Goal: Task Accomplishment & Management: Complete application form

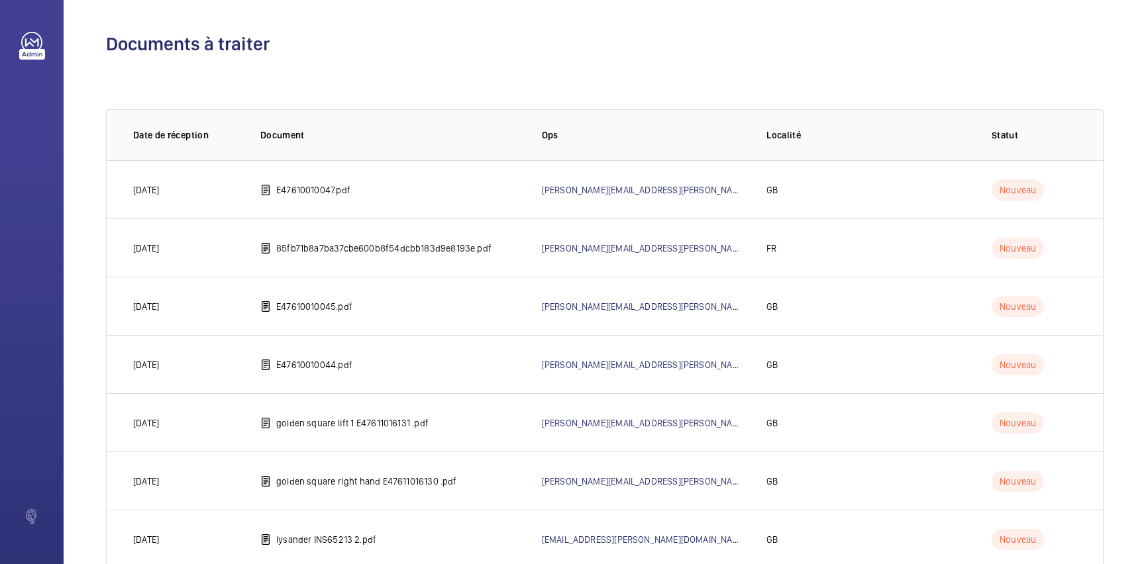
click at [921, 92] on wm-front-table "0 of 0 Date de réception Document Ops Localité Statut [DATE] E47610010047.pdf […" at bounding box center [604, 415] width 997 height 655
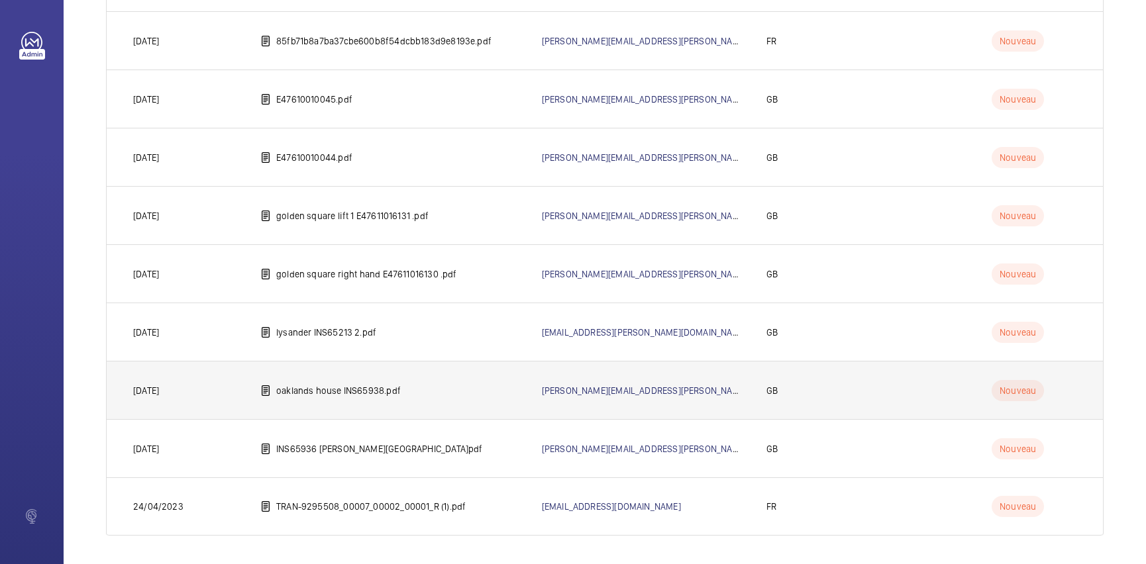
scroll to position [211, 0]
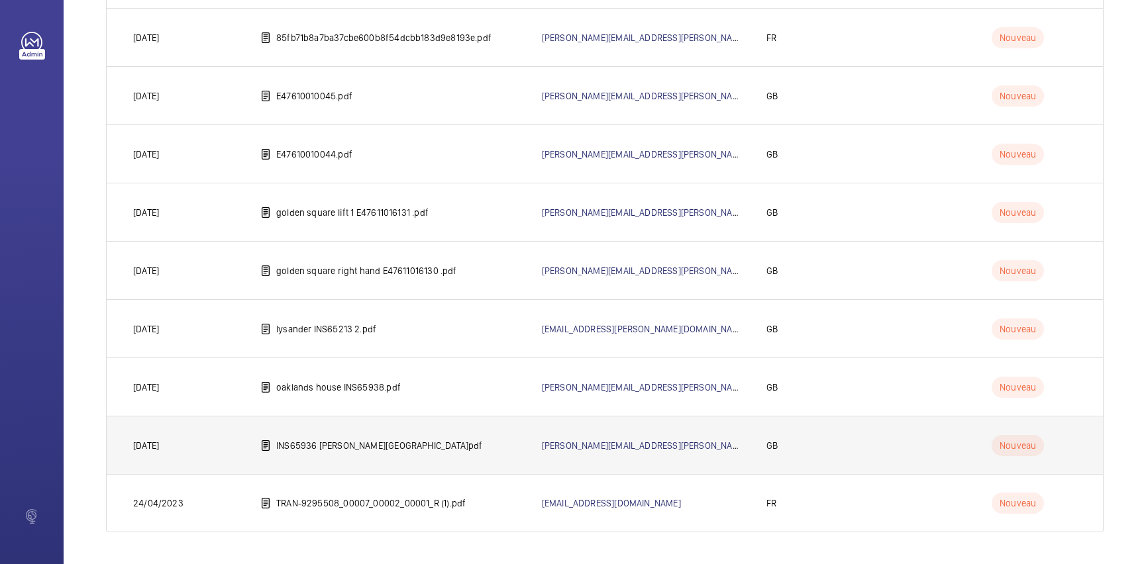
click at [380, 457] on td "INS65936 [PERSON_NAME][GEOGRAPHIC_DATA]pdf" at bounding box center [379, 445] width 281 height 58
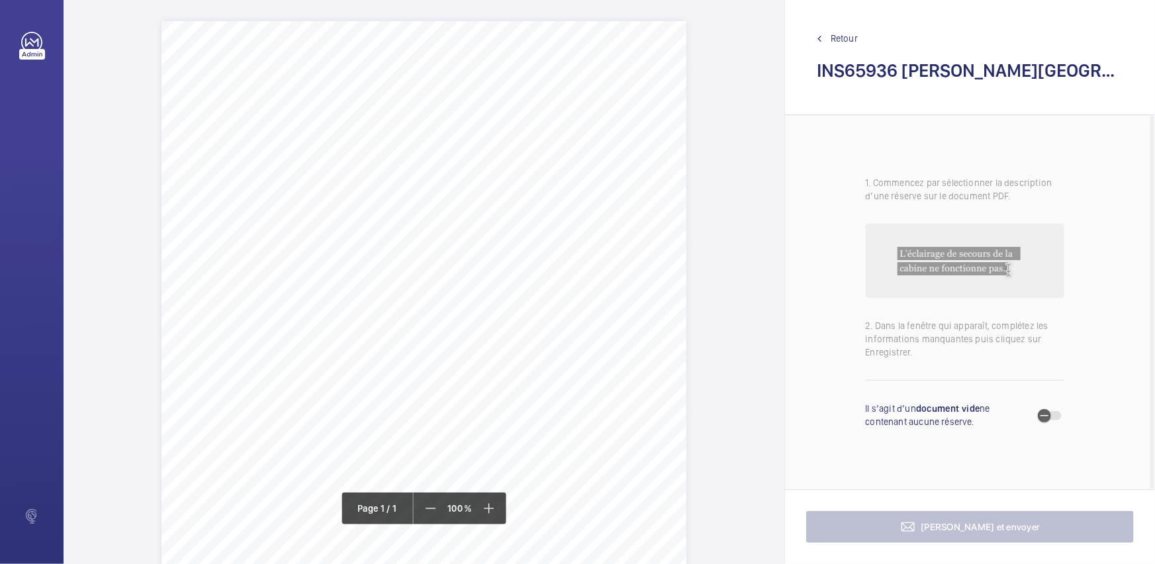
drag, startPoint x: 402, startPoint y: 166, endPoint x: 641, endPoint y: 165, distance: 239.0
click at [503, 165] on span "Flats [STREET_ADDRESS]" at bounding box center [453, 168] width 100 height 9
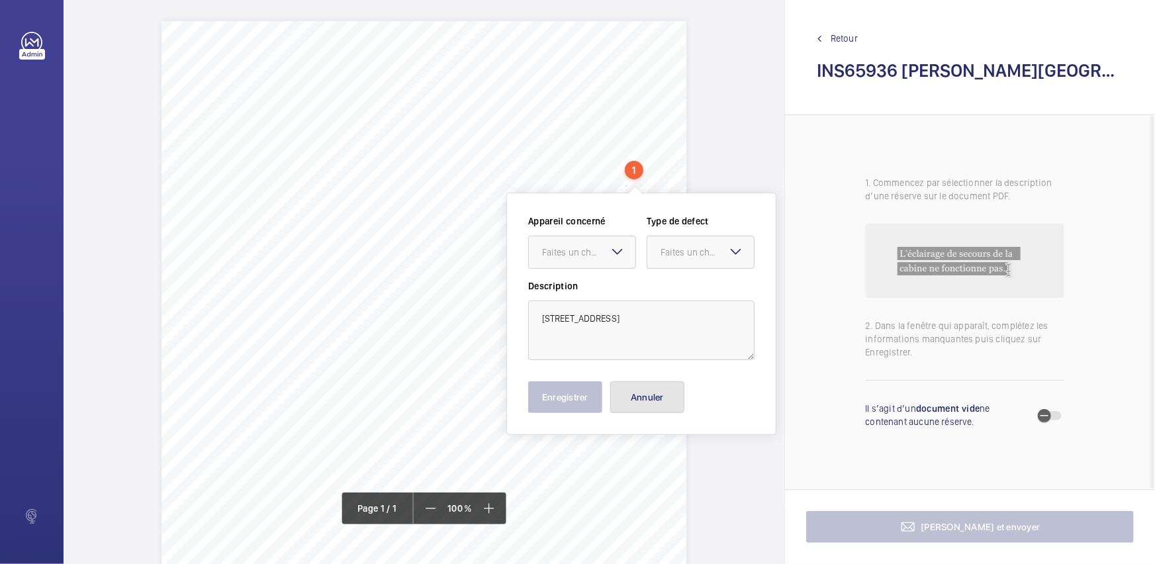
click at [648, 397] on button "Annuler" at bounding box center [648, 397] width 74 height 32
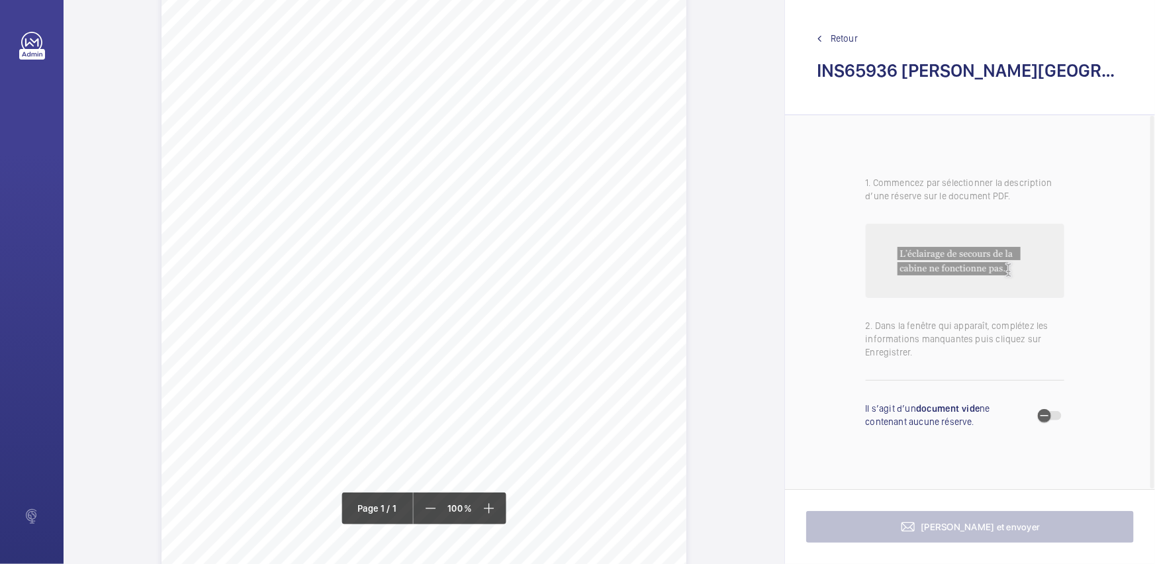
scroll to position [120, 0]
drag, startPoint x: 374, startPoint y: 227, endPoint x: 405, endPoint y: 254, distance: 41.3
click at [405, 254] on div "Signed: Lifting Operations and Lifting Equipment Regulations 1998 Report of Tho…" at bounding box center [424, 272] width 525 height 743
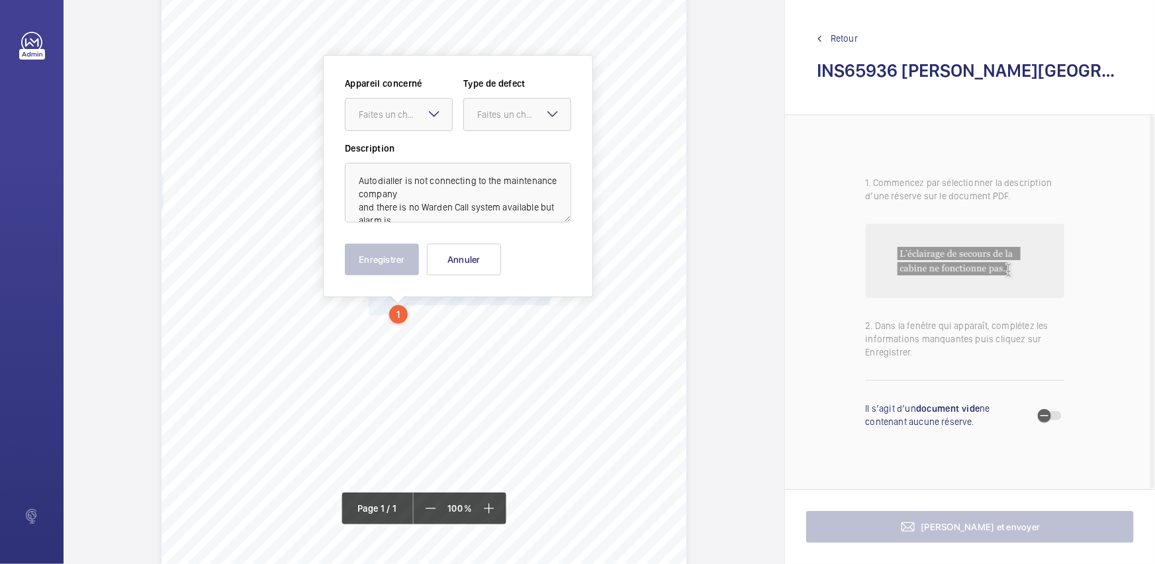
scroll to position [40, 0]
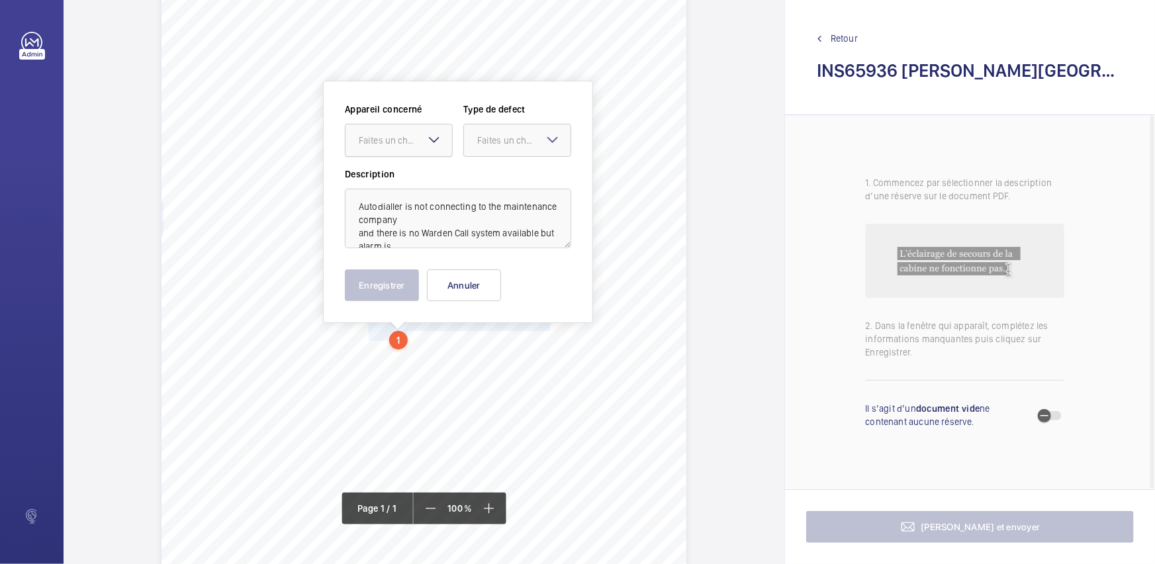
click at [420, 139] on div "Faites un choix" at bounding box center [405, 140] width 93 height 13
drag, startPoint x: 411, startPoint y: 185, endPoint x: 527, endPoint y: 164, distance: 118.4
click at [411, 185] on span "INS65936" at bounding box center [399, 180] width 80 height 13
click at [526, 145] on div "Faites un choix" at bounding box center [523, 140] width 93 height 13
click at [506, 242] on span "Timed" at bounding box center [517, 245] width 80 height 13
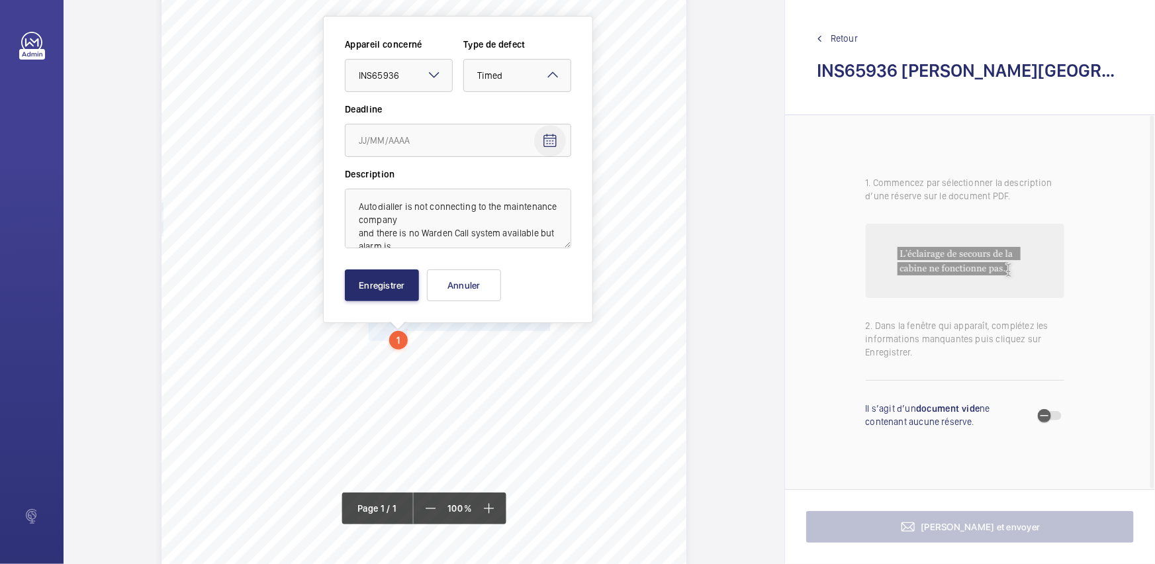
click at [548, 139] on mat-icon "Open calendar" at bounding box center [550, 141] width 16 height 16
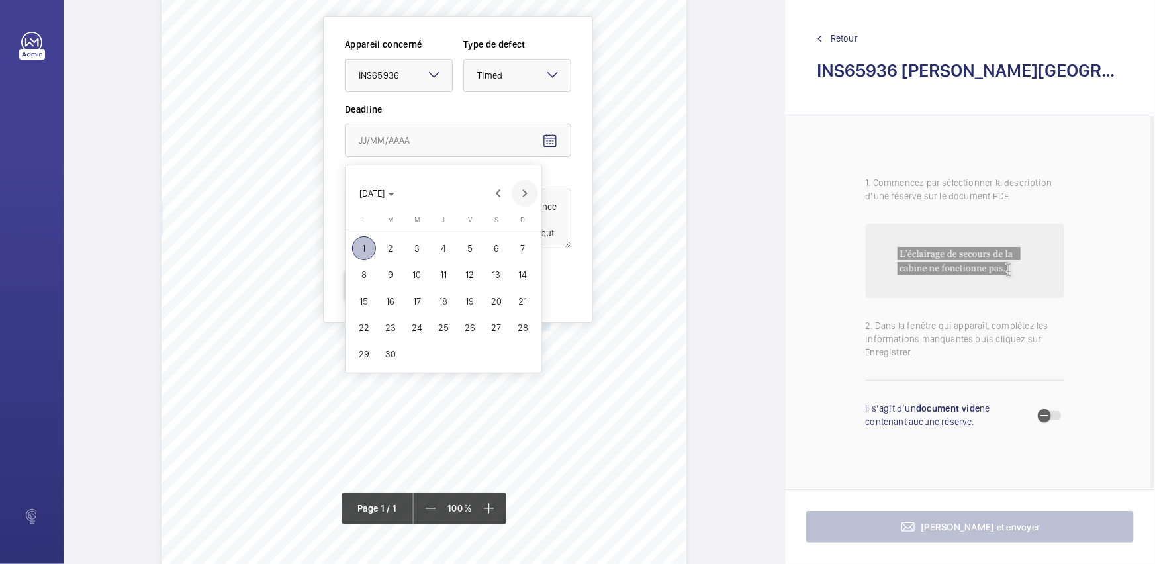
click at [521, 197] on span "Next month" at bounding box center [525, 193] width 26 height 26
click at [367, 352] on span "27" at bounding box center [364, 354] width 24 height 24
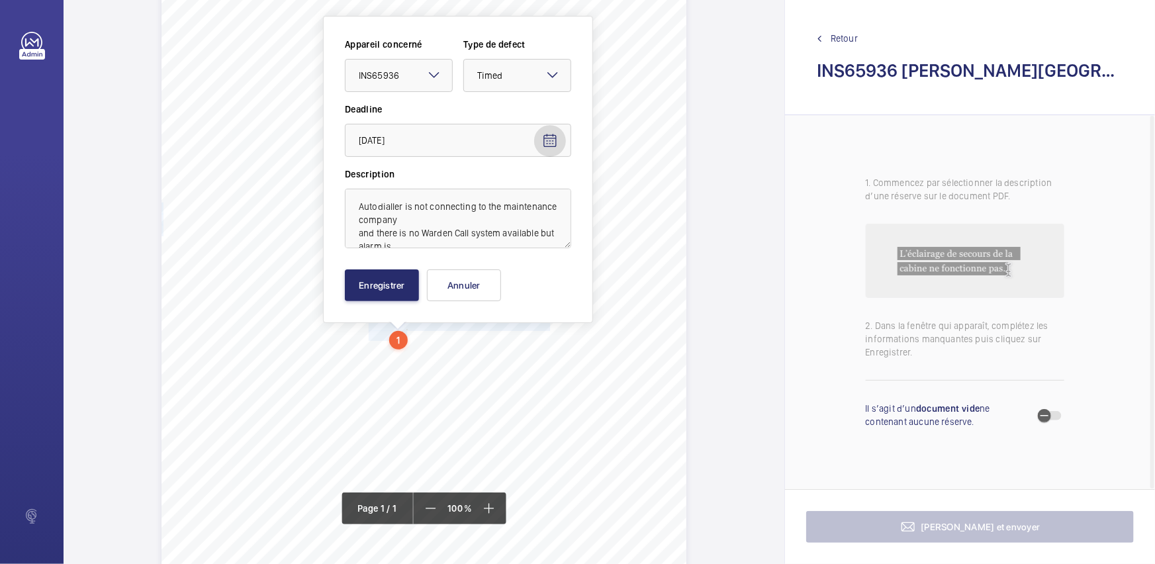
click at [544, 144] on mat-icon "Open calendar" at bounding box center [550, 141] width 16 height 16
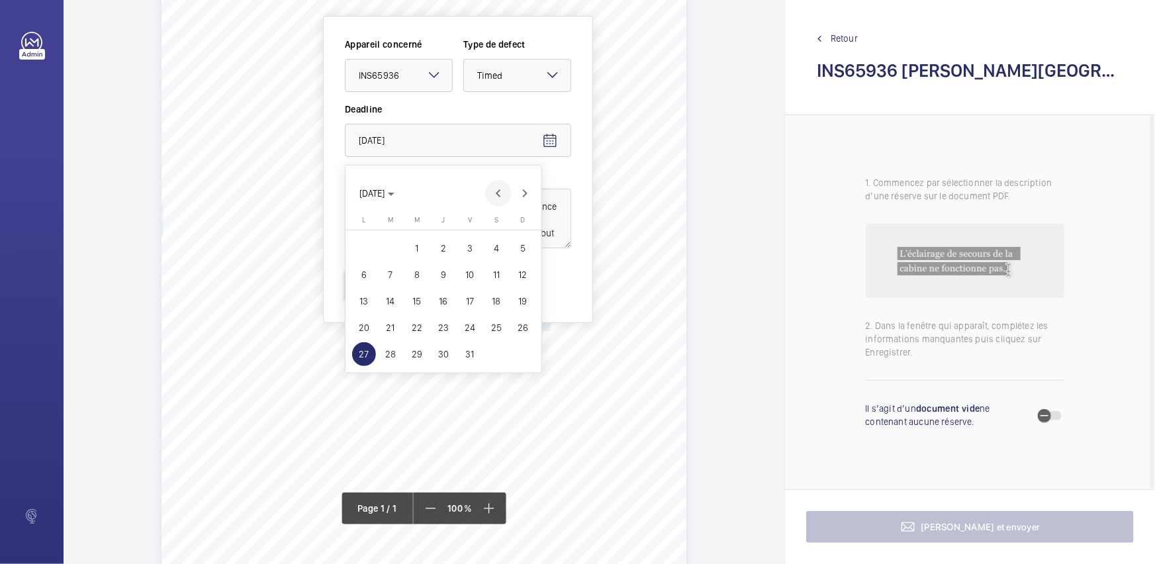
click at [495, 195] on span "Previous month" at bounding box center [498, 193] width 26 height 26
click at [497, 322] on span "27" at bounding box center [497, 328] width 24 height 24
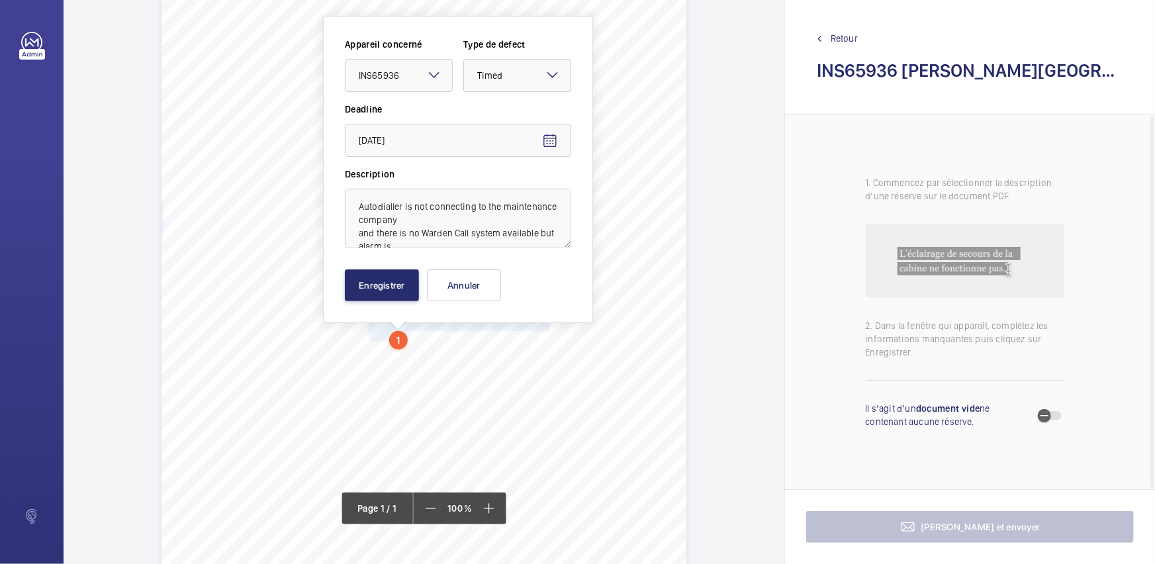
type input "[DATE]"
click at [386, 283] on button "Enregistrer" at bounding box center [382, 285] width 74 height 32
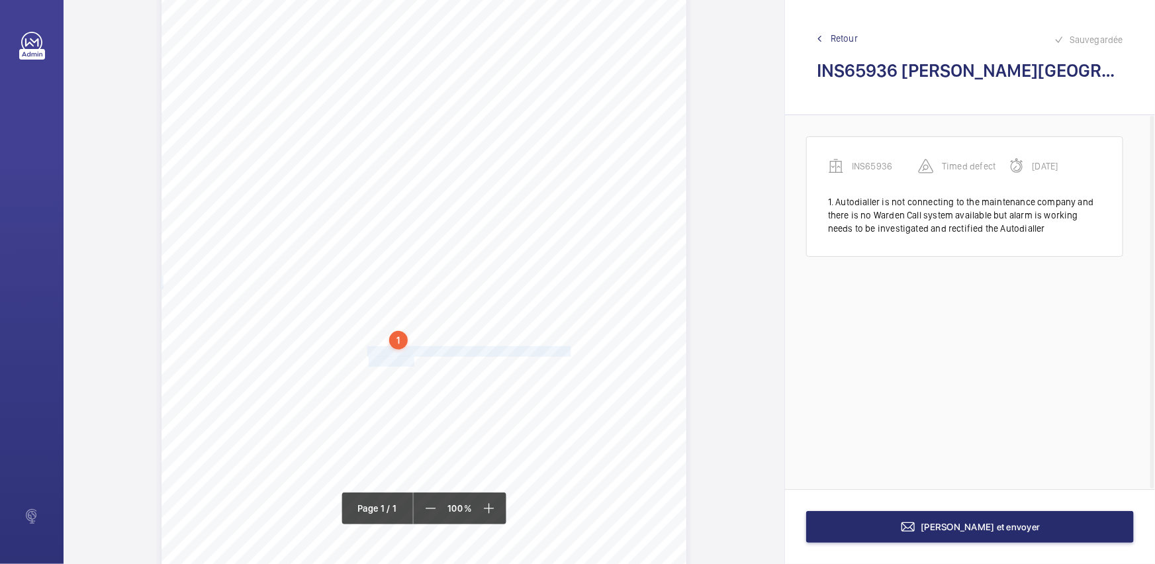
drag, startPoint x: 367, startPoint y: 350, endPoint x: 412, endPoint y: 360, distance: 45.6
click at [412, 360] on div "Signed: Lifting Operations and Lifting Equipment Regulations 1998 Report of Tho…" at bounding box center [424, 352] width 525 height 743
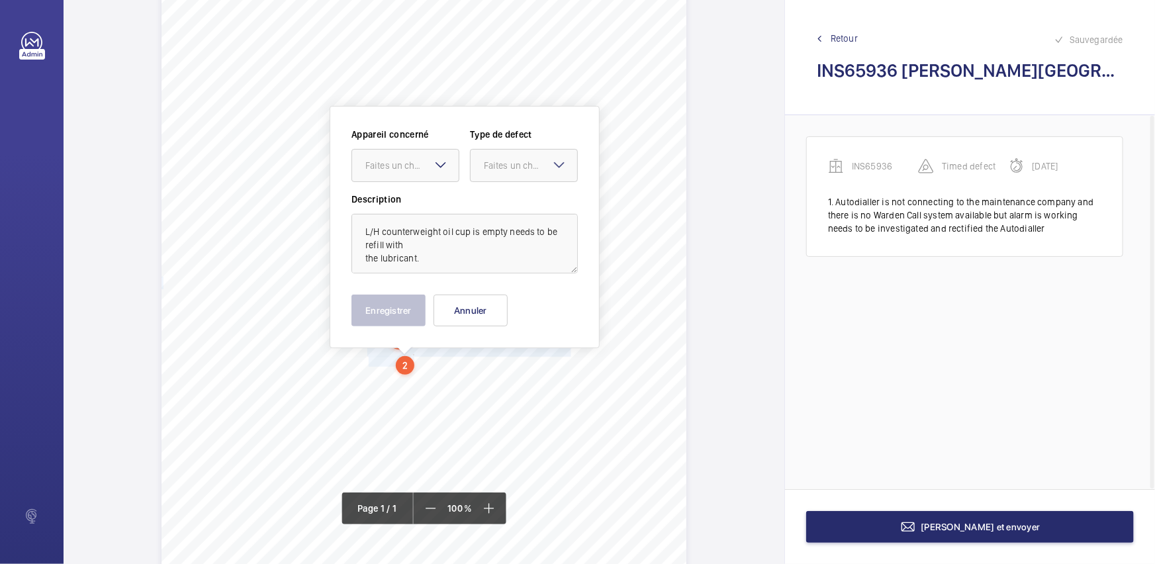
scroll to position [65, 0]
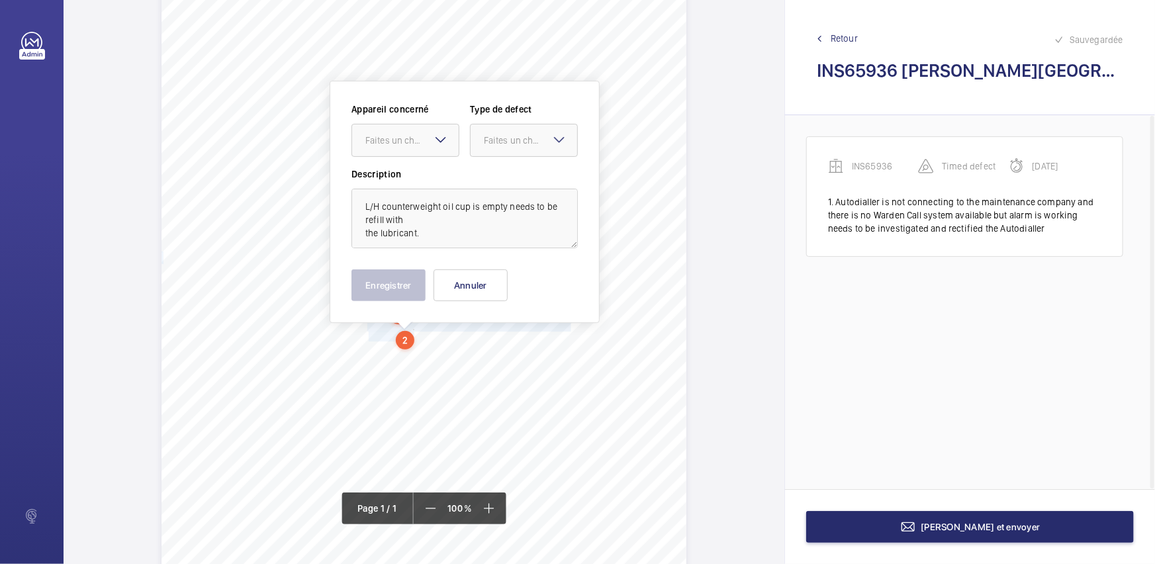
drag, startPoint x: 404, startPoint y: 144, endPoint x: 401, endPoint y: 158, distance: 14.2
click at [404, 143] on div "Faites un choix" at bounding box center [412, 140] width 93 height 13
drag, startPoint x: 394, startPoint y: 180, endPoint x: 441, endPoint y: 158, distance: 52.1
click at [394, 179] on span "INS65936" at bounding box center [406, 180] width 80 height 13
click at [494, 132] on div at bounding box center [524, 140] width 107 height 32
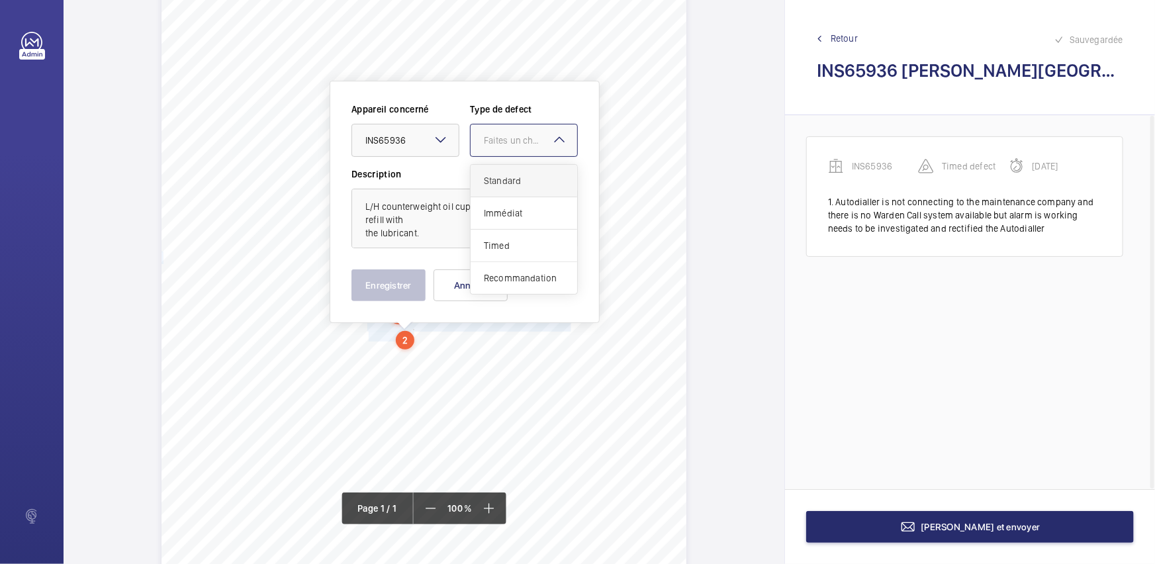
click at [493, 191] on div "Standard" at bounding box center [524, 181] width 107 height 32
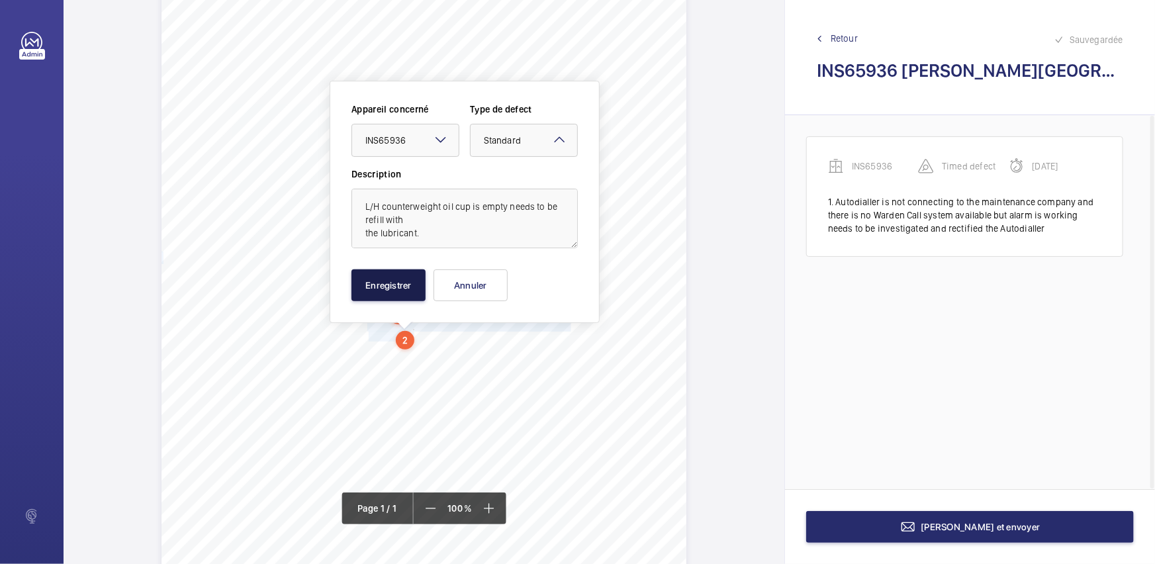
click at [381, 290] on button "Enregistrer" at bounding box center [389, 285] width 74 height 32
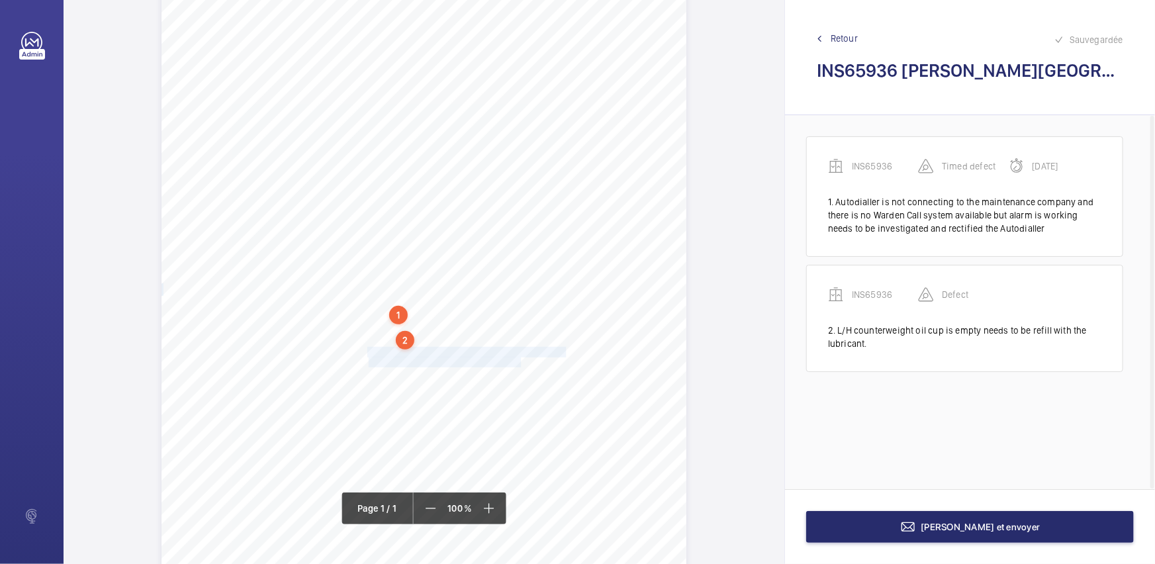
drag, startPoint x: 366, startPoint y: 351, endPoint x: 519, endPoint y: 362, distance: 153.4
click at [519, 362] on div "Signed: Lifting Operations and Lifting Equipment Regulations 1998 Report of Tho…" at bounding box center [424, 327] width 525 height 743
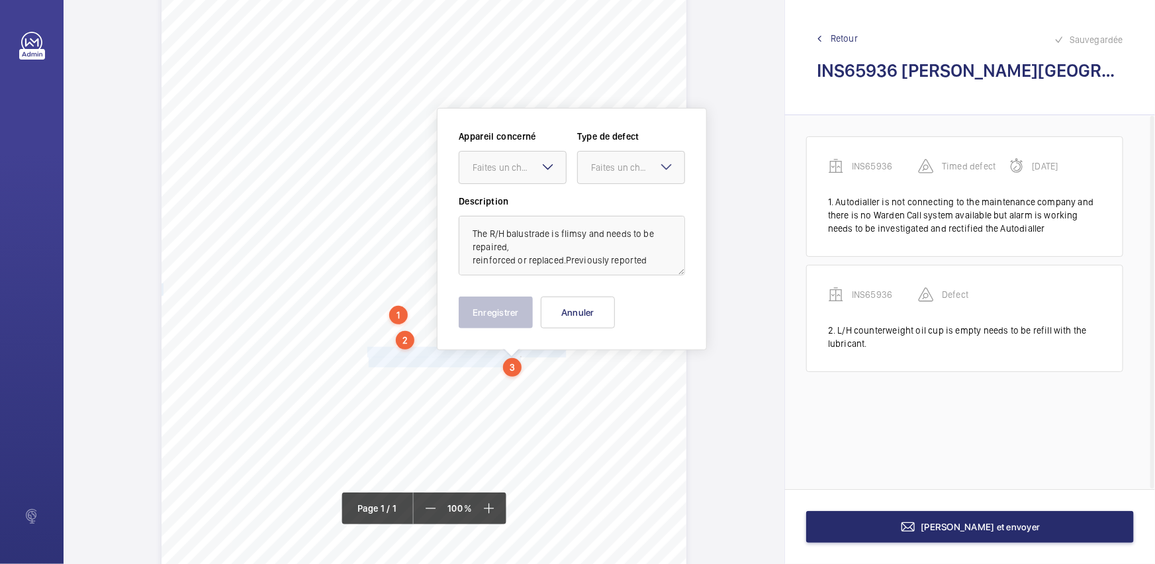
scroll to position [92, 0]
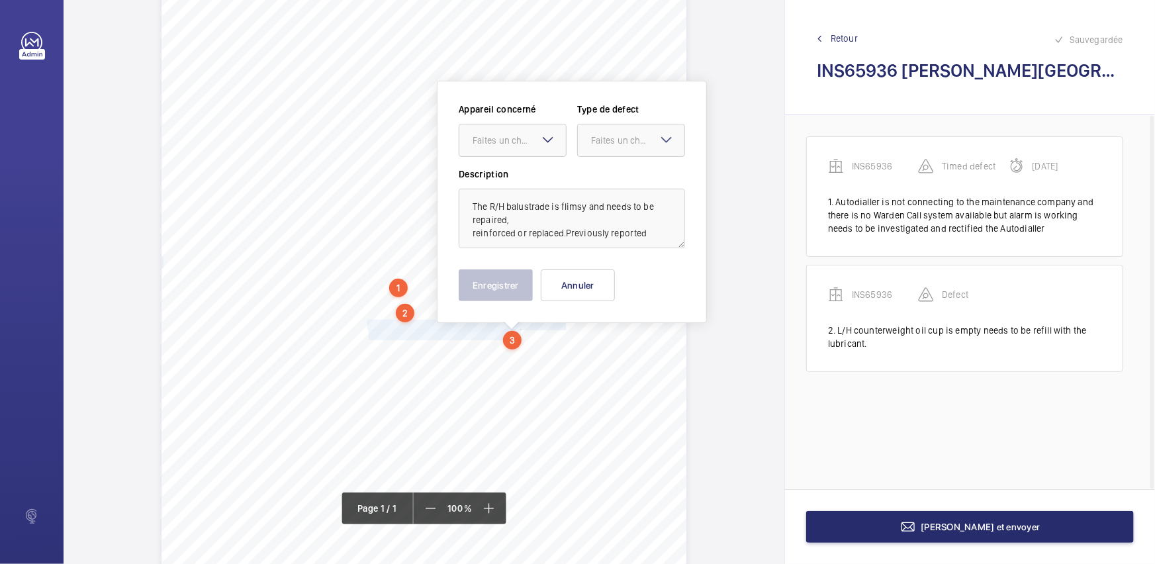
click at [543, 137] on mat-icon at bounding box center [548, 140] width 16 height 16
click at [531, 185] on span "INS65936" at bounding box center [513, 180] width 80 height 13
click at [648, 145] on div "Faites un choix" at bounding box center [637, 140] width 93 height 13
click at [642, 175] on span "Standard" at bounding box center [631, 180] width 80 height 13
click at [511, 278] on button "Enregistrer" at bounding box center [496, 285] width 74 height 32
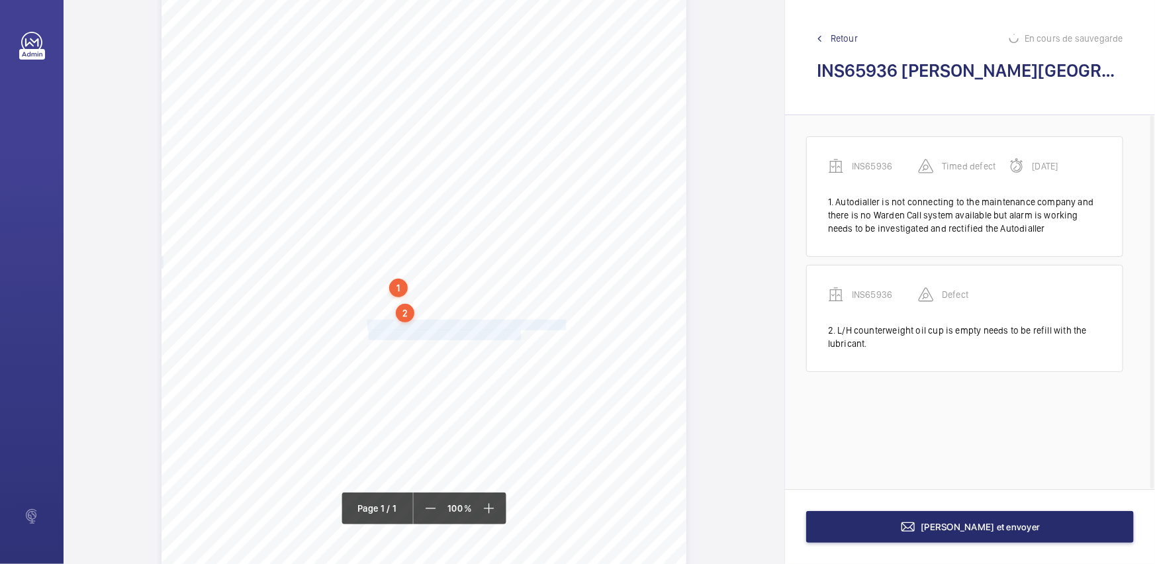
scroll to position [19, 0]
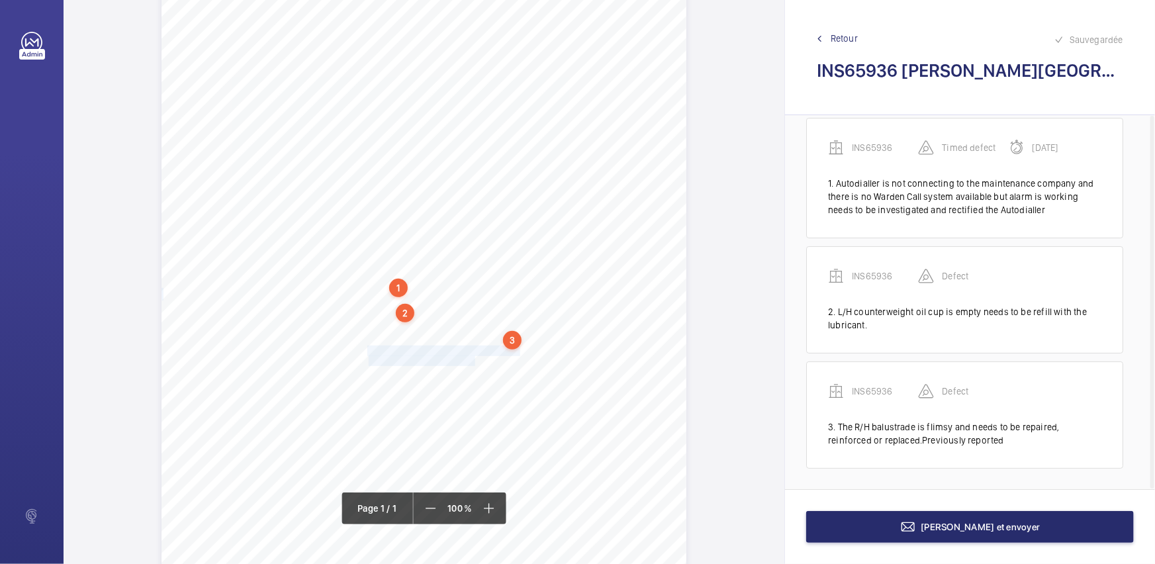
drag, startPoint x: 366, startPoint y: 349, endPoint x: 472, endPoint y: 360, distance: 107.1
click at [472, 360] on div "Signed: Lifting Operations and Lifting Equipment Regulations 1998 Report of Tho…" at bounding box center [424, 300] width 525 height 743
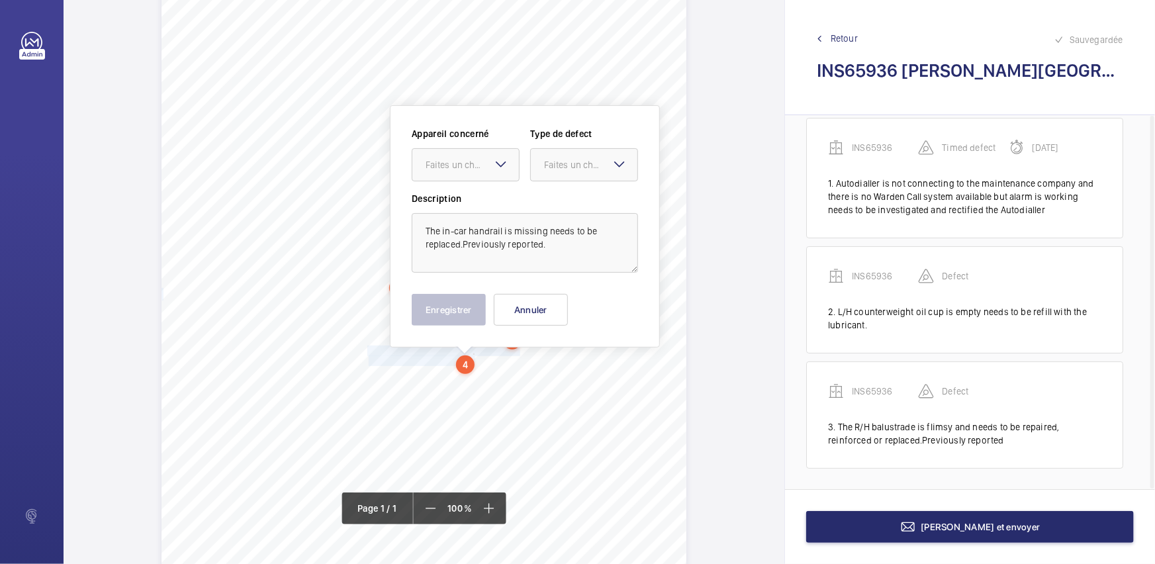
scroll to position [117, 0]
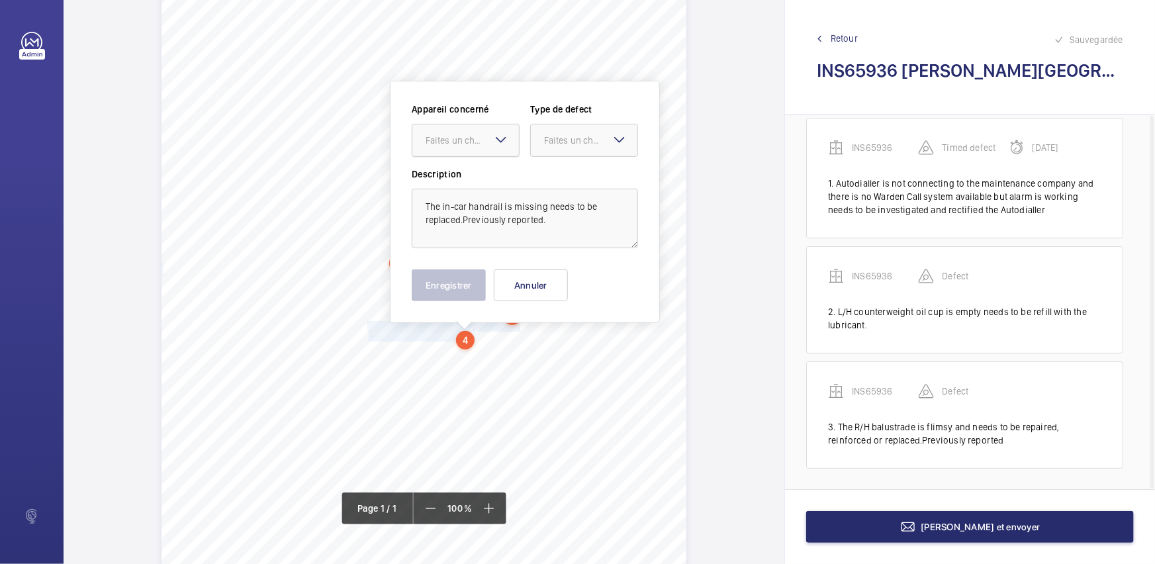
click at [490, 144] on div "Faites un choix" at bounding box center [472, 140] width 93 height 13
drag, startPoint x: 477, startPoint y: 177, endPoint x: 659, endPoint y: 142, distance: 184.9
click at [479, 177] on span "INS65936" at bounding box center [466, 180] width 80 height 13
click at [630, 140] on div "Faites un choix" at bounding box center [590, 140] width 93 height 13
click at [599, 185] on span "Standard" at bounding box center [584, 180] width 80 height 13
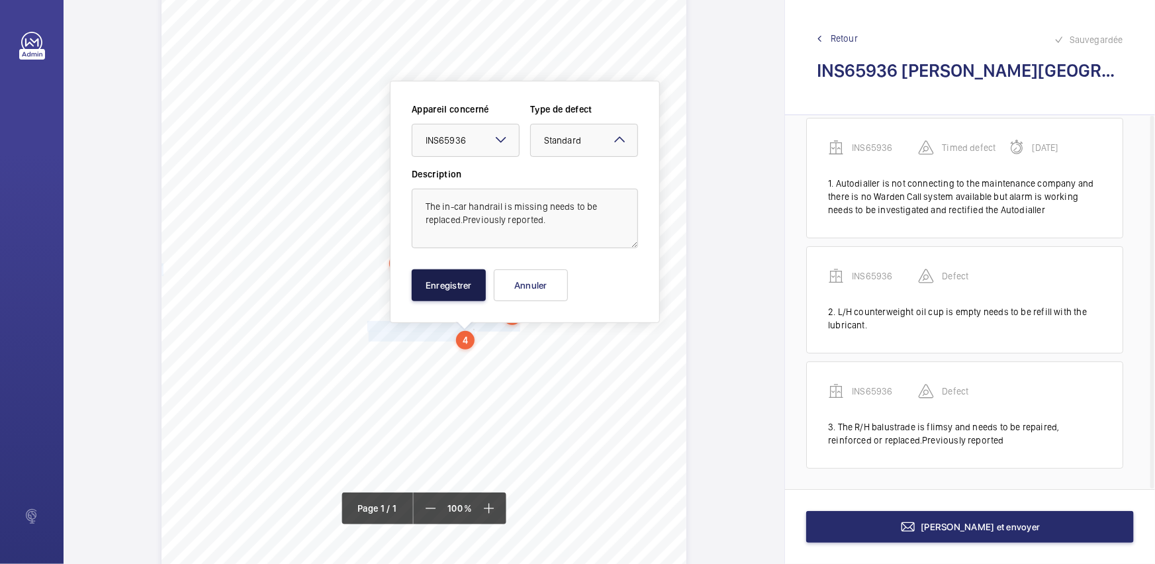
click at [455, 289] on button "Enregistrer" at bounding box center [449, 285] width 74 height 32
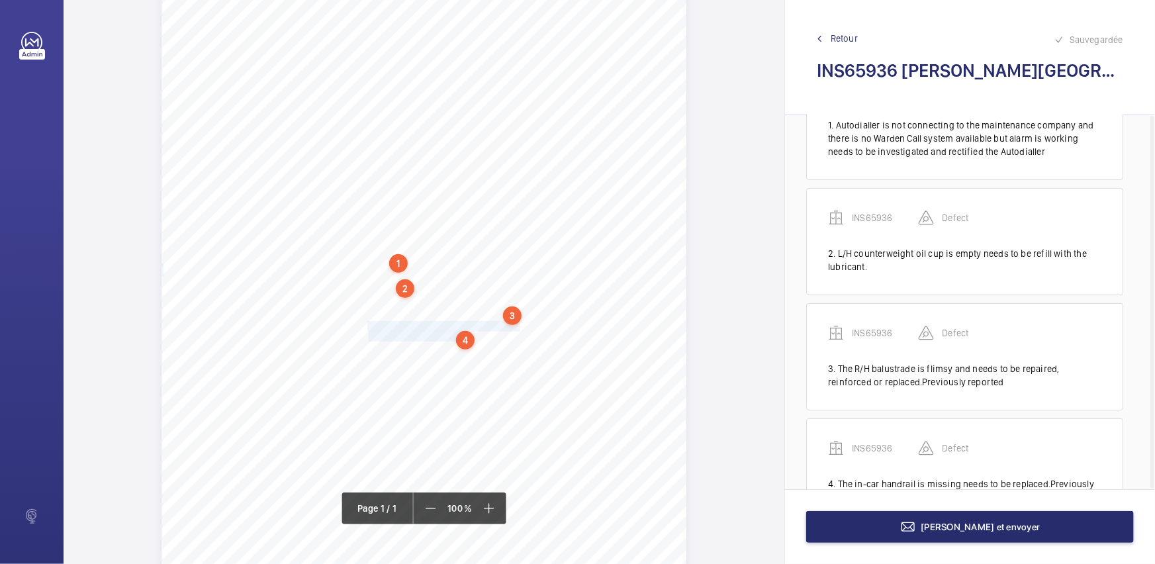
scroll to position [133, 0]
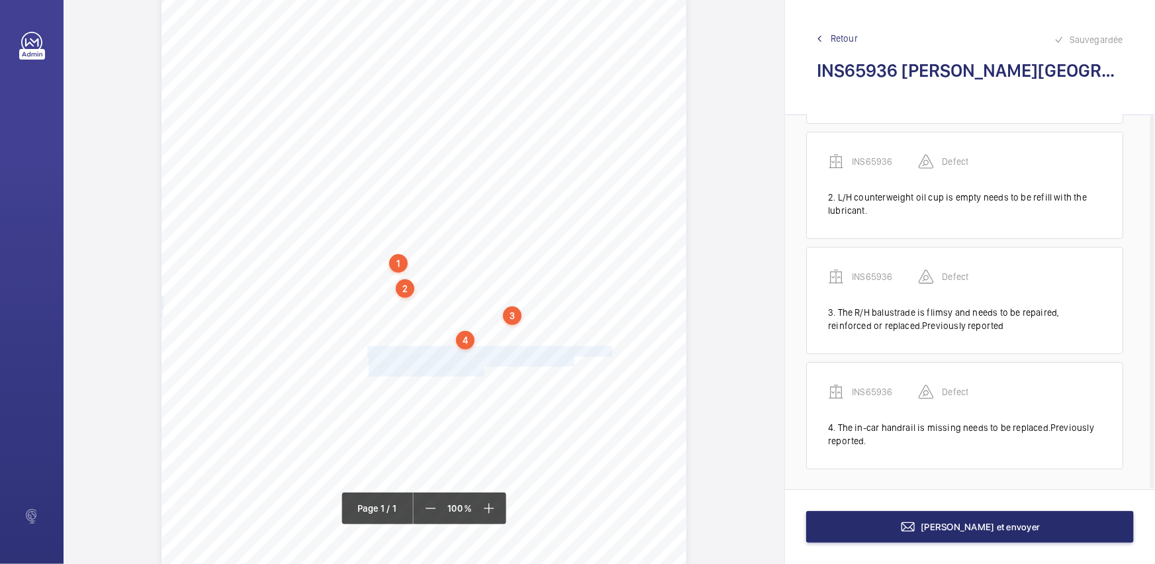
drag, startPoint x: 366, startPoint y: 352, endPoint x: 482, endPoint y: 370, distance: 117.3
click at [482, 370] on div "Signed: Lifting Operations and Lifting Equipment Regulations 1998 Report of Tho…" at bounding box center [424, 276] width 525 height 743
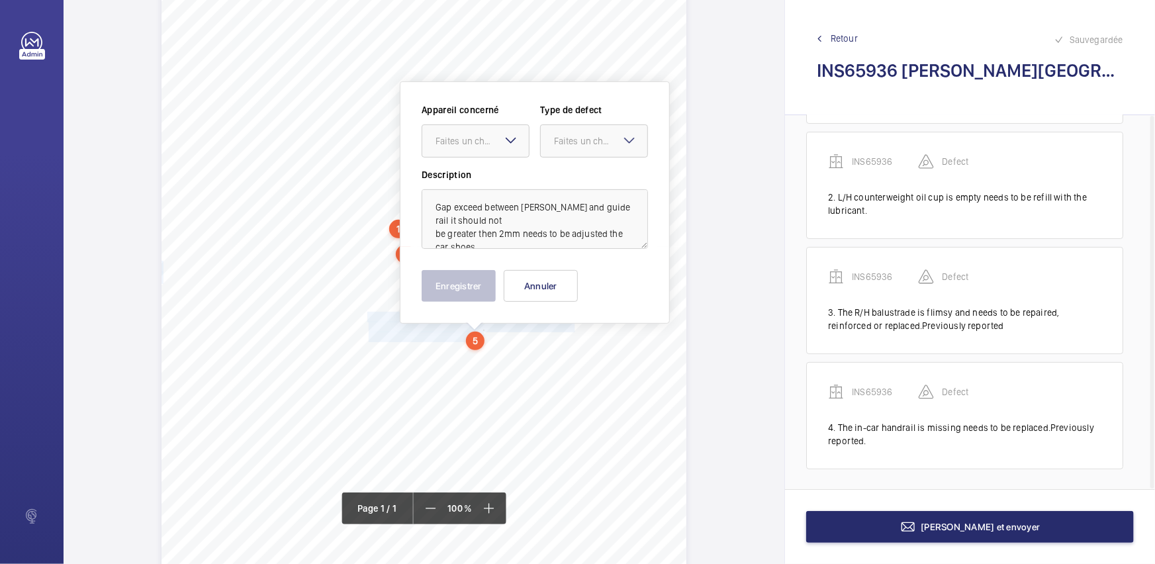
scroll to position [152, 0]
click at [507, 132] on mat-icon at bounding box center [511, 140] width 16 height 16
drag, startPoint x: 505, startPoint y: 179, endPoint x: 591, endPoint y: 146, distance: 91.4
click at [505, 179] on span "INS65936" at bounding box center [476, 180] width 80 height 13
click at [595, 144] on div "Faites un choix" at bounding box center [600, 140] width 93 height 13
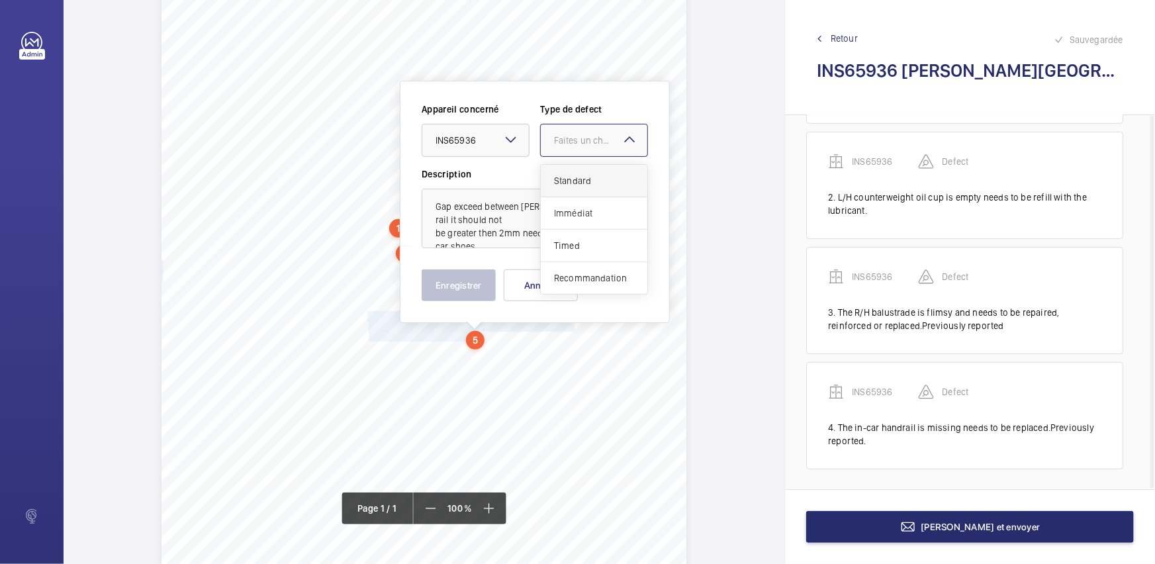
click at [600, 185] on span "Standard" at bounding box center [594, 180] width 80 height 13
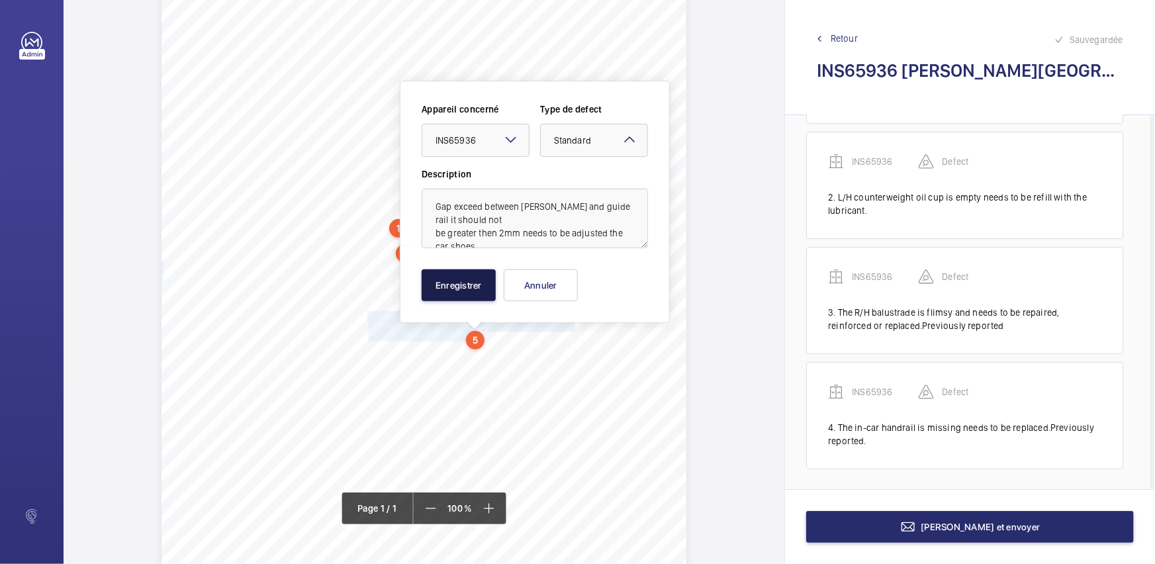
click at [464, 283] on button "Enregistrer" at bounding box center [459, 285] width 74 height 32
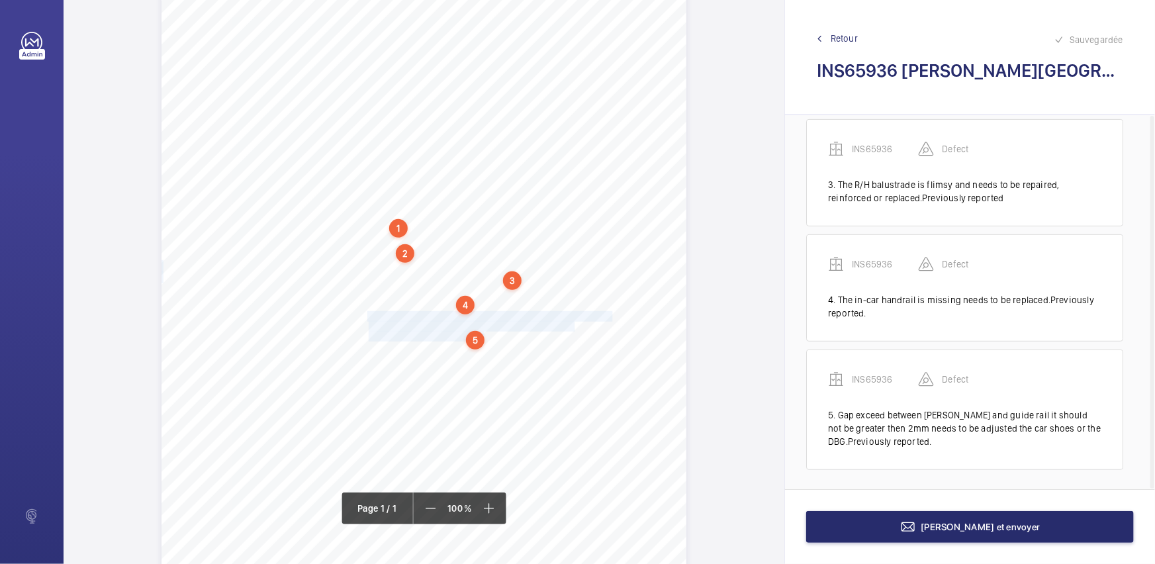
scroll to position [262, 0]
drag, startPoint x: 366, startPoint y: 354, endPoint x: 538, endPoint y: 353, distance: 172.8
click at [538, 353] on span "Unwanted stuff on Car Top needs to be cleaned." at bounding box center [454, 352] width 174 height 9
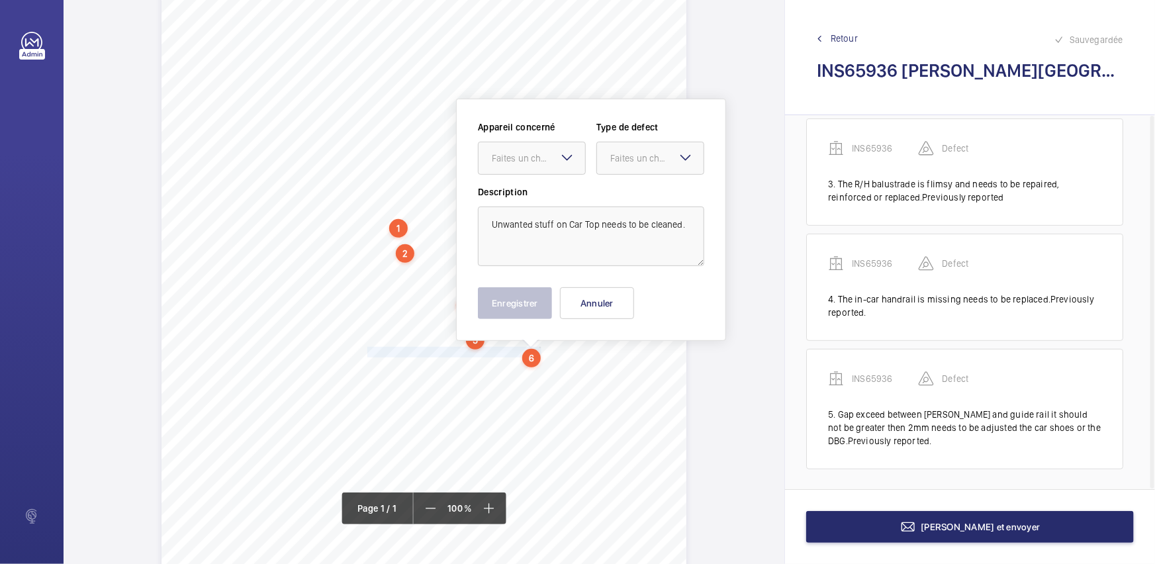
scroll to position [170, 0]
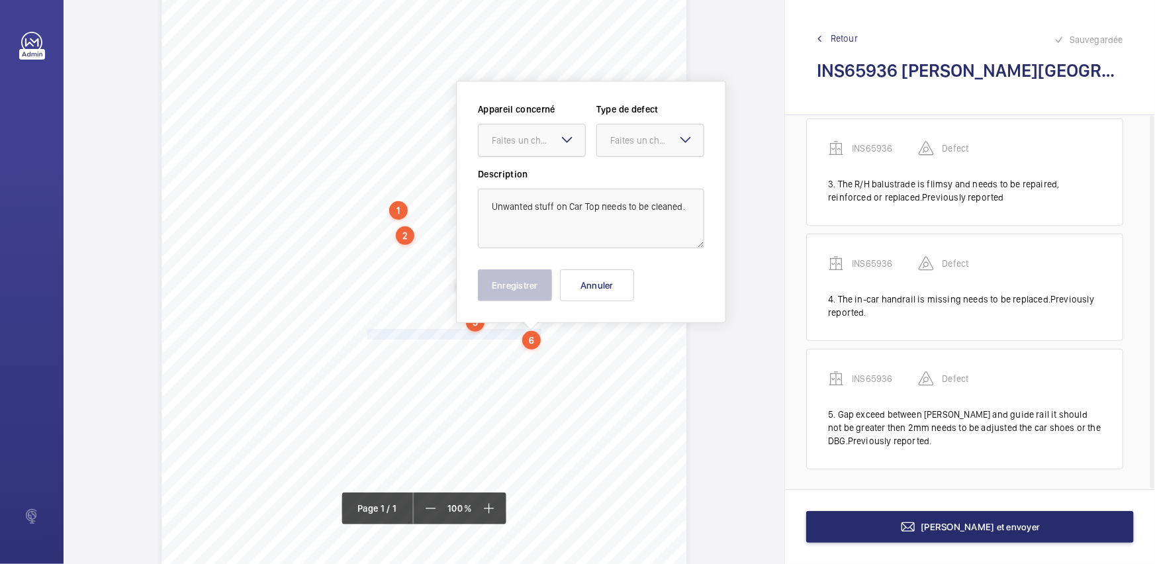
click at [537, 140] on div "Faites un choix" at bounding box center [538, 140] width 93 height 13
click at [536, 174] on span "INS65936" at bounding box center [532, 180] width 80 height 13
click at [676, 140] on div "Faites un choix" at bounding box center [651, 140] width 108 height 33
click at [667, 172] on div "Standard" at bounding box center [650, 181] width 107 height 32
click at [505, 287] on button "Enregistrer" at bounding box center [515, 285] width 74 height 32
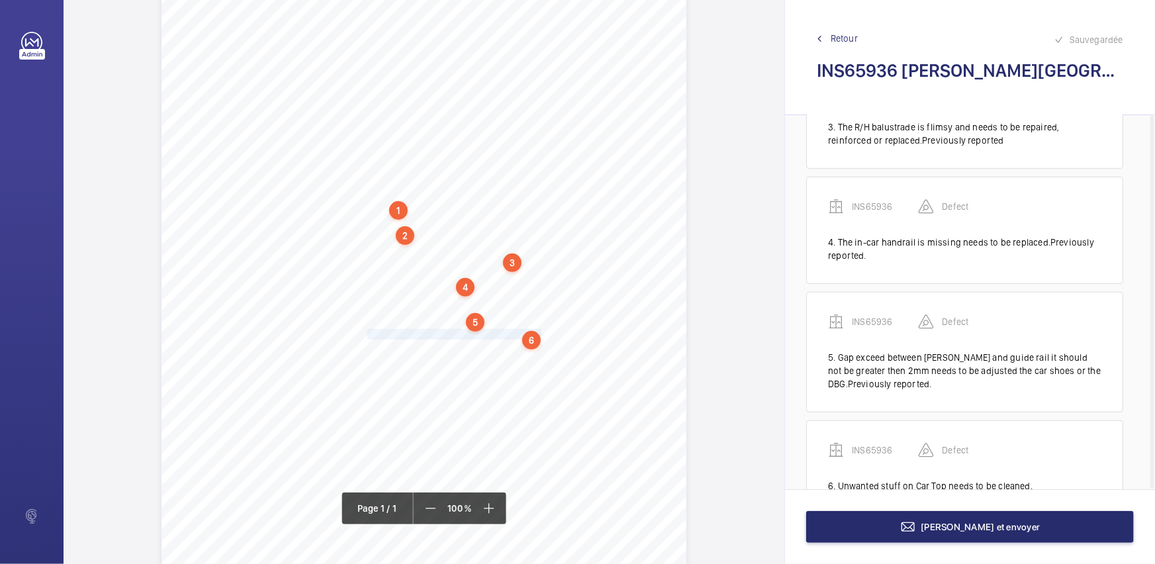
scroll to position [364, 0]
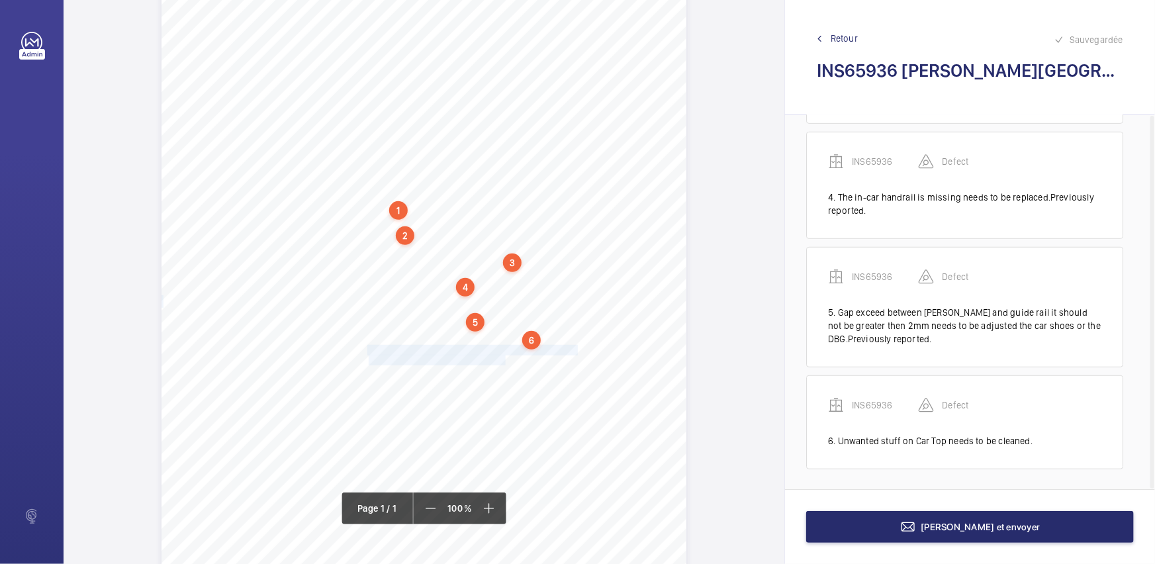
drag, startPoint x: 366, startPoint y: 348, endPoint x: 503, endPoint y: 358, distance: 137.4
click at [503, 358] on div "Signed: Lifting Operations and Lifting Equipment Regulations 1998 Report of Tho…" at bounding box center [424, 223] width 525 height 743
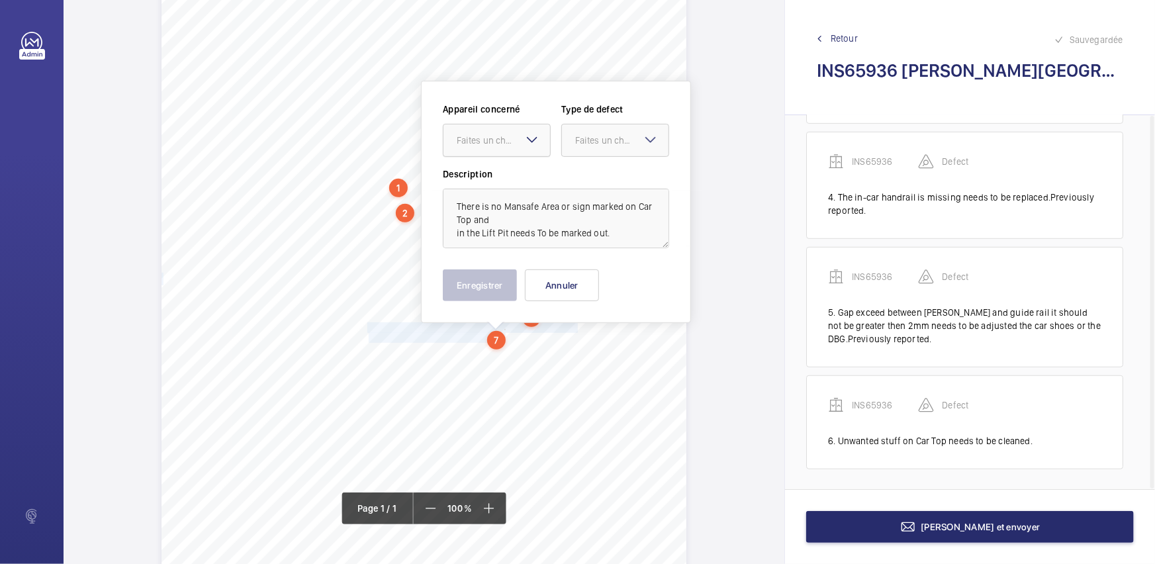
click at [530, 148] on div "Faites un choix" at bounding box center [497, 140] width 108 height 33
drag, startPoint x: 538, startPoint y: 183, endPoint x: 596, endPoint y: 153, distance: 64.9
click at [542, 180] on div "INS65936" at bounding box center [497, 181] width 107 height 32
click at [602, 150] on div at bounding box center [615, 140] width 107 height 32
click at [605, 170] on div "Standard" at bounding box center [615, 181] width 107 height 32
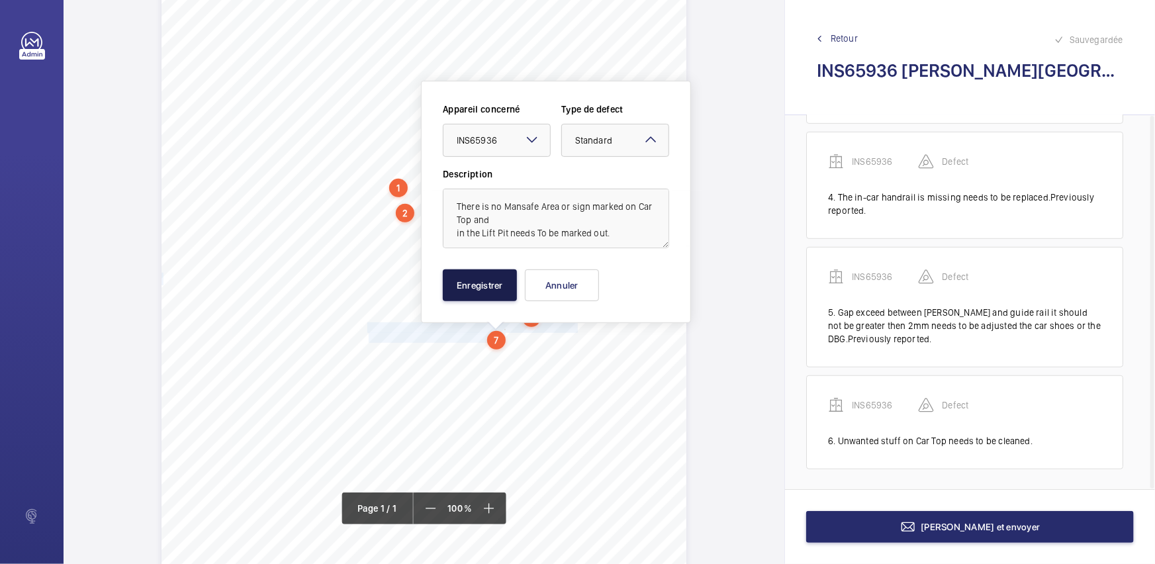
click at [498, 292] on button "Enregistrer" at bounding box center [480, 285] width 74 height 32
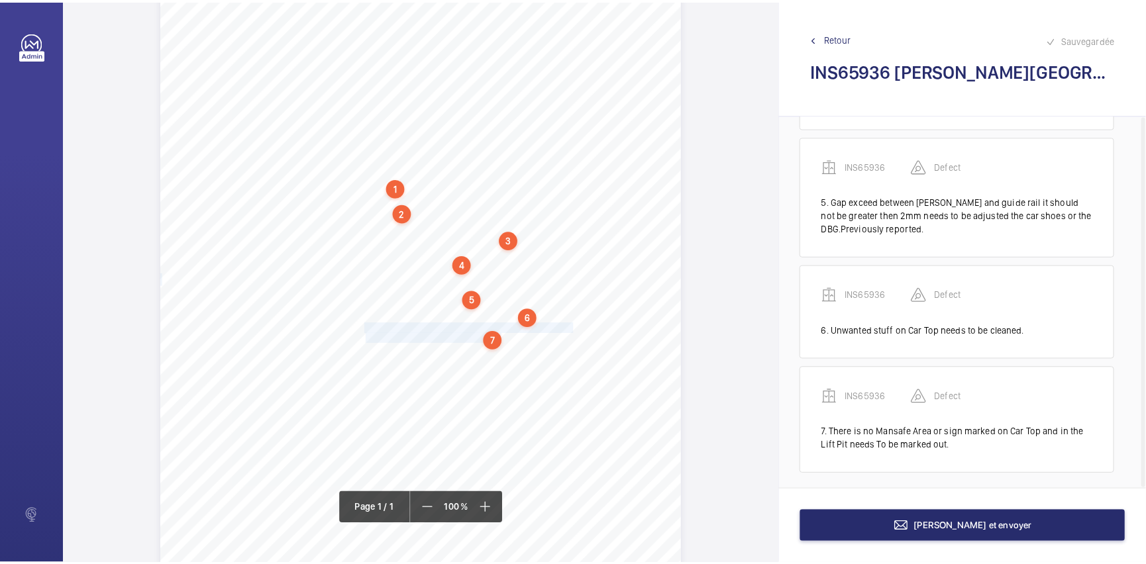
scroll to position [228, 0]
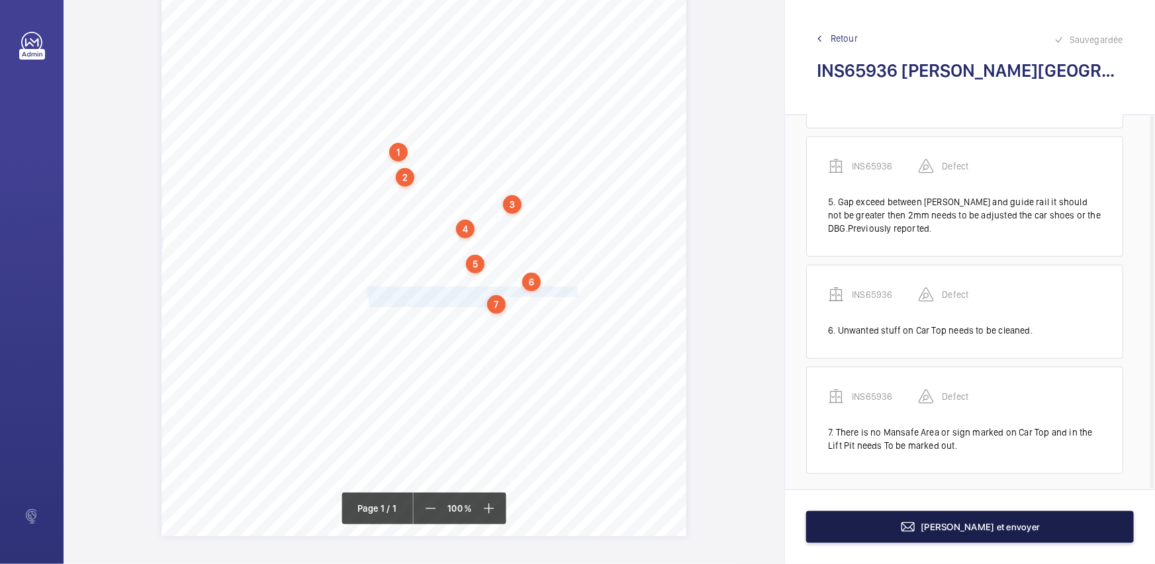
click at [1076, 525] on button "[PERSON_NAME] et envoyer" at bounding box center [970, 527] width 328 height 32
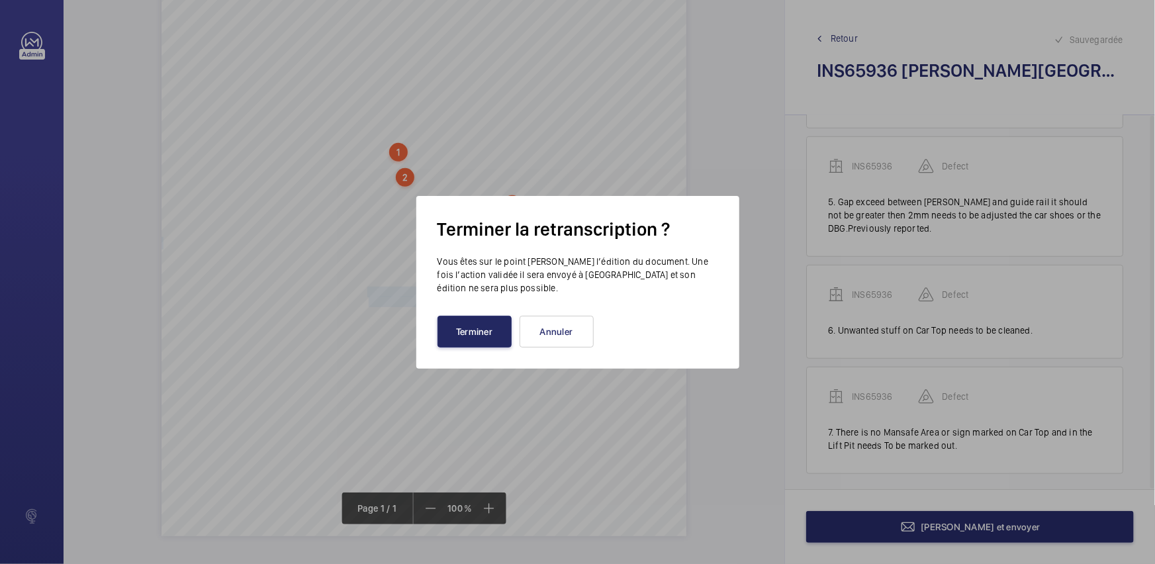
click at [477, 344] on button "Terminer" at bounding box center [475, 332] width 74 height 32
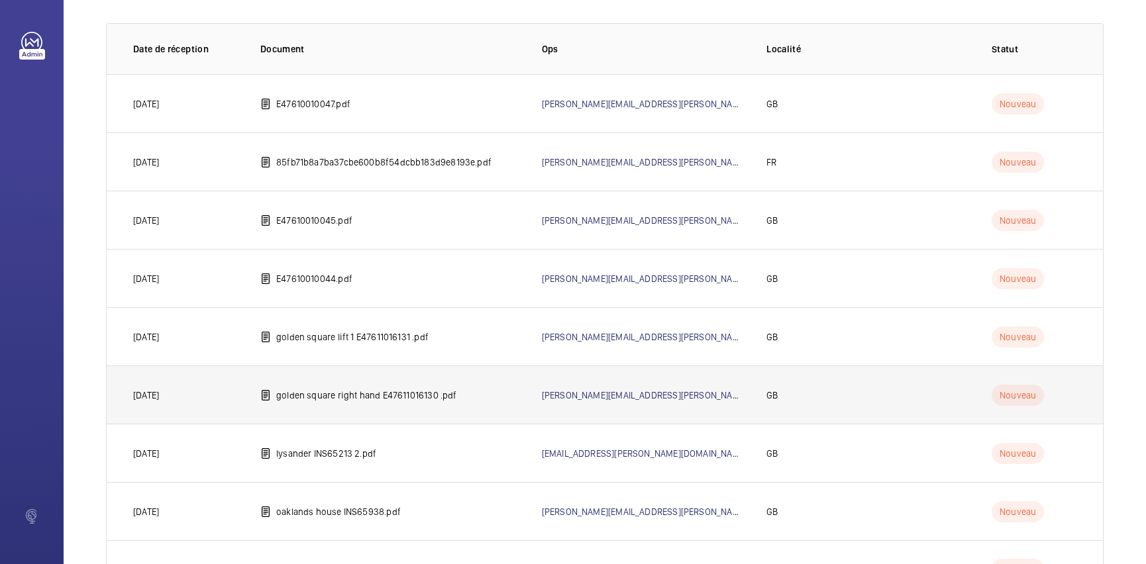
scroll to position [152, 0]
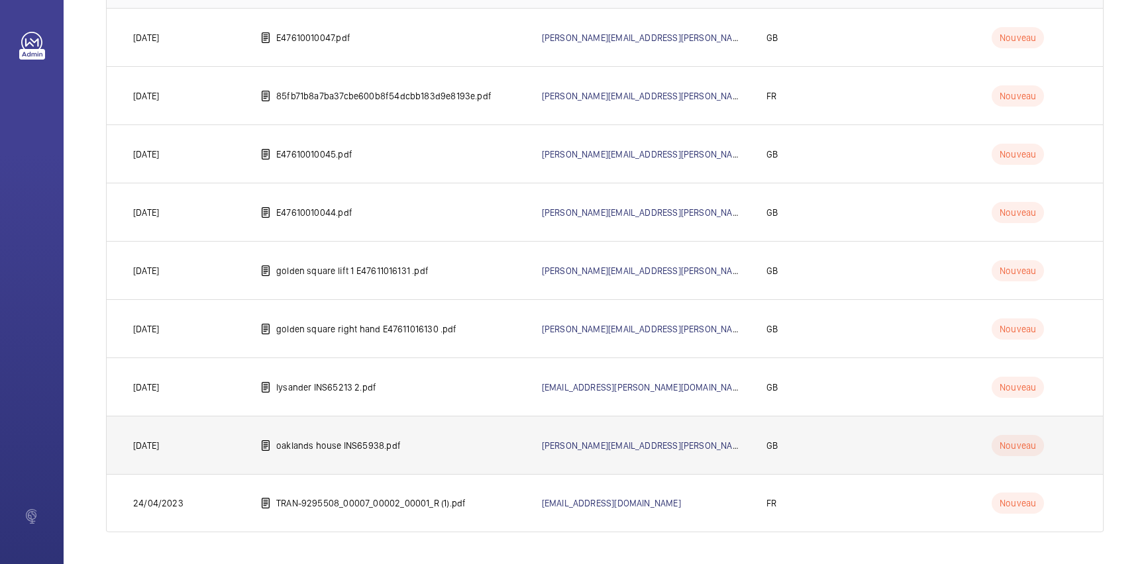
click at [337, 457] on td "oaklands house INS65938.pdf" at bounding box center [379, 445] width 281 height 58
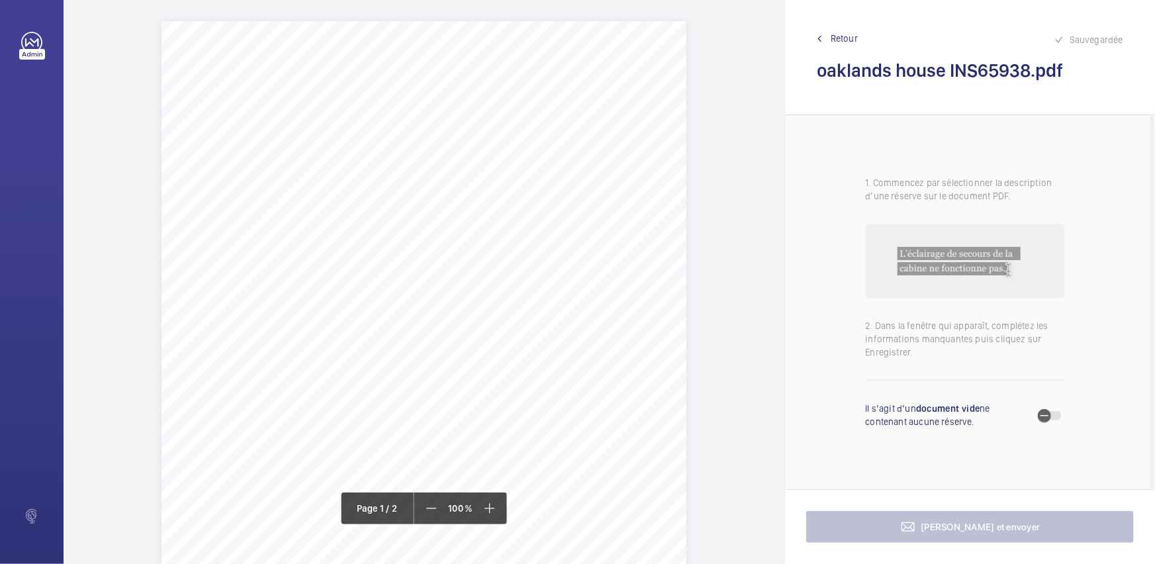
click at [425, 171] on span "[STREET_ADDRESS]" at bounding box center [443, 168] width 81 height 9
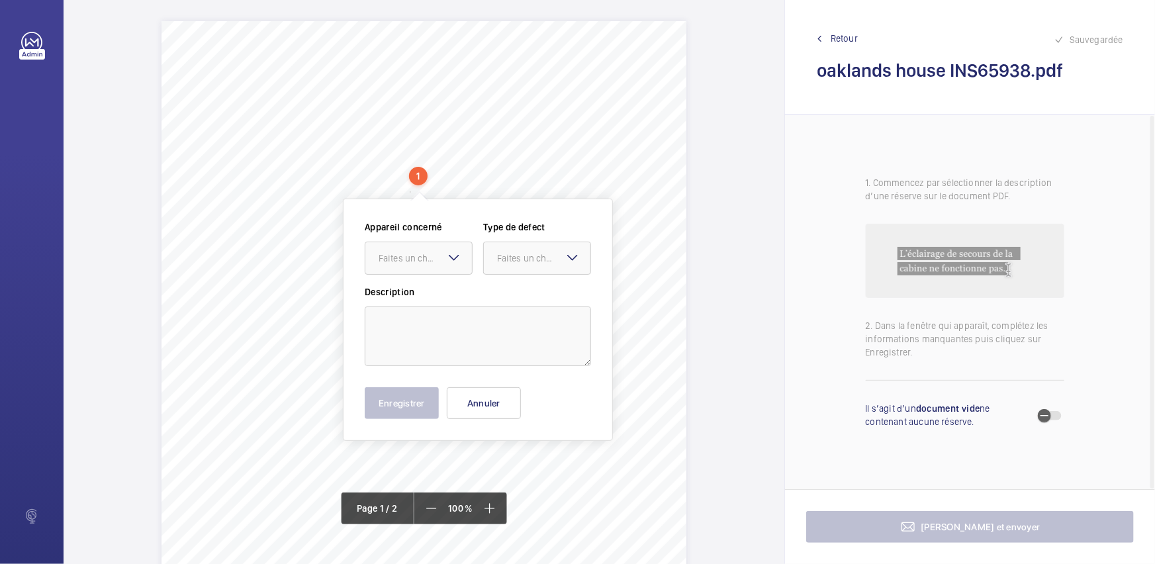
click at [403, 166] on span "[STREET_ADDRESS]" at bounding box center [443, 168] width 81 height 9
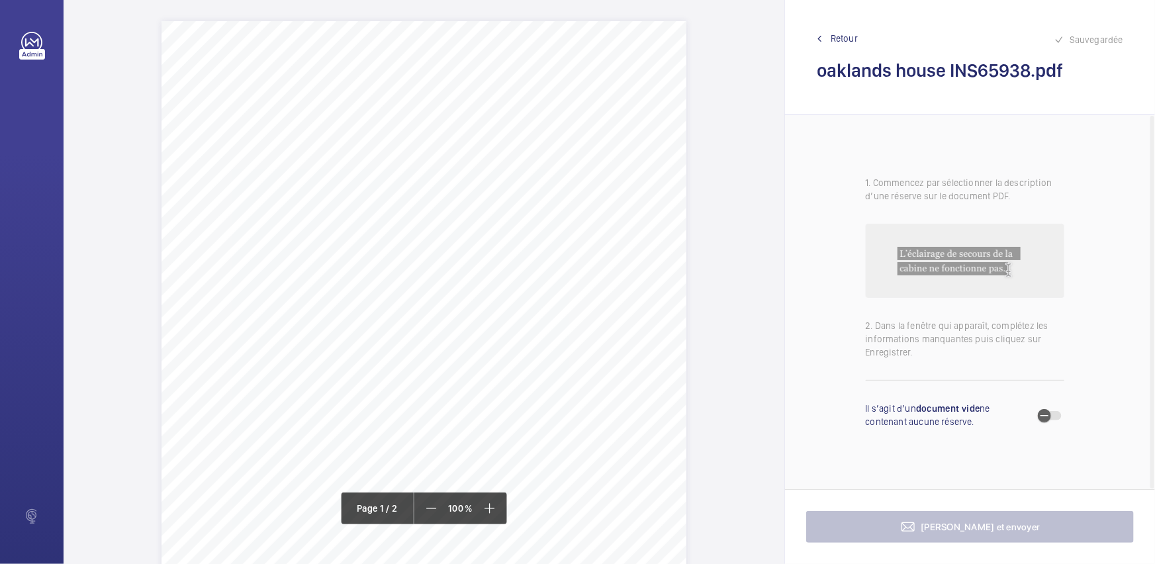
drag, startPoint x: 402, startPoint y: 166, endPoint x: 597, endPoint y: 171, distance: 195.4
click at [484, 171] on span "[STREET_ADDRESS]" at bounding box center [443, 168] width 81 height 9
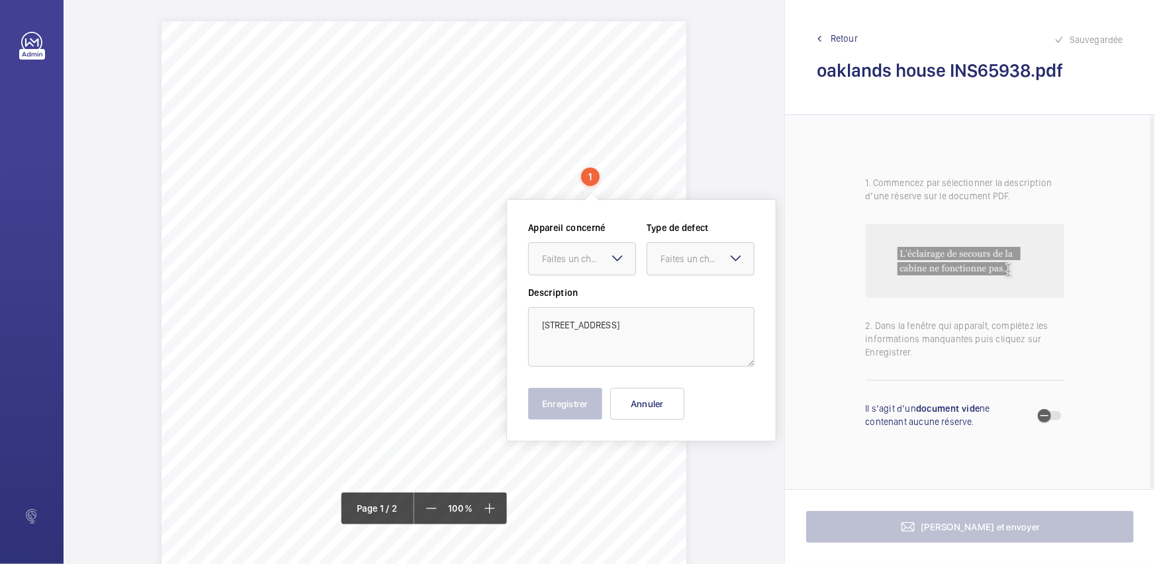
copy span "[STREET_ADDRESS]"
click at [598, 269] on div at bounding box center [582, 259] width 107 height 32
click at [642, 401] on button "Annuler" at bounding box center [648, 404] width 74 height 32
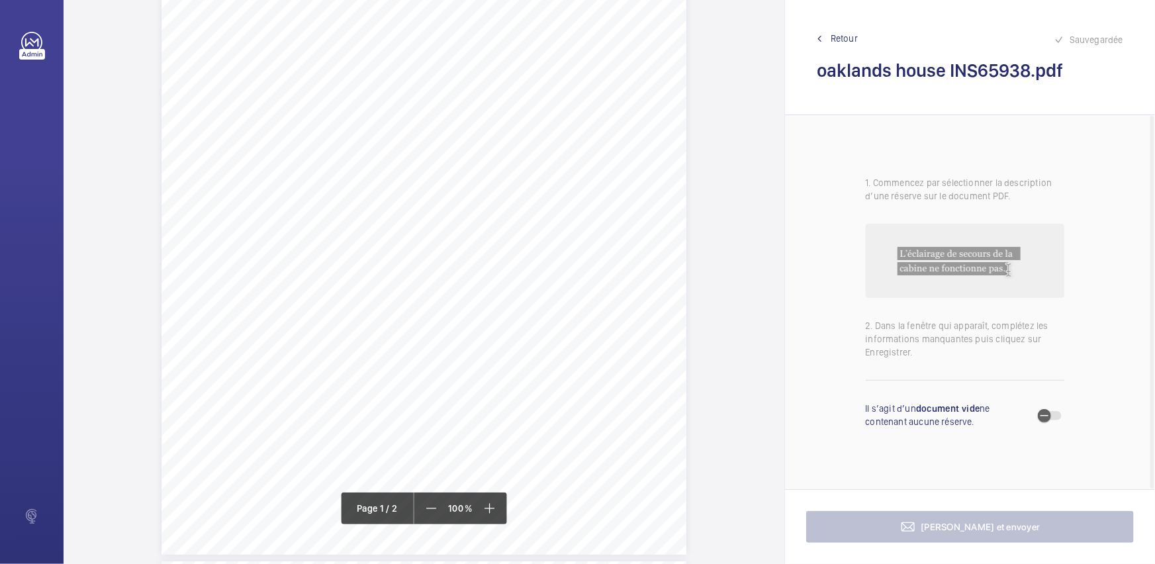
scroll to position [240, 0]
drag, startPoint x: 366, startPoint y: 138, endPoint x: 510, endPoint y: 150, distance: 144.2
click at [510, 150] on div "Signed: Lifting Operations and Lifting Equipment Regulations 1998 Report of Tho…" at bounding box center [424, 152] width 525 height 743
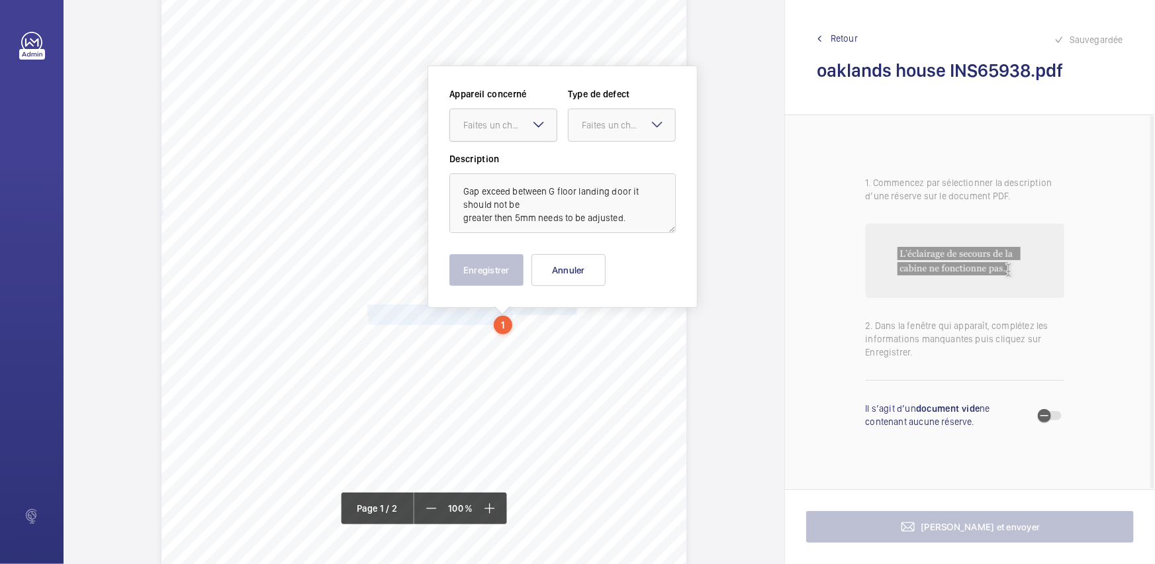
scroll to position [56, 0]
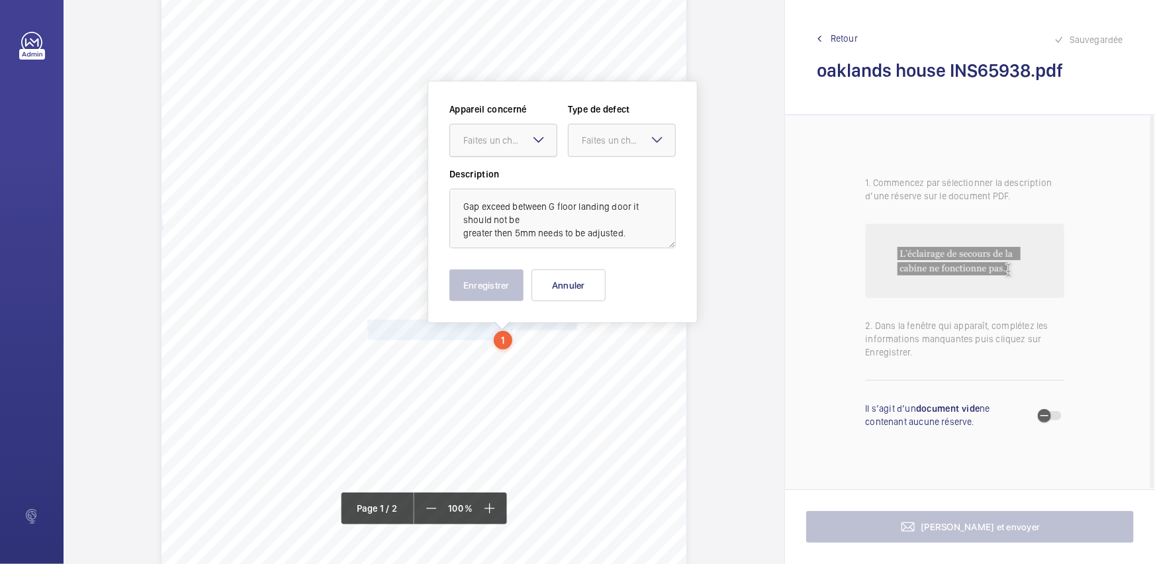
click at [508, 142] on div "Faites un choix" at bounding box center [510, 140] width 93 height 13
click at [521, 179] on span "INS65938" at bounding box center [504, 180] width 80 height 13
drag, startPoint x: 645, startPoint y: 148, endPoint x: 646, endPoint y: 177, distance: 29.1
click at [646, 150] on div at bounding box center [622, 140] width 107 height 32
click at [646, 177] on span "Standard" at bounding box center [622, 180] width 80 height 13
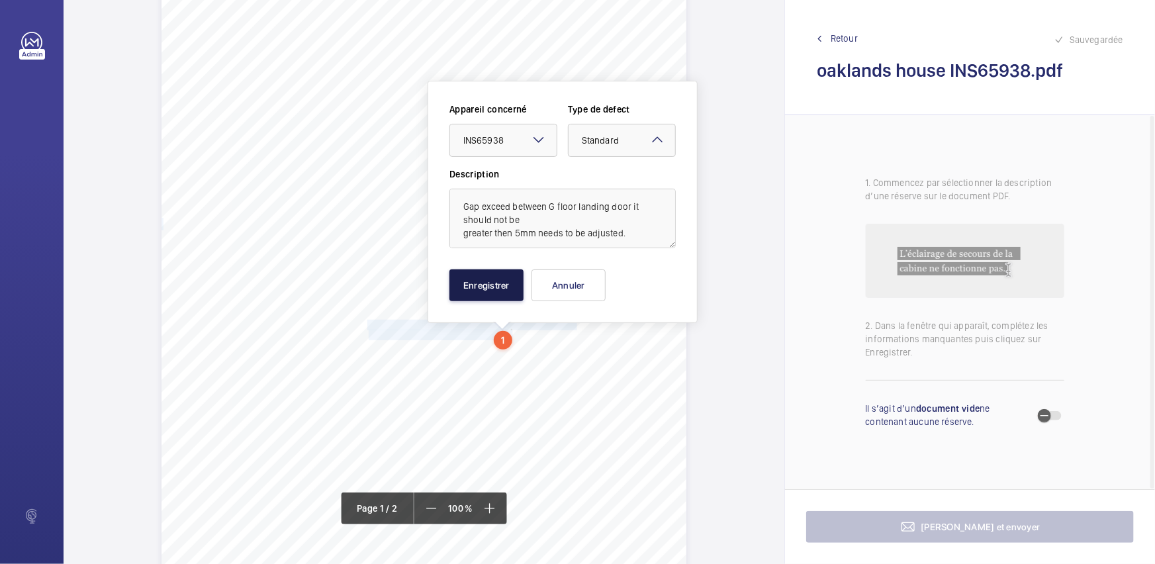
click at [513, 279] on button "Enregistrer" at bounding box center [487, 285] width 74 height 32
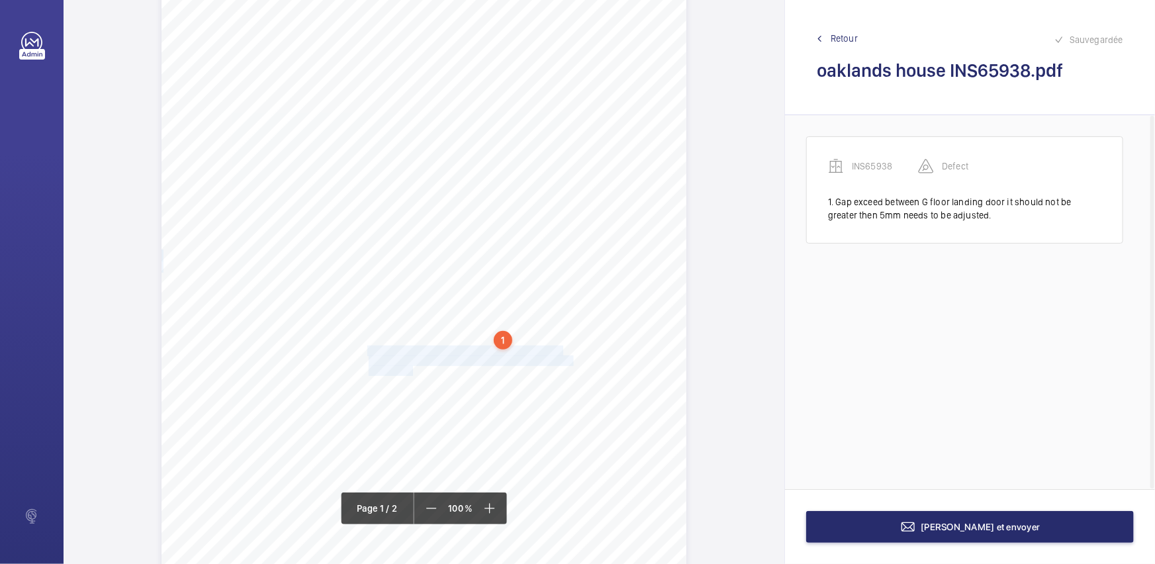
drag, startPoint x: 366, startPoint y: 348, endPoint x: 411, endPoint y: 371, distance: 50.3
click at [411, 371] on div "Signed: Lifting Operations and Lifting Equipment Regulations 1998 Report of Tho…" at bounding box center [424, 336] width 525 height 743
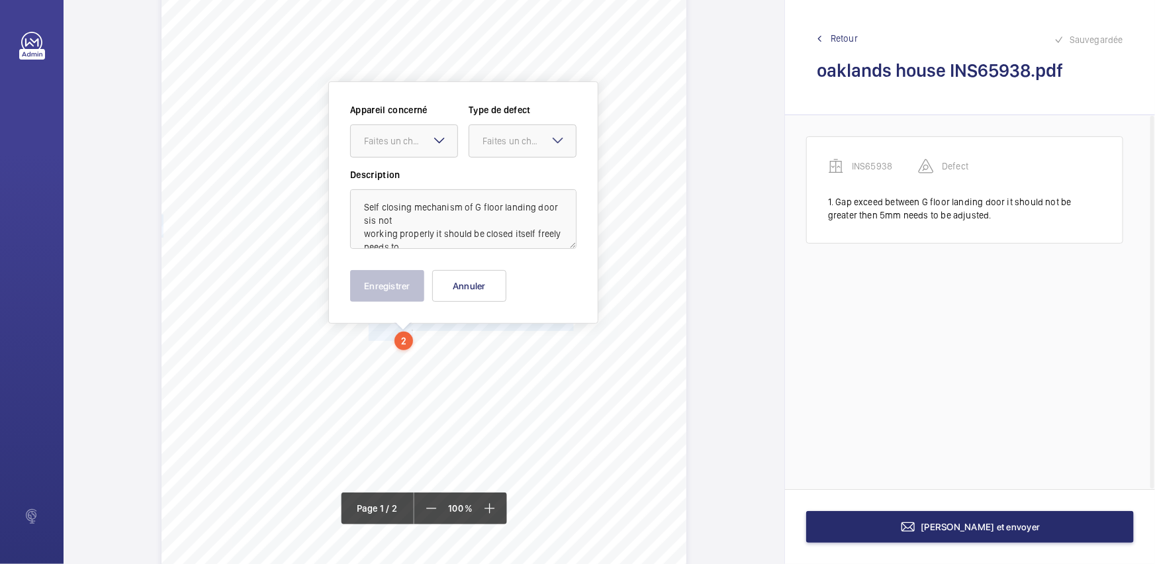
scroll to position [92, 0]
drag, startPoint x: 432, startPoint y: 145, endPoint x: 434, endPoint y: 162, distance: 17.3
click at [434, 144] on mat-icon at bounding box center [440, 140] width 16 height 16
click at [434, 166] on div "INS65938" at bounding box center [404, 181] width 107 height 32
click at [540, 144] on div "Faites un choix" at bounding box center [529, 140] width 93 height 13
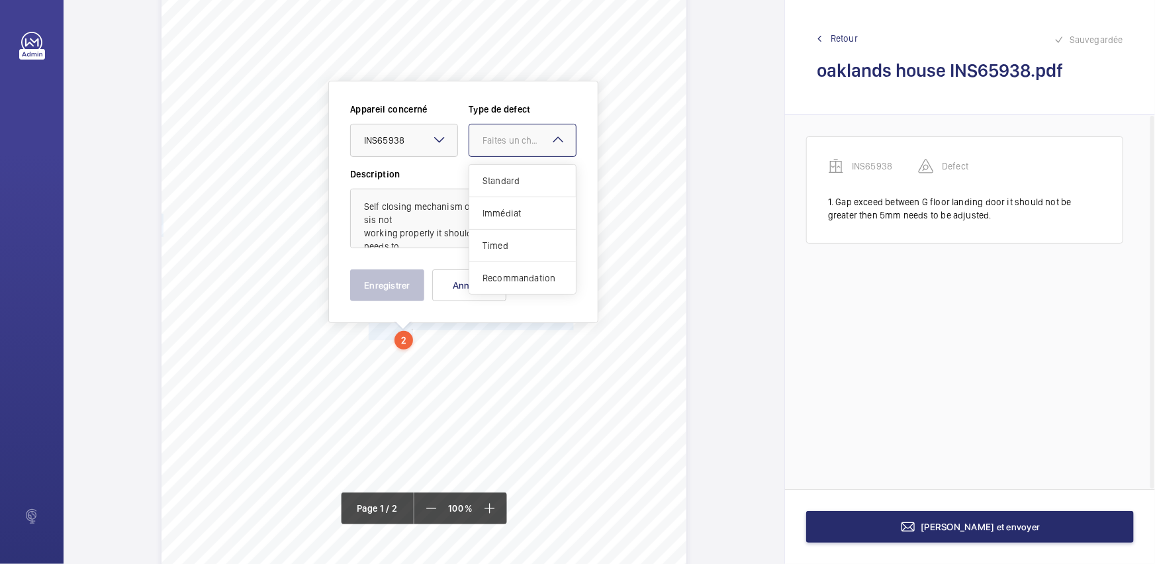
click at [530, 170] on div "Standard" at bounding box center [522, 181] width 107 height 32
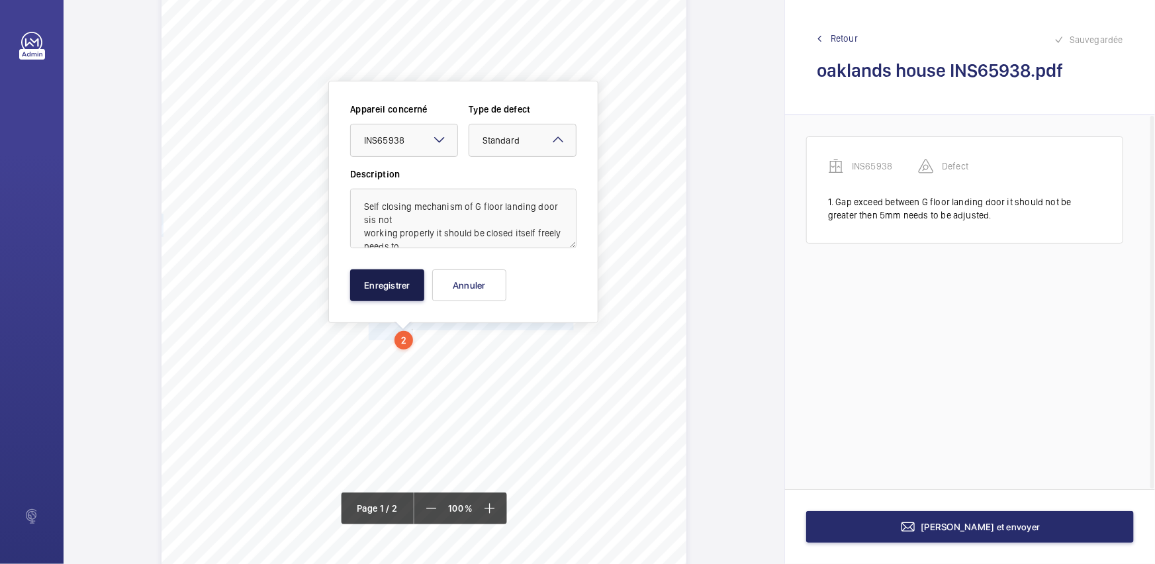
click at [391, 291] on button "Enregistrer" at bounding box center [387, 285] width 74 height 32
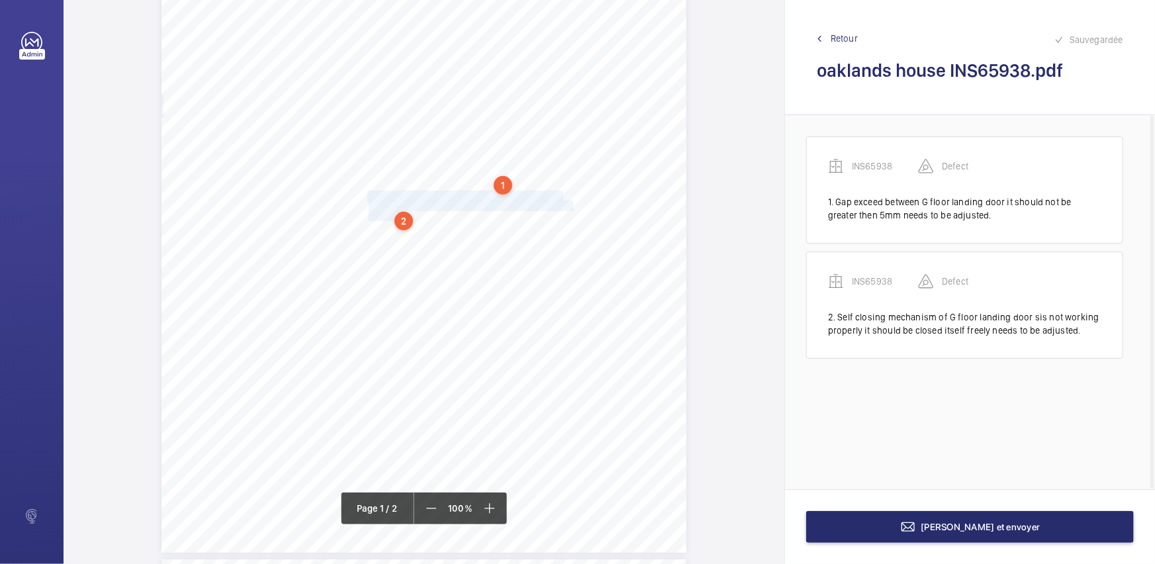
scroll to position [212, 0]
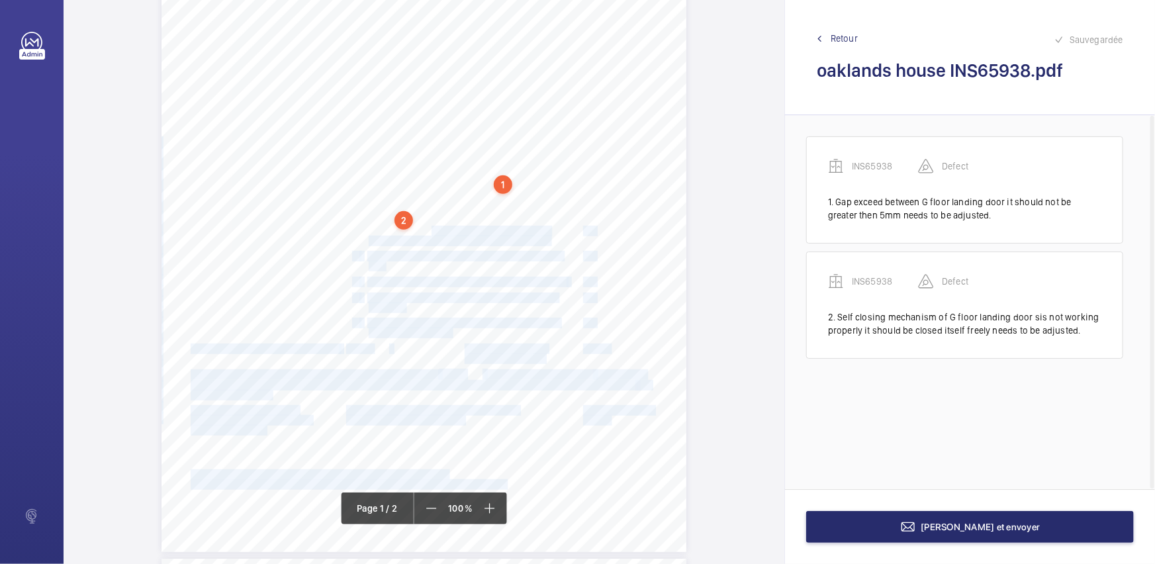
drag, startPoint x: 365, startPoint y: 230, endPoint x: 405, endPoint y: 232, distance: 39.8
click at [426, 232] on div "Signed: Lifting Operations and Lifting Equipment Regulations 1998 Report of Tho…" at bounding box center [424, 180] width 525 height 743
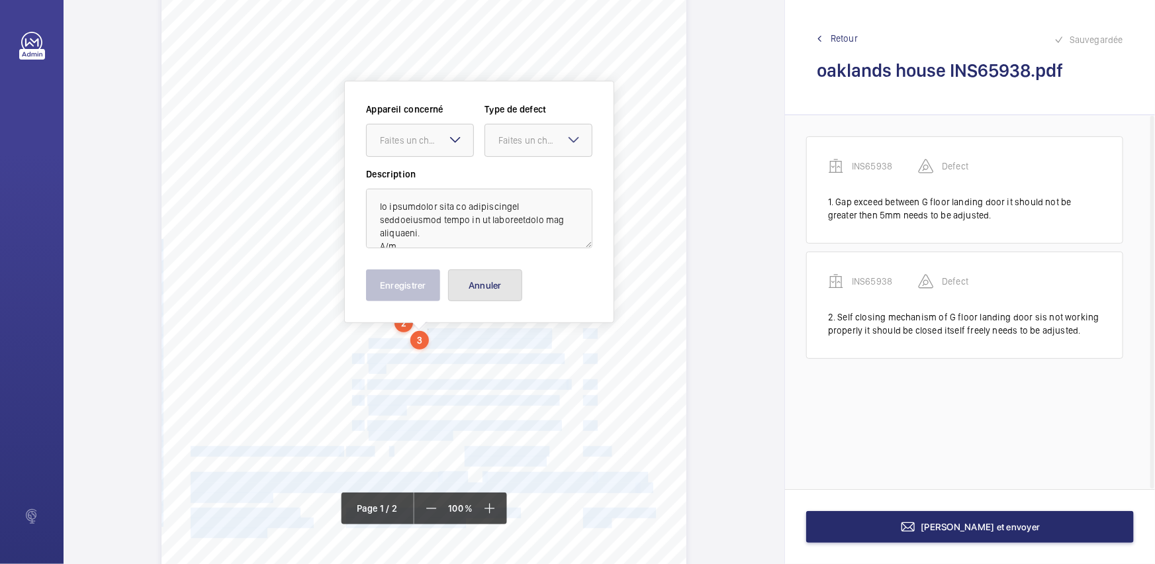
click at [501, 290] on button "Annuler" at bounding box center [485, 285] width 74 height 32
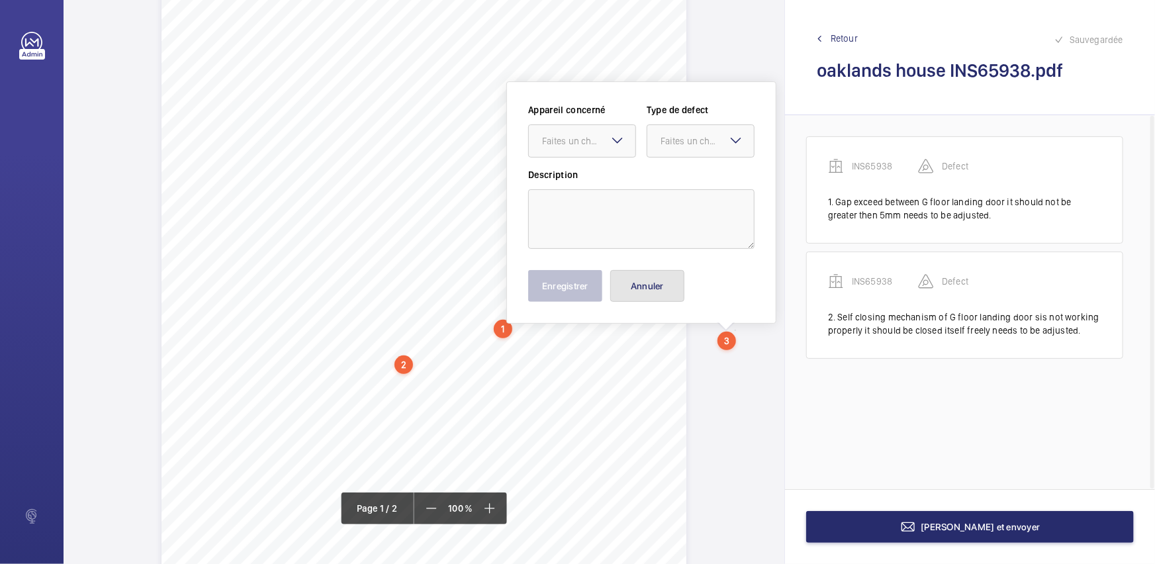
click at [669, 283] on button "Annuler" at bounding box center [648, 286] width 74 height 32
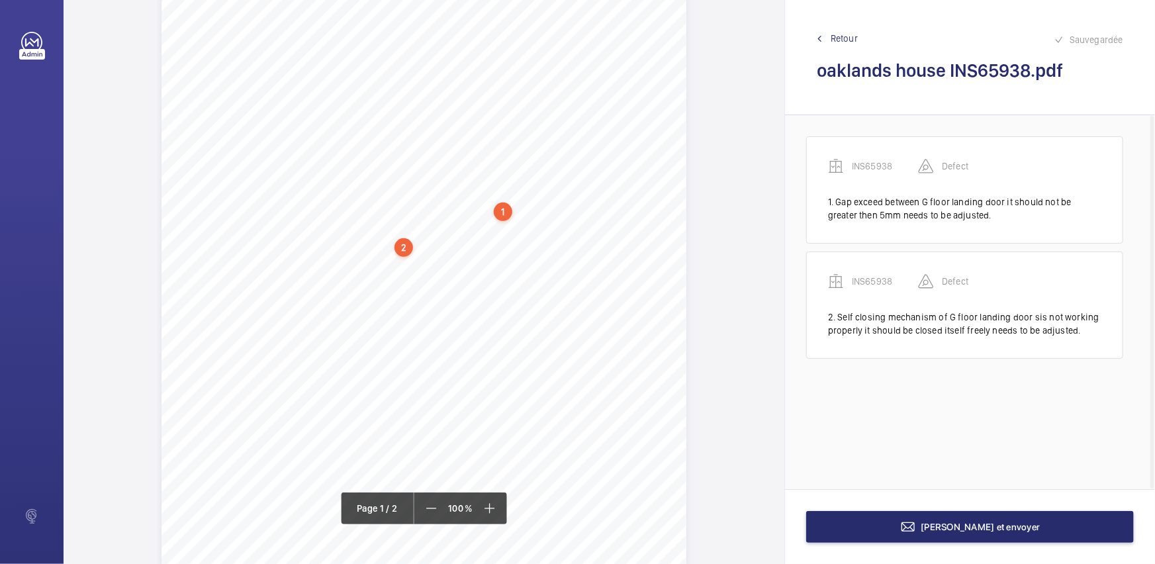
scroll to position [188, 0]
drag, startPoint x: 366, startPoint y: 252, endPoint x: 546, endPoint y: 266, distance: 181.3
click at [546, 266] on div "Signed: Lifting Operations and Lifting Equipment Regulations 1998 Report of Tho…" at bounding box center [424, 204] width 525 height 743
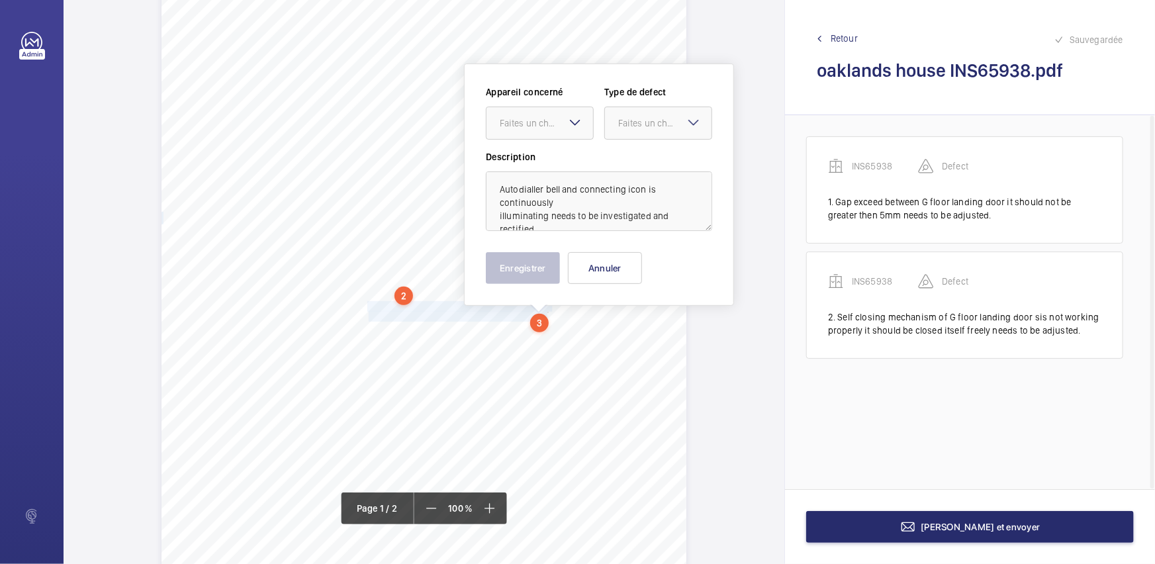
scroll to position [119, 0]
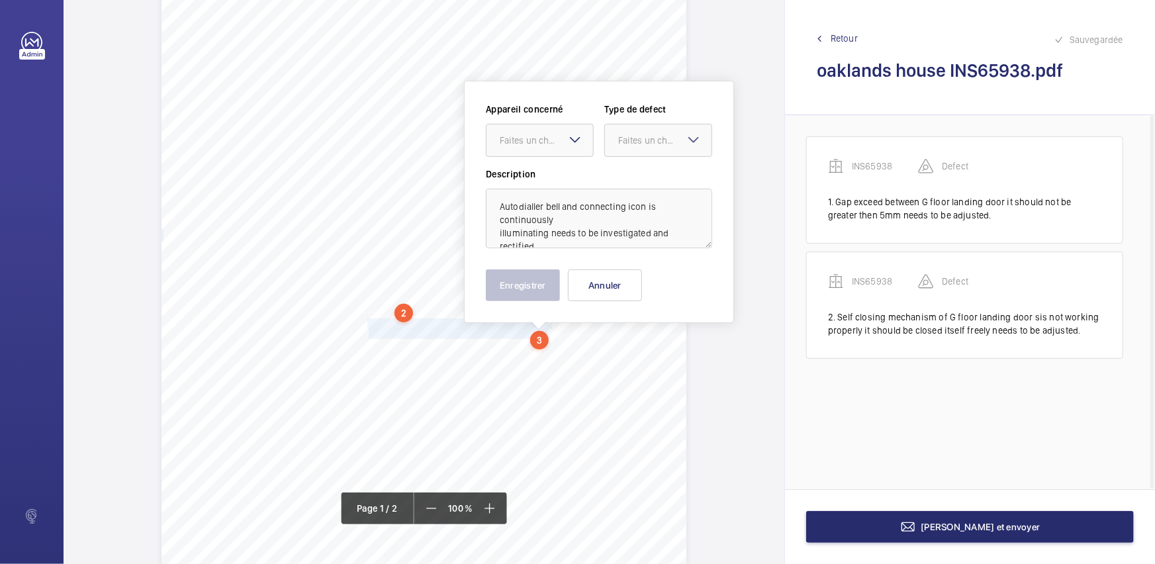
drag, startPoint x: 563, startPoint y: 145, endPoint x: 569, endPoint y: 157, distance: 13.0
click at [565, 146] on div "Faites un choix" at bounding box center [546, 140] width 93 height 13
drag, startPoint x: 569, startPoint y: 157, endPoint x: 671, endPoint y: 147, distance: 102.5
click at [573, 175] on span "INS65938" at bounding box center [540, 180] width 80 height 13
click at [670, 146] on div "Faites un choix" at bounding box center [664, 140] width 93 height 13
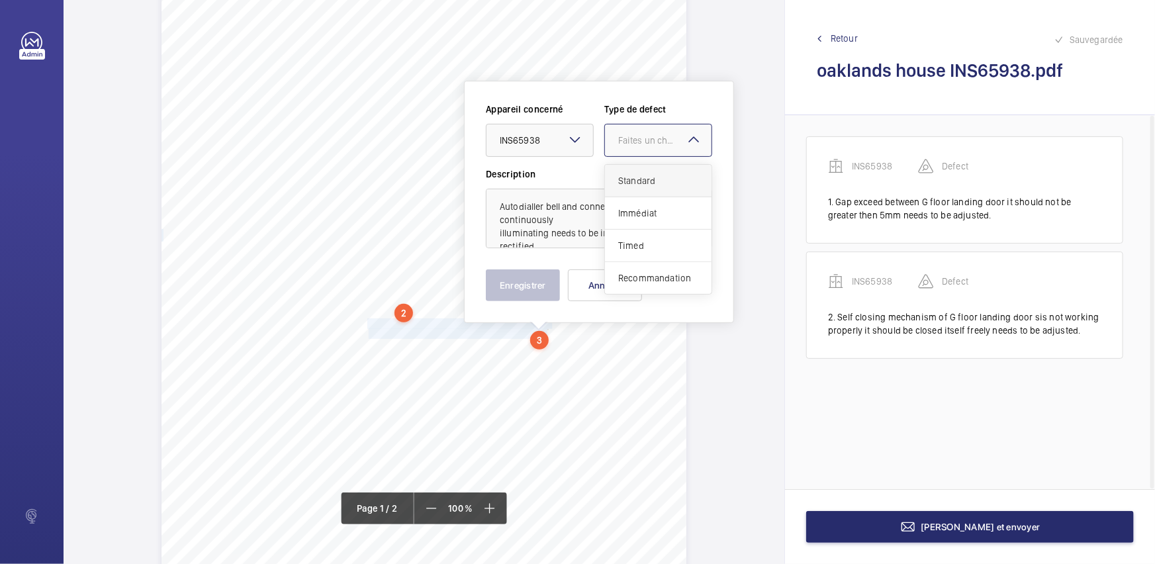
drag, startPoint x: 667, startPoint y: 160, endPoint x: 661, endPoint y: 179, distance: 20.6
click at [661, 179] on span "Standard" at bounding box center [658, 180] width 80 height 13
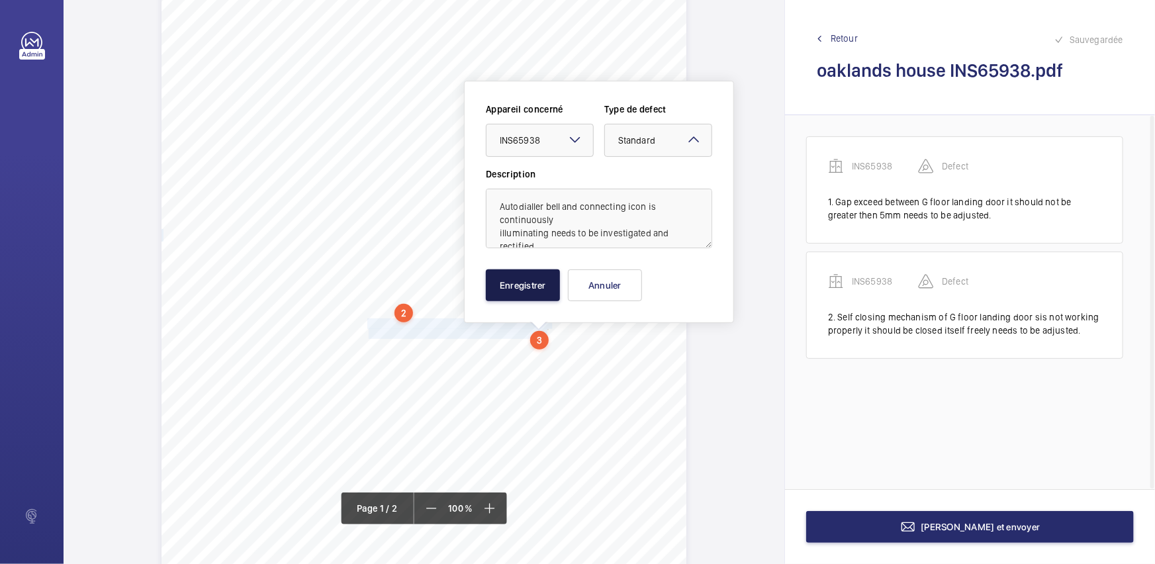
click at [546, 279] on button "Enregistrer" at bounding box center [523, 285] width 74 height 32
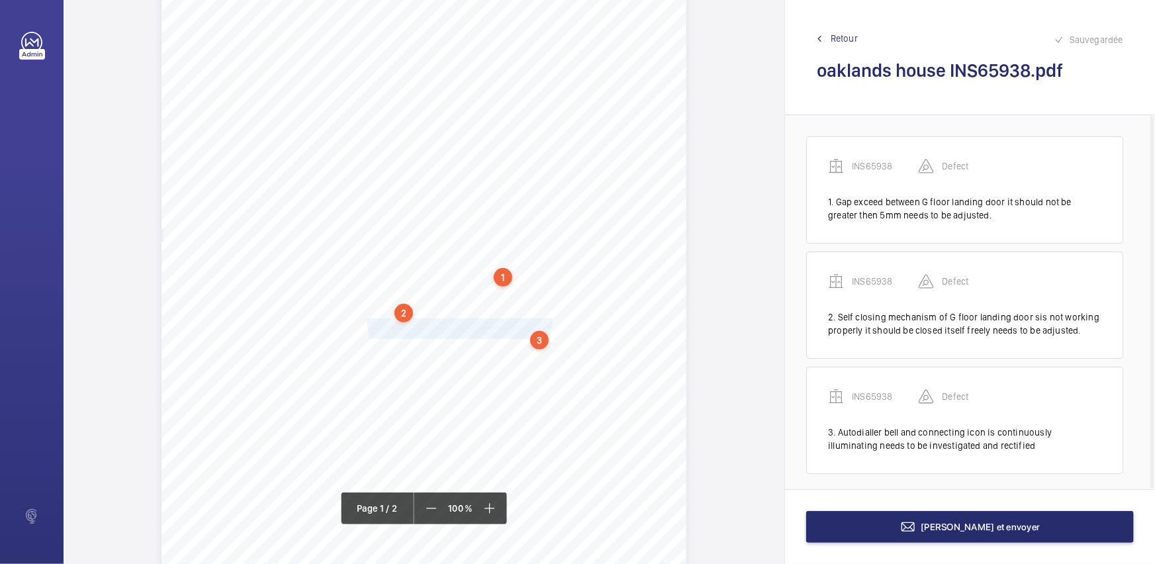
scroll to position [5, 0]
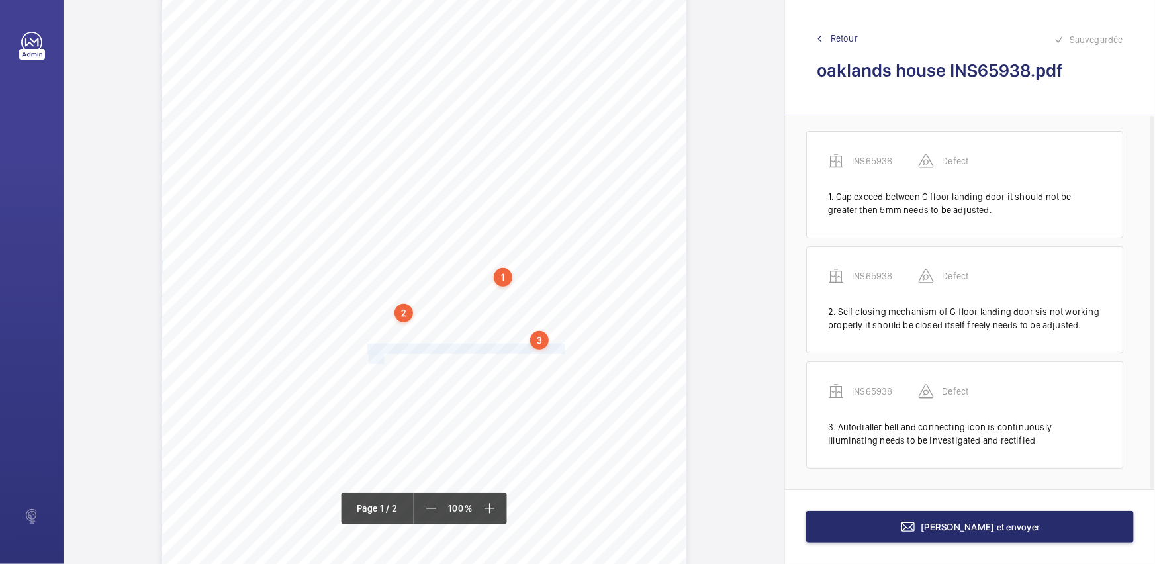
drag, startPoint x: 367, startPoint y: 349, endPoint x: 382, endPoint y: 358, distance: 17.5
click at [382, 358] on div "Signed: Lifting Operations and Lifting Equipment Regulations 1998 Report of Tho…" at bounding box center [424, 273] width 525 height 743
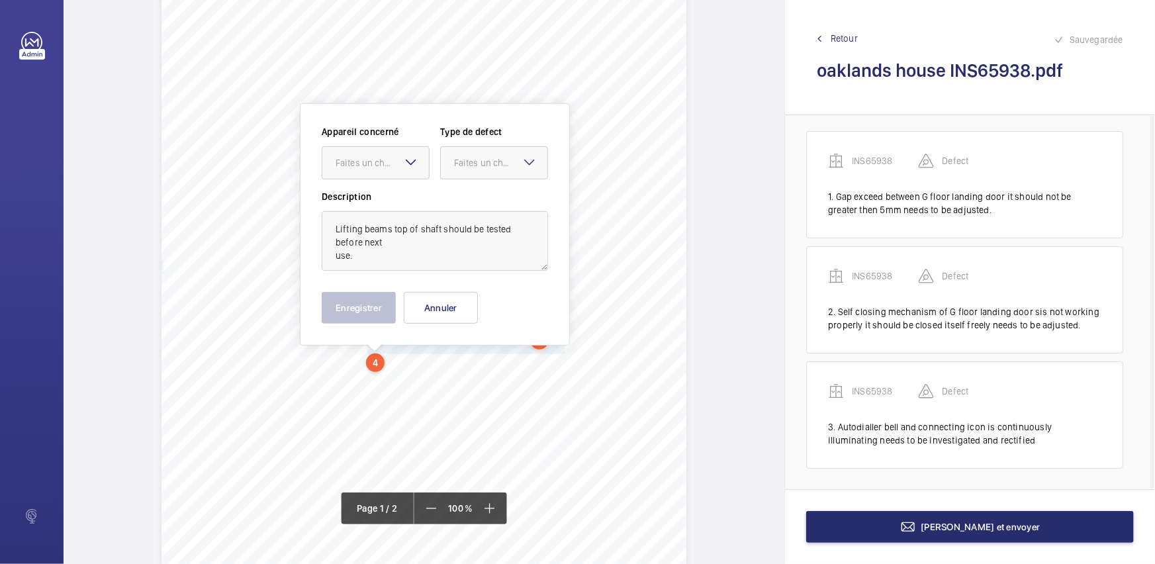
scroll to position [141, 0]
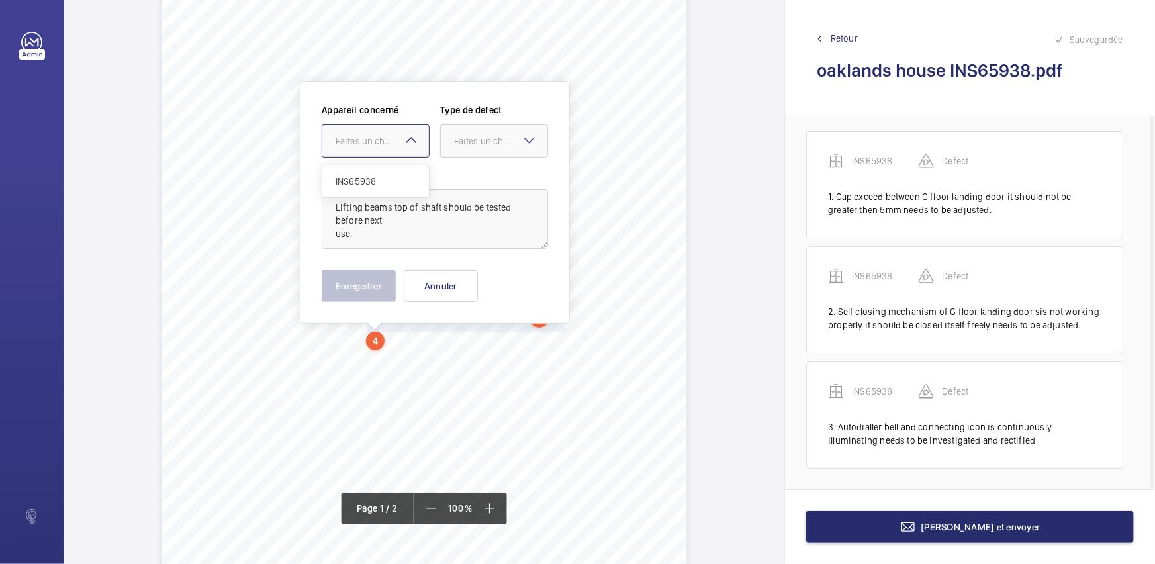
click at [373, 141] on div "Faites un choix" at bounding box center [382, 140] width 93 height 13
drag, startPoint x: 379, startPoint y: 173, endPoint x: 479, endPoint y: 143, distance: 104.5
click at [381, 175] on span "INS65938" at bounding box center [376, 181] width 80 height 13
drag, startPoint x: 480, startPoint y: 141, endPoint x: 483, endPoint y: 166, distance: 25.4
click at [480, 148] on div "Faites un choix" at bounding box center [494, 140] width 107 height 13
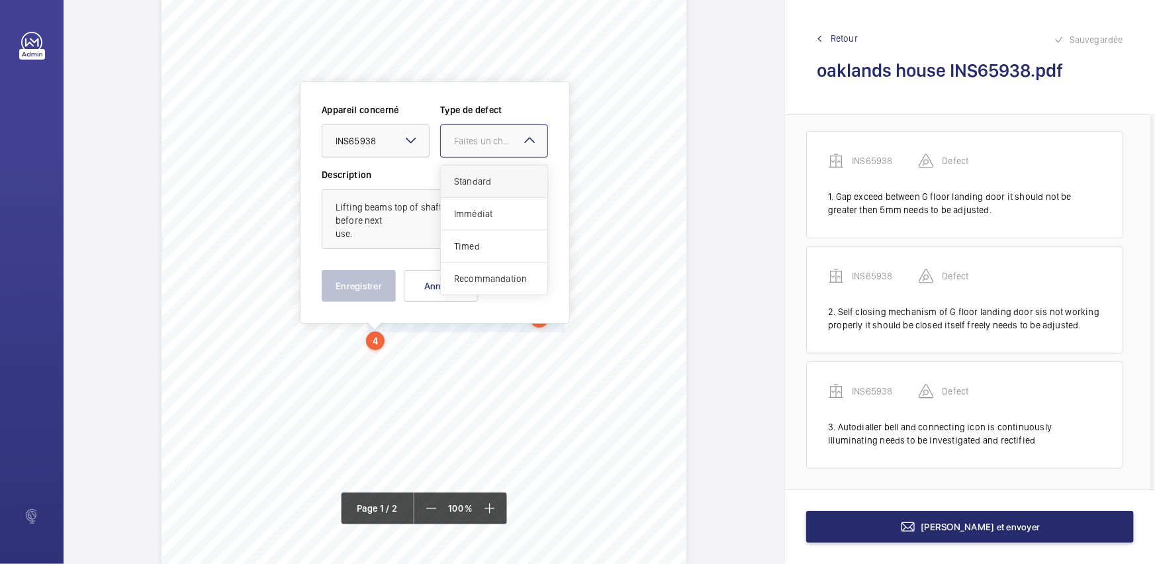
click at [483, 166] on div "Standard" at bounding box center [494, 182] width 107 height 32
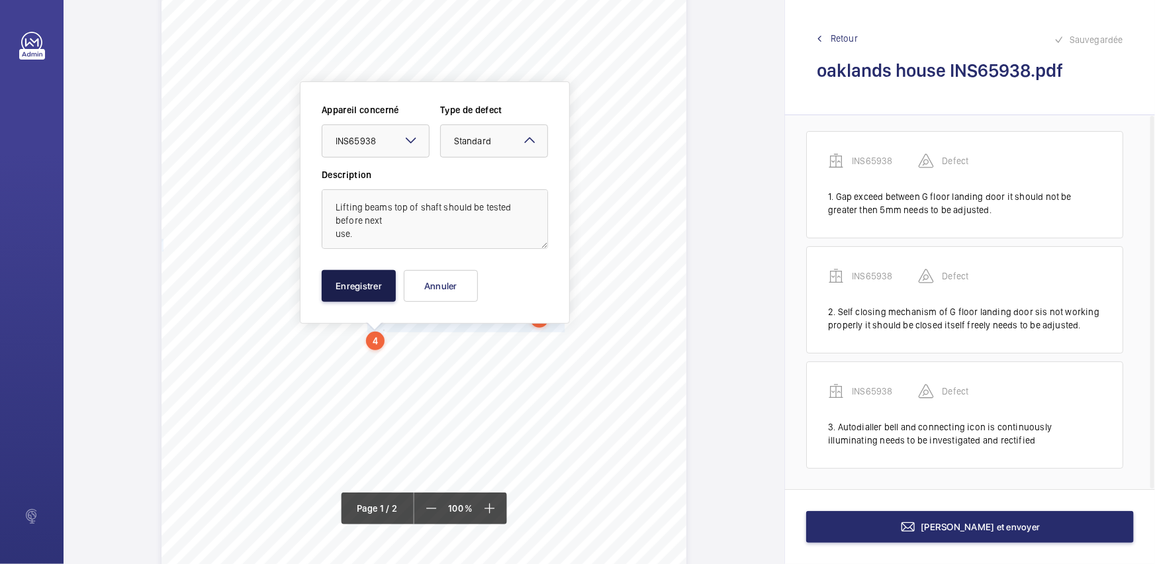
click at [375, 279] on button "Enregistrer" at bounding box center [359, 286] width 74 height 32
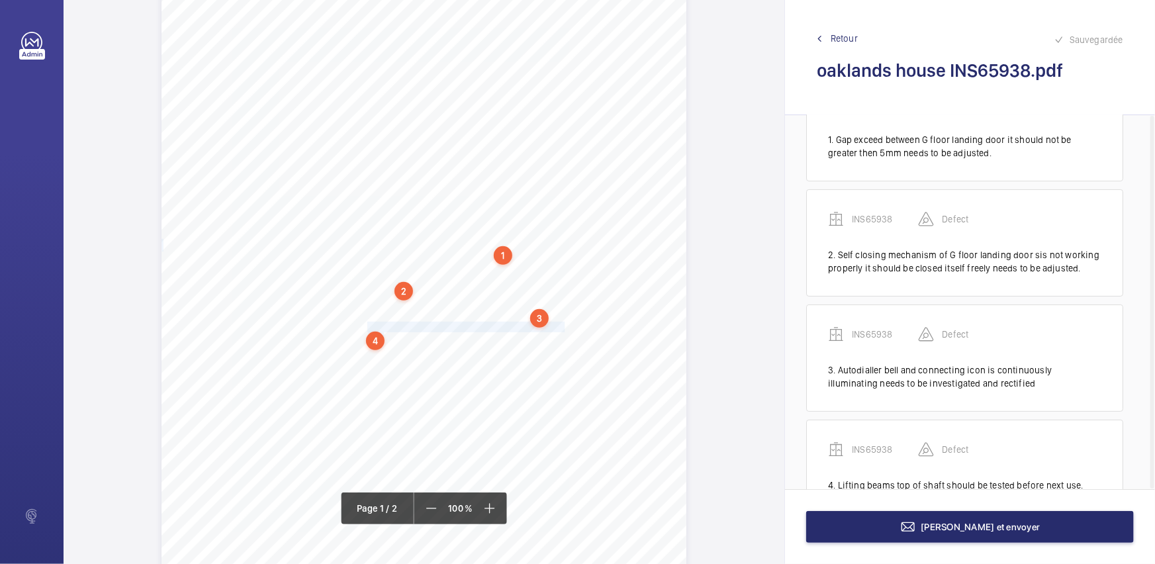
scroll to position [107, 0]
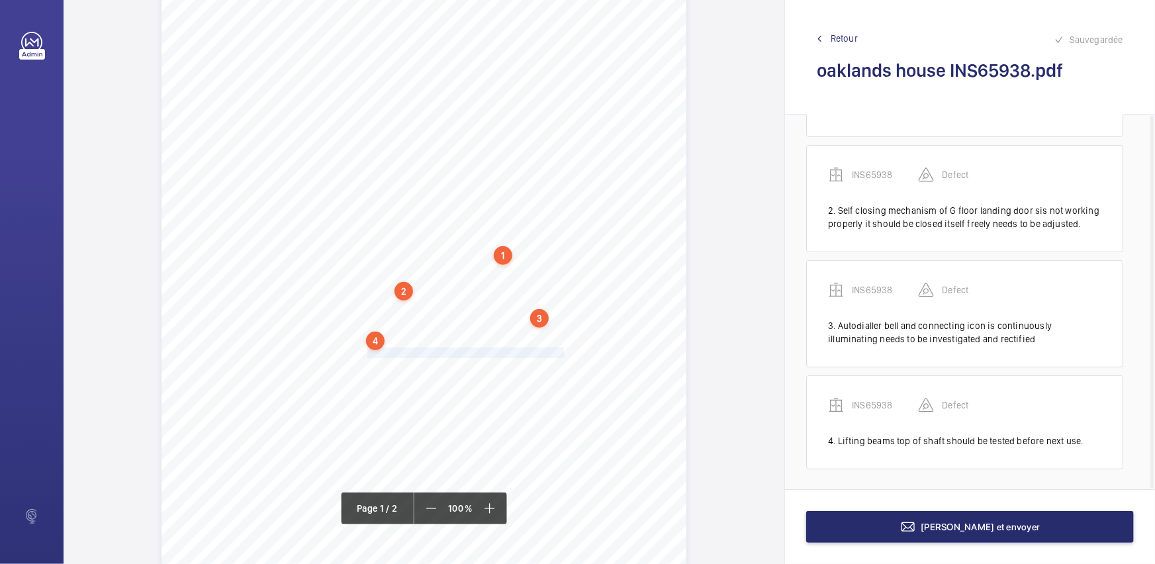
drag, startPoint x: 366, startPoint y: 350, endPoint x: 561, endPoint y: 352, distance: 194.7
click at [561, 352] on span "Danger signage on MAP is very faded and hard to see." at bounding box center [466, 352] width 199 height 9
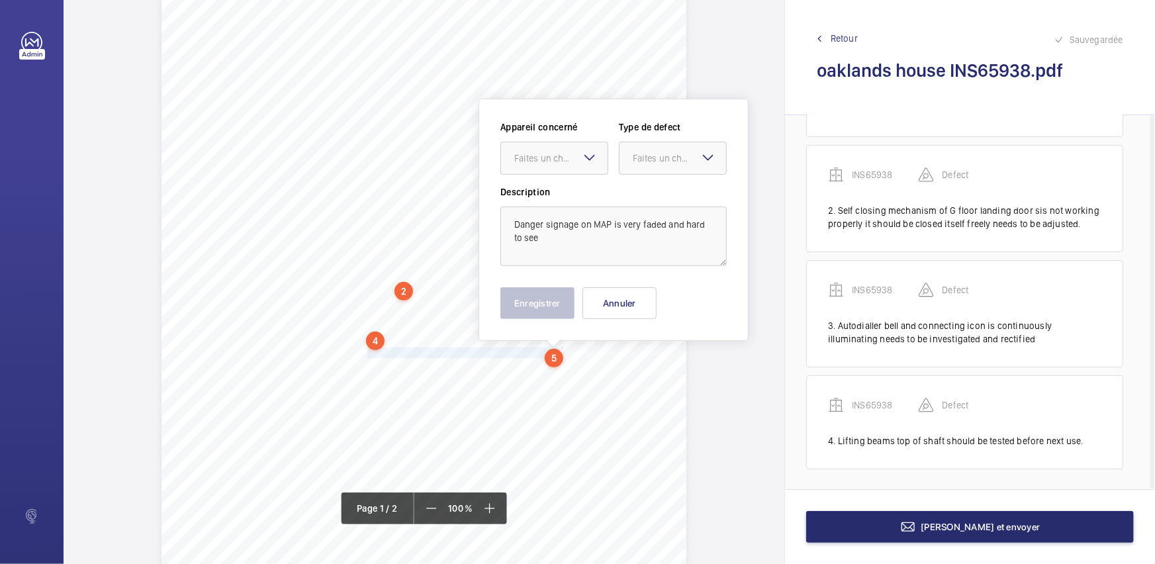
scroll to position [159, 0]
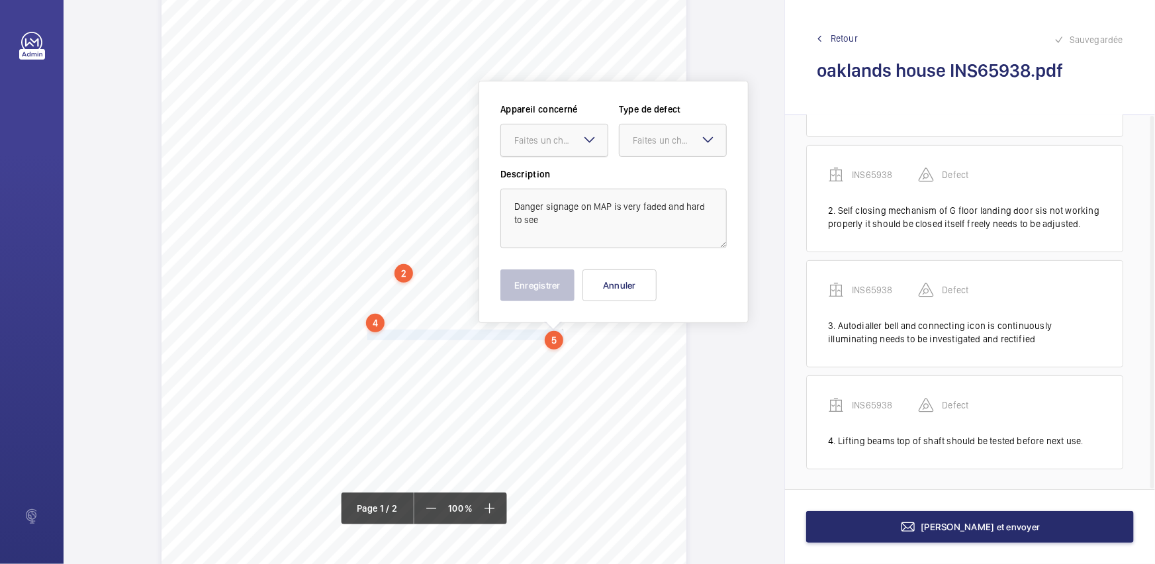
click at [579, 146] on div "Faites un choix" at bounding box center [560, 140] width 93 height 13
drag, startPoint x: 585, startPoint y: 168, endPoint x: 607, endPoint y: 160, distance: 24.1
click at [589, 168] on div "INS65938" at bounding box center [554, 181] width 107 height 32
drag, startPoint x: 679, startPoint y: 142, endPoint x: 680, endPoint y: 162, distance: 20.5
click at [679, 147] on div "Faites un choix" at bounding box center [673, 140] width 107 height 13
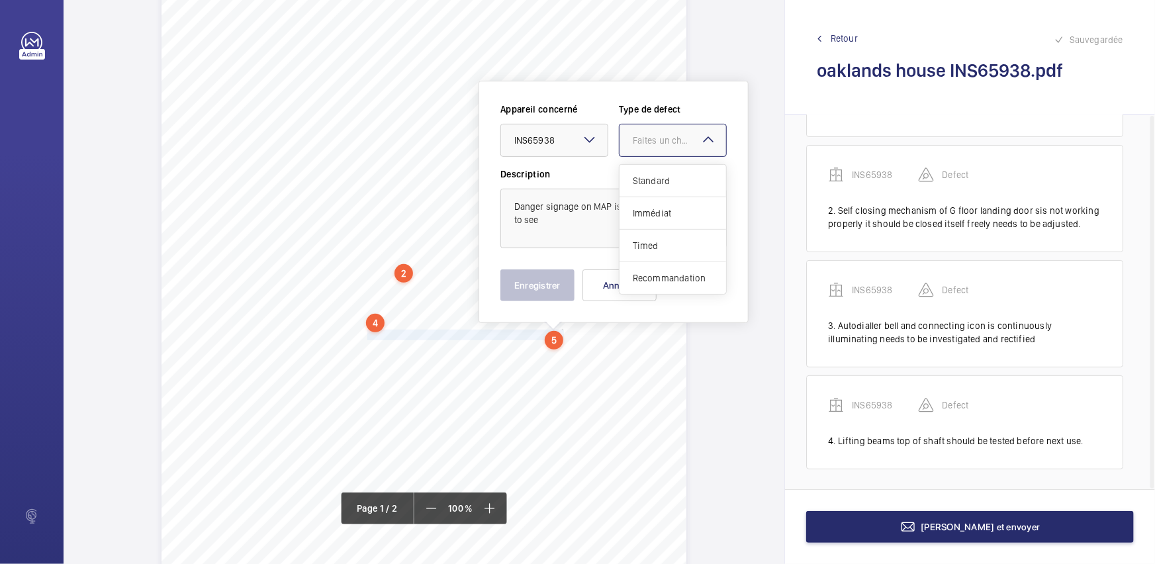
click at [682, 171] on div "Standard" at bounding box center [673, 181] width 107 height 32
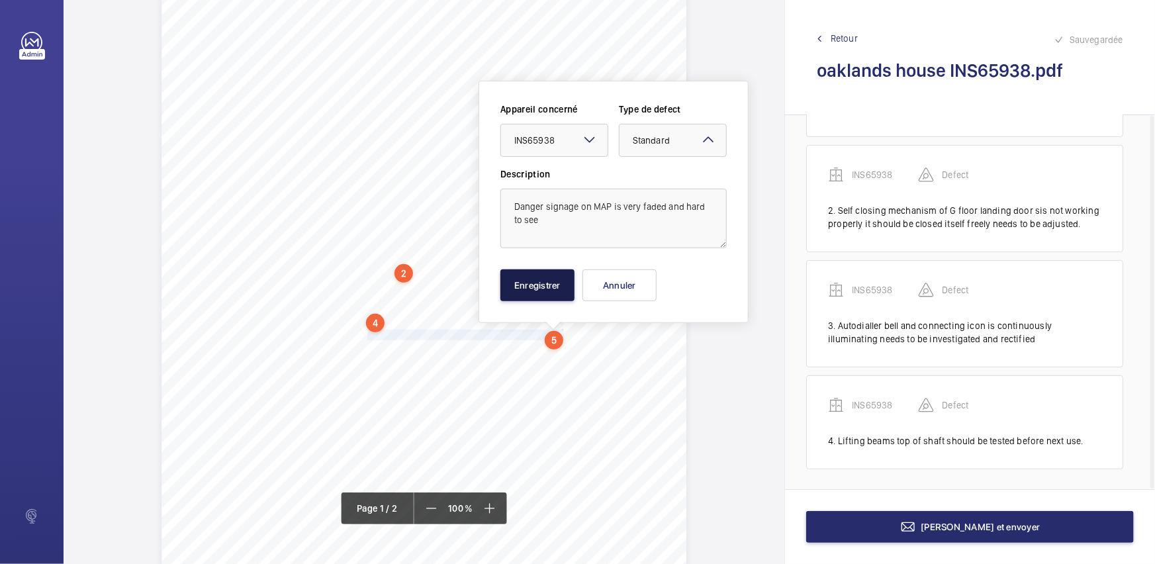
click at [544, 284] on button "Enregistrer" at bounding box center [538, 285] width 74 height 32
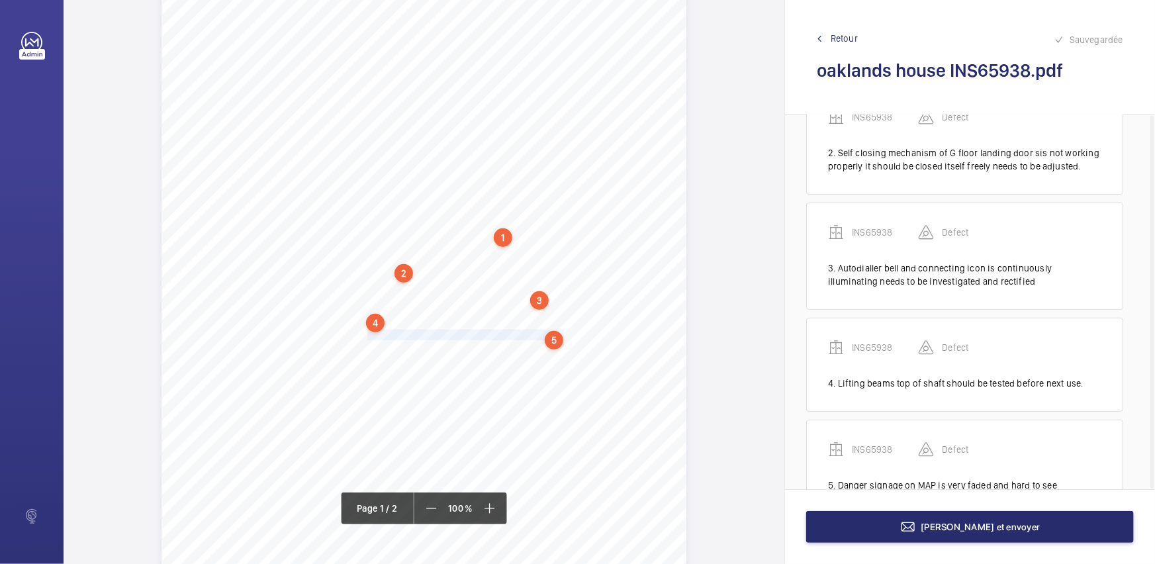
scroll to position [209, 0]
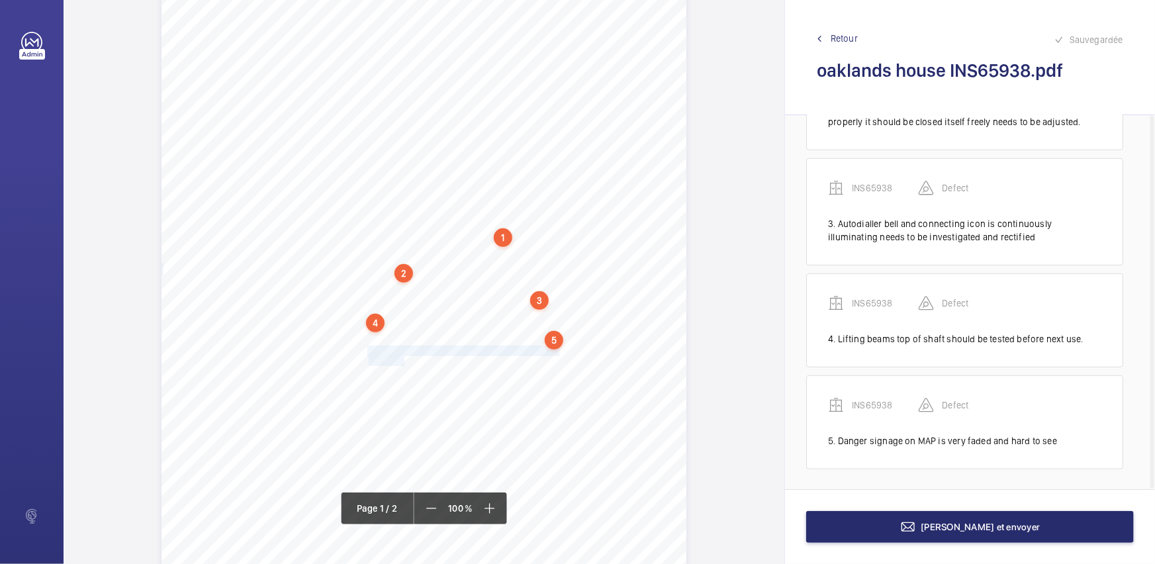
drag, startPoint x: 366, startPoint y: 350, endPoint x: 403, endPoint y: 360, distance: 37.7
click at [403, 360] on div "Signed: Lifting Operations and Lifting Equipment Regulations 1998 Report of Tho…" at bounding box center [424, 233] width 525 height 743
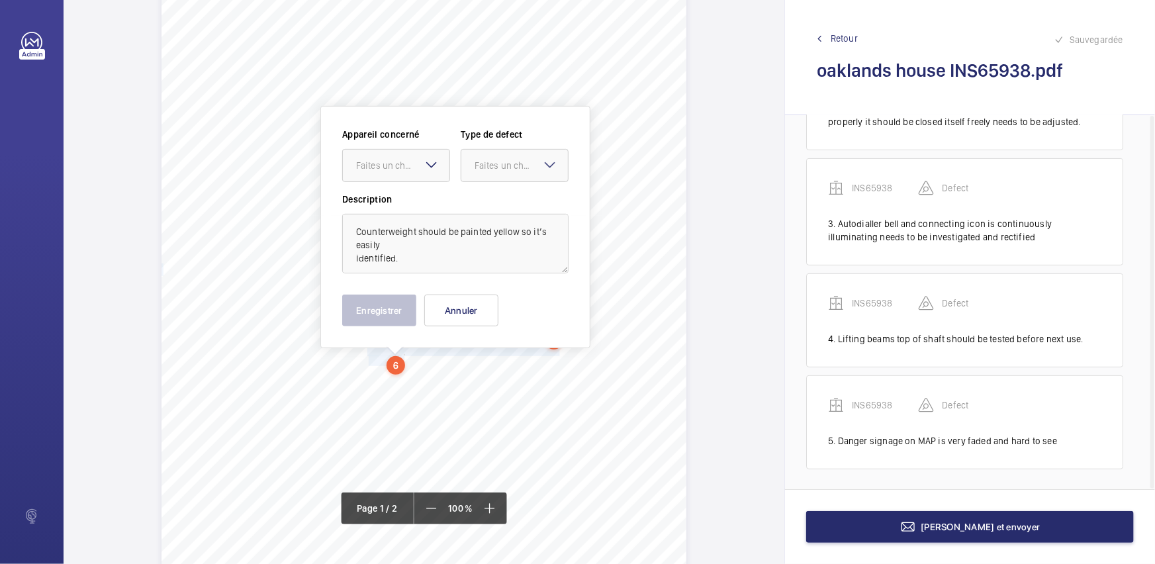
scroll to position [184, 0]
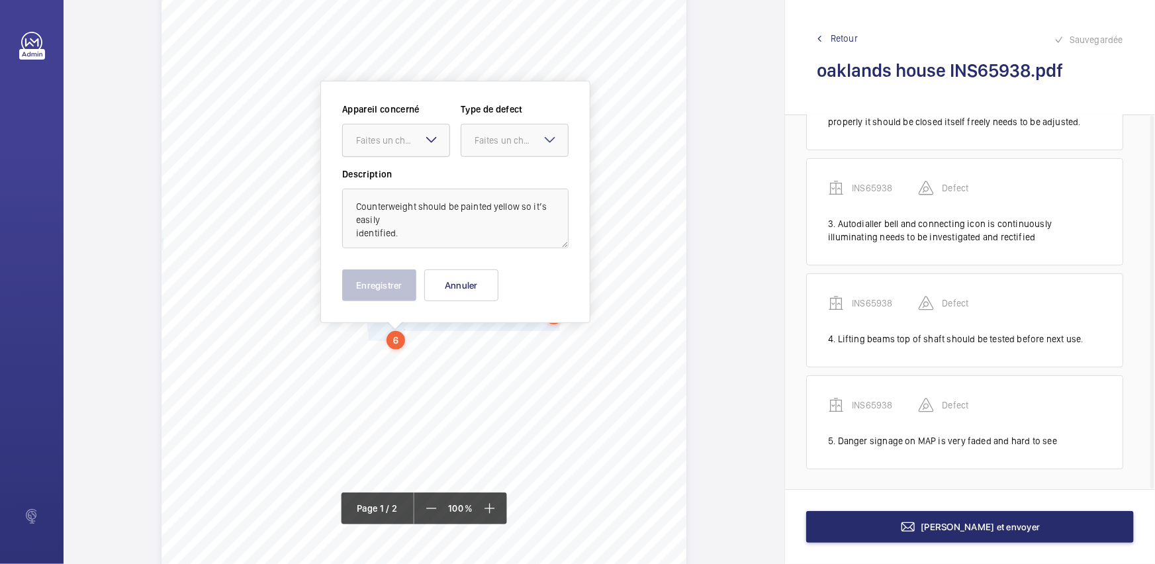
click at [411, 150] on div at bounding box center [396, 140] width 107 height 32
drag, startPoint x: 415, startPoint y: 171, endPoint x: 499, endPoint y: 148, distance: 87.4
click at [416, 171] on div "INS65938" at bounding box center [396, 181] width 107 height 32
click at [502, 145] on div "Faites un choix" at bounding box center [521, 140] width 93 height 13
click at [500, 172] on div "Standard" at bounding box center [515, 181] width 107 height 32
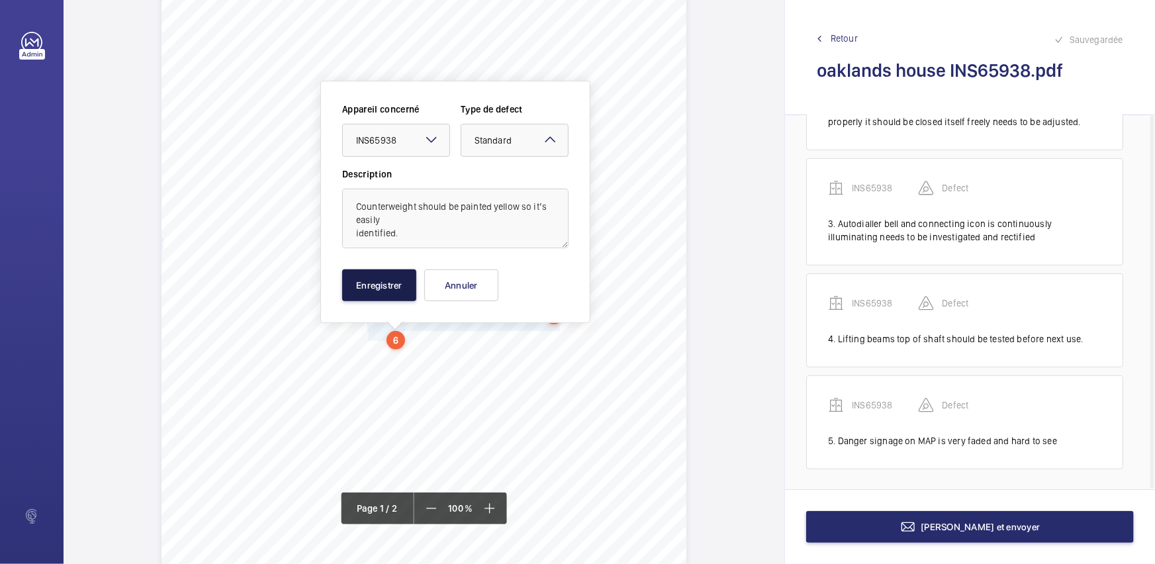
click at [397, 277] on button "Enregistrer" at bounding box center [379, 285] width 74 height 32
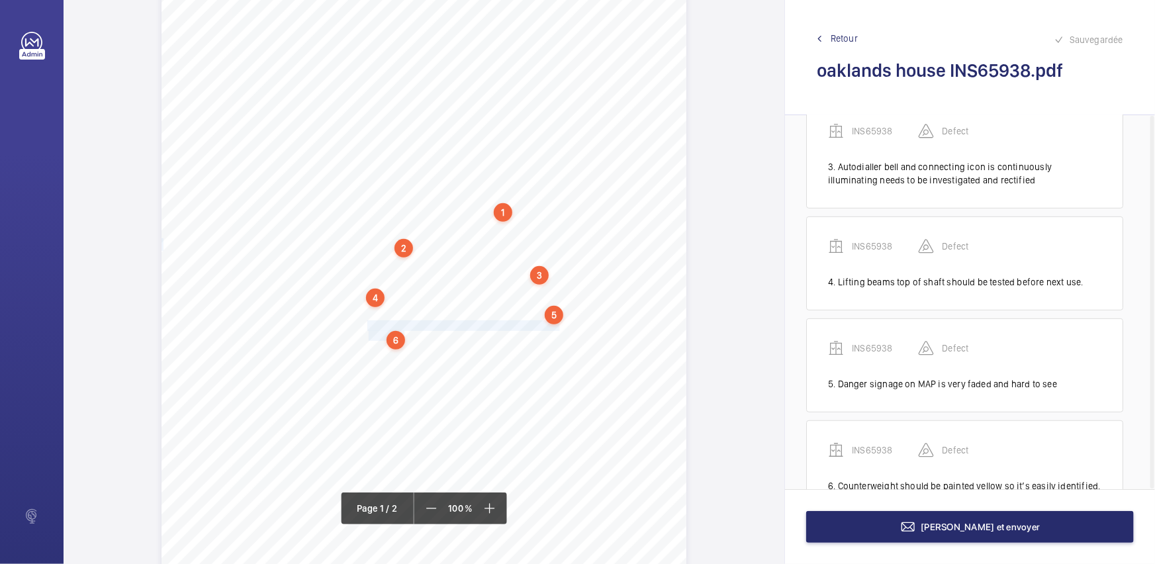
scroll to position [311, 0]
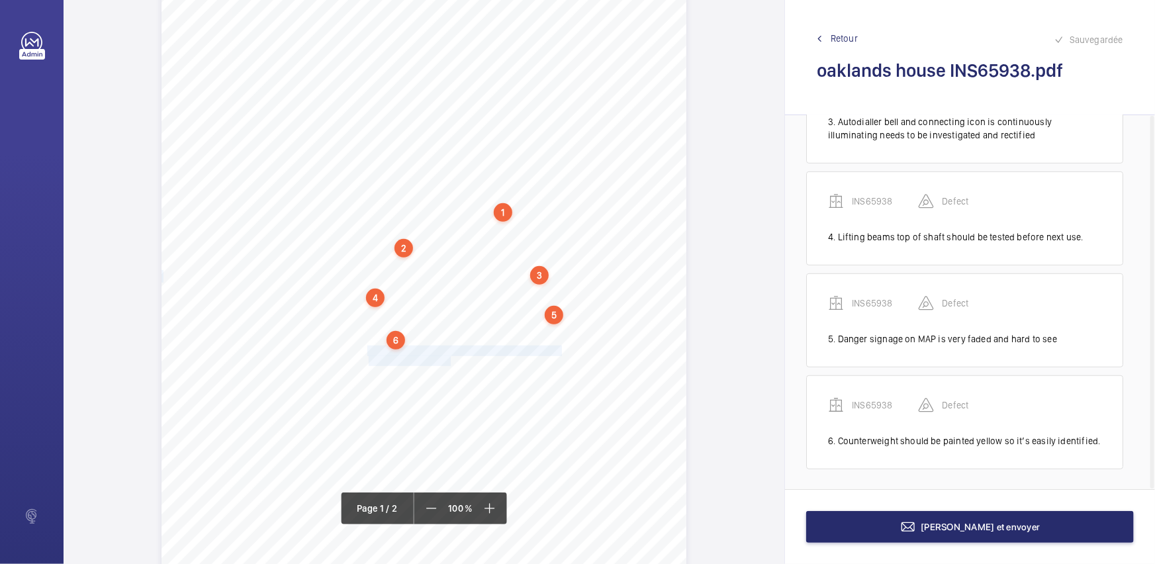
drag, startPoint x: 366, startPoint y: 346, endPoint x: 449, endPoint y: 358, distance: 83.6
click at [449, 358] on div "Signed: Lifting Operations and Lifting Equipment Regulations 1998 Report of Tho…" at bounding box center [424, 208] width 525 height 743
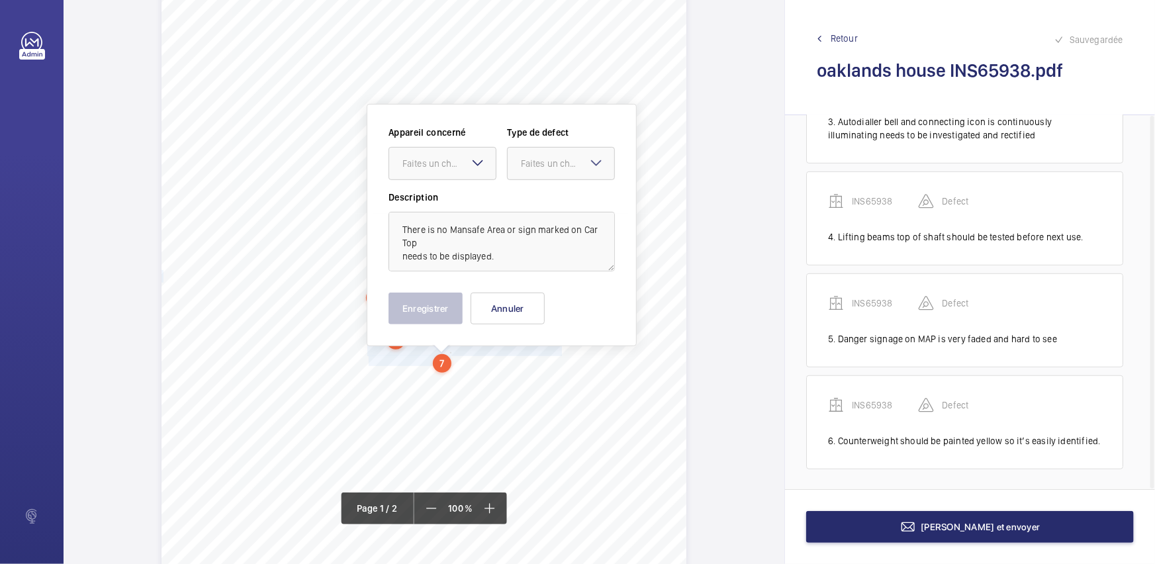
scroll to position [207, 0]
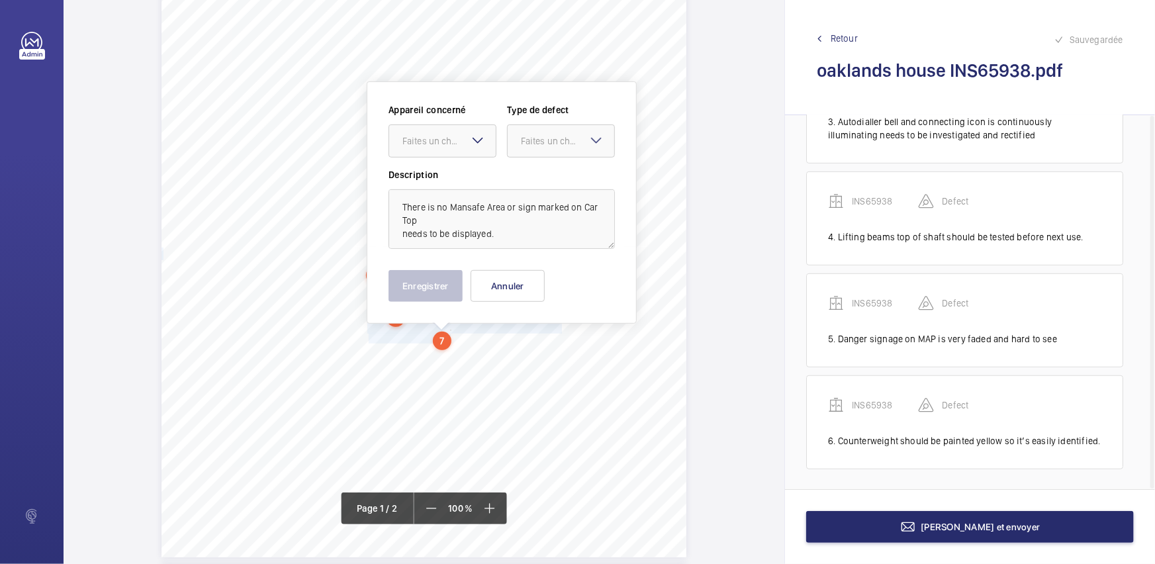
click at [477, 137] on mat-icon at bounding box center [478, 140] width 16 height 16
drag, startPoint x: 479, startPoint y: 174, endPoint x: 511, endPoint y: 168, distance: 32.5
click at [483, 174] on div "INS65938" at bounding box center [442, 182] width 107 height 32
click at [585, 152] on div at bounding box center [561, 141] width 107 height 32
click at [589, 171] on div "Standard" at bounding box center [561, 182] width 107 height 32
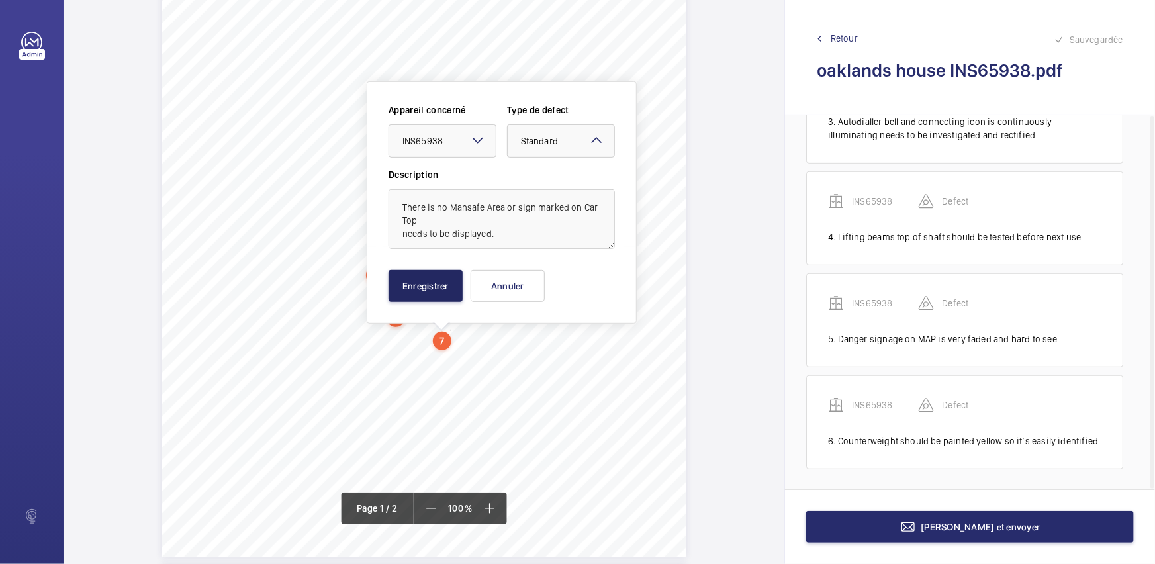
click at [438, 269] on div "Appareil concerné Faites un choix × INS65938 × Type de defect Faites un choix ×…" at bounding box center [502, 202] width 226 height 199
click at [437, 282] on button "Enregistrer" at bounding box center [426, 286] width 74 height 32
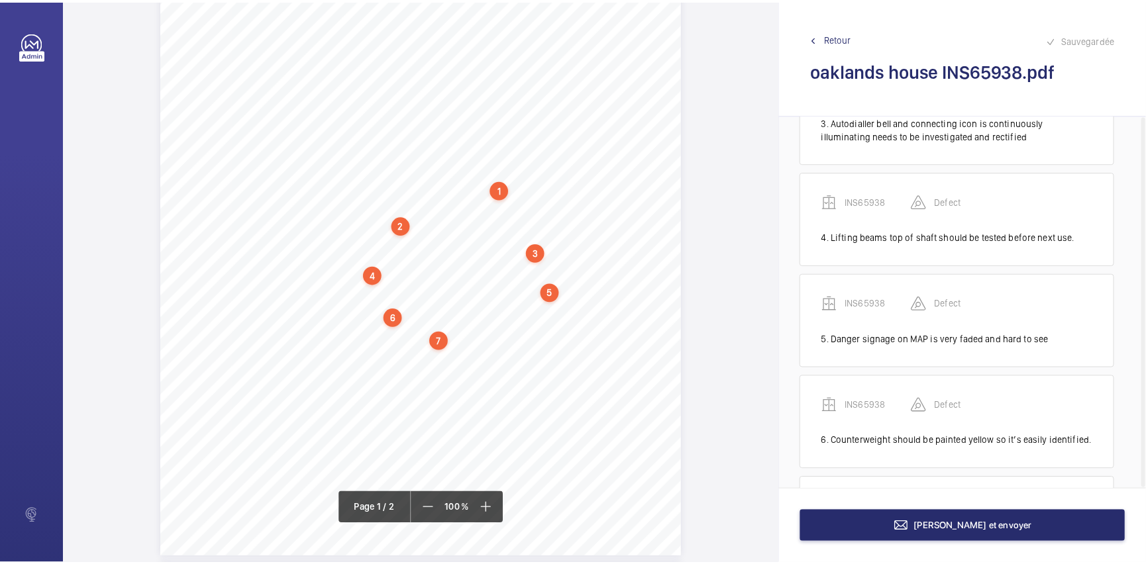
scroll to position [425, 0]
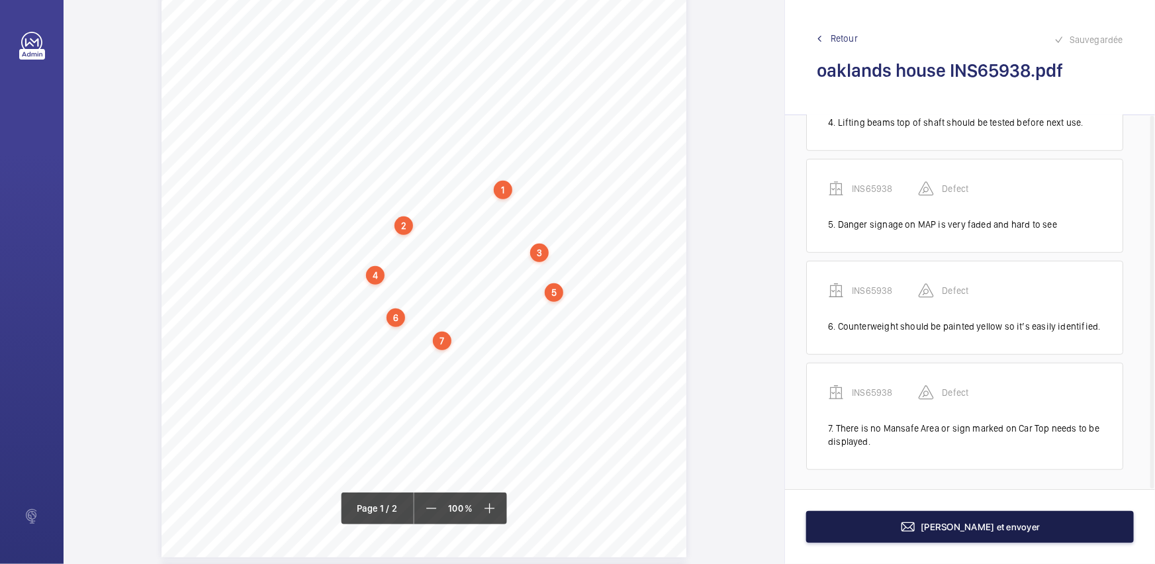
click at [886, 525] on button "[PERSON_NAME] et envoyer" at bounding box center [970, 527] width 328 height 32
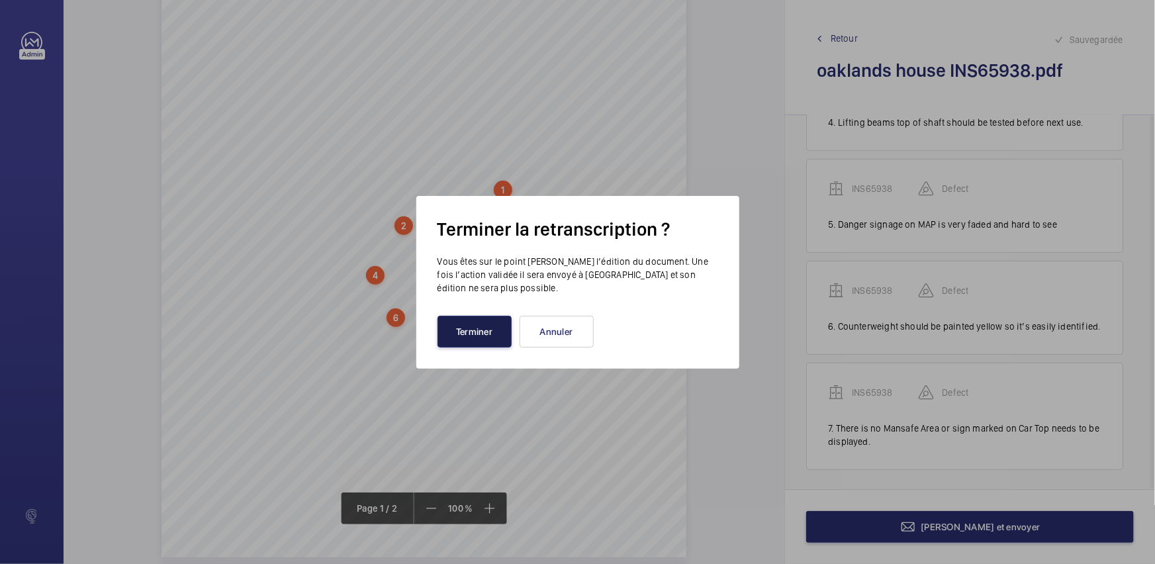
click at [472, 338] on button "Terminer" at bounding box center [475, 332] width 74 height 32
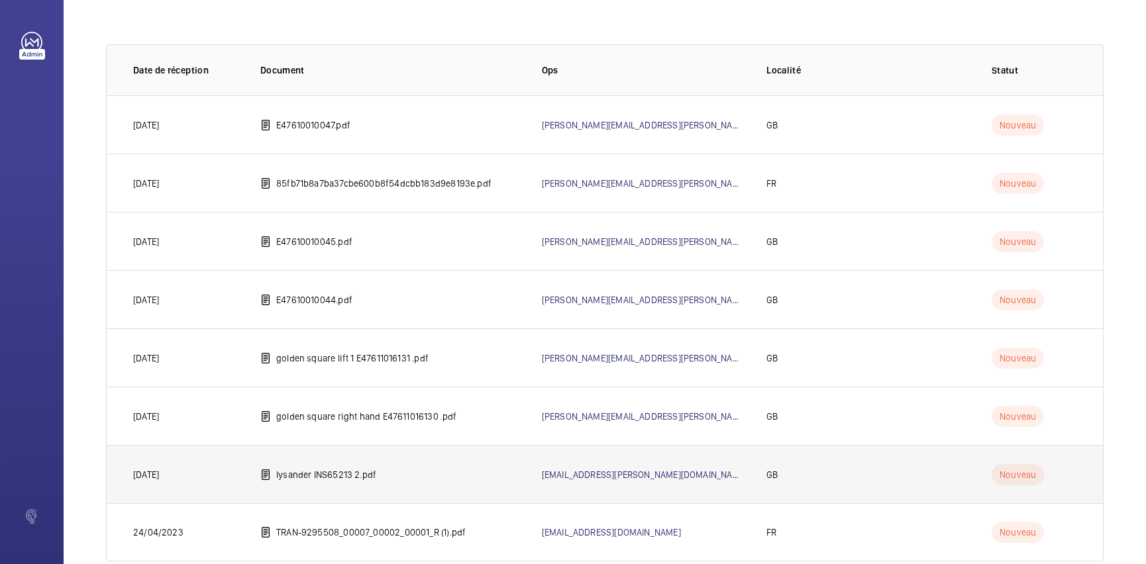
scroll to position [93, 0]
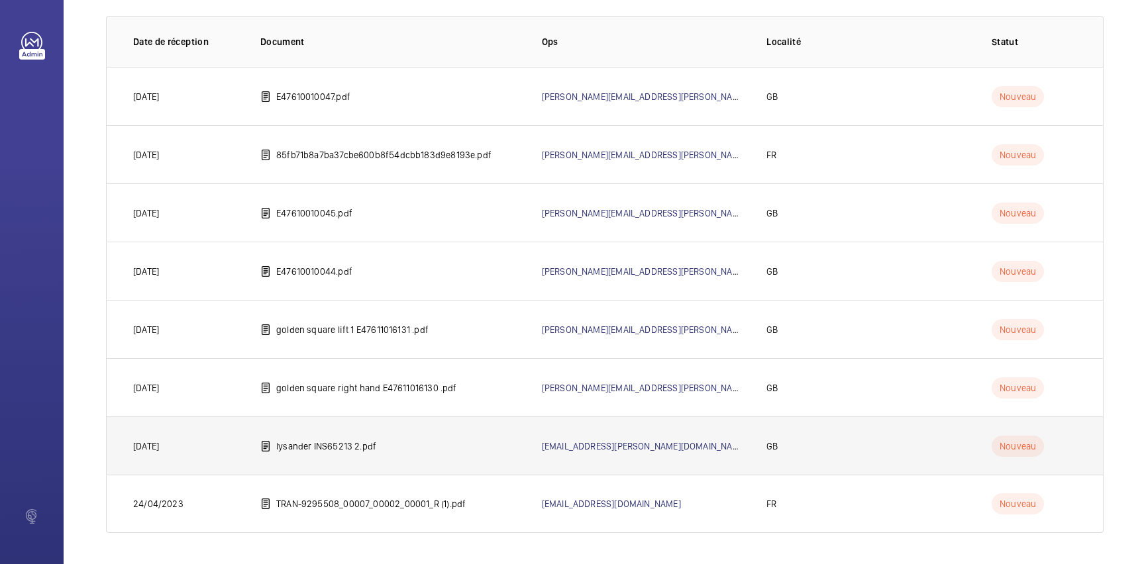
click at [332, 456] on td "lysander INS65213 2.pdf" at bounding box center [379, 445] width 281 height 58
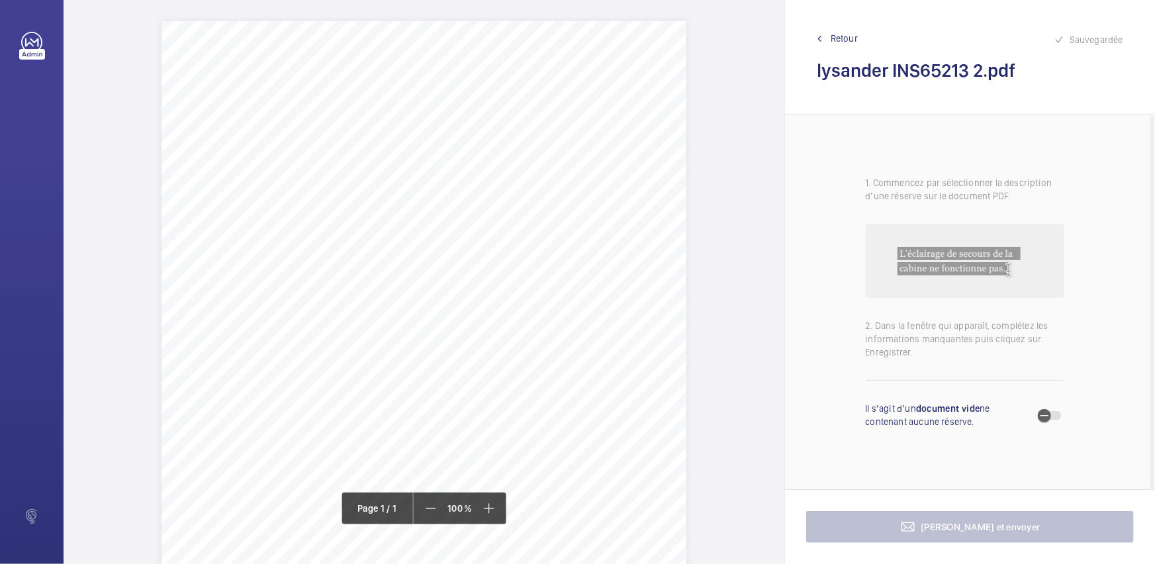
drag, startPoint x: 402, startPoint y: 165, endPoint x: 585, endPoint y: 165, distance: 183.4
click at [504, 165] on span "Flats [STREET_ADDRESS]" at bounding box center [453, 168] width 101 height 9
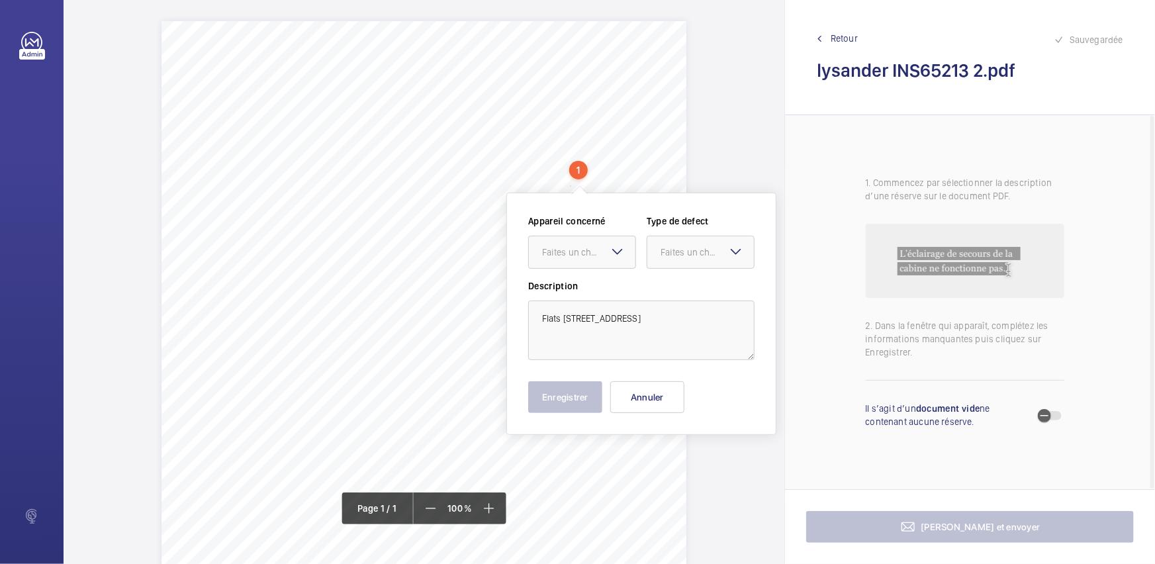
copy span "Flats [STREET_ADDRESS]"
drag, startPoint x: 656, startPoint y: 412, endPoint x: 675, endPoint y: 364, distance: 51.2
click at [656, 411] on button "Annuler" at bounding box center [648, 397] width 74 height 32
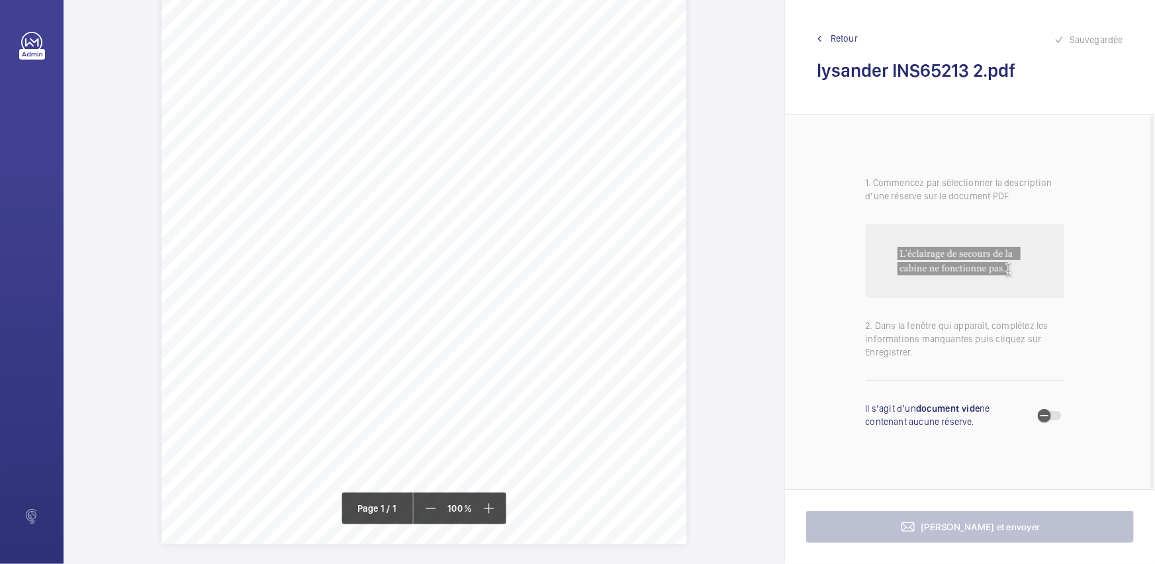
scroll to position [228, 0]
drag, startPoint x: 366, startPoint y: 152, endPoint x: 515, endPoint y: 152, distance: 149.6
click at [515, 152] on div "Signed: Lifting Operations and Lifting Equipment Regulations 1998 Report of Tho…" at bounding box center [424, 164] width 525 height 743
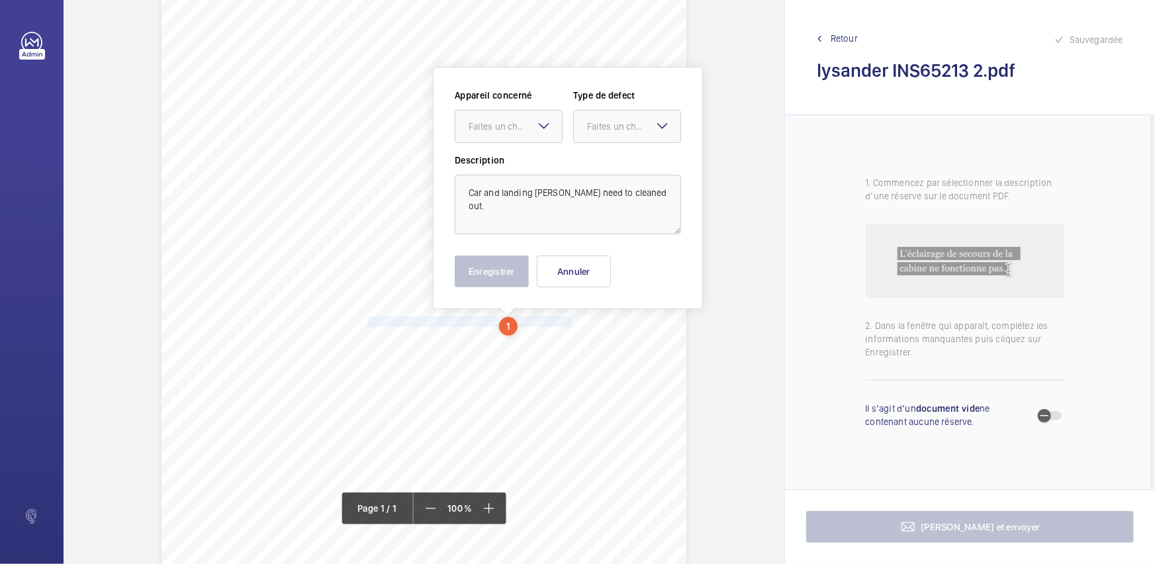
scroll to position [46, 0]
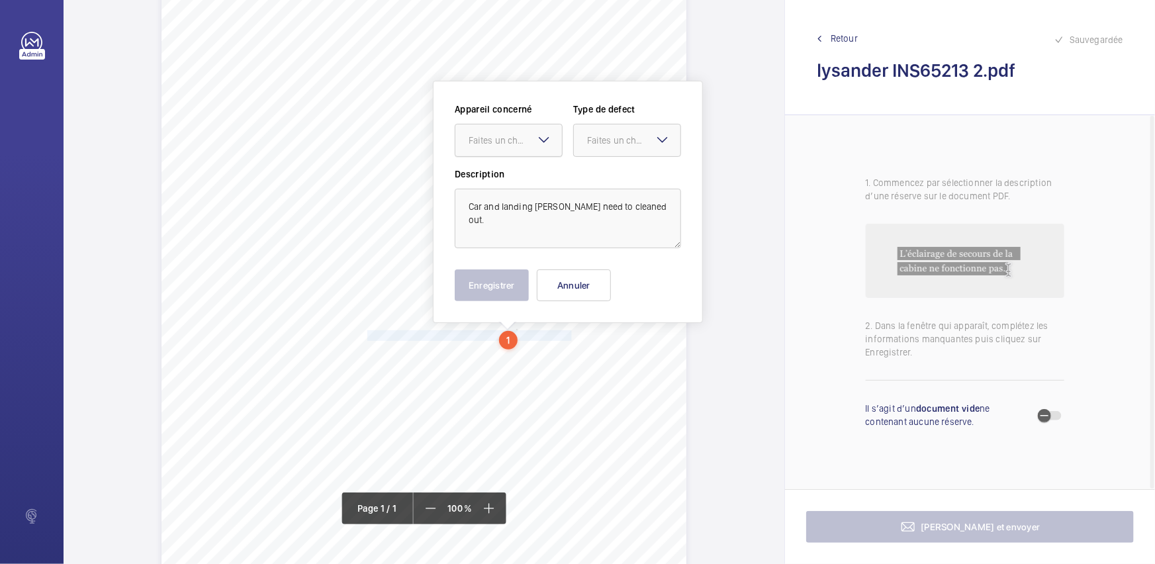
click at [524, 136] on div "Faites un choix" at bounding box center [515, 140] width 93 height 13
click at [514, 184] on span "INS65213" at bounding box center [509, 180] width 80 height 13
drag, startPoint x: 668, startPoint y: 140, endPoint x: 655, endPoint y: 161, distance: 24.4
click at [668, 139] on mat-icon at bounding box center [663, 140] width 16 height 16
click at [642, 182] on span "Standard" at bounding box center [627, 180] width 80 height 13
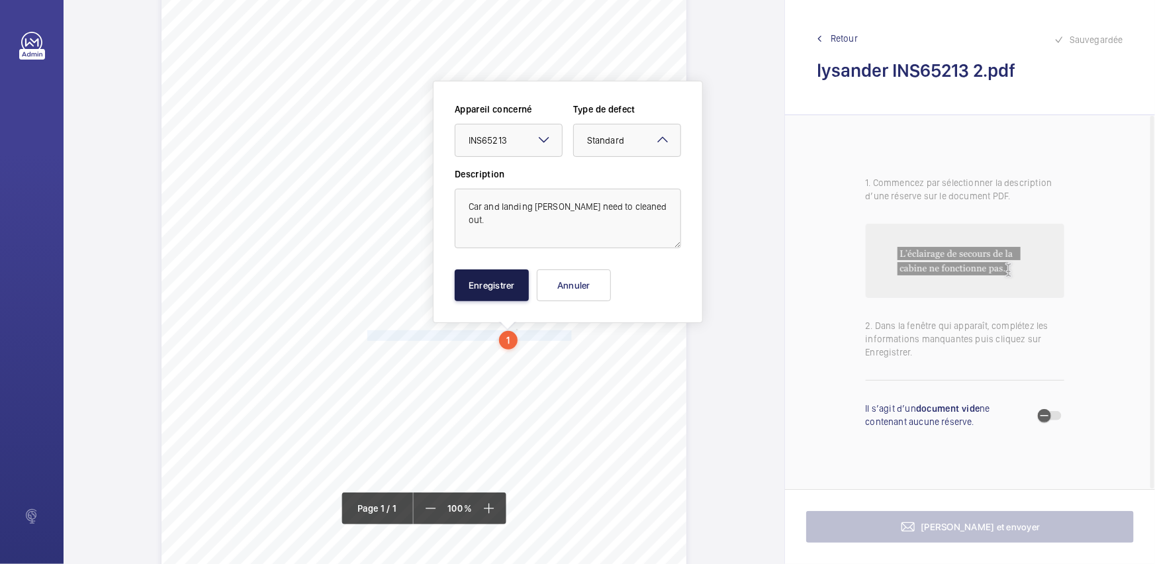
click at [502, 278] on button "Enregistrer" at bounding box center [492, 285] width 74 height 32
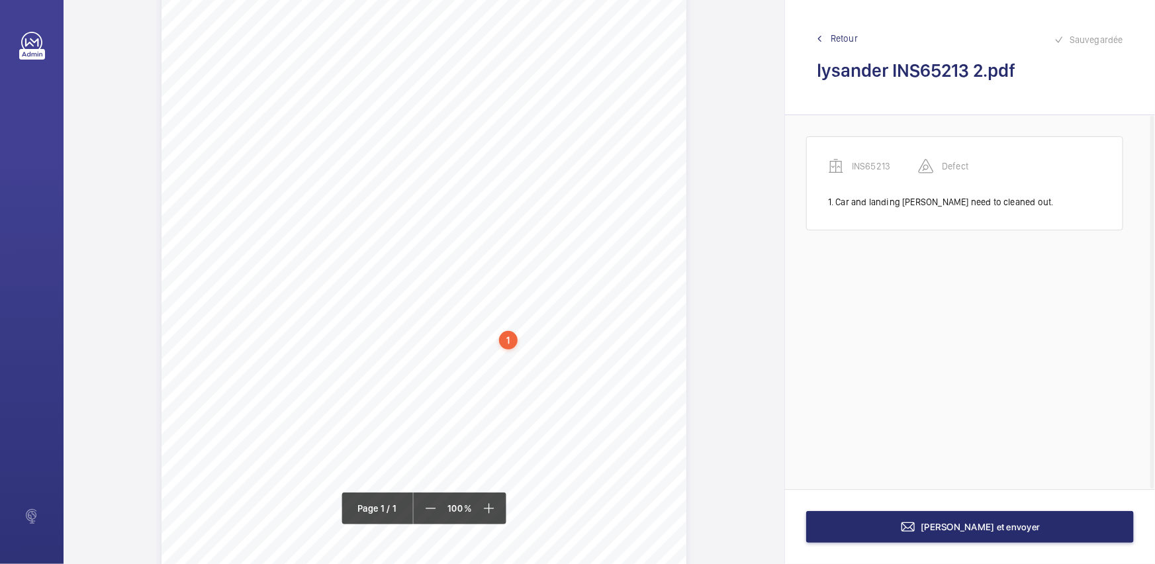
click at [369, 351] on div "Signed: Lifting Operations and Lifting Equipment Regulations 1998 Report of Tho…" at bounding box center [424, 347] width 525 height 743
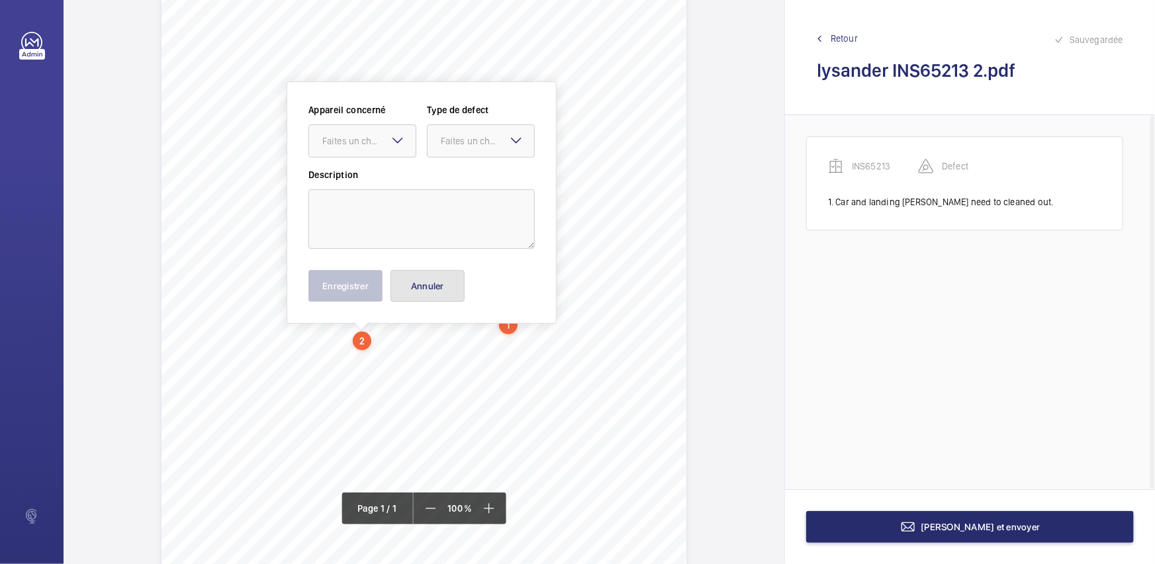
click at [416, 289] on button "Annuler" at bounding box center [428, 286] width 74 height 32
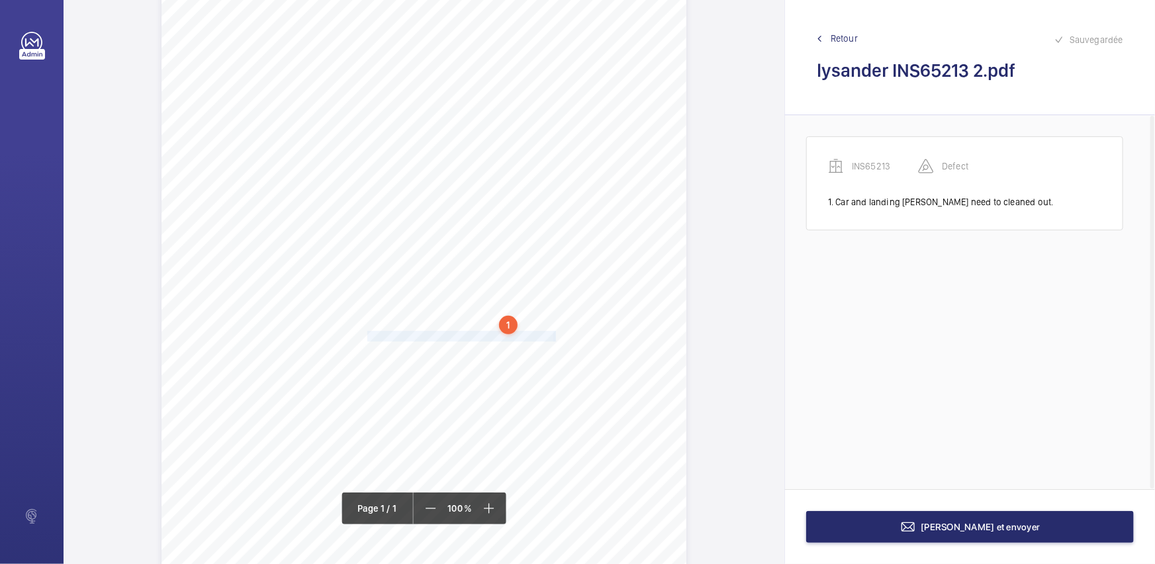
drag, startPoint x: 366, startPoint y: 335, endPoint x: 554, endPoint y: 333, distance: 187.4
click at [554, 333] on div "Signed: Lifting Operations and Lifting Equipment Regulations 1998 Report of Tho…" at bounding box center [424, 331] width 525 height 743
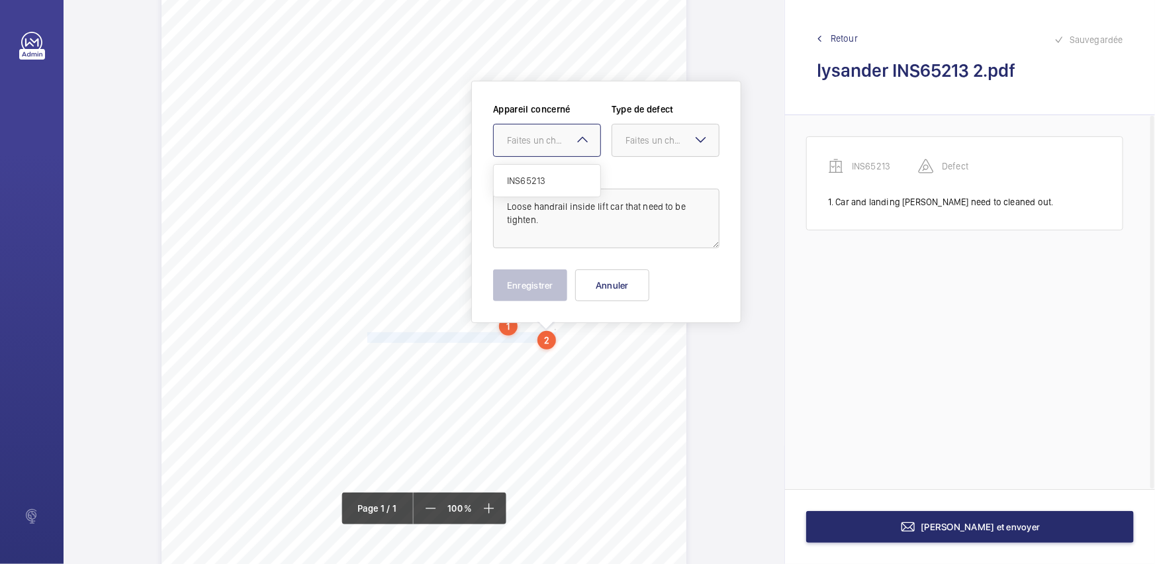
drag, startPoint x: 575, startPoint y: 138, endPoint x: 575, endPoint y: 173, distance: 34.4
click at [575, 139] on mat-icon at bounding box center [583, 140] width 16 height 16
drag, startPoint x: 575, startPoint y: 173, endPoint x: 675, endPoint y: 150, distance: 103.3
click at [577, 173] on div "INS65213" at bounding box center [547, 181] width 107 height 32
drag, startPoint x: 675, startPoint y: 150, endPoint x: 676, endPoint y: 187, distance: 37.7
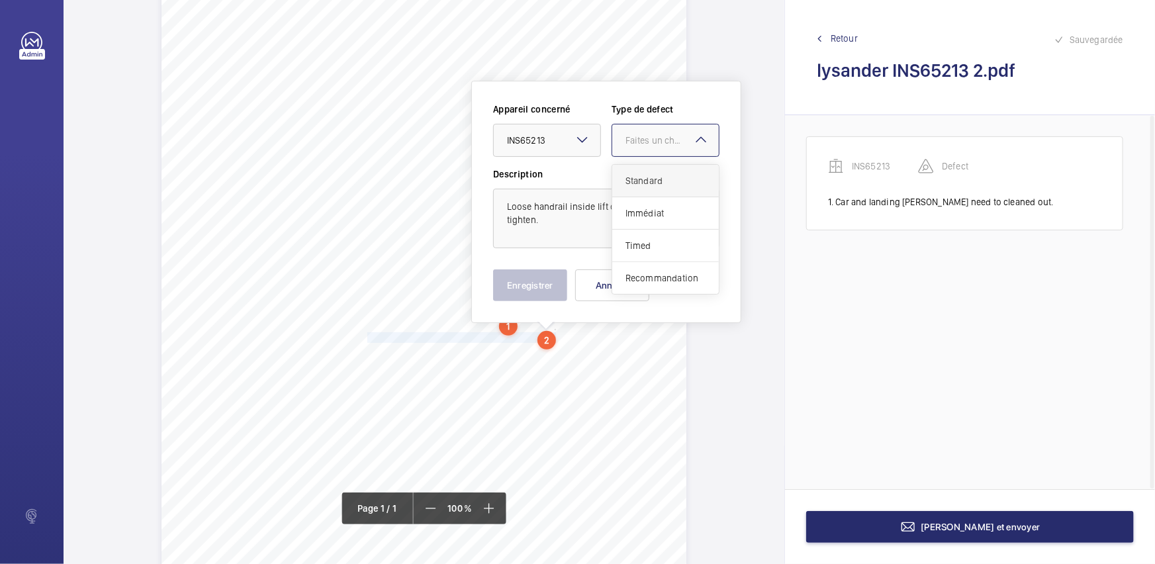
click at [676, 152] on div at bounding box center [665, 140] width 107 height 32
click at [676, 187] on div "Standard" at bounding box center [665, 181] width 107 height 32
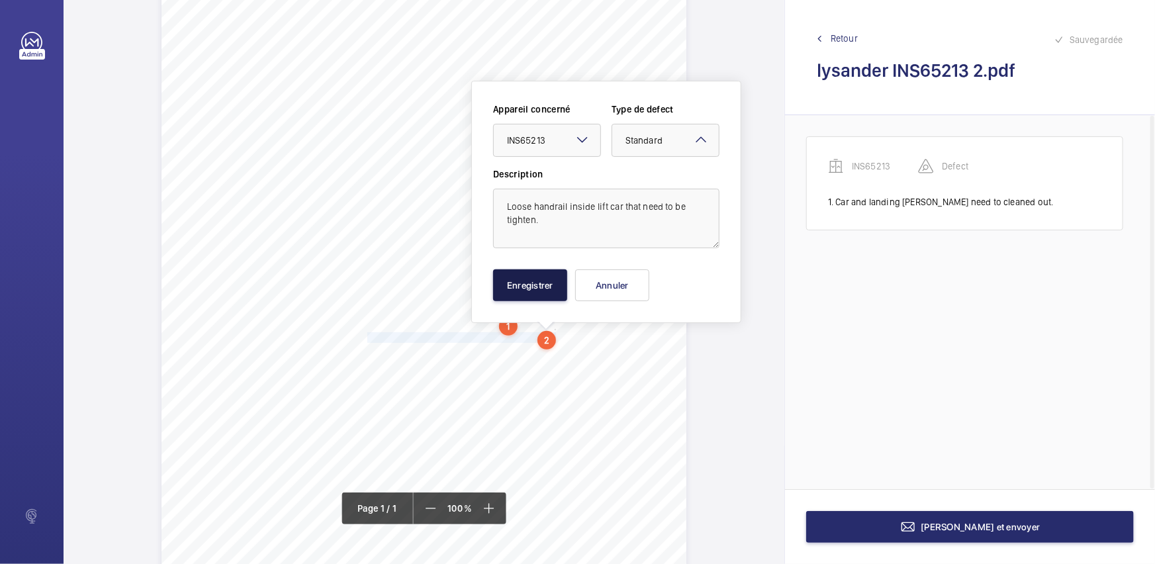
click at [541, 288] on button "Enregistrer" at bounding box center [530, 285] width 74 height 32
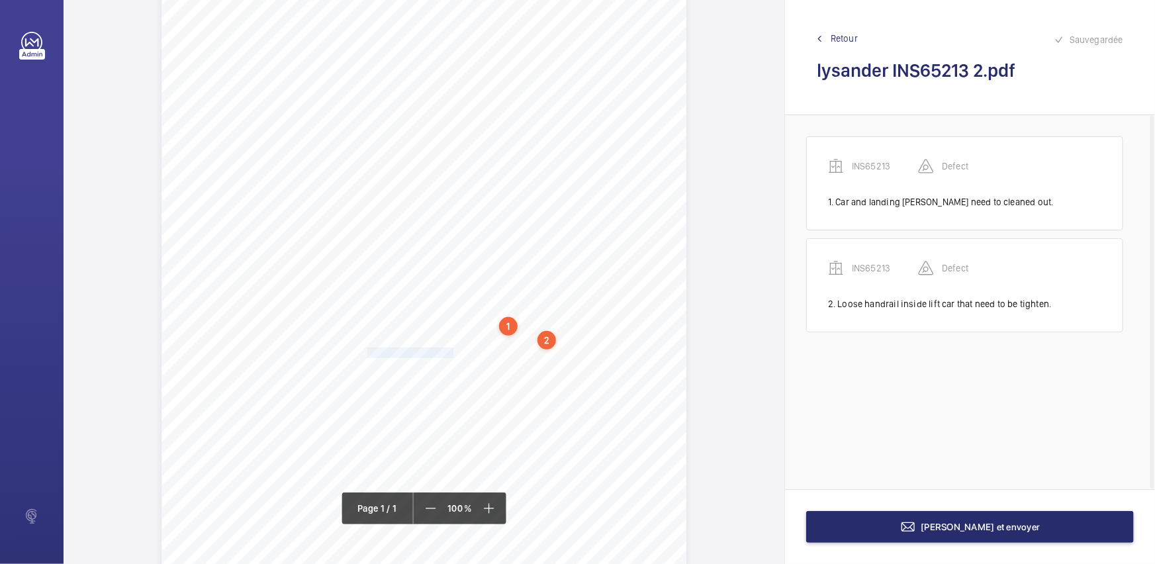
drag, startPoint x: 366, startPoint y: 351, endPoint x: 450, endPoint y: 354, distance: 84.1
click at [450, 354] on div "Signed: Lifting Operations and Lifting Equipment Regulations 1998 Report of Tho…" at bounding box center [424, 333] width 525 height 743
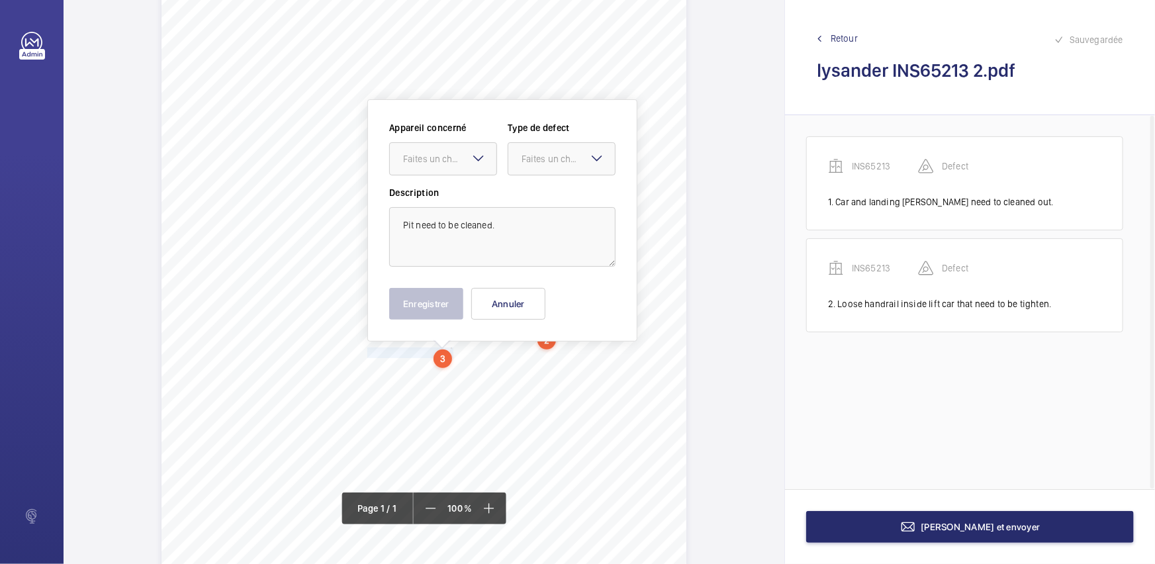
scroll to position [78, 0]
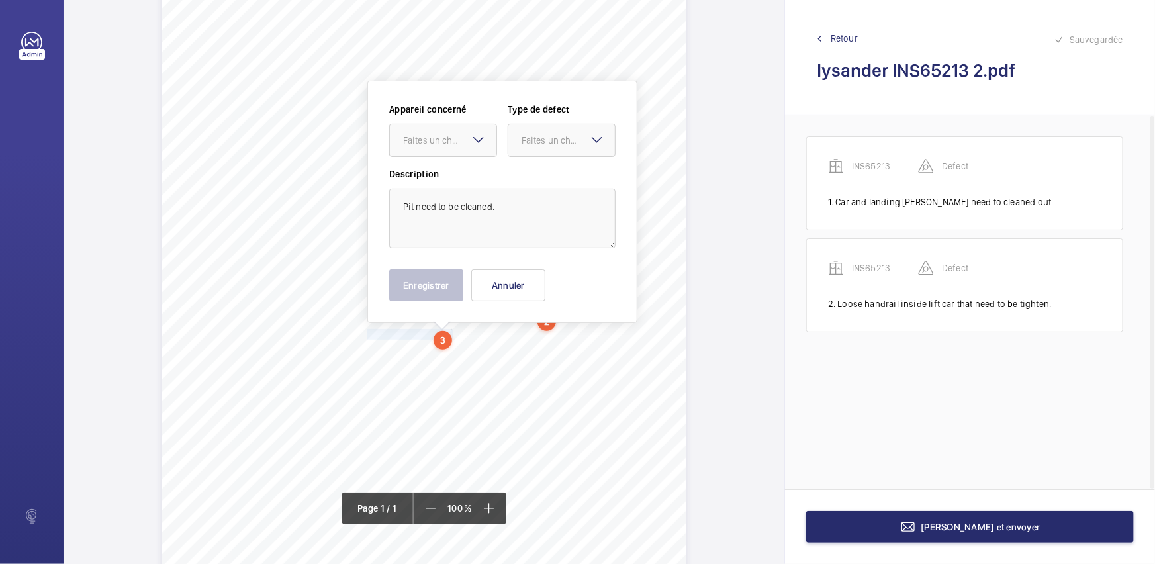
click at [479, 133] on mat-icon at bounding box center [479, 140] width 16 height 16
drag, startPoint x: 471, startPoint y: 172, endPoint x: 576, endPoint y: 144, distance: 108.4
click at [474, 171] on div "INS65213" at bounding box center [443, 181] width 107 height 32
drag, startPoint x: 577, startPoint y: 143, endPoint x: 575, endPoint y: 158, distance: 15.3
click at [577, 146] on div "Faites un choix" at bounding box center [562, 140] width 107 height 13
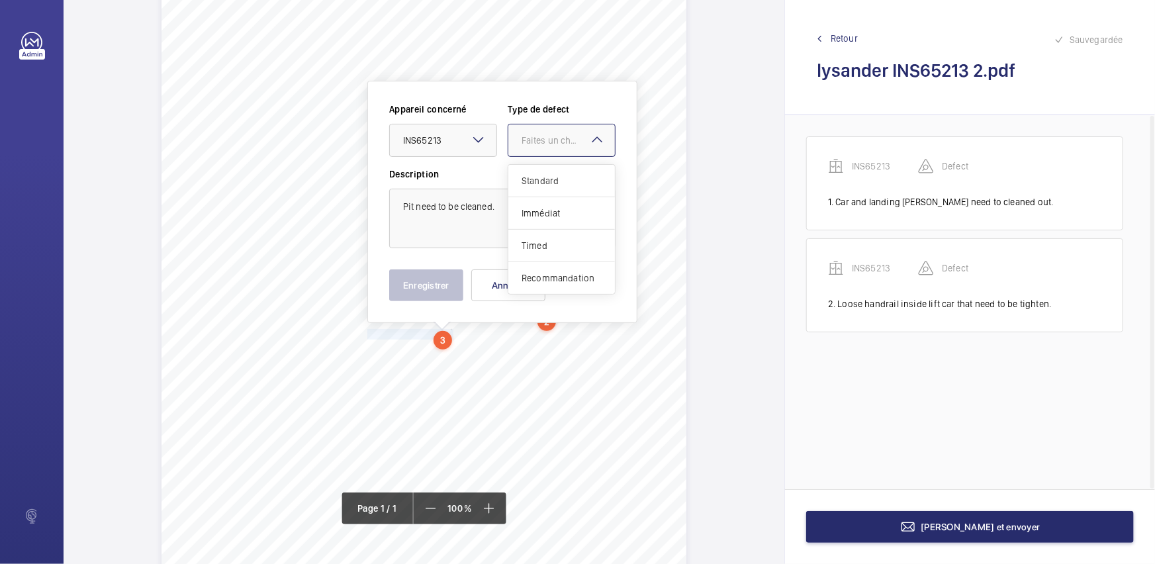
click at [569, 177] on span "Standard" at bounding box center [562, 180] width 80 height 13
click at [422, 291] on button "Enregistrer" at bounding box center [426, 285] width 74 height 32
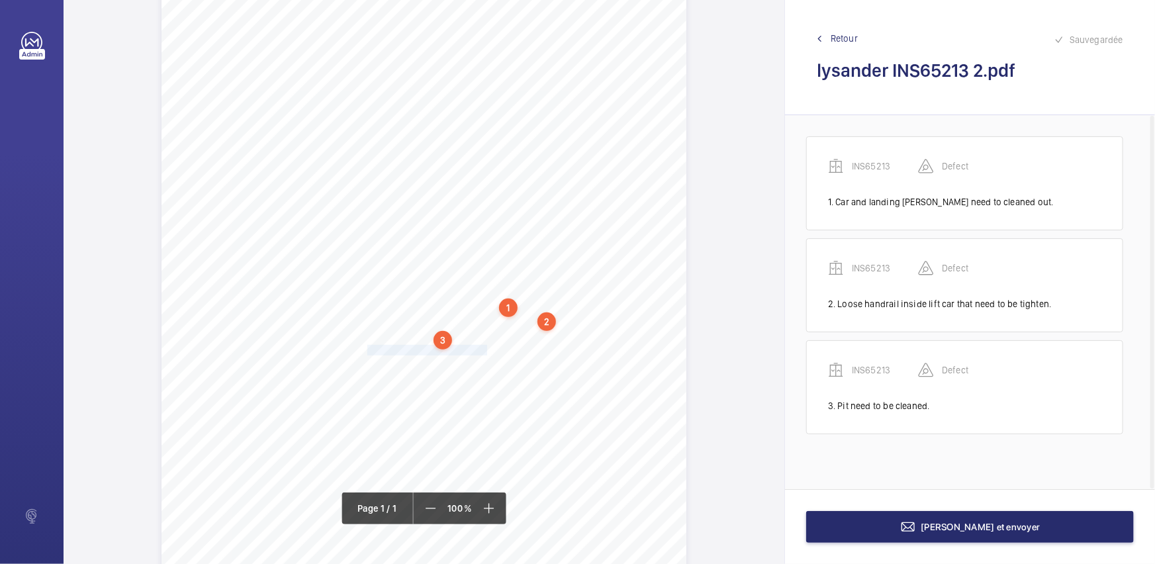
drag, startPoint x: 366, startPoint y: 348, endPoint x: 487, endPoint y: 350, distance: 120.5
click at [487, 350] on span "Oil pots in pit need to be emptied." at bounding box center [428, 350] width 122 height 9
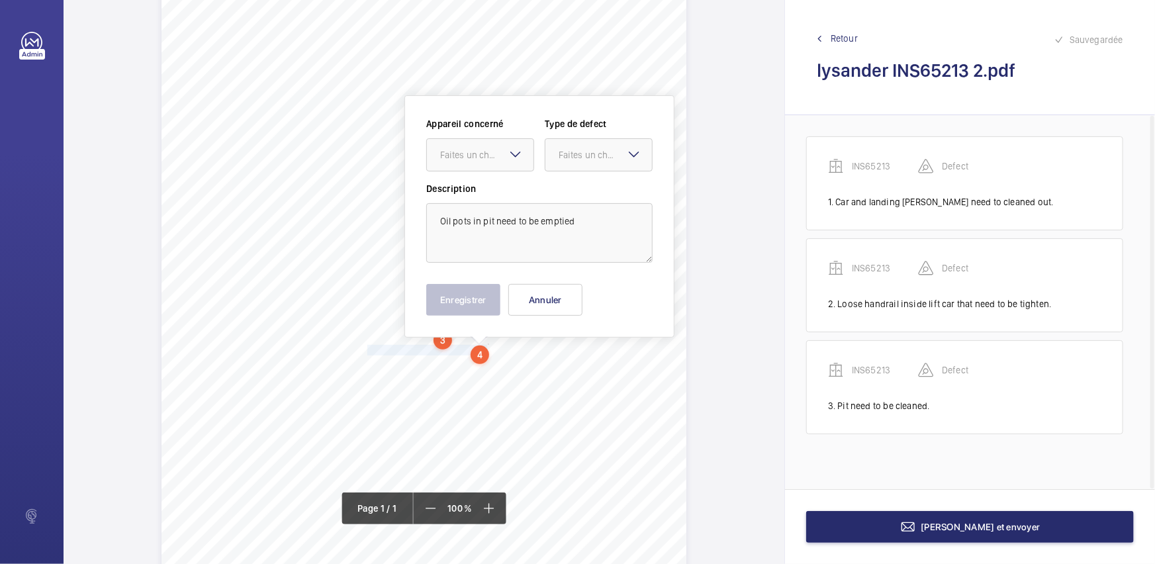
scroll to position [93, 0]
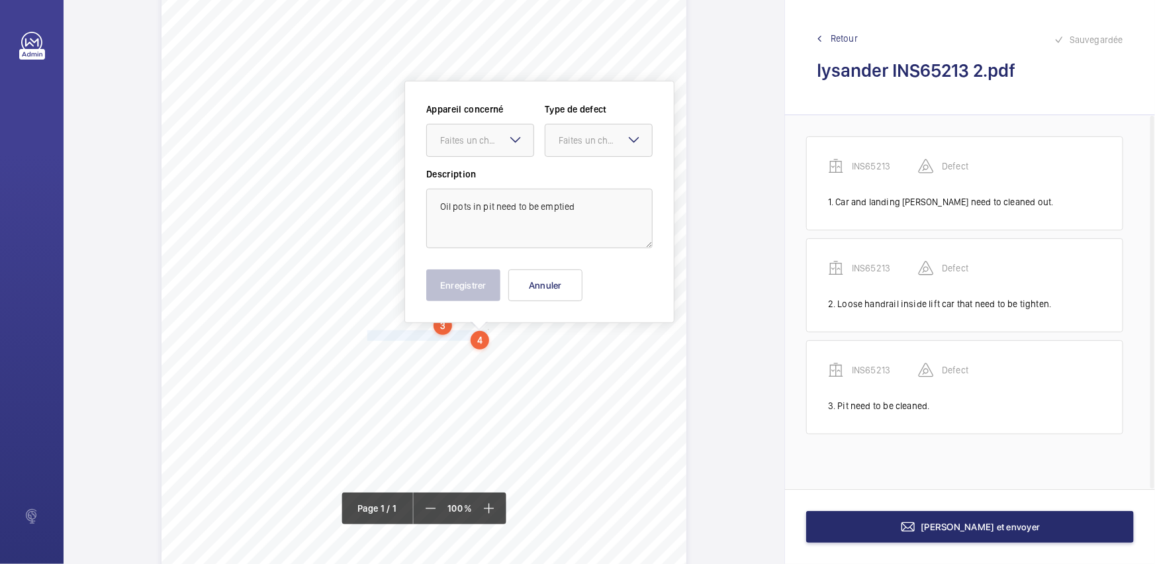
click at [513, 136] on mat-icon at bounding box center [516, 140] width 16 height 16
drag, startPoint x: 516, startPoint y: 165, endPoint x: 545, endPoint y: 166, distance: 28.5
click at [516, 166] on div "INS65213" at bounding box center [480, 181] width 107 height 32
click at [611, 147] on div "Faites un choix" at bounding box center [599, 140] width 107 height 13
click at [602, 184] on span "Standard" at bounding box center [599, 180] width 80 height 13
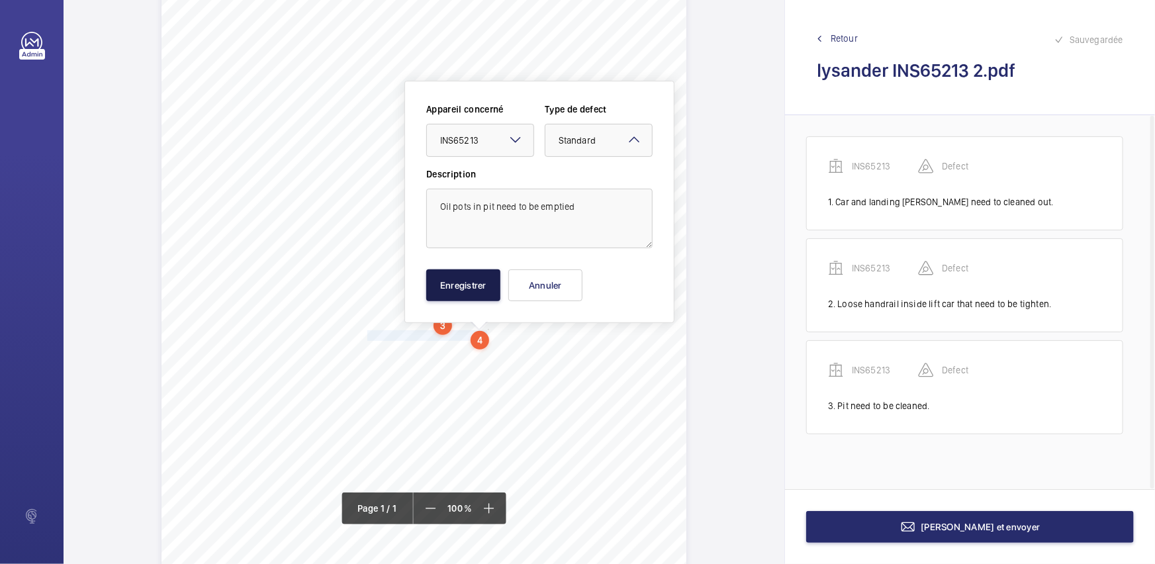
click at [464, 284] on button "Enregistrer" at bounding box center [463, 285] width 74 height 32
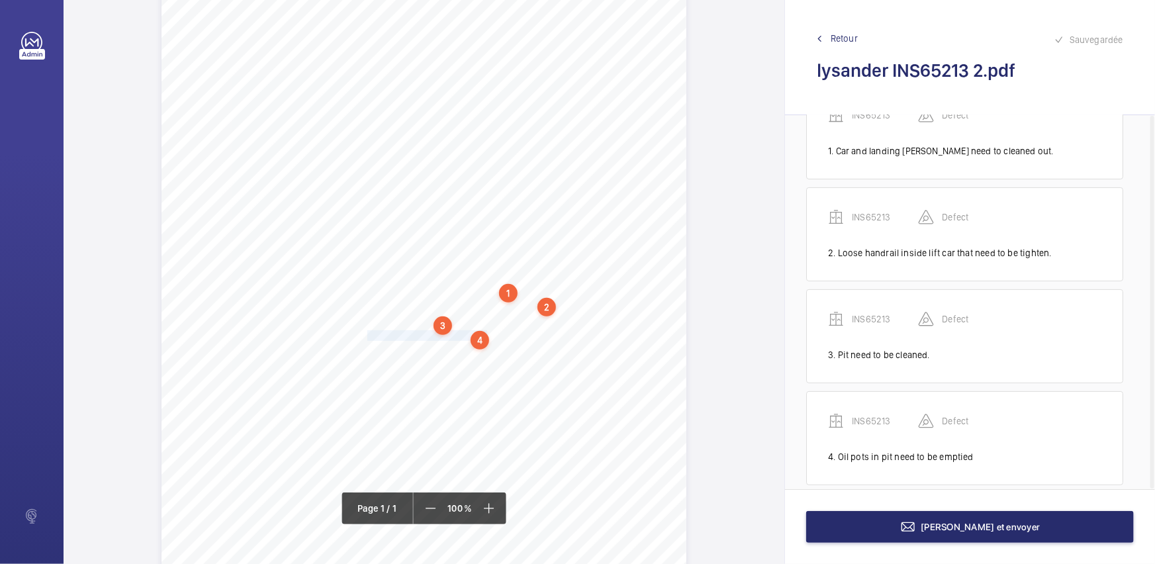
scroll to position [67, 0]
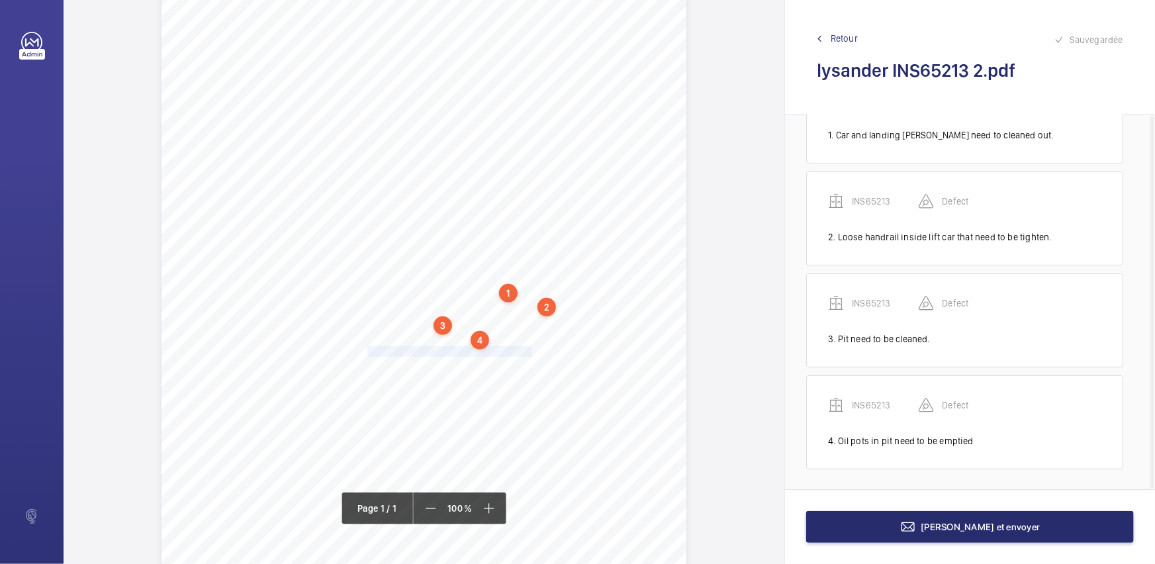
drag, startPoint x: 366, startPoint y: 350, endPoint x: 529, endPoint y: 350, distance: 163.6
click at [529, 350] on span "Autodialler connect to maintenance company." at bounding box center [449, 351] width 164 height 9
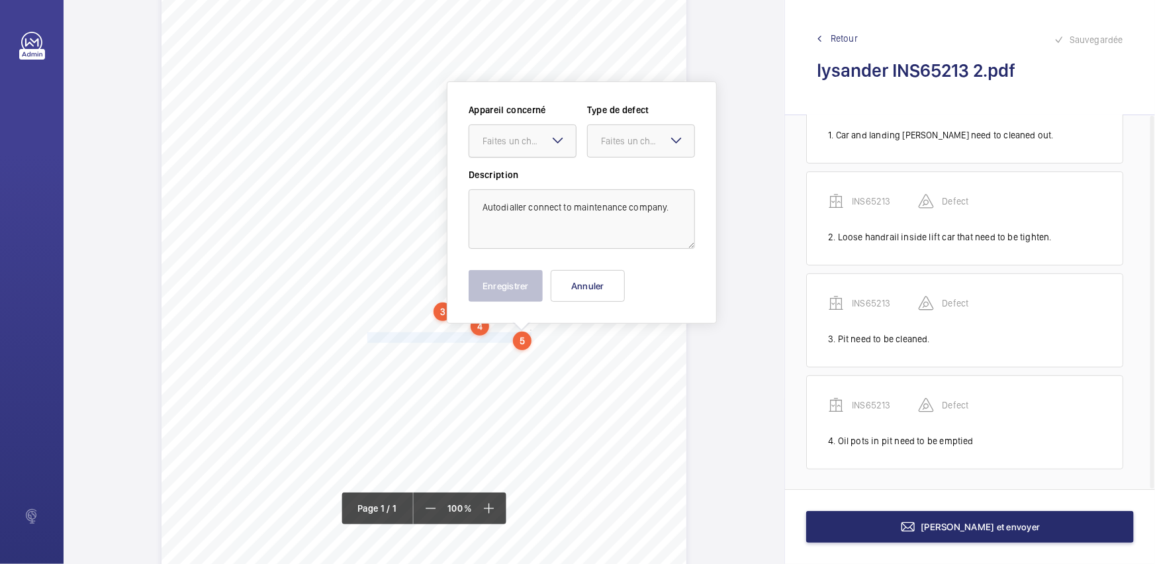
drag, startPoint x: 550, startPoint y: 144, endPoint x: 552, endPoint y: 162, distance: 18.6
click at [550, 147] on div "Faites un choix" at bounding box center [523, 140] width 108 height 33
drag, startPoint x: 552, startPoint y: 181, endPoint x: 607, endPoint y: 158, distance: 60.3
click at [554, 181] on span "INS65213" at bounding box center [523, 181] width 80 height 13
click at [626, 158] on ng-select "Faites un choix" at bounding box center [641, 140] width 108 height 33
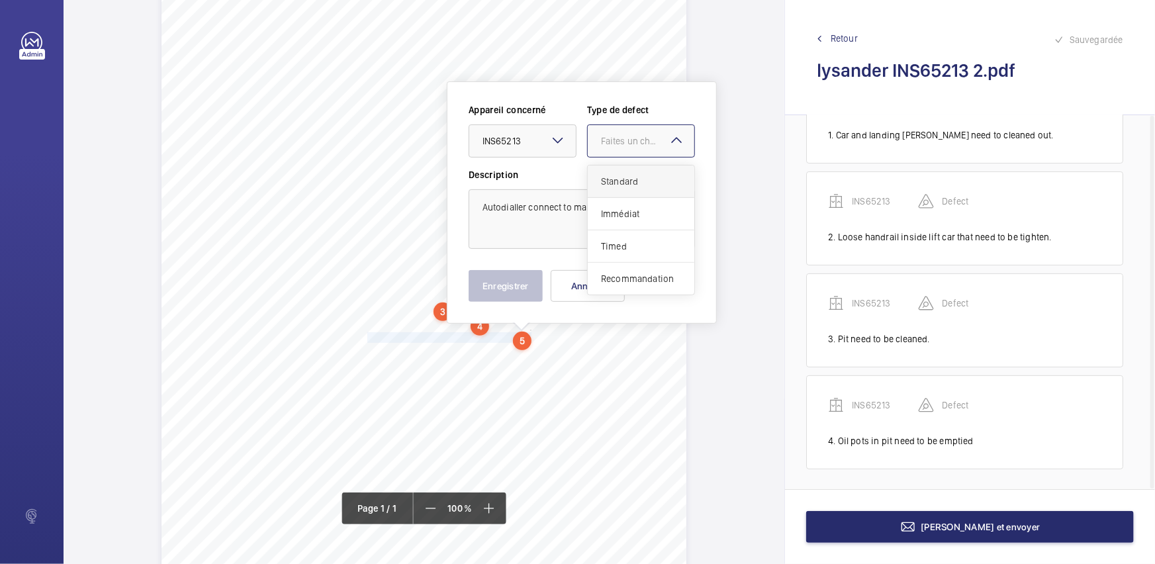
click at [630, 180] on span "Standard" at bounding box center [641, 181] width 80 height 13
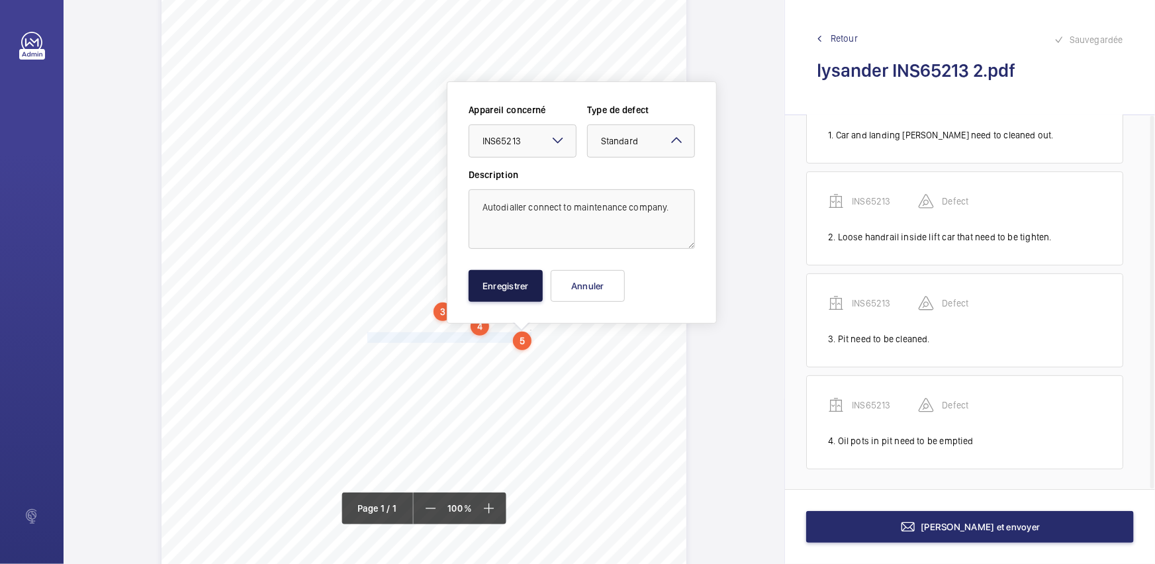
click at [504, 290] on button "Enregistrer" at bounding box center [506, 286] width 74 height 32
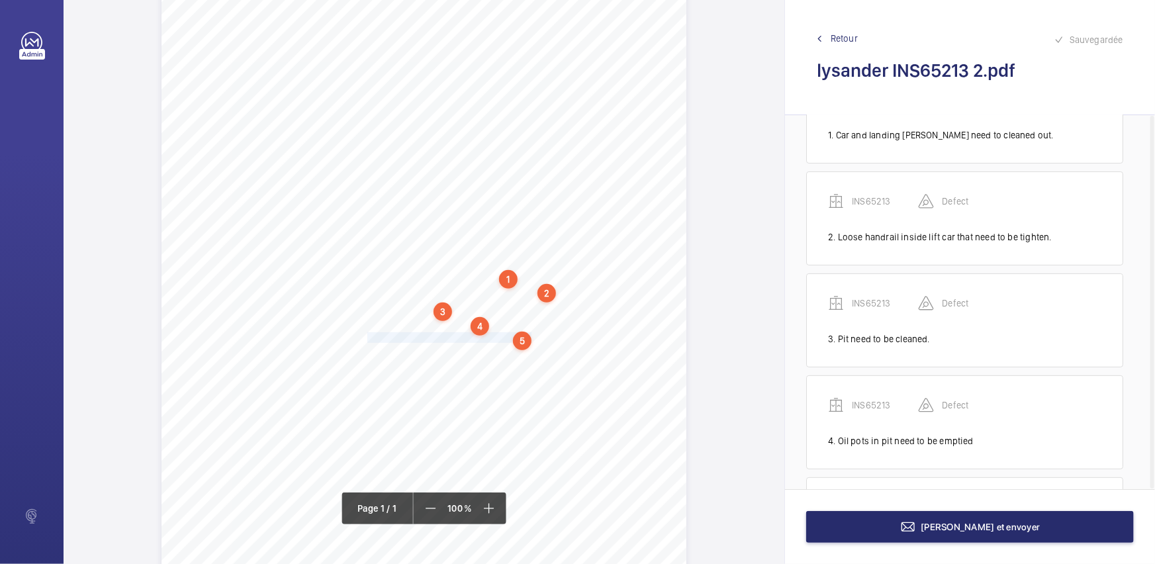
scroll to position [169, 0]
drag, startPoint x: 366, startPoint y: 352, endPoint x: 509, endPoint y: 353, distance: 143.0
click at [509, 353] on div "Signed: Lifting Operations and Lifting Equipment Regulations 1998 Report of Tho…" at bounding box center [424, 286] width 525 height 743
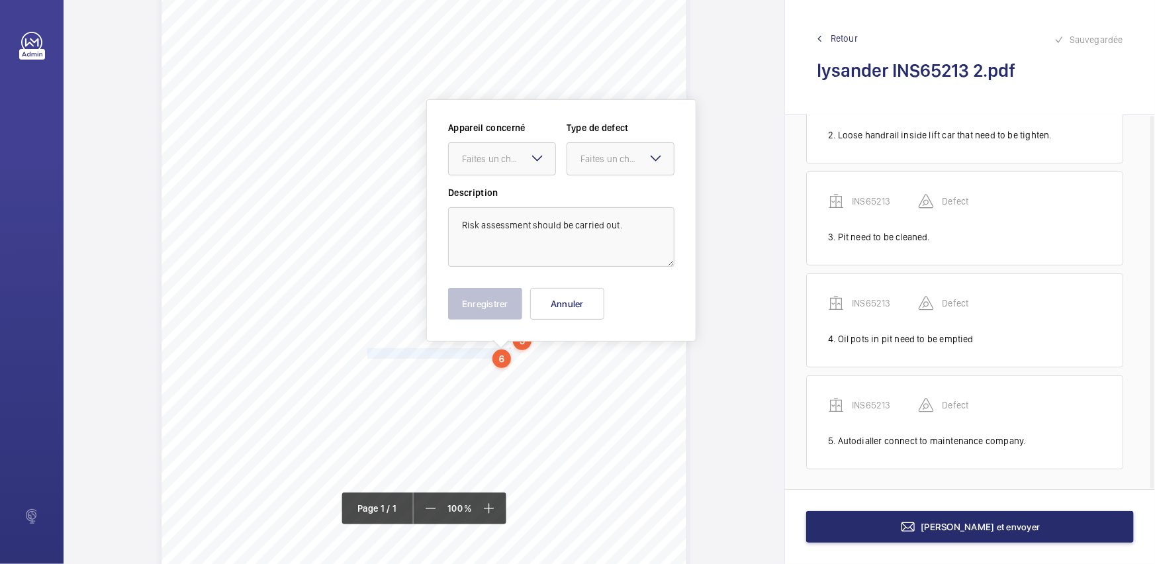
scroll to position [125, 0]
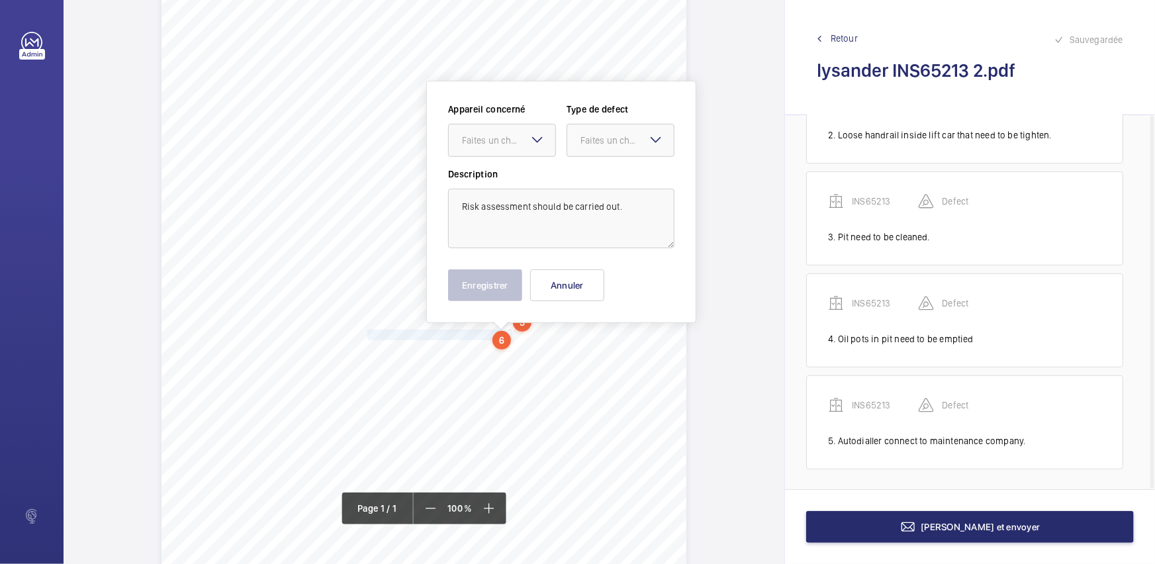
drag, startPoint x: 528, startPoint y: 140, endPoint x: 528, endPoint y: 158, distance: 17.9
click at [528, 145] on div "Faites un choix" at bounding box center [508, 140] width 93 height 13
drag, startPoint x: 527, startPoint y: 181, endPoint x: 534, endPoint y: 175, distance: 9.0
click at [527, 179] on span "INS65213" at bounding box center [502, 180] width 80 height 13
click at [648, 140] on mat-icon at bounding box center [656, 140] width 16 height 16
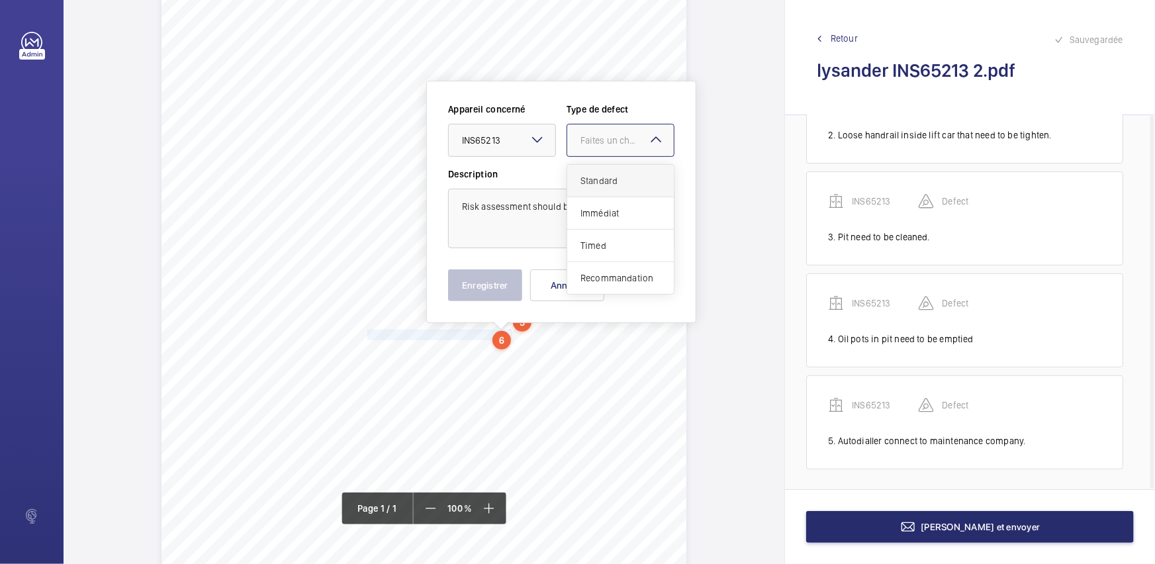
click at [638, 179] on span "Standard" at bounding box center [621, 180] width 80 height 13
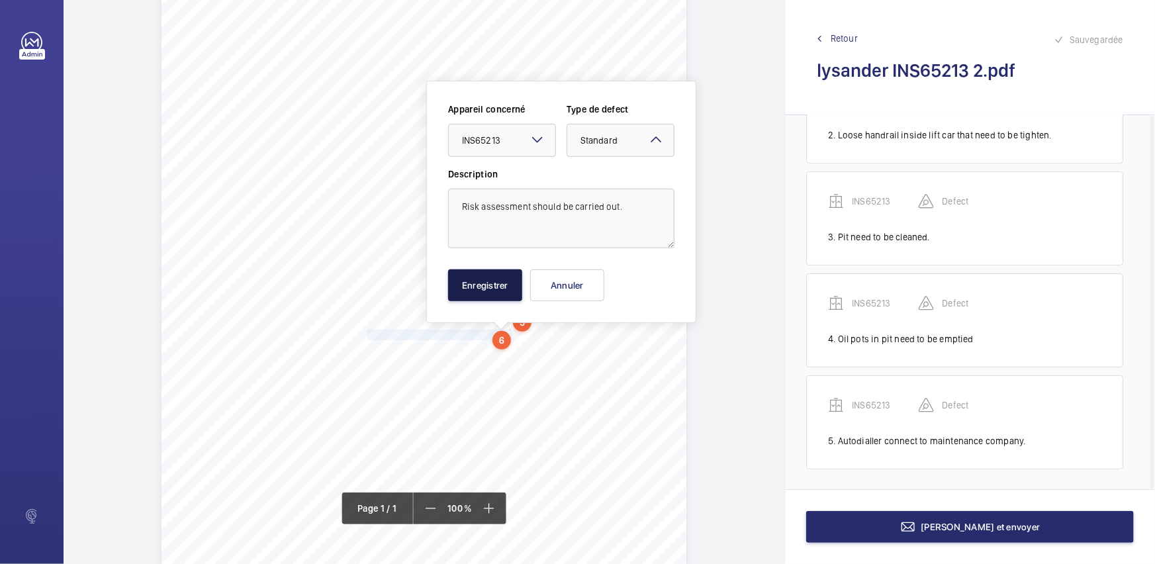
click at [497, 287] on button "Enregistrer" at bounding box center [485, 285] width 74 height 32
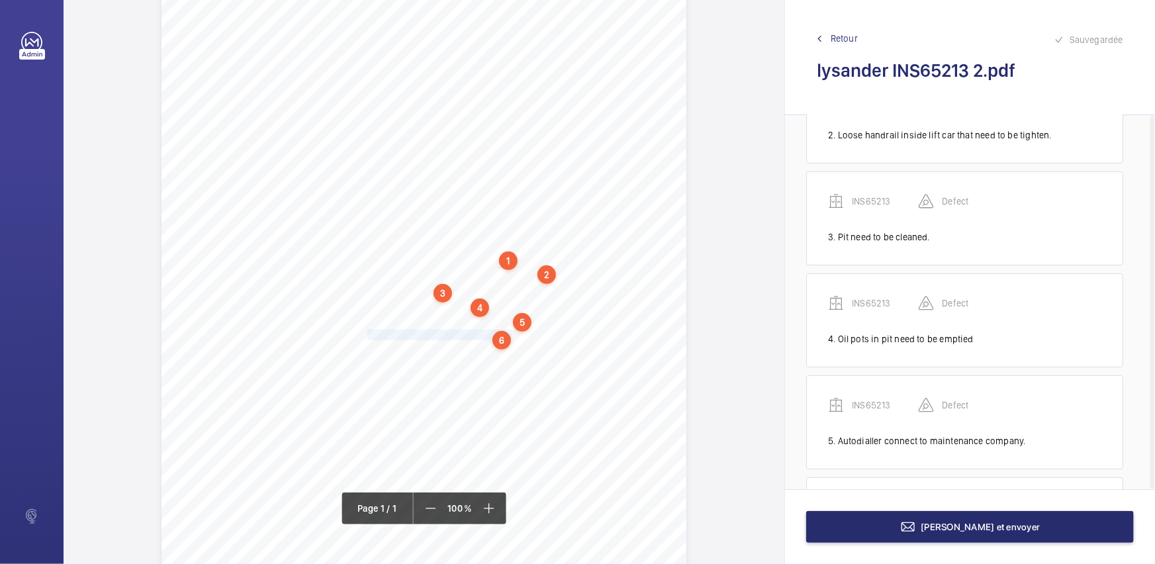
scroll to position [271, 0]
drag, startPoint x: 367, startPoint y: 350, endPoint x: 427, endPoint y: 348, distance: 60.3
click at [427, 348] on div "Signed: Lifting Operations and Lifting Equipment Regulations 1998 Report of Tho…" at bounding box center [424, 267] width 525 height 743
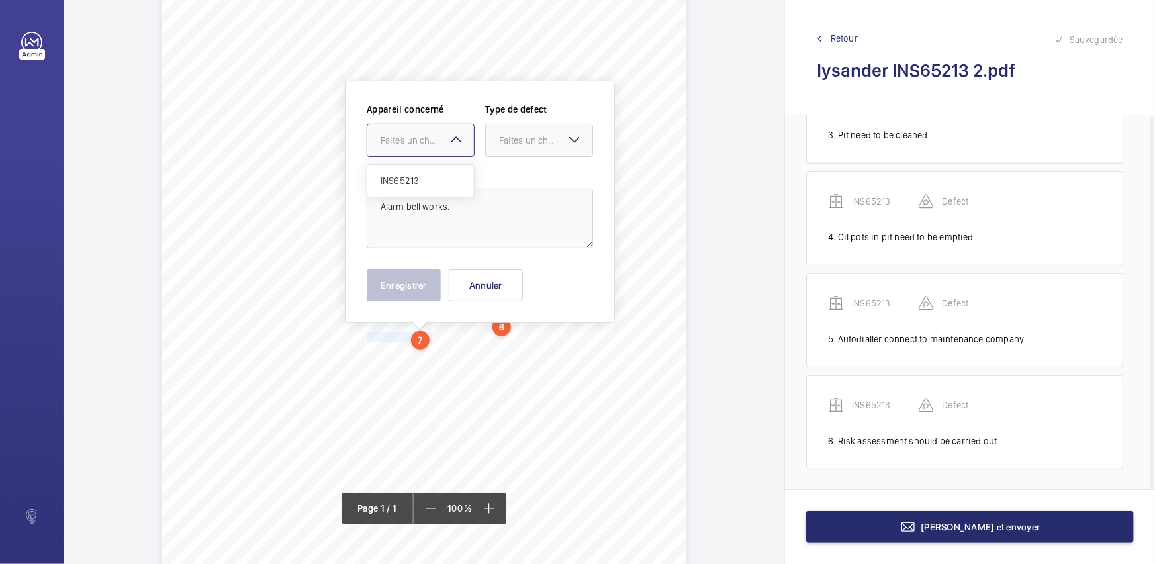
drag, startPoint x: 430, startPoint y: 148, endPoint x: 438, endPoint y: 186, distance: 38.6
click at [430, 149] on div at bounding box center [420, 140] width 107 height 32
drag, startPoint x: 438, startPoint y: 186, endPoint x: 531, endPoint y: 154, distance: 98.6
click at [440, 183] on div "INS65213" at bounding box center [420, 181] width 107 height 32
drag, startPoint x: 579, startPoint y: 134, endPoint x: 575, endPoint y: 152, distance: 18.3
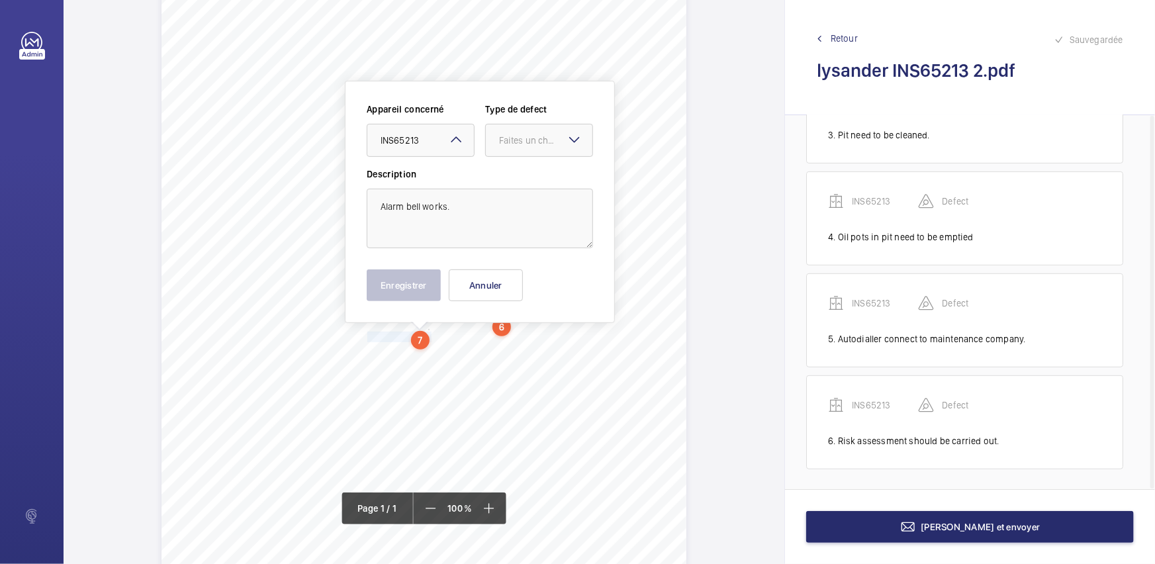
click at [579, 136] on mat-icon at bounding box center [575, 140] width 16 height 16
click at [558, 178] on span "Standard" at bounding box center [539, 180] width 80 height 13
click at [412, 283] on button "Enregistrer" at bounding box center [404, 285] width 74 height 32
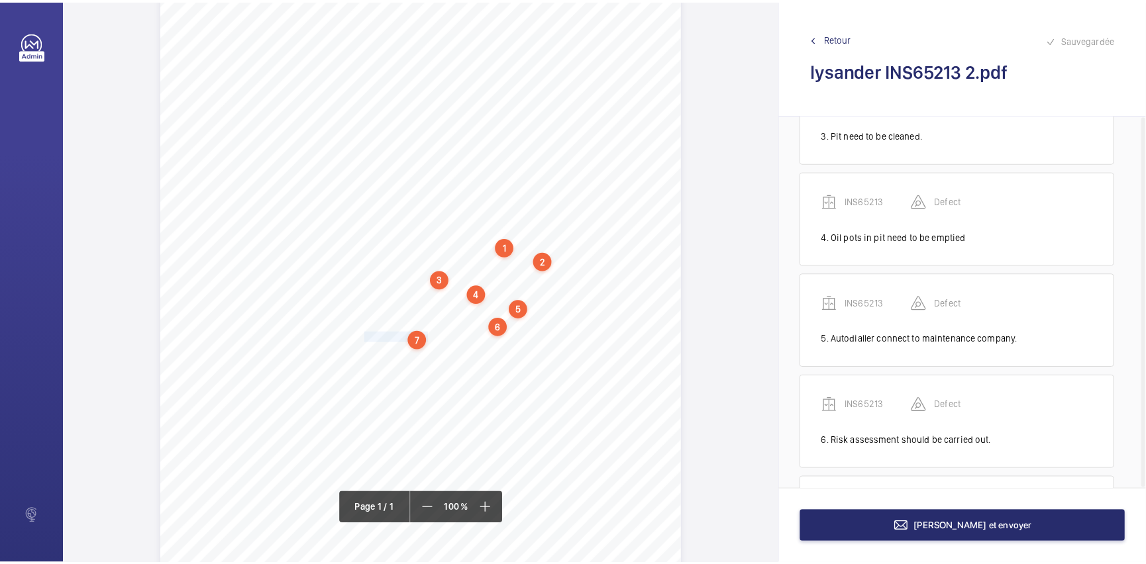
scroll to position [372, 0]
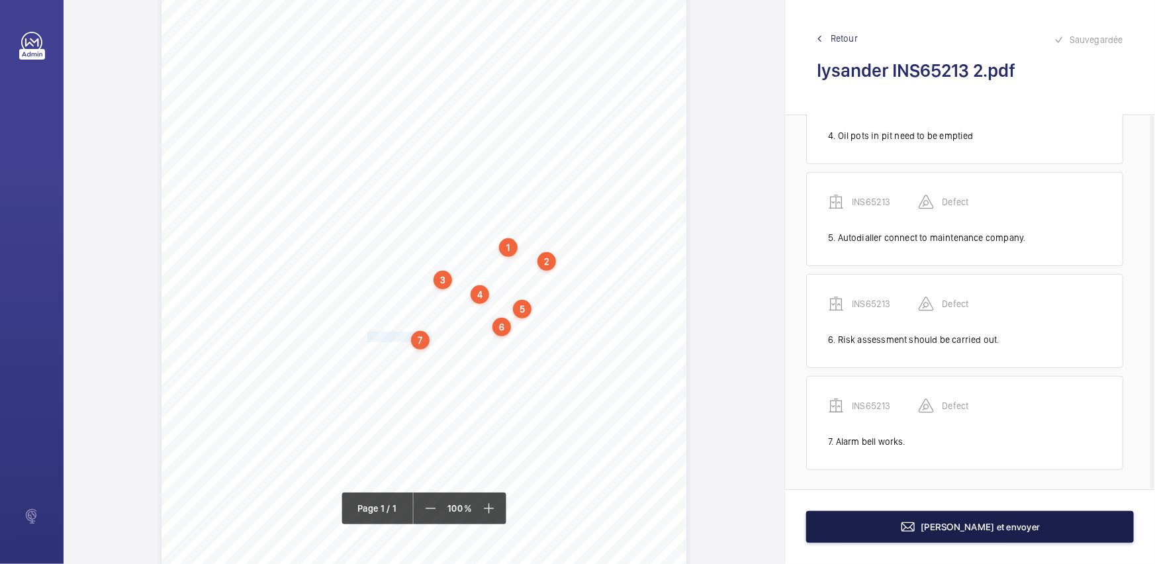
click at [1026, 525] on button "[PERSON_NAME] et envoyer" at bounding box center [970, 527] width 328 height 32
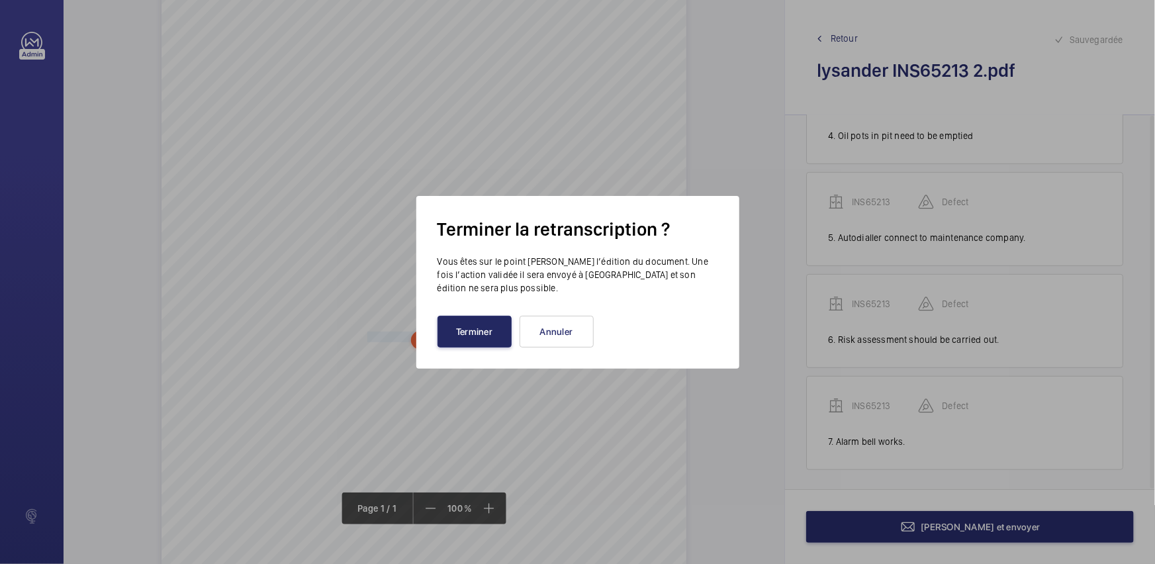
click at [477, 326] on button "Terminer" at bounding box center [475, 332] width 74 height 32
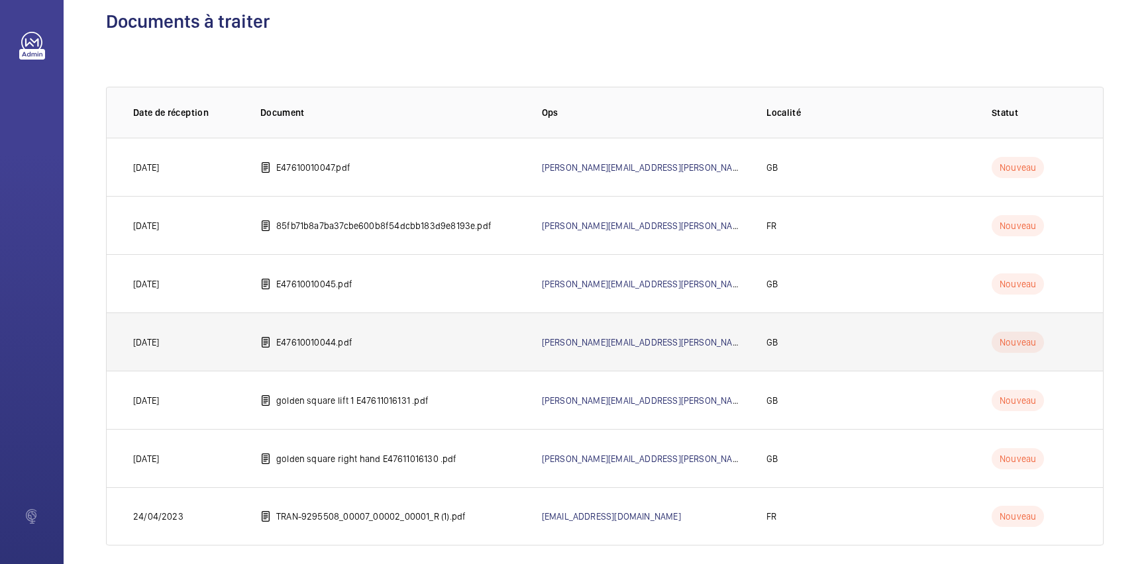
scroll to position [35, 0]
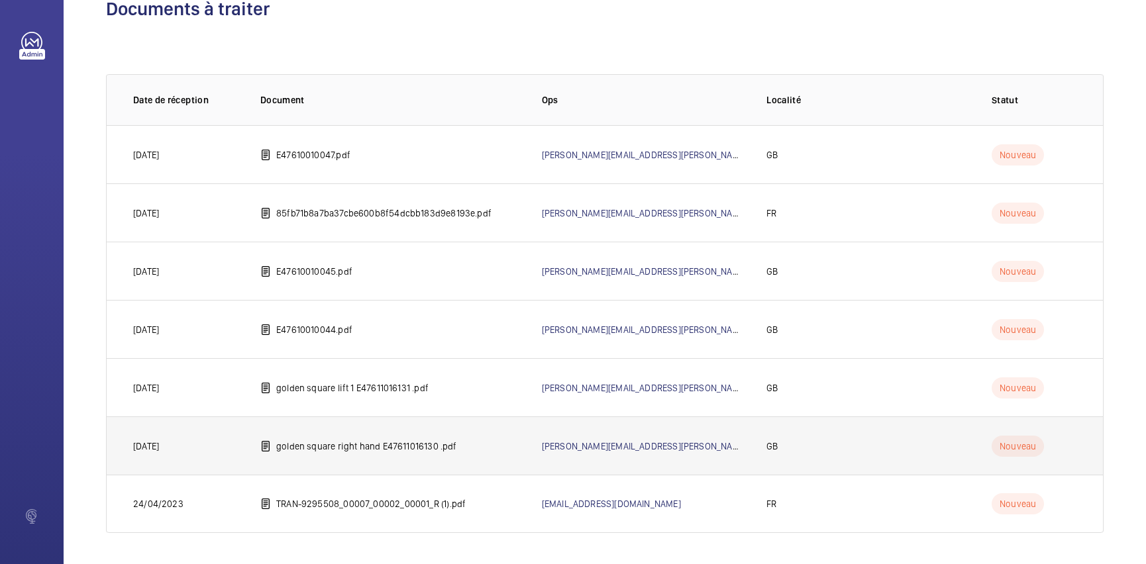
click at [393, 424] on td "golden square right hand E47611016130 .pdf" at bounding box center [379, 445] width 281 height 58
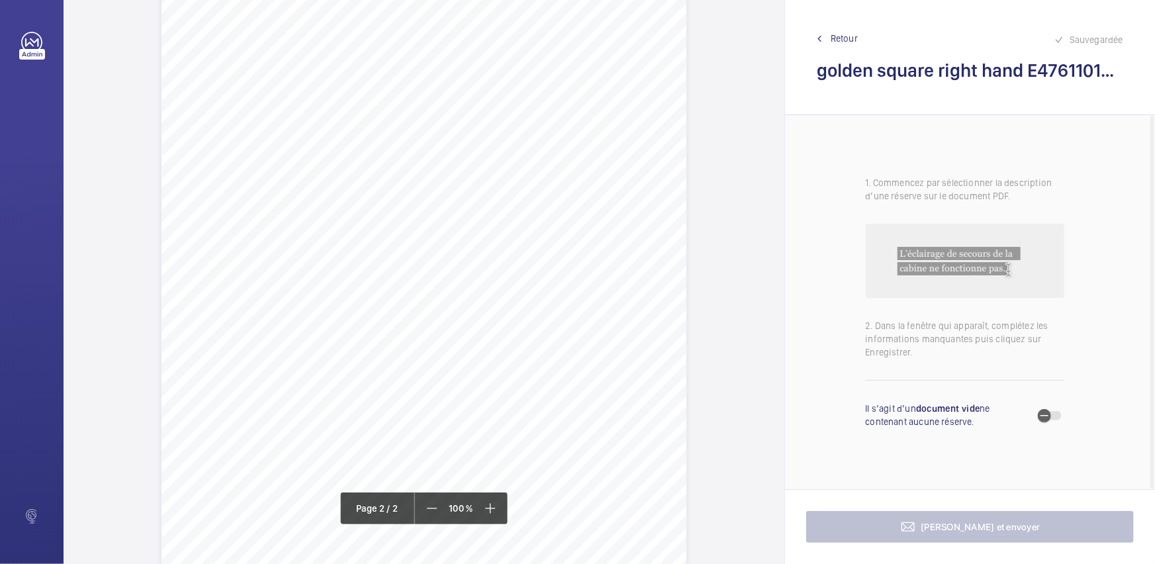
scroll to position [842, 0]
drag, startPoint x: 414, startPoint y: 126, endPoint x: 585, endPoint y: 126, distance: 171.5
click at [585, 126] on span "- One Lift Car Door missing both Guideshoe Liners." at bounding box center [508, 127] width 195 height 9
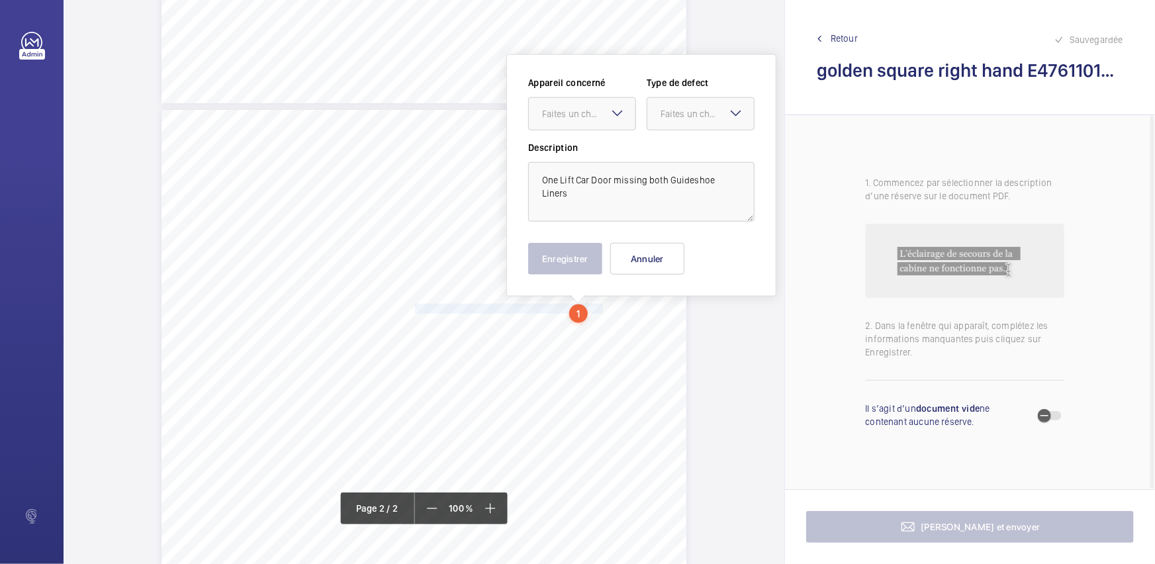
scroll to position [634, 0]
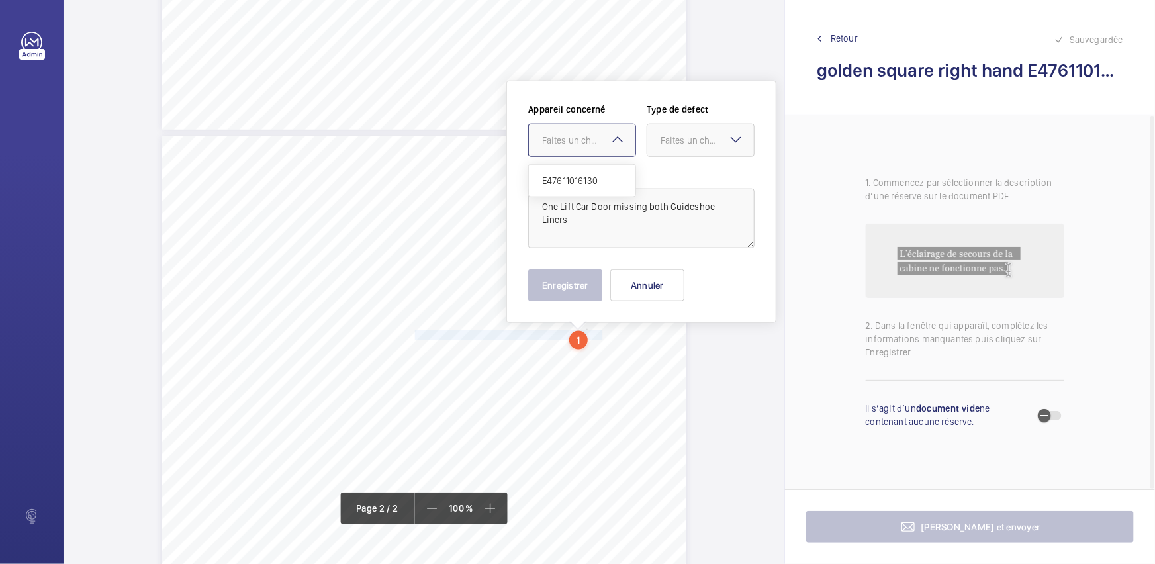
drag, startPoint x: 579, startPoint y: 126, endPoint x: 579, endPoint y: 160, distance: 34.4
click at [579, 126] on div at bounding box center [582, 140] width 107 height 32
drag, startPoint x: 579, startPoint y: 168, endPoint x: 645, endPoint y: 160, distance: 66.6
click at [579, 169] on div "E47611016130" at bounding box center [582, 181] width 107 height 32
click at [677, 151] on div at bounding box center [701, 140] width 107 height 32
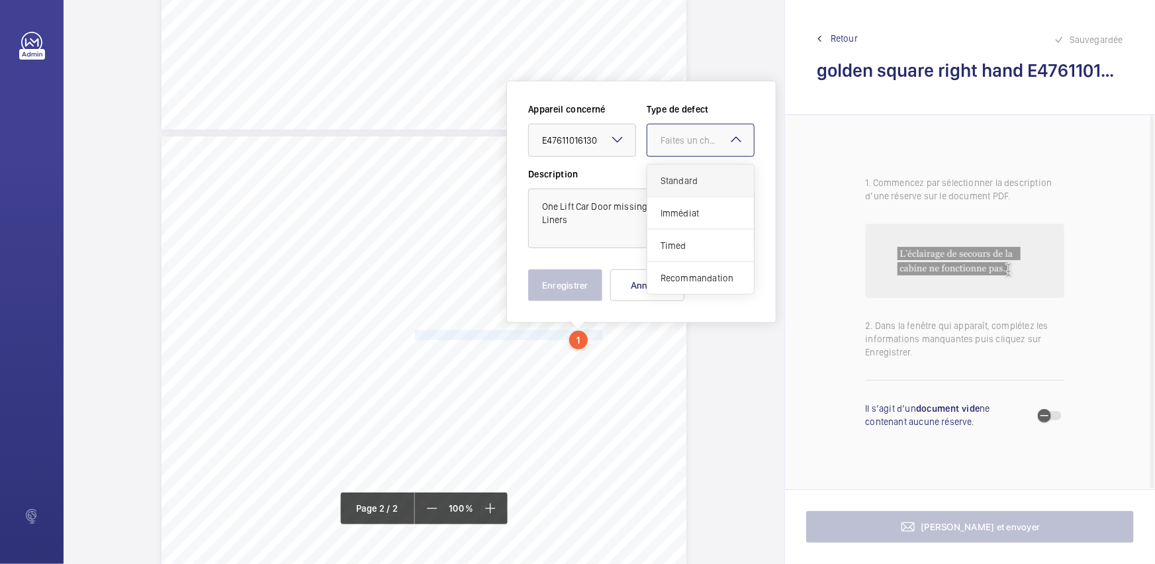
click at [682, 179] on span "Standard" at bounding box center [701, 180] width 80 height 13
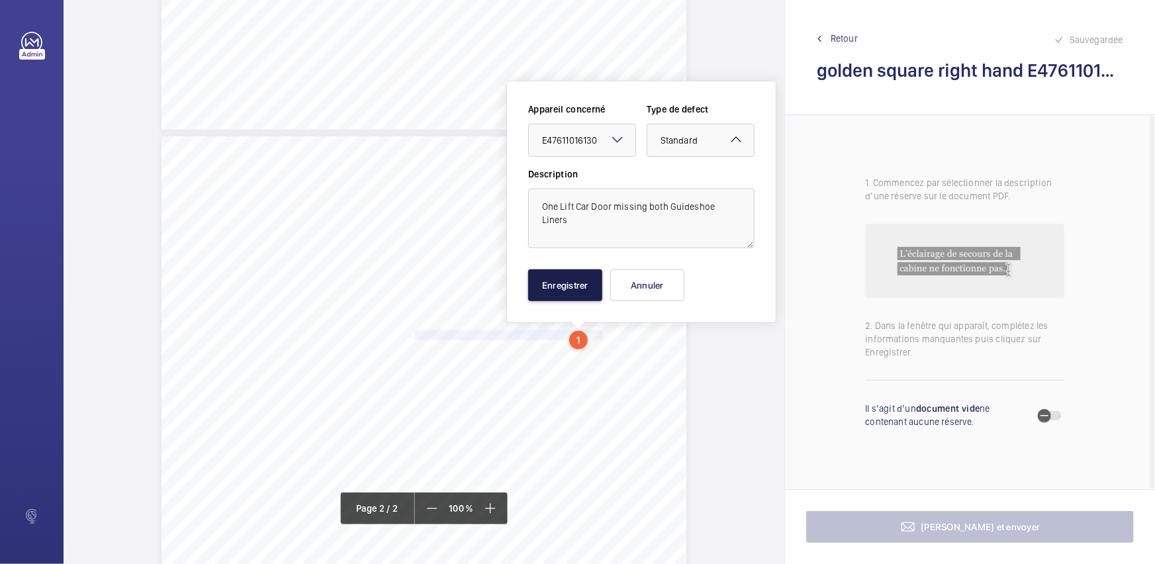
click at [585, 283] on button "Enregistrer" at bounding box center [565, 285] width 74 height 32
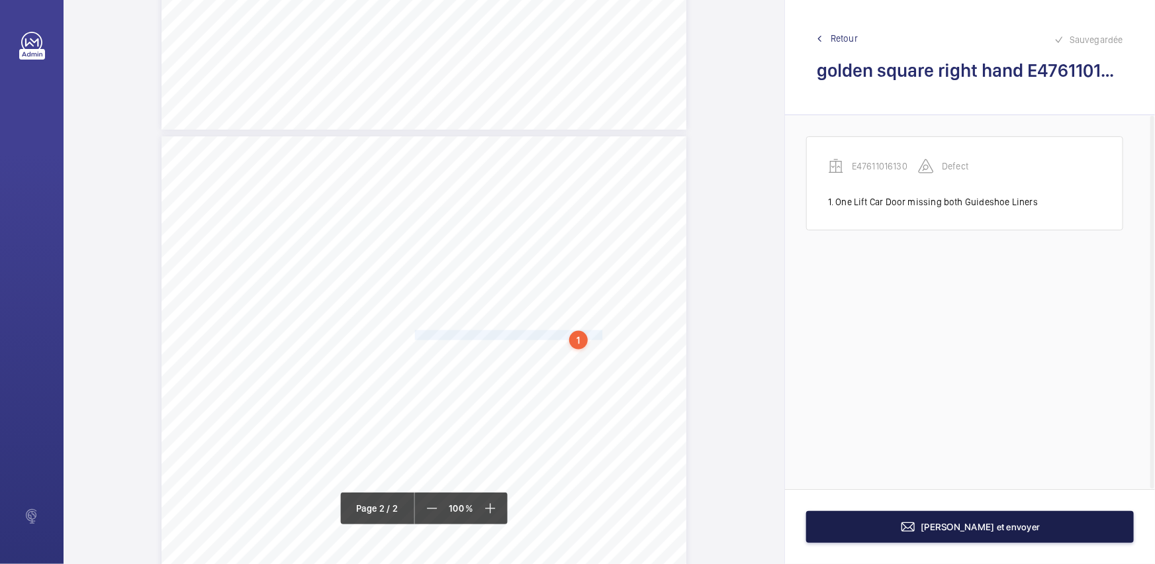
click at [910, 536] on button "[PERSON_NAME] et envoyer" at bounding box center [970, 527] width 328 height 32
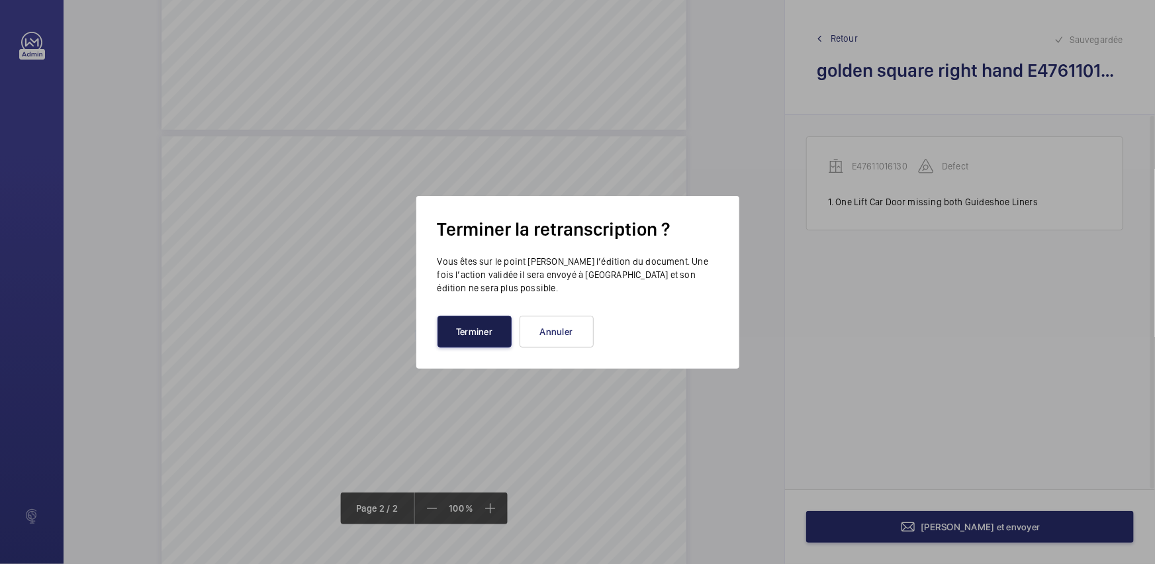
click at [475, 332] on button "Terminer" at bounding box center [475, 332] width 74 height 32
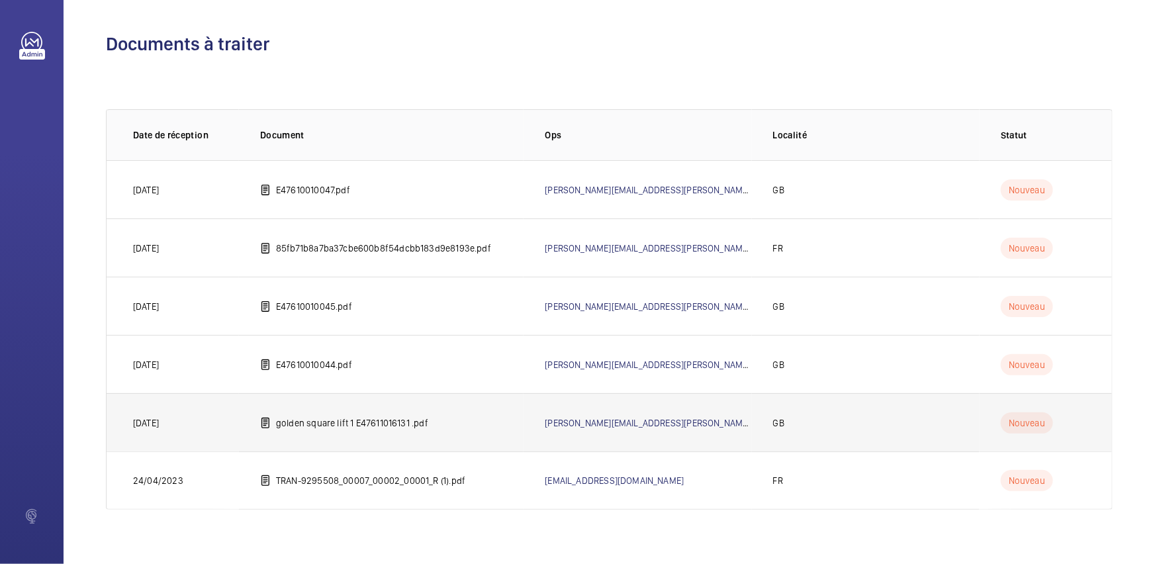
click at [352, 418] on p "golden square lift 1 E47611016131 .pdf" at bounding box center [352, 422] width 152 height 13
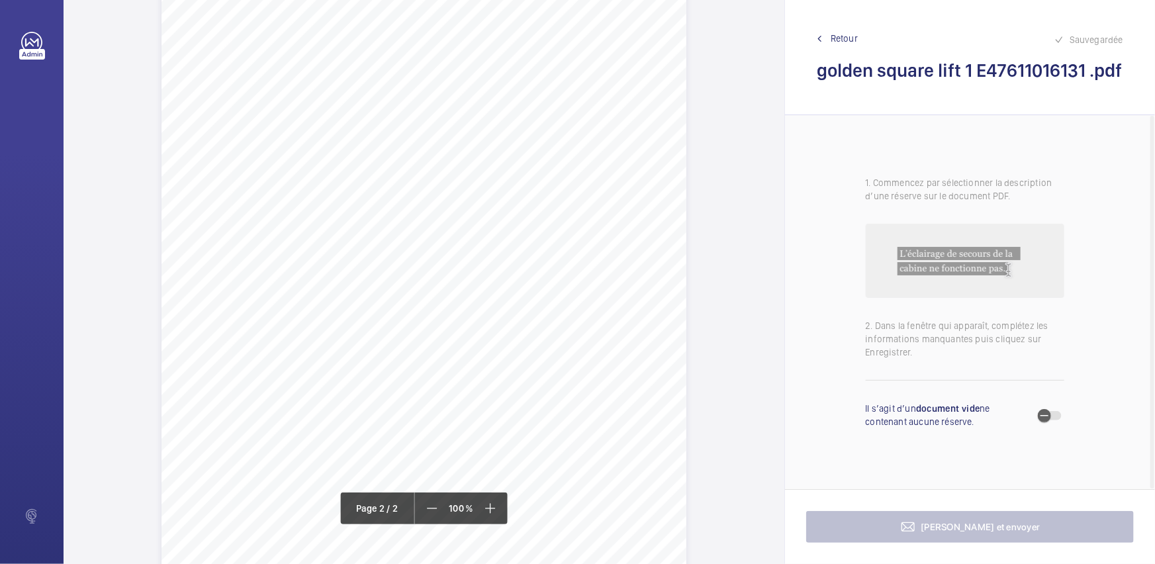
scroll to position [842, 0]
drag, startPoint x: 414, startPoint y: 122, endPoint x: 528, endPoint y: 124, distance: 114.6
click at [528, 124] on span "- Pit Ladder has x1 damaged rung." at bounding box center [477, 127] width 133 height 9
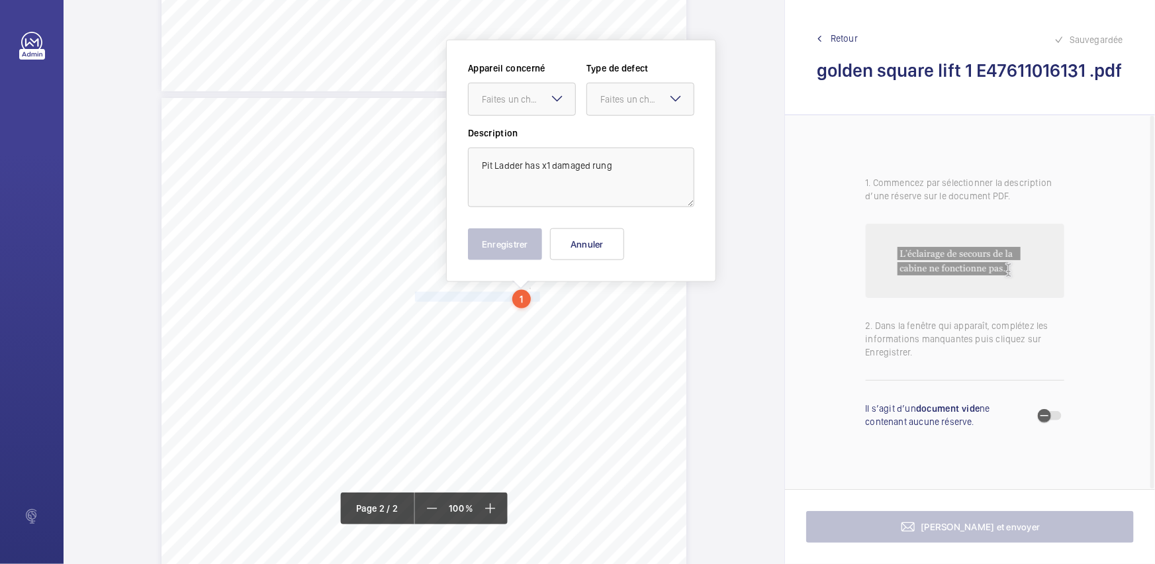
scroll to position [631, 0]
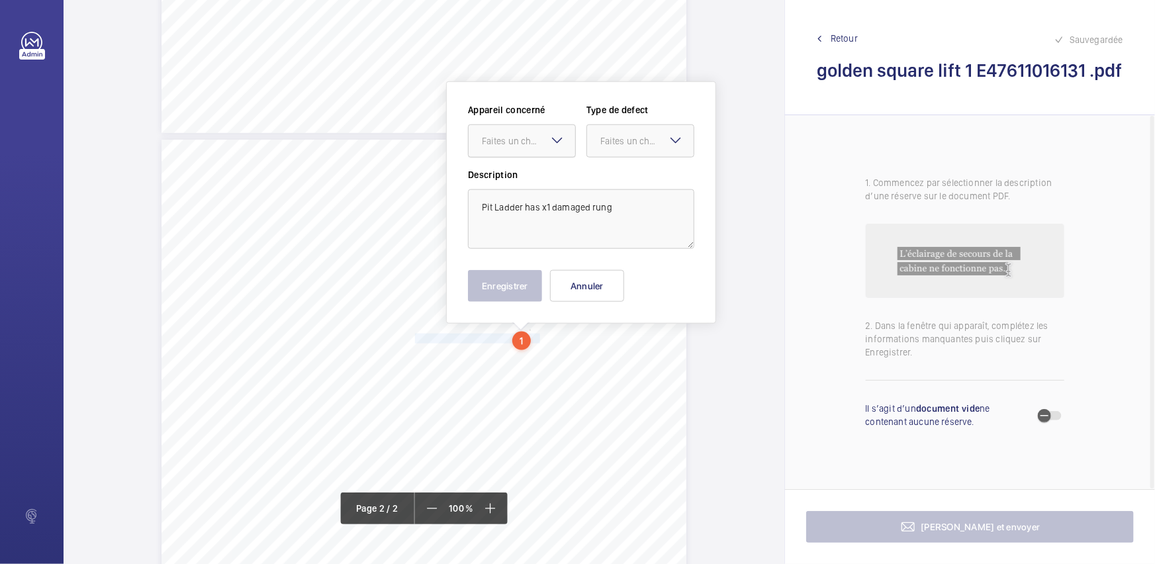
copy span "Pit Ladder has x1 damaged rung"
click at [590, 289] on button "Annuler" at bounding box center [587, 286] width 74 height 32
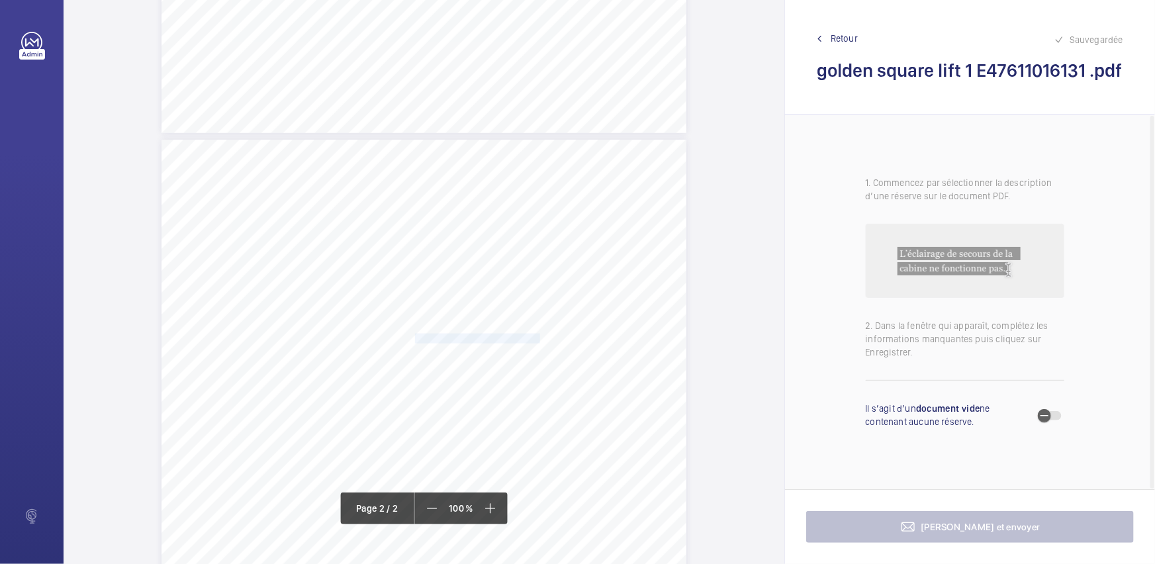
click at [524, 340] on span "- Pit Ladder has x1 damaged rung." at bounding box center [477, 338] width 133 height 9
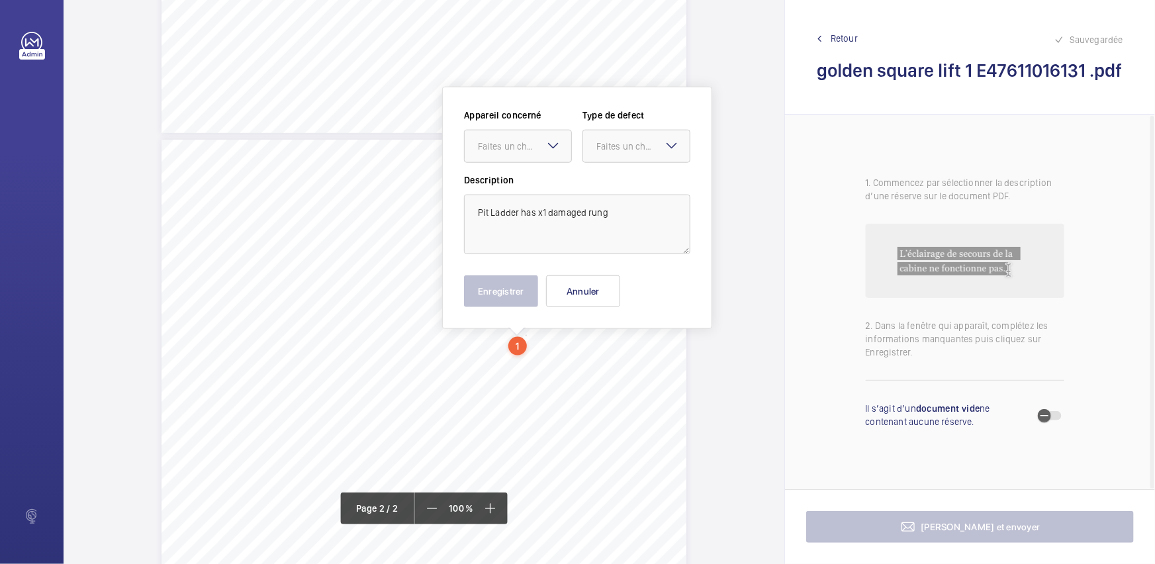
scroll to position [636, 0]
click at [524, 148] on div at bounding box center [518, 141] width 107 height 32
click at [541, 175] on span "E47611016131" at bounding box center [518, 181] width 80 height 13
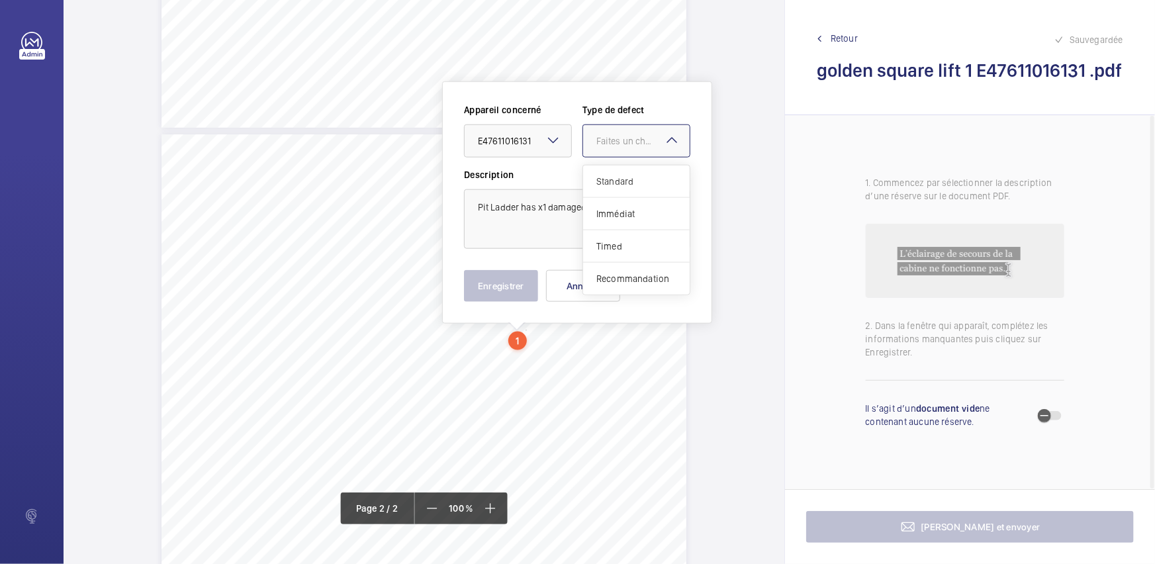
click at [645, 147] on div at bounding box center [636, 141] width 107 height 32
click at [642, 168] on div "Standard" at bounding box center [636, 182] width 107 height 32
click at [496, 291] on button "Enregistrer" at bounding box center [501, 286] width 74 height 32
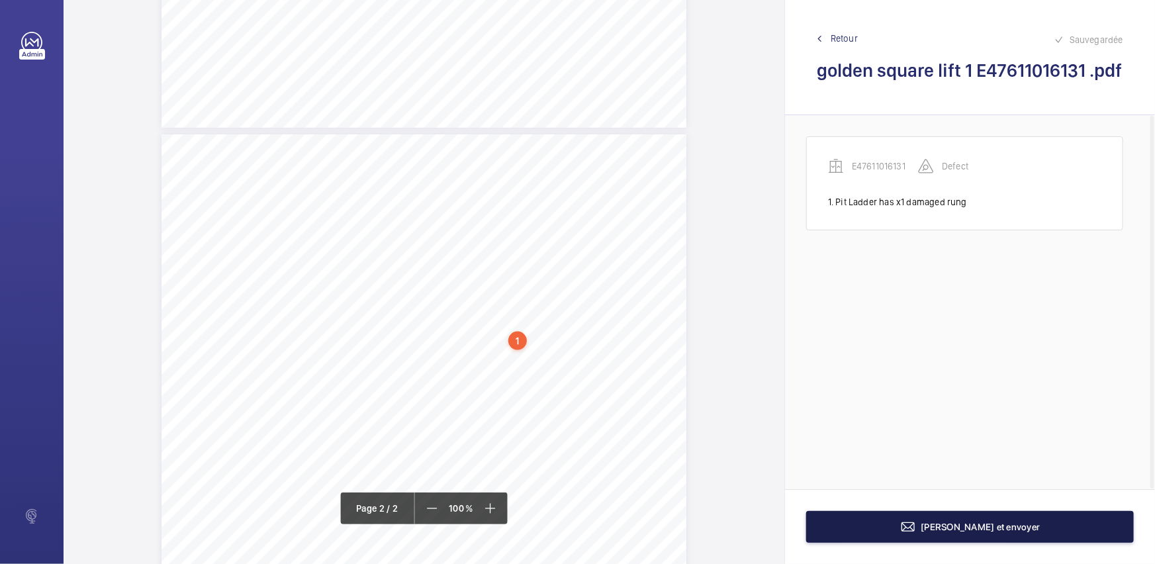
click at [916, 525] on mat-icon at bounding box center [909, 527] width 16 height 16
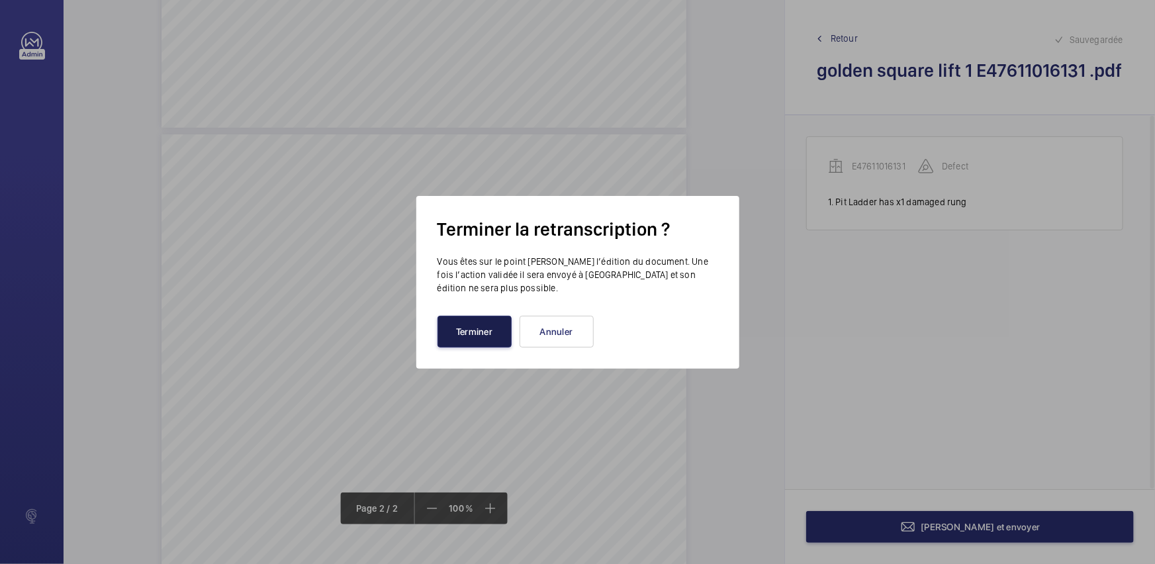
click at [464, 324] on button "Terminer" at bounding box center [475, 332] width 74 height 32
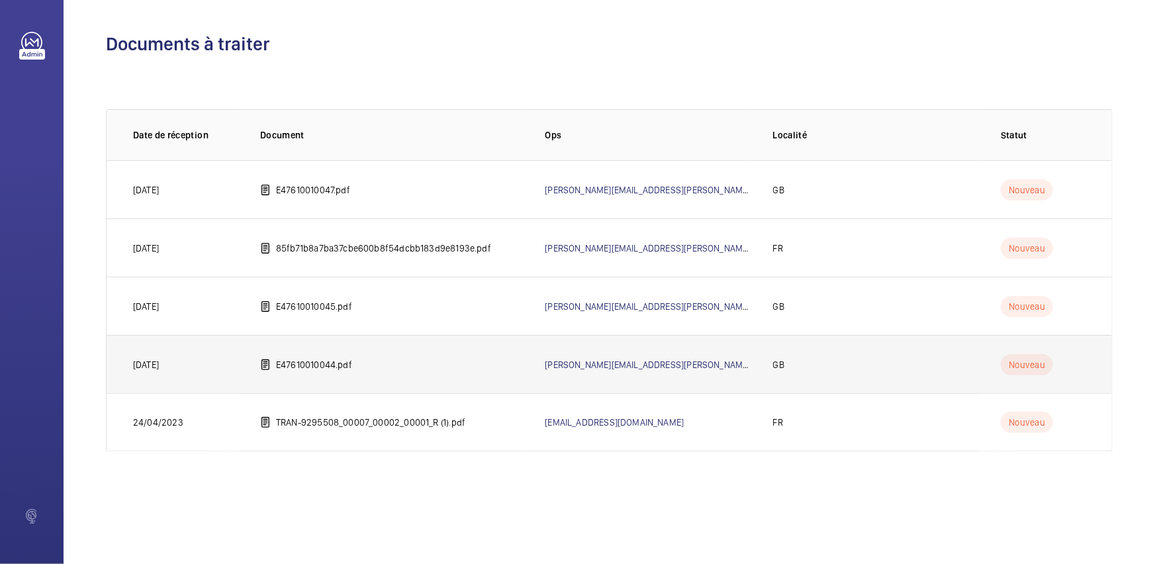
click at [316, 350] on td "E47610010044.pdf" at bounding box center [381, 364] width 285 height 58
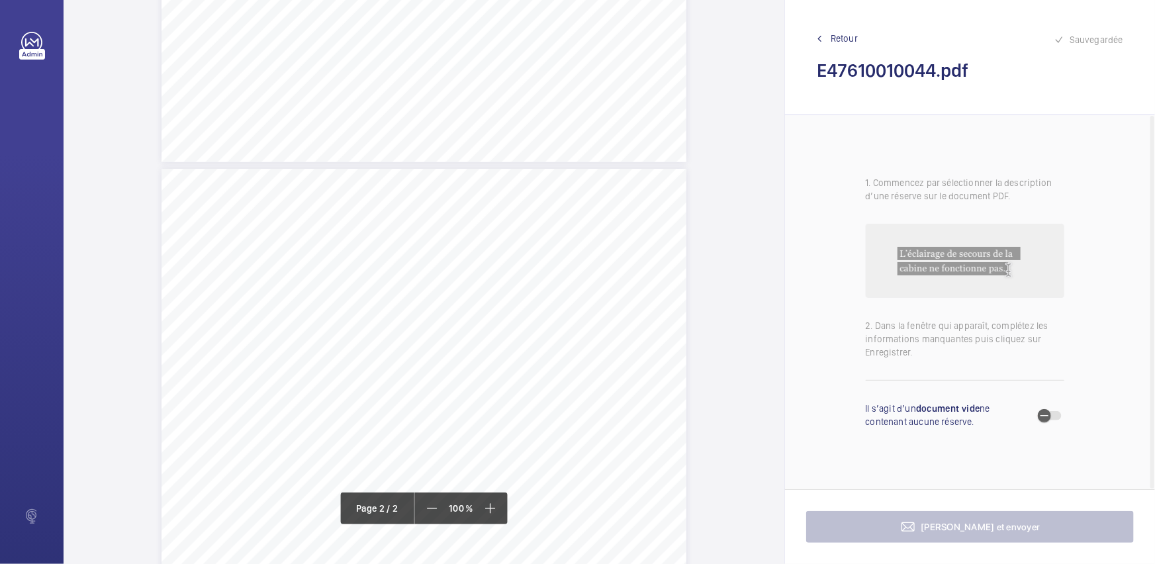
scroll to position [903, 0]
drag, startPoint x: 411, startPoint y: 117, endPoint x: 456, endPoint y: 152, distance: 57.6
click at [456, 152] on div "Lift Report Lifting Operations & Lifting Equipment Regulation 1998 Provision & …" at bounding box center [424, 239] width 525 height 743
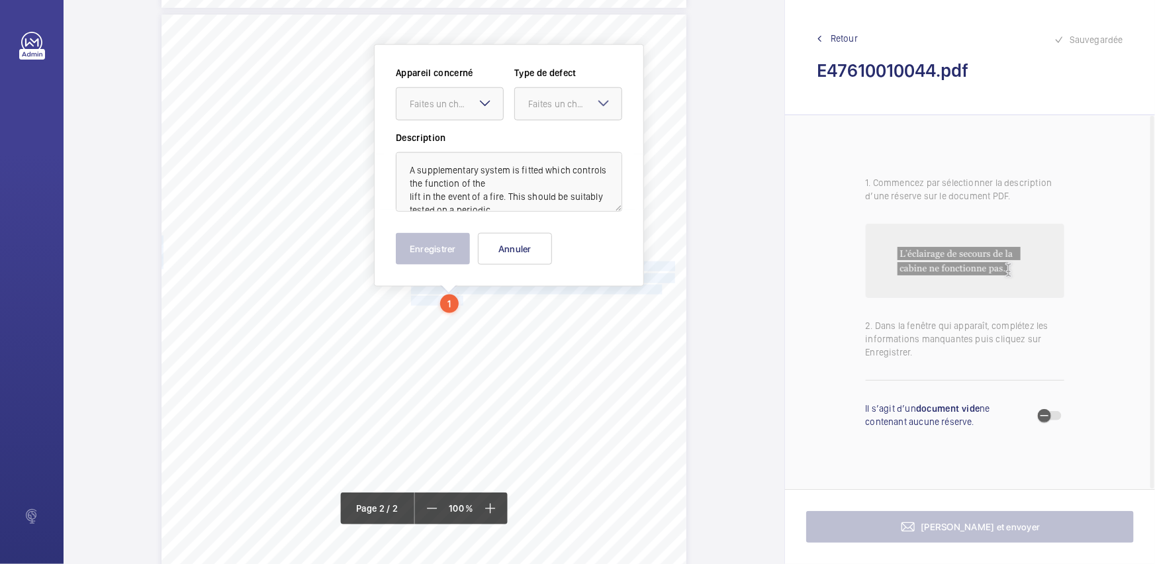
scroll to position [720, 0]
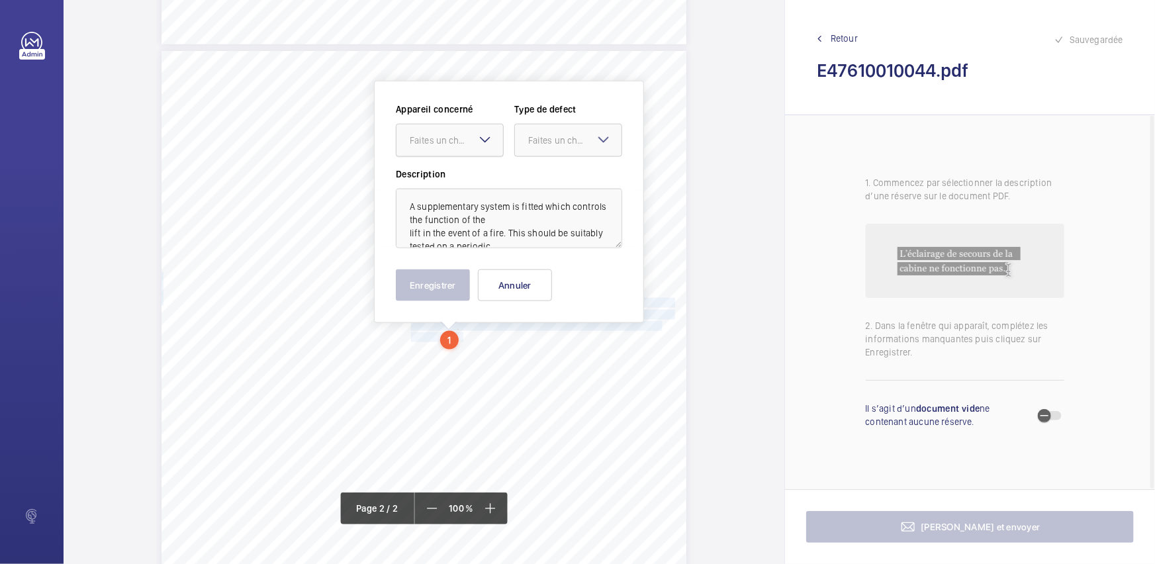
click at [472, 138] on div "Faites un choix" at bounding box center [456, 140] width 93 height 13
click at [461, 181] on span "E47610010044" at bounding box center [450, 180] width 80 height 13
click at [563, 155] on div at bounding box center [568, 140] width 107 height 32
click at [575, 273] on span "Recommandation" at bounding box center [568, 277] width 80 height 13
click at [452, 281] on button "Enregistrer" at bounding box center [433, 285] width 74 height 32
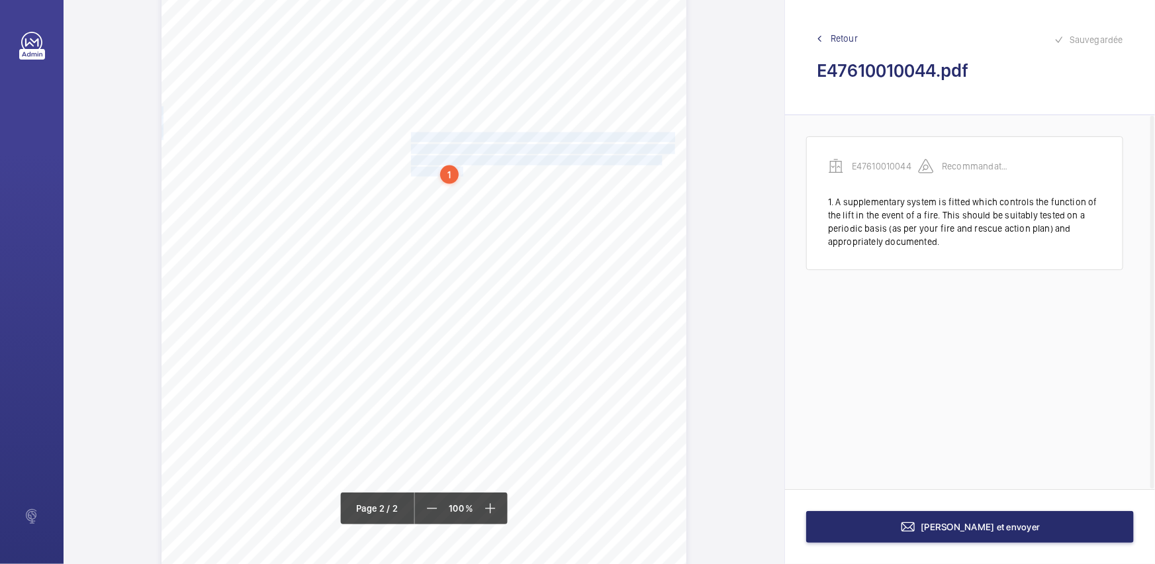
scroll to position [901, 0]
drag, startPoint x: 411, startPoint y: 177, endPoint x: 531, endPoint y: 178, distance: 120.5
click at [531, 178] on span "Tested and documented [DATE]." at bounding box center [474, 179] width 126 height 9
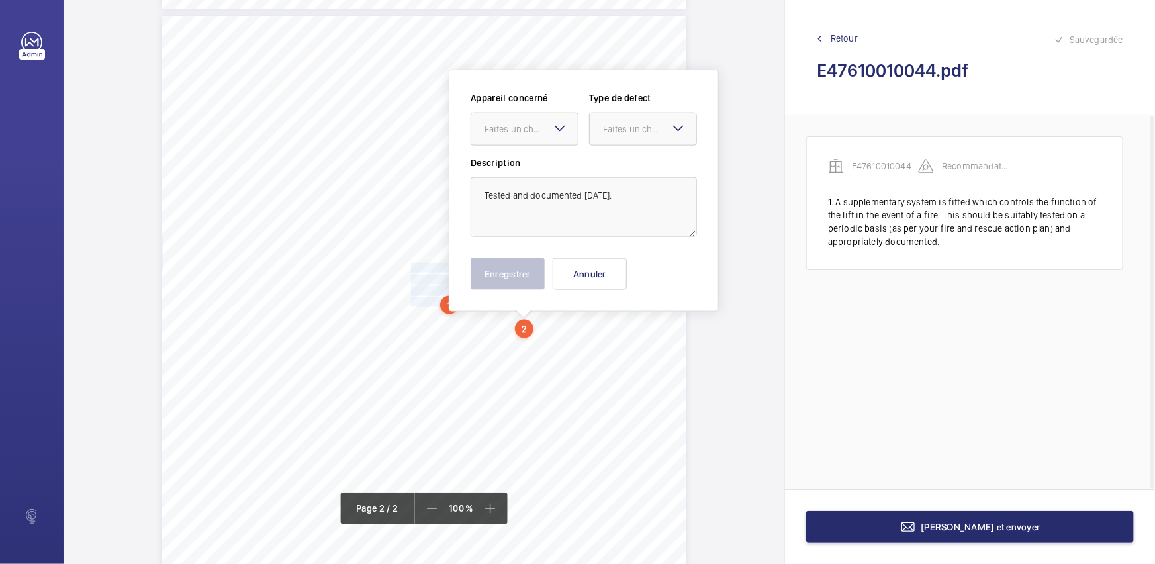
scroll to position [743, 0]
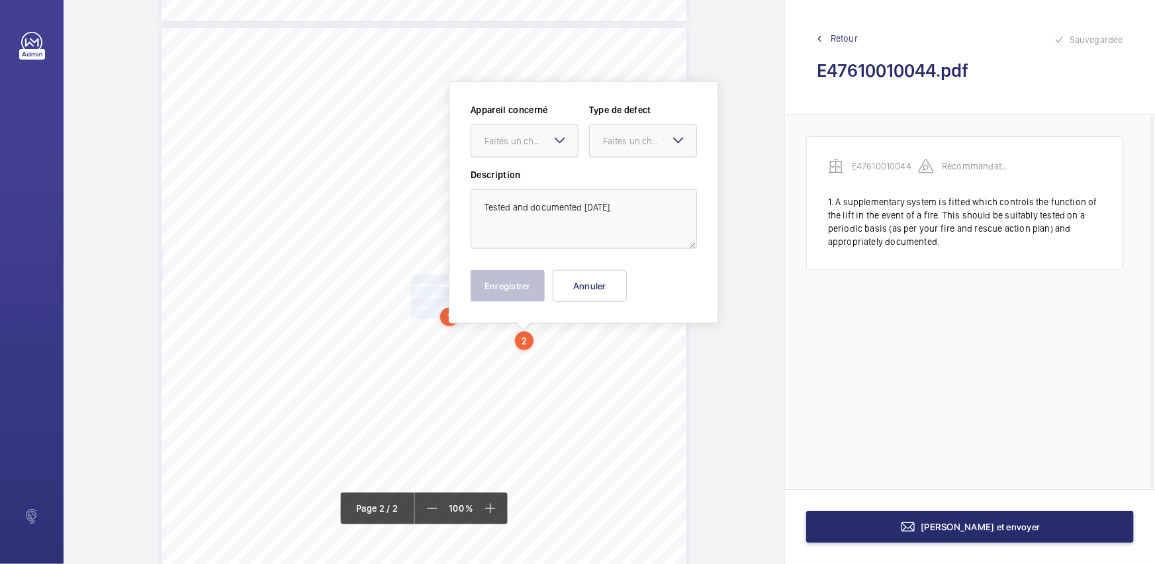
click at [560, 146] on mat-icon at bounding box center [560, 140] width 16 height 16
click at [561, 171] on div "E47610010044" at bounding box center [524, 182] width 107 height 32
click at [674, 150] on div at bounding box center [643, 141] width 107 height 32
click at [628, 183] on span "Standard" at bounding box center [643, 181] width 80 height 13
click at [535, 280] on button "Enregistrer" at bounding box center [508, 286] width 74 height 32
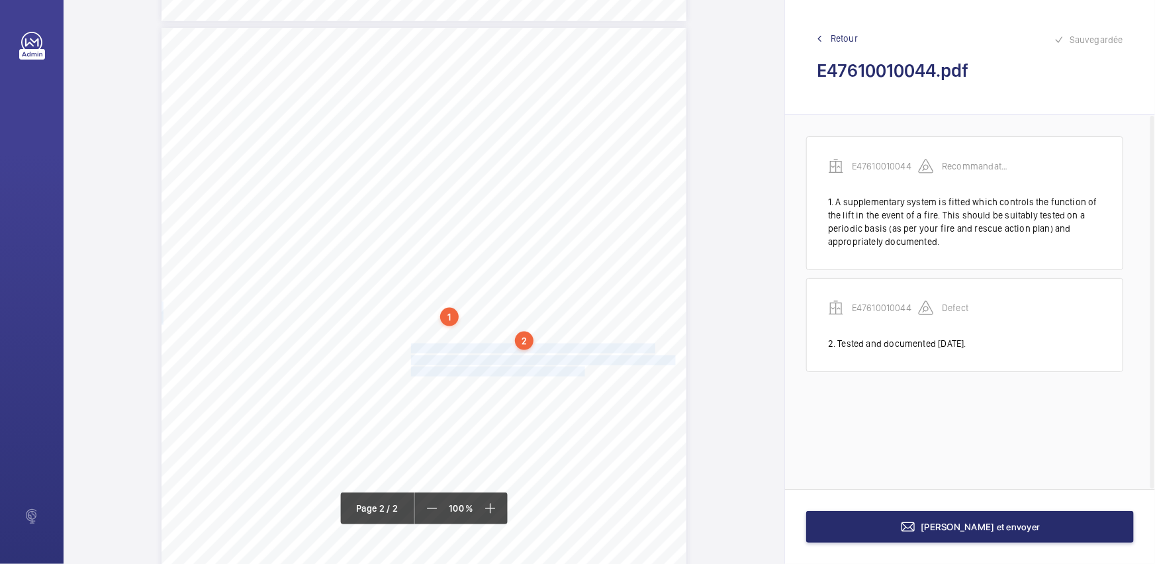
drag, startPoint x: 410, startPoint y: 348, endPoint x: 568, endPoint y: 369, distance: 159.7
click at [568, 369] on div "Lift Report Lifting Operations & Lifting Equipment Regulation 1998 Provision & …" at bounding box center [424, 399] width 525 height 743
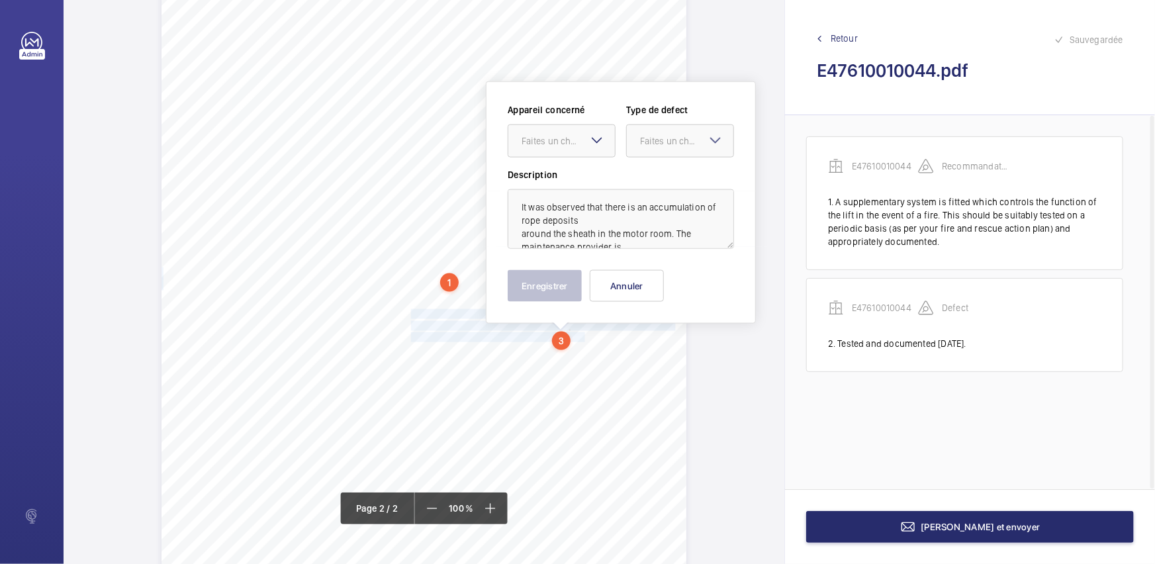
scroll to position [778, 0]
drag, startPoint x: 574, startPoint y: 149, endPoint x: 581, endPoint y: 158, distance: 10.9
click at [575, 149] on div at bounding box center [562, 140] width 107 height 32
click at [588, 179] on span "E47610010044" at bounding box center [562, 180] width 80 height 13
click at [671, 151] on div at bounding box center [680, 140] width 107 height 32
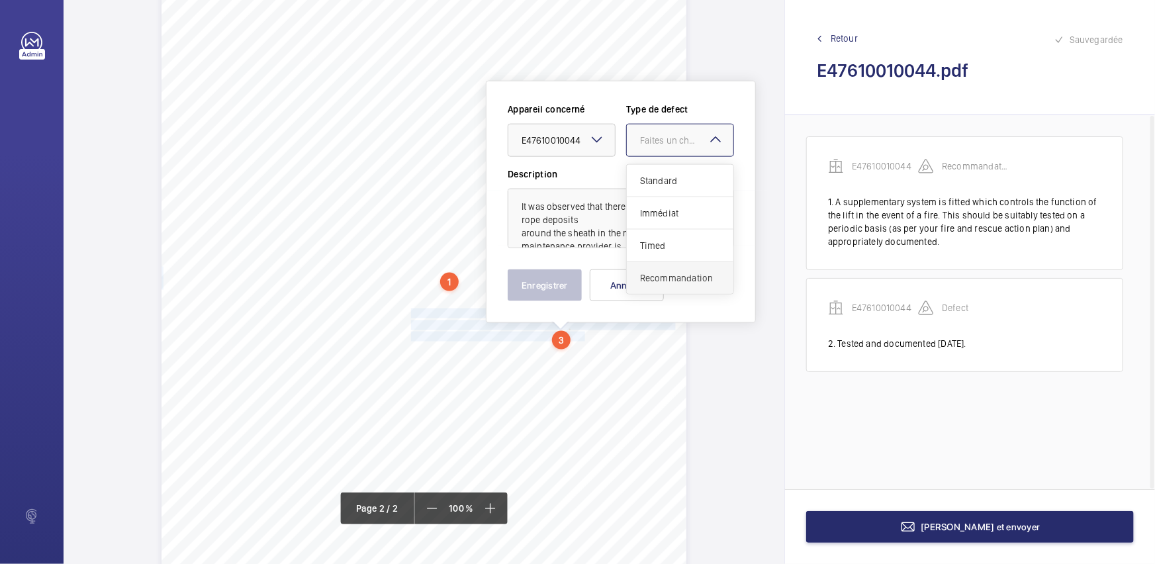
click at [677, 280] on span "Recommandation" at bounding box center [680, 277] width 80 height 13
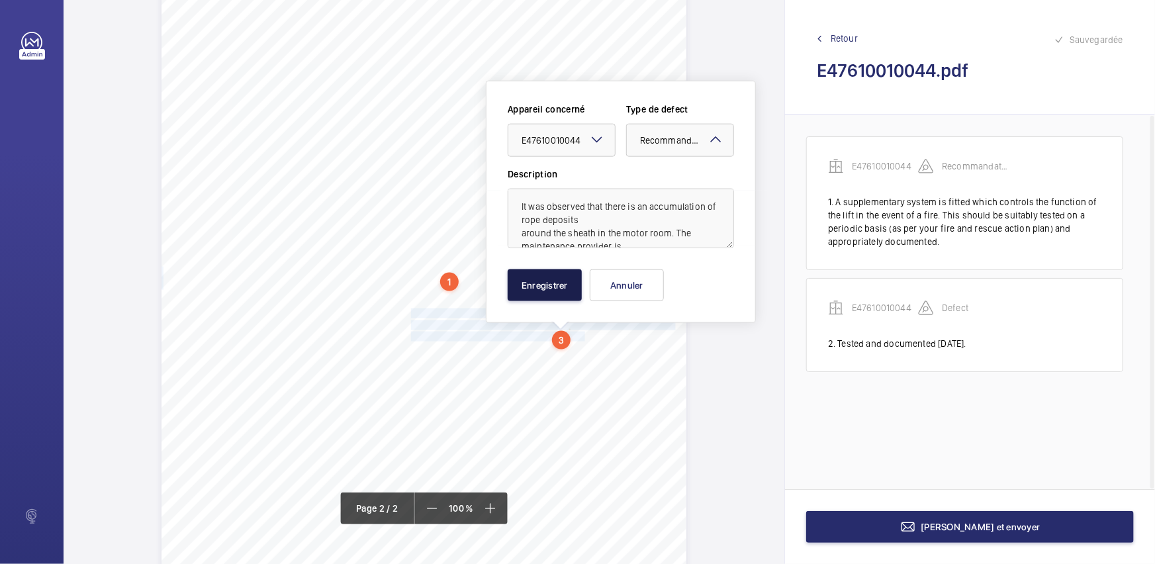
click at [562, 291] on button "Enregistrer" at bounding box center [545, 285] width 74 height 32
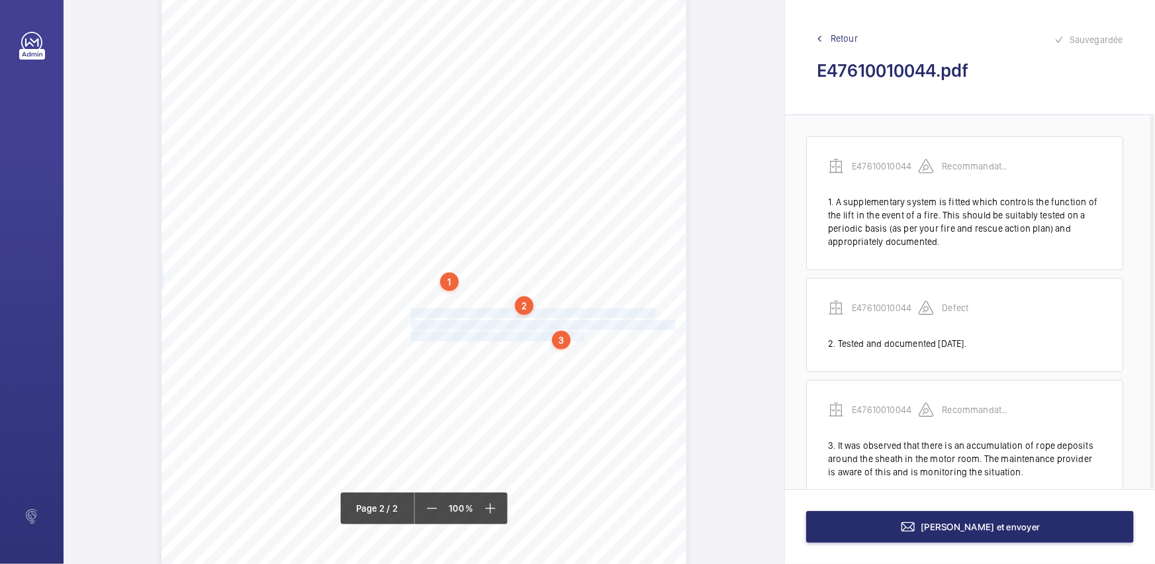
scroll to position [32, 0]
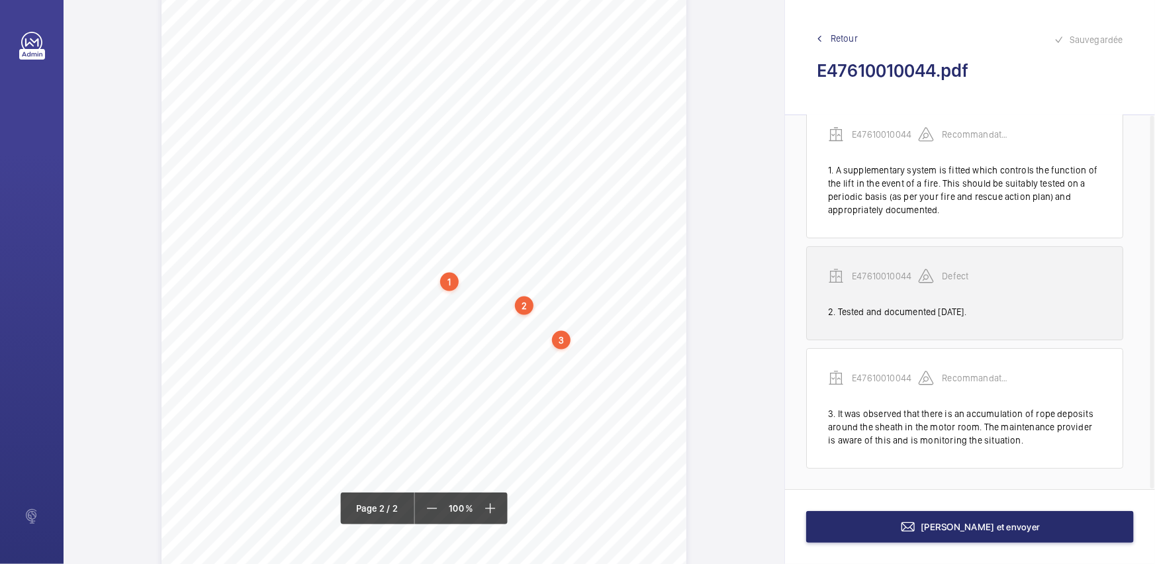
click at [997, 296] on div "E47610010044 Defect" at bounding box center [964, 286] width 273 height 37
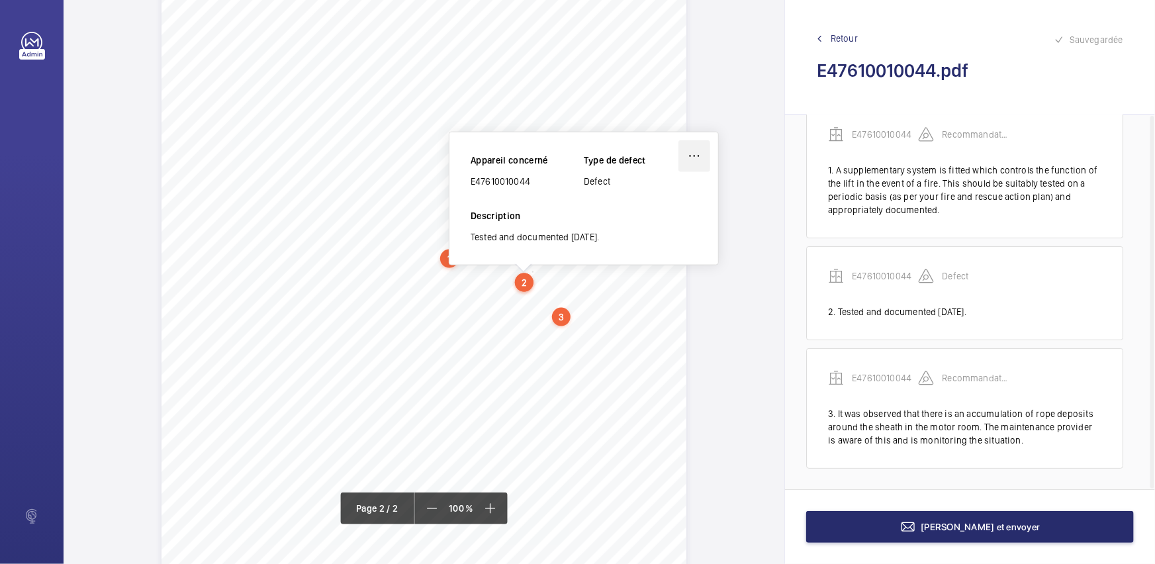
click at [683, 154] on wm-front-icon-button at bounding box center [695, 156] width 32 height 32
click at [661, 199] on div "Modifier" at bounding box center [657, 195] width 105 height 24
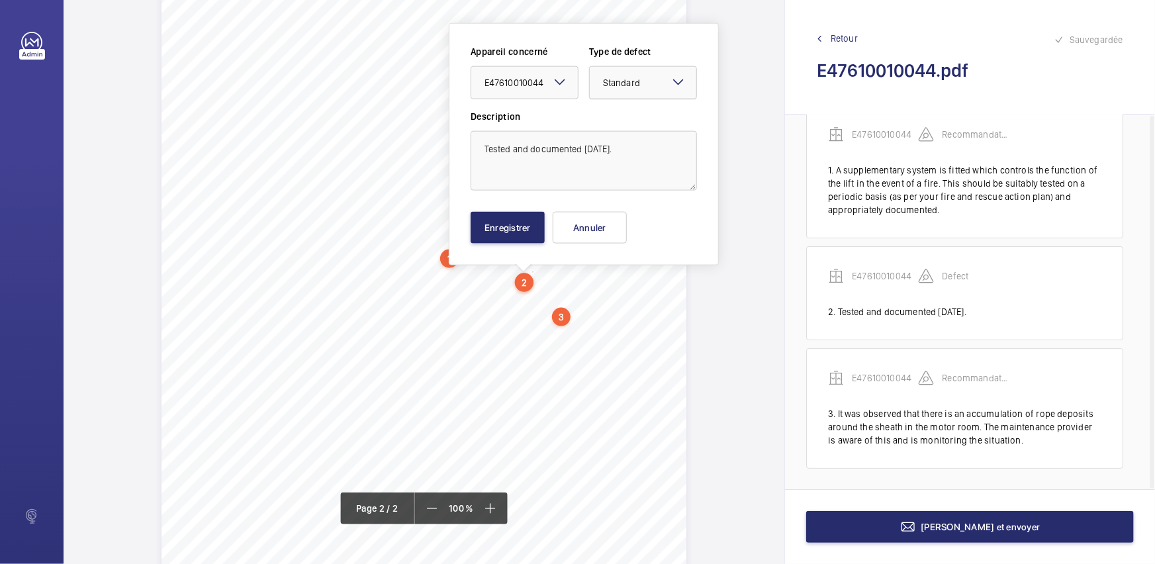
click at [656, 84] on div "× Standard" at bounding box center [638, 82] width 70 height 13
click at [635, 219] on span "Recommandation" at bounding box center [643, 220] width 80 height 13
click at [507, 236] on button "Enregistrer" at bounding box center [508, 228] width 74 height 32
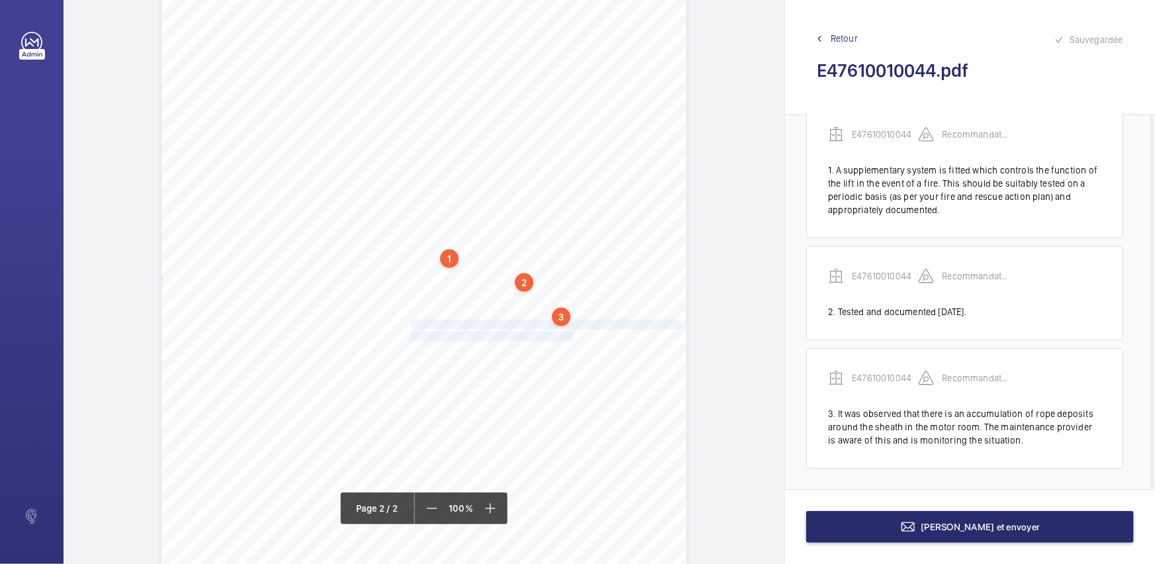
drag, startPoint x: 410, startPoint y: 320, endPoint x: 558, endPoint y: 333, distance: 148.9
click at [558, 333] on div "Lift Report Lifting Operations & Lifting Equipment Regulation 1998 Provision & …" at bounding box center [424, 341] width 525 height 743
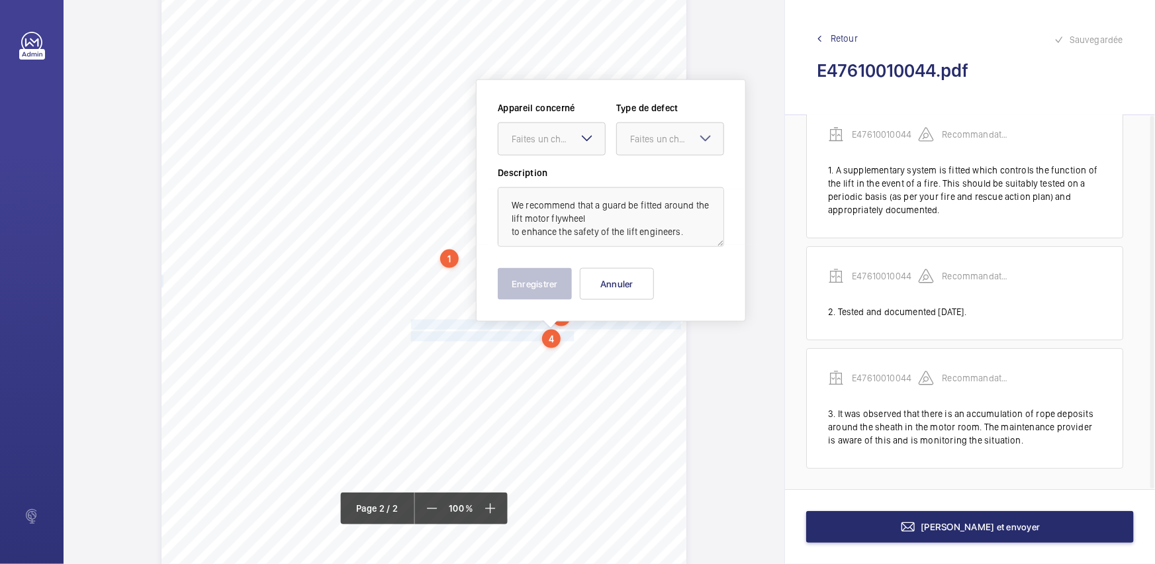
scroll to position [800, 0]
click at [589, 146] on mat-icon at bounding box center [587, 140] width 16 height 16
drag, startPoint x: 589, startPoint y: 175, endPoint x: 655, endPoint y: 153, distance: 69.9
click at [589, 175] on span "E47610010044" at bounding box center [552, 180] width 80 height 13
drag, startPoint x: 655, startPoint y: 152, endPoint x: 656, endPoint y: 159, distance: 7.4
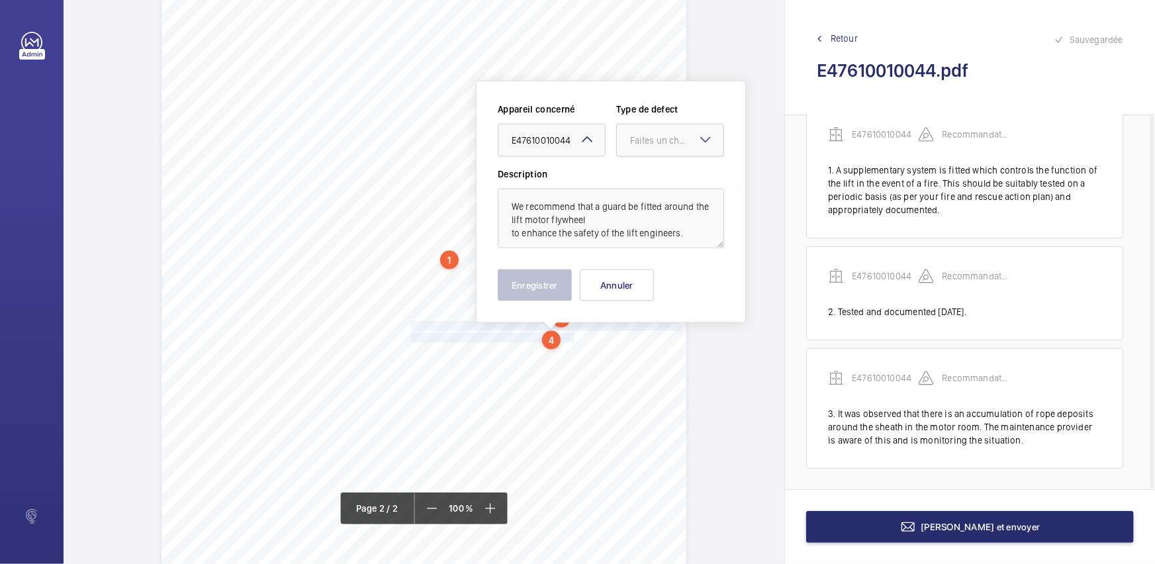
click at [656, 152] on div at bounding box center [670, 140] width 107 height 32
click at [656, 181] on span "Standard" at bounding box center [670, 180] width 80 height 13
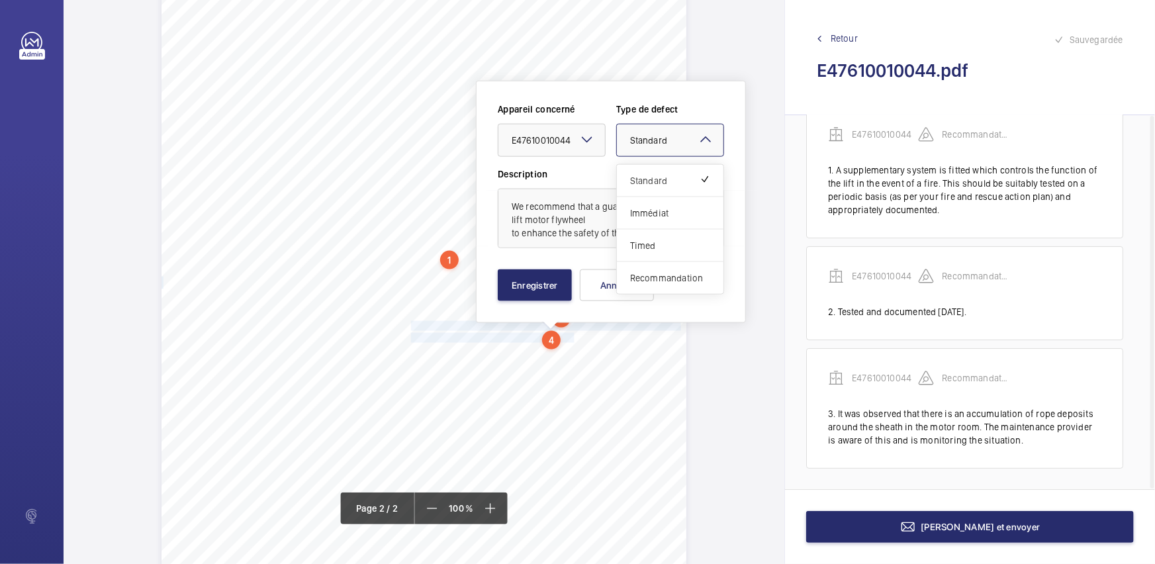
click at [666, 144] on span "Standard" at bounding box center [648, 140] width 37 height 11
click at [658, 269] on div "Recommandation" at bounding box center [670, 278] width 107 height 32
click at [525, 283] on button "Enregistrer" at bounding box center [535, 285] width 74 height 32
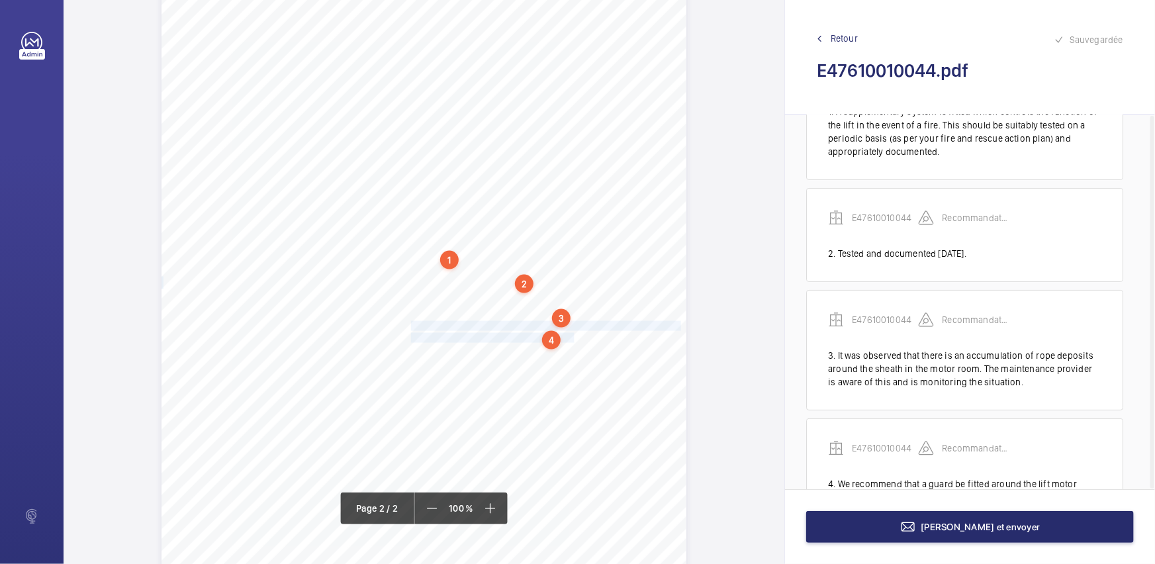
scroll to position [146, 0]
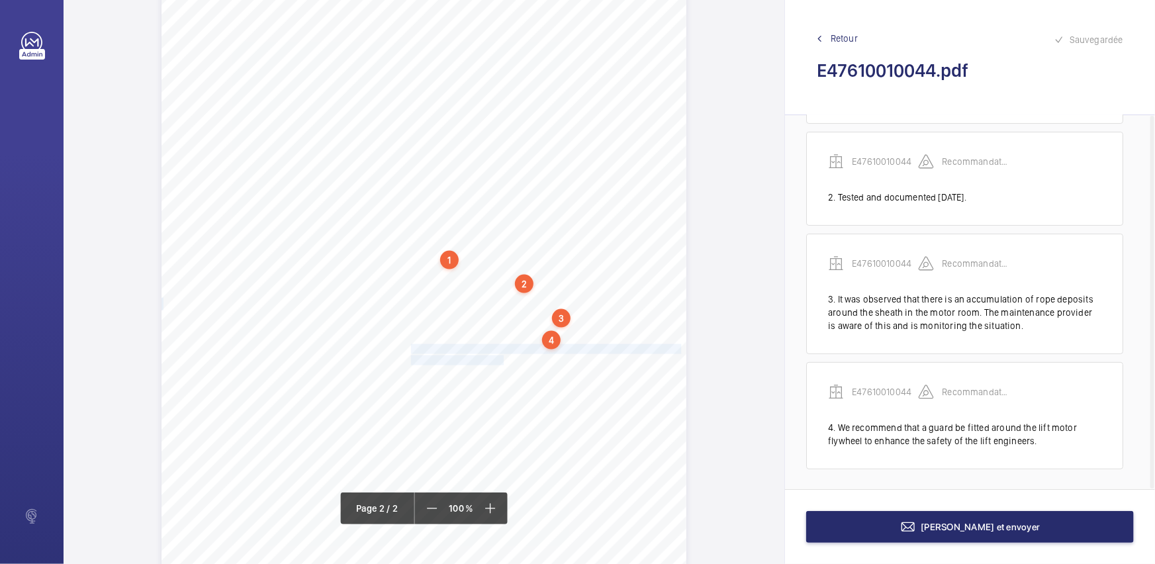
drag, startPoint x: 411, startPoint y: 346, endPoint x: 496, endPoint y: 358, distance: 86.2
click at [496, 358] on div "Lift Report Lifting Operations & Lifting Equipment Regulation 1998 Provision & …" at bounding box center [424, 342] width 525 height 743
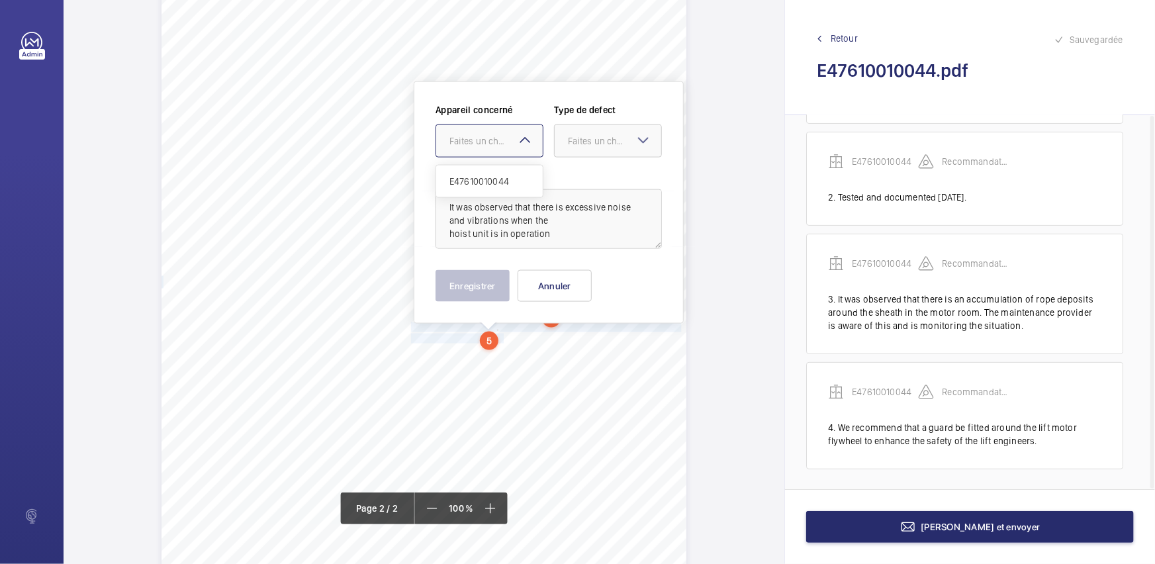
click at [522, 134] on mat-icon at bounding box center [525, 140] width 16 height 16
click at [523, 181] on span "E47610010044" at bounding box center [490, 181] width 80 height 13
click at [604, 141] on div "Faites un choix" at bounding box center [614, 140] width 93 height 13
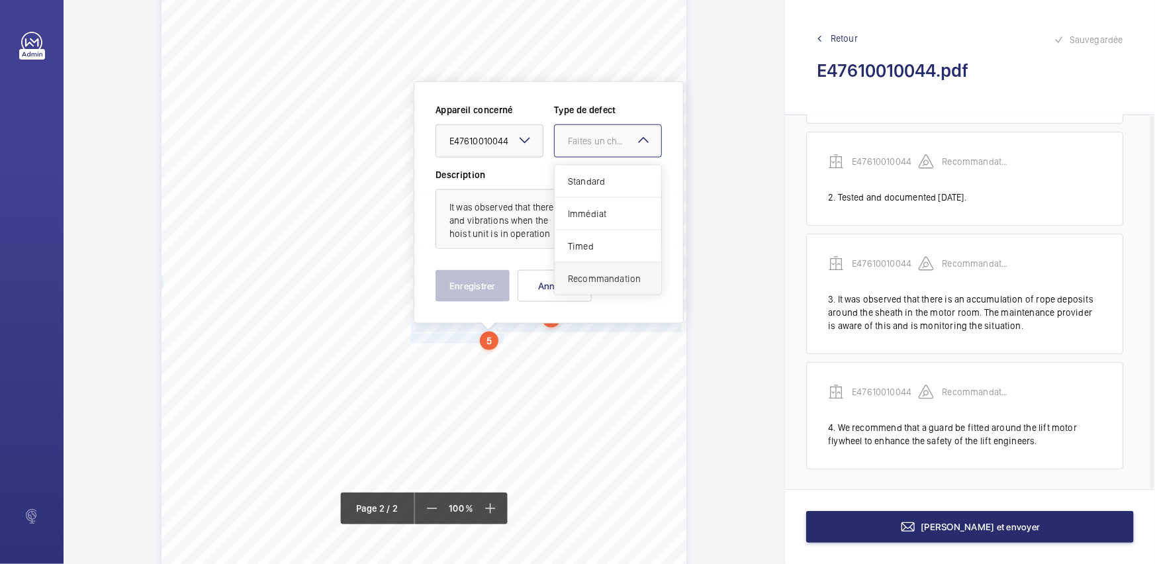
click at [601, 272] on span "Recommandation" at bounding box center [608, 278] width 80 height 13
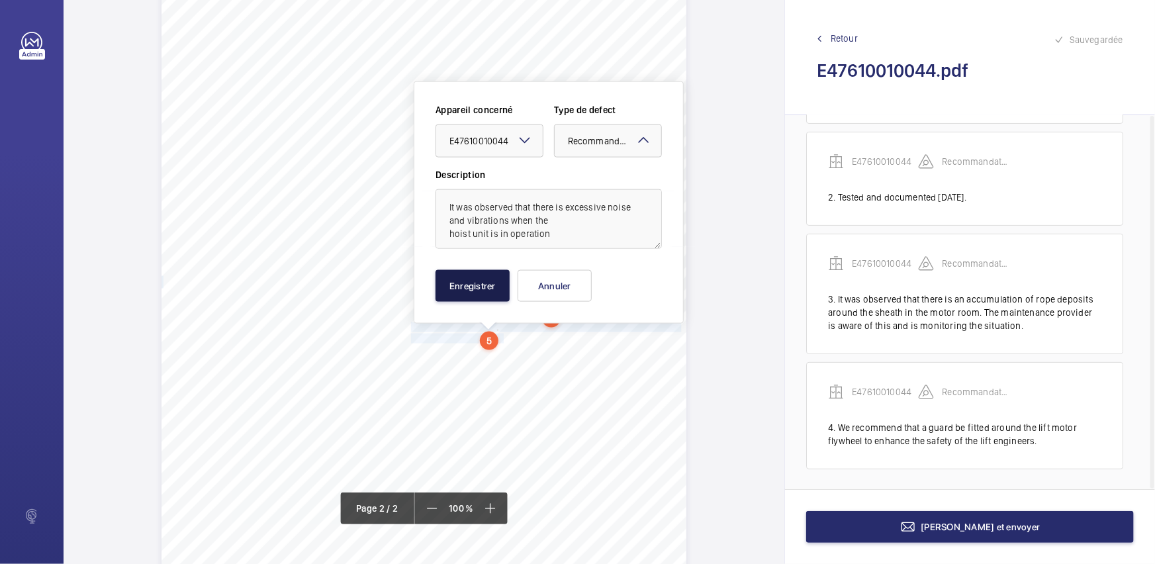
click at [483, 287] on button "Enregistrer" at bounding box center [473, 286] width 74 height 32
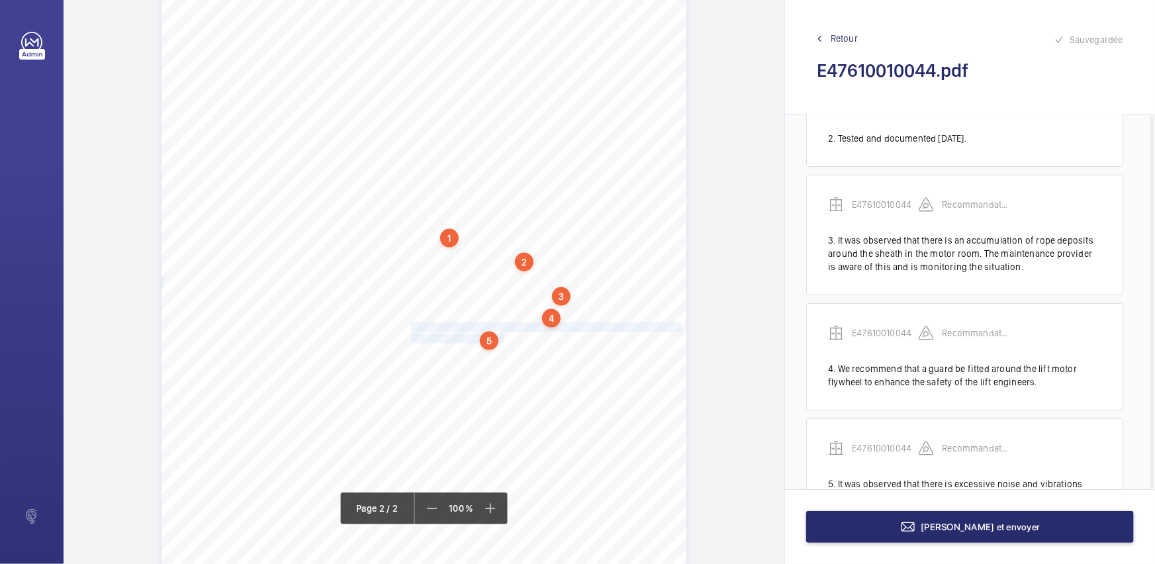
scroll to position [262, 0]
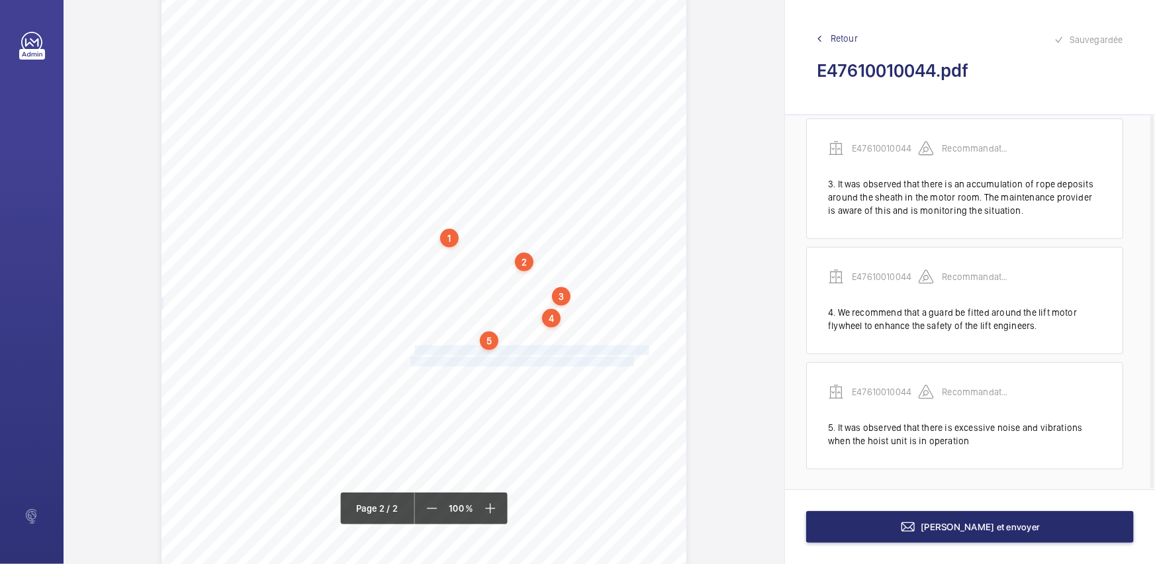
drag, startPoint x: 413, startPoint y: 348, endPoint x: 613, endPoint y: 361, distance: 201.0
click at [613, 361] on div "Lift Report Lifting Operations & Lifting Equipment Regulation 1998 Provision & …" at bounding box center [424, 320] width 525 height 743
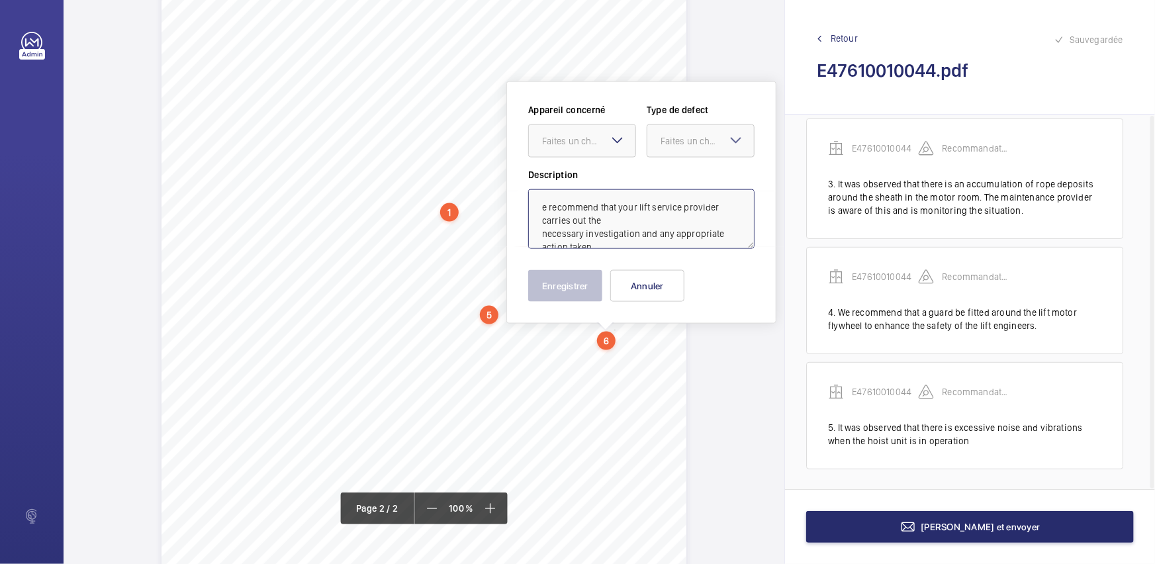
click at [540, 205] on textarea "e recommend that your lift service provider carries out the necessary investiga…" at bounding box center [641, 219] width 226 height 60
click at [601, 146] on div "Faites un choix" at bounding box center [588, 140] width 93 height 13
drag, startPoint x: 606, startPoint y: 166, endPoint x: 635, endPoint y: 175, distance: 30.4
click at [606, 167] on div "E47610010044" at bounding box center [582, 182] width 107 height 32
click at [701, 142] on div "Faites un choix" at bounding box center [707, 140] width 93 height 13
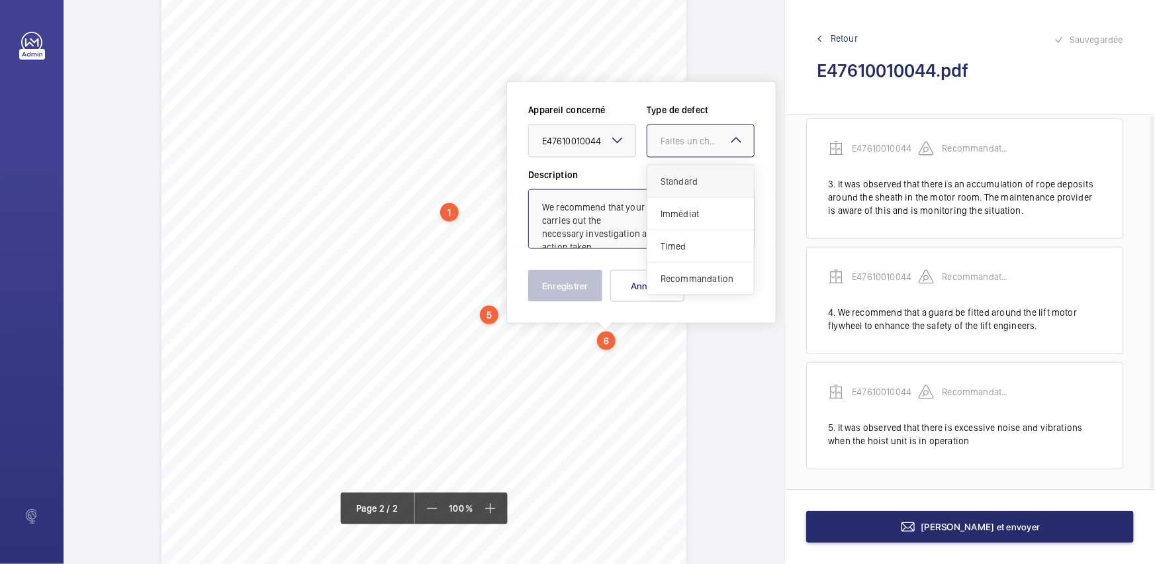
click at [672, 187] on div "Standard" at bounding box center [701, 182] width 107 height 32
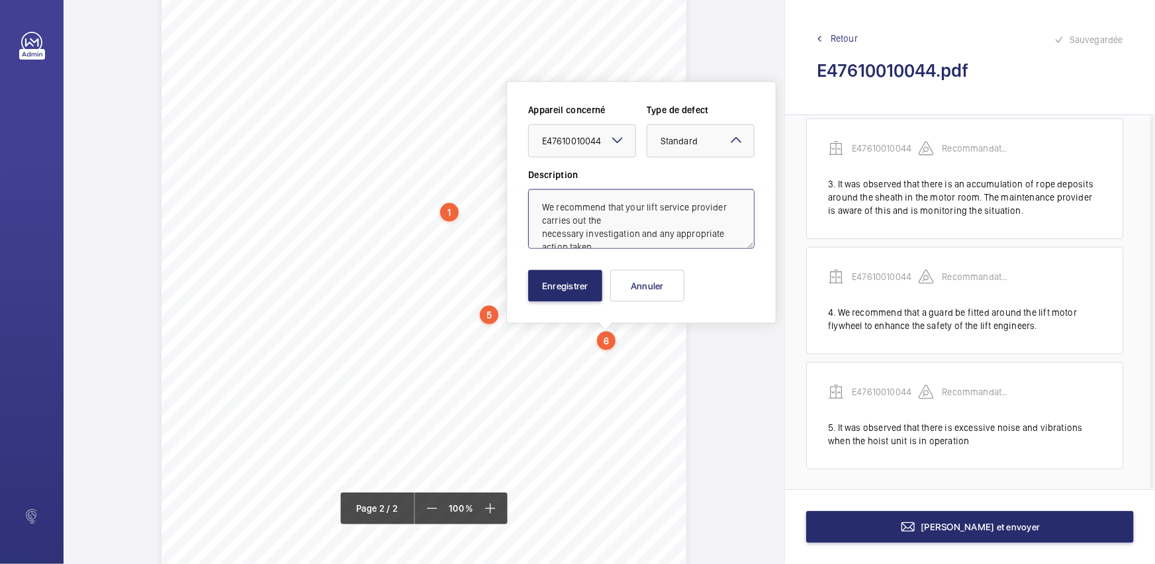
type textarea "We recommend that your lift service provider carries out the necessary investig…"
click at [730, 139] on mat-icon at bounding box center [736, 140] width 16 height 16
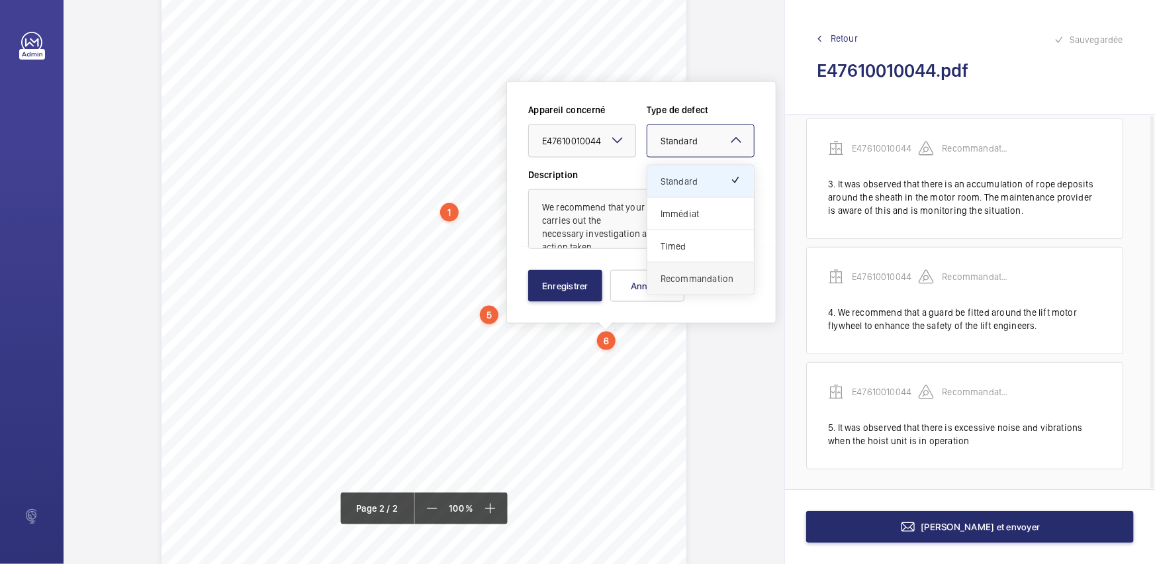
click at [701, 268] on div "Recommandation" at bounding box center [701, 279] width 107 height 32
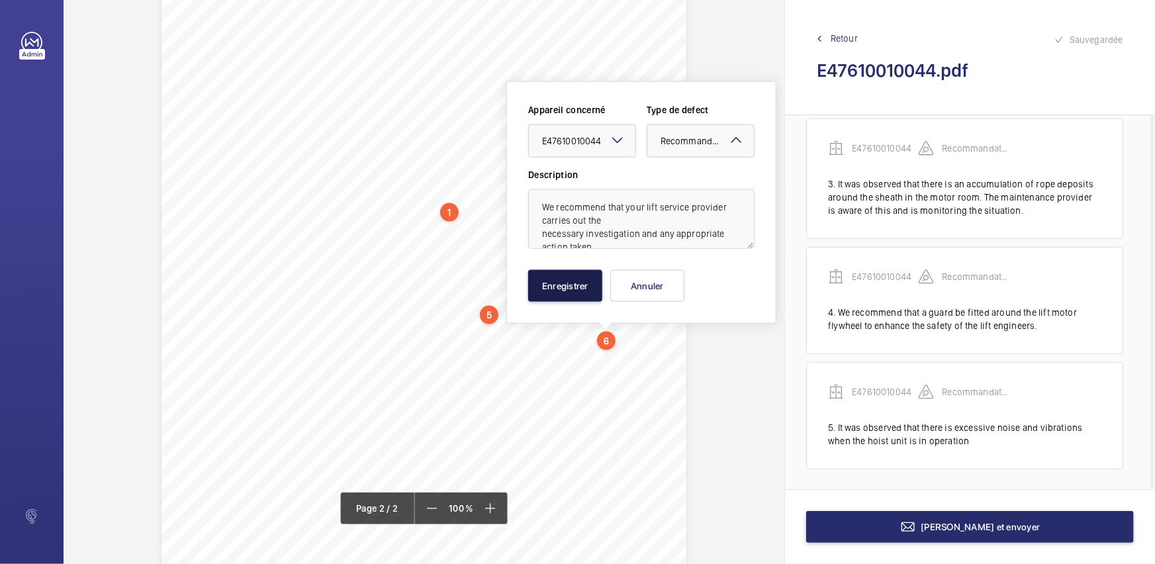
click at [566, 279] on button "Enregistrer" at bounding box center [565, 286] width 74 height 32
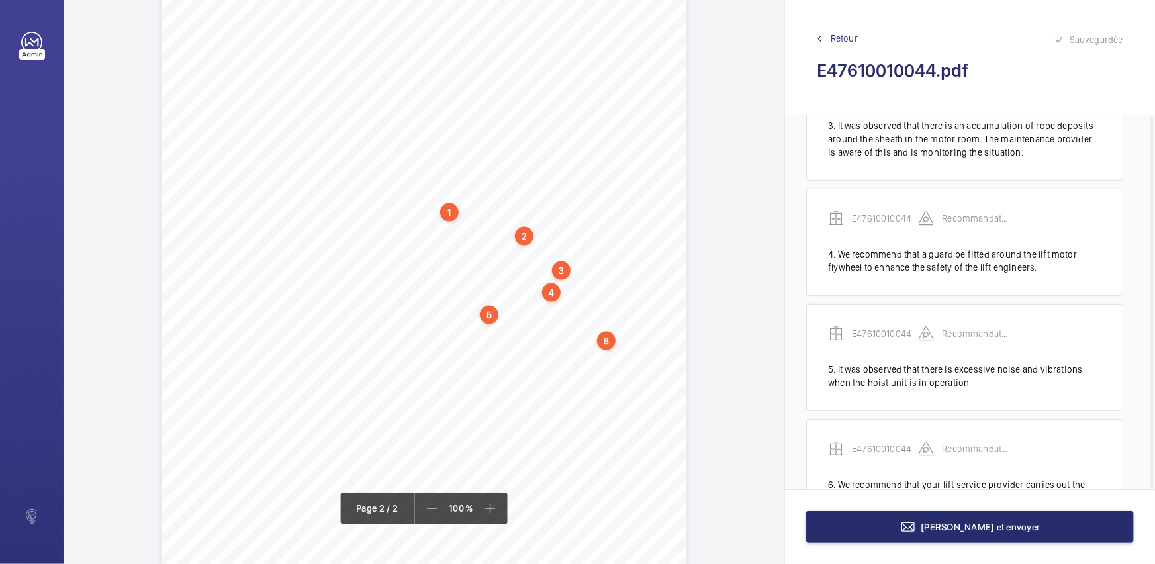
scroll to position [377, 0]
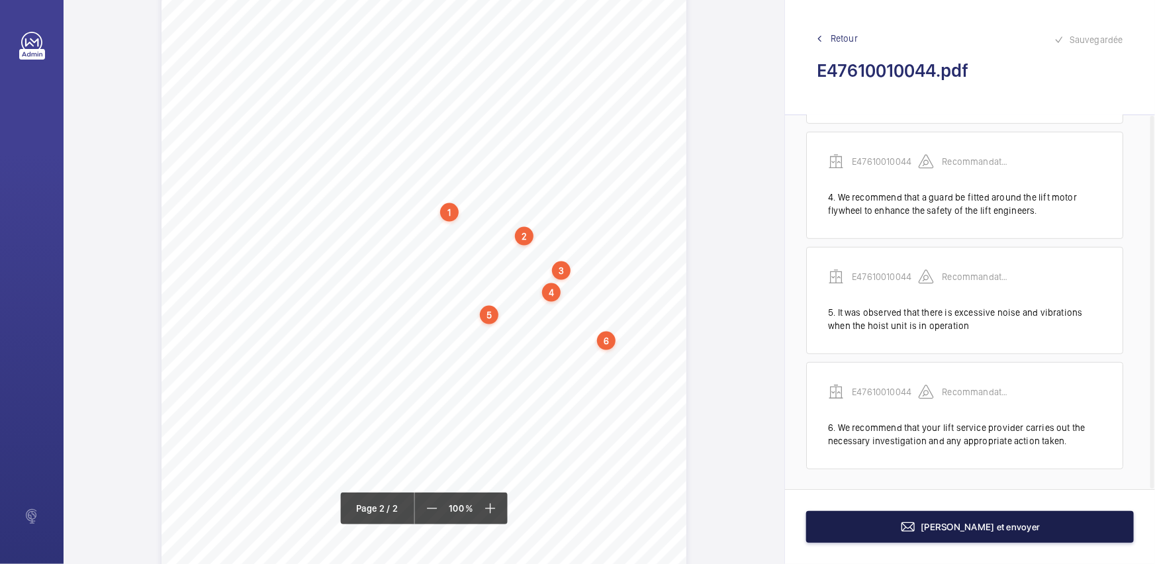
click at [1061, 534] on button "[PERSON_NAME] et envoyer" at bounding box center [970, 527] width 328 height 32
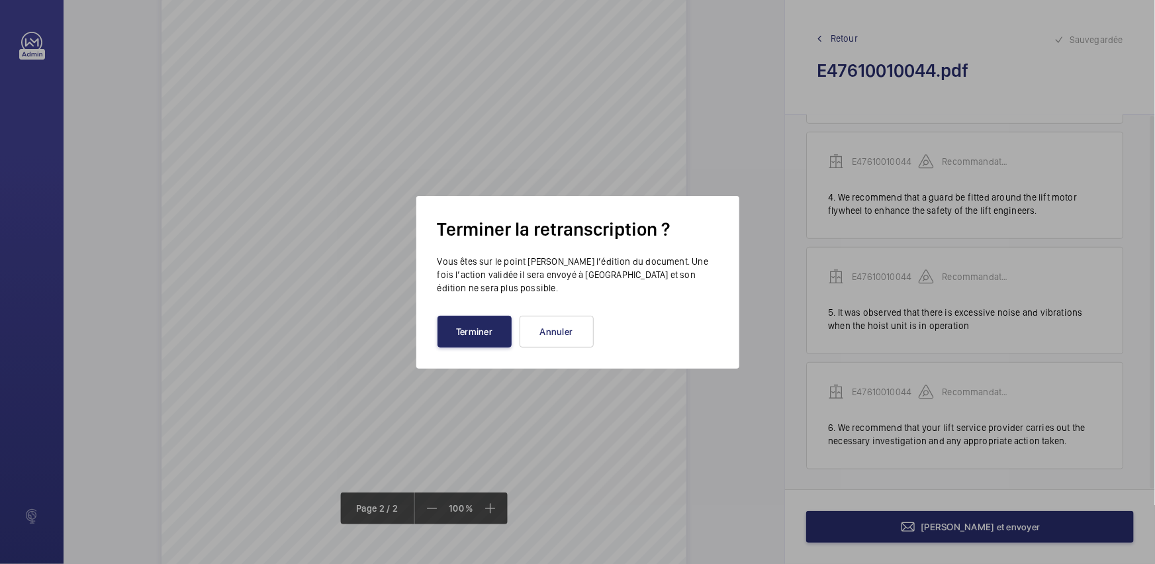
click at [498, 334] on button "Terminer" at bounding box center [475, 332] width 74 height 32
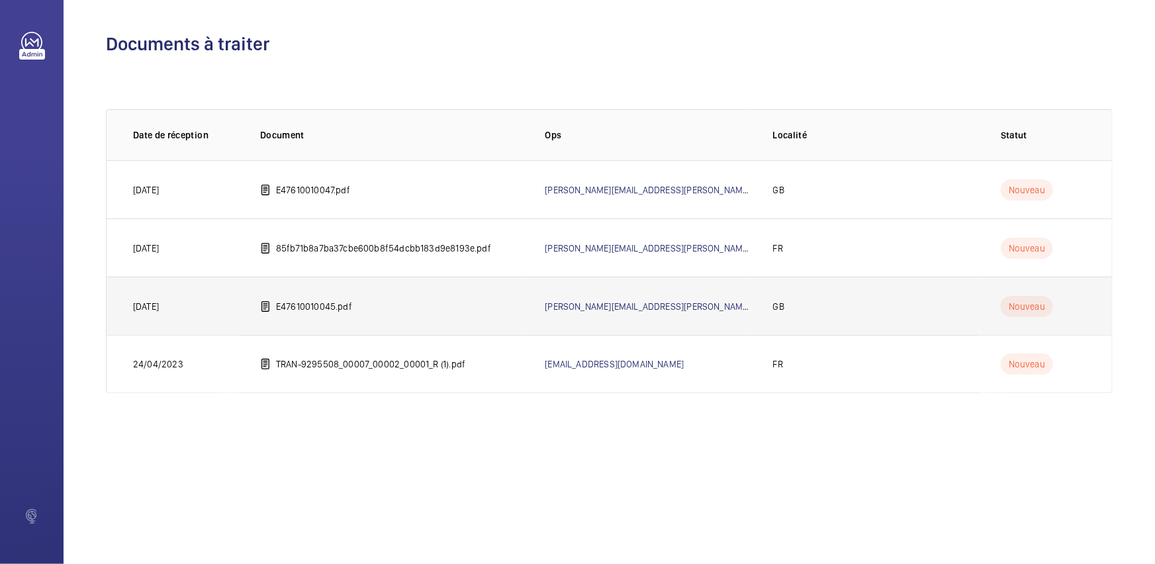
click at [397, 311] on td "E47610010045.pdf" at bounding box center [381, 306] width 285 height 58
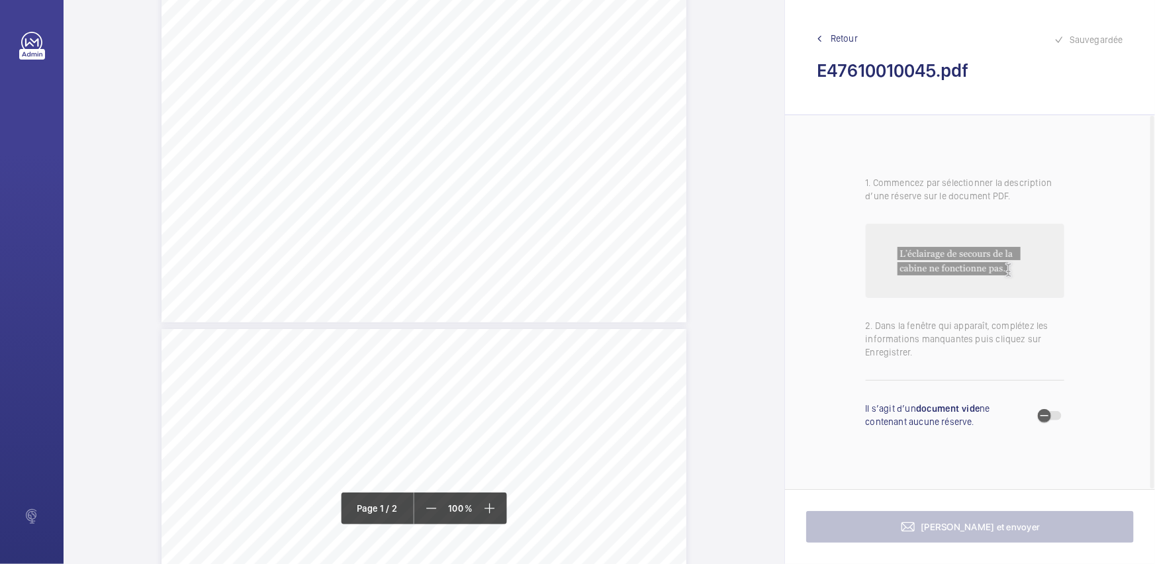
scroll to position [722, 0]
drag, startPoint x: 410, startPoint y: 297, endPoint x: 650, endPoint y: 299, distance: 239.7
click at [650, 299] on span "It was observed that a supplementary test of the 'Overload Detection" at bounding box center [544, 301] width 266 height 9
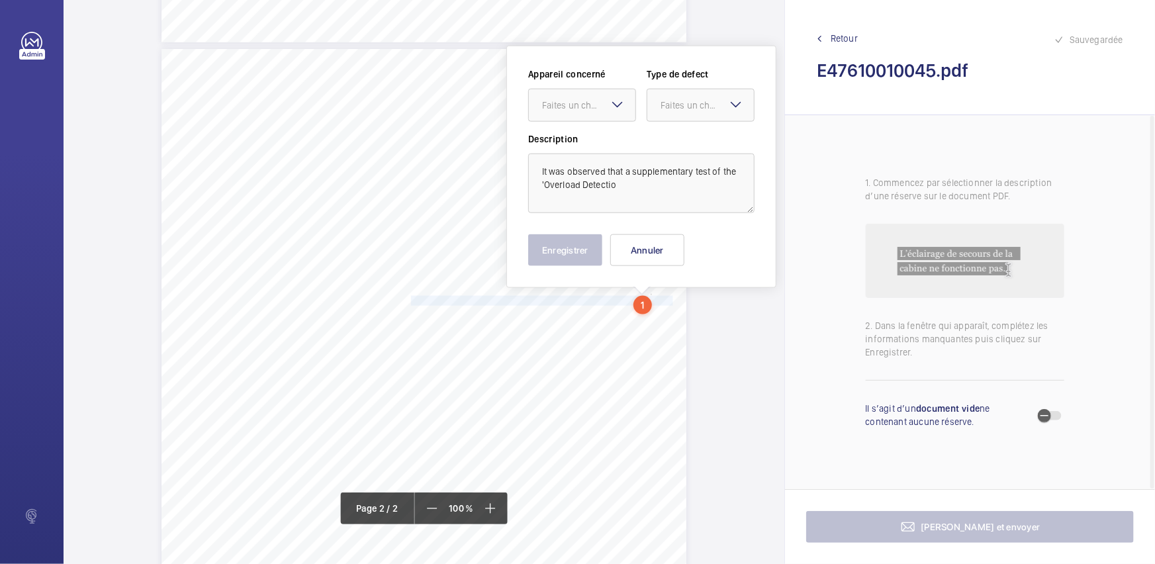
scroll to position [687, 0]
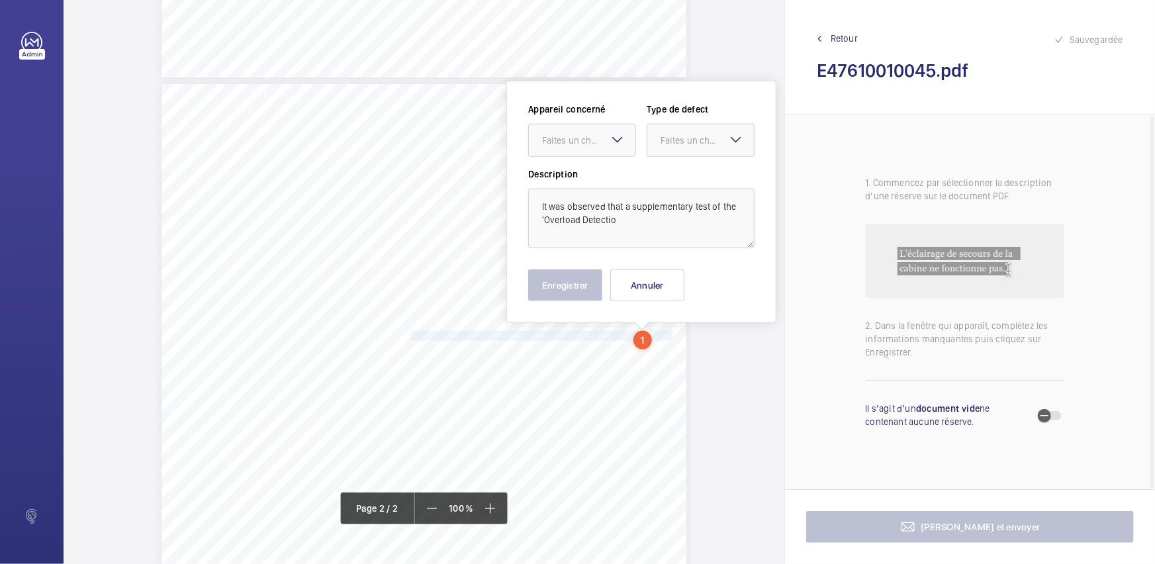
click at [612, 144] on mat-icon at bounding box center [618, 140] width 16 height 16
click at [614, 170] on div "E47610010045" at bounding box center [582, 181] width 107 height 32
click at [713, 149] on div at bounding box center [701, 140] width 107 height 32
click at [686, 277] on span "Recommandation" at bounding box center [701, 277] width 80 height 13
click at [559, 283] on button "Enregistrer" at bounding box center [565, 285] width 74 height 32
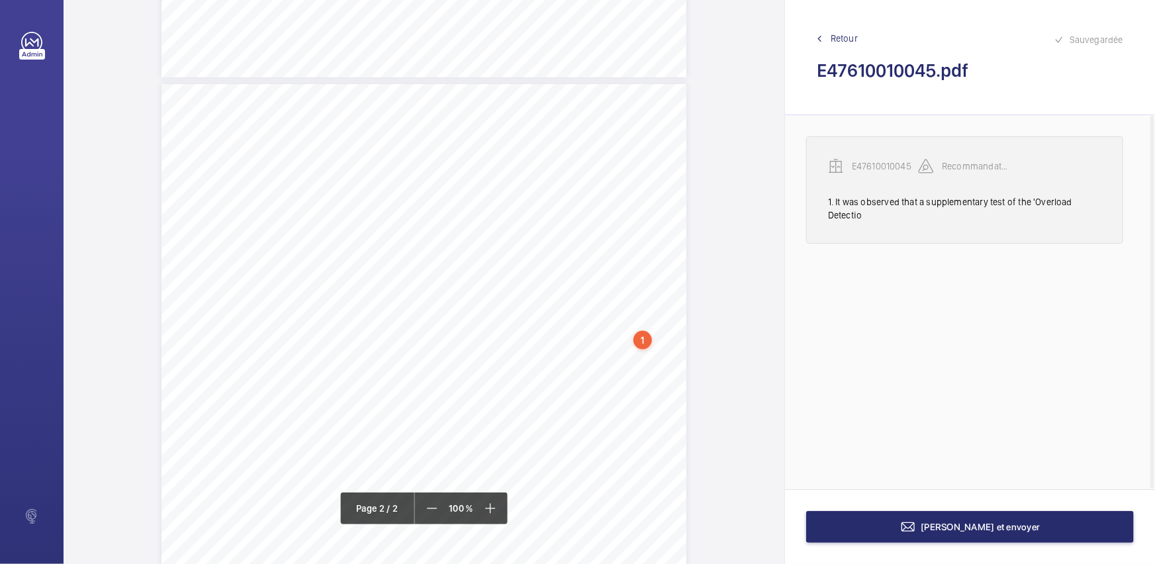
click at [1011, 192] on div "E47610010045 Recommandation" at bounding box center [964, 176] width 273 height 37
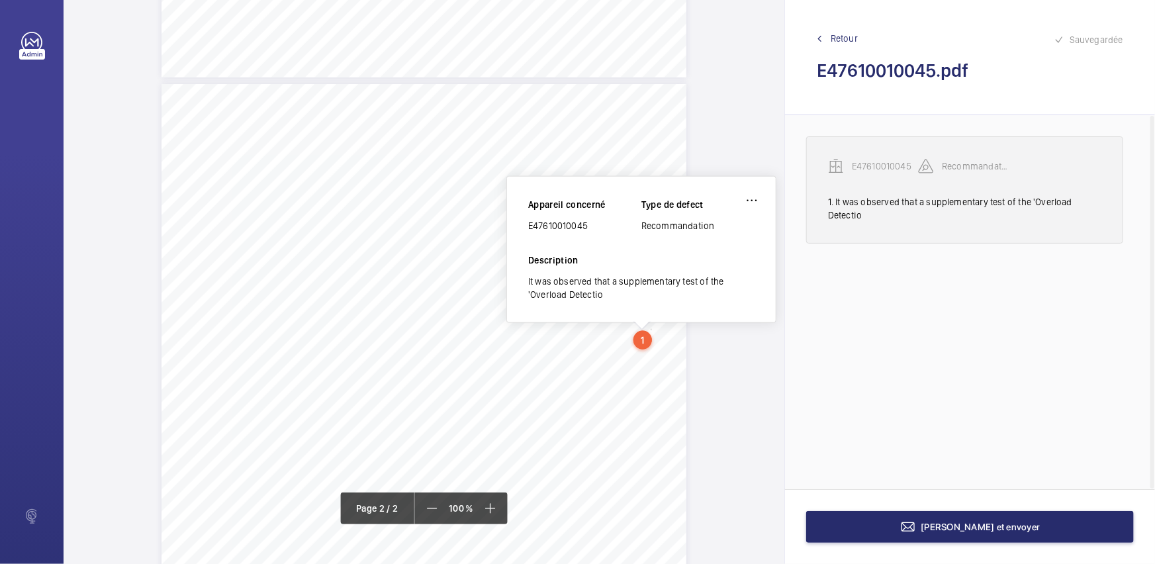
scroll to position [745, 0]
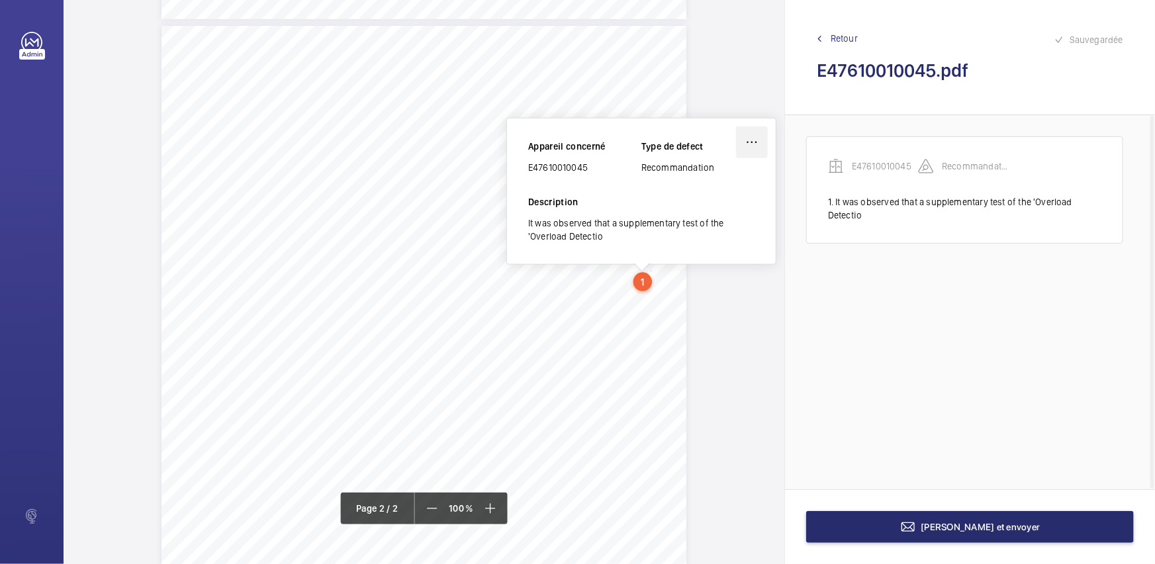
click at [750, 150] on wm-front-icon-button at bounding box center [752, 142] width 32 height 32
click at [720, 170] on div "Modifier" at bounding box center [715, 182] width 105 height 24
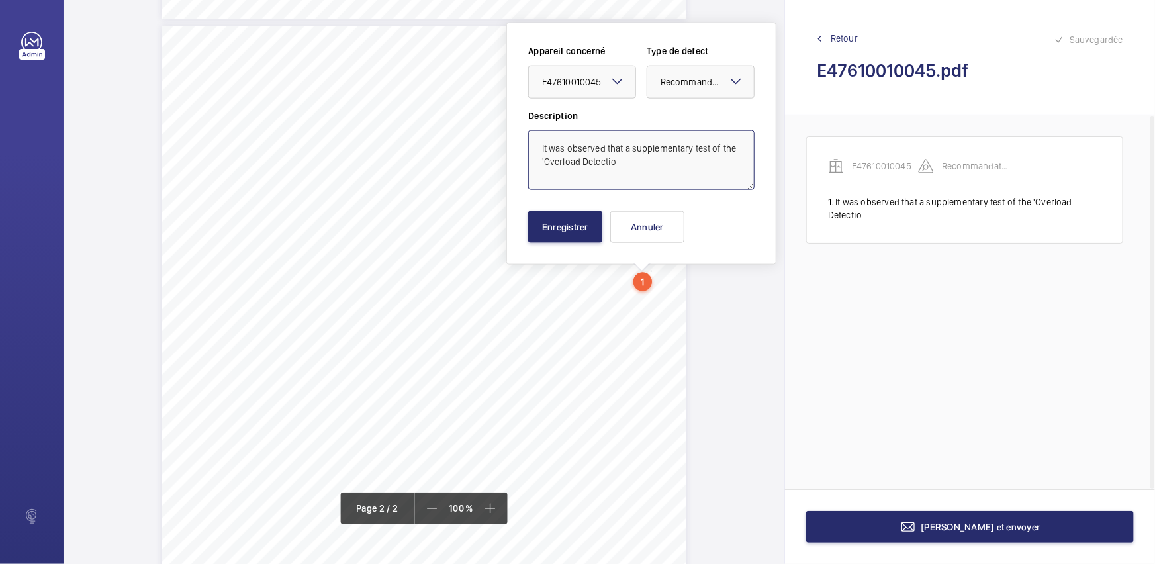
click at [621, 164] on textarea "It was observed that a supplementary test of the 'Overload Detectio" at bounding box center [641, 160] width 226 height 60
type textarea "It was observed that a supplementary test of the 'Overload Detection"
click at [591, 214] on button "Enregistrer" at bounding box center [565, 227] width 74 height 32
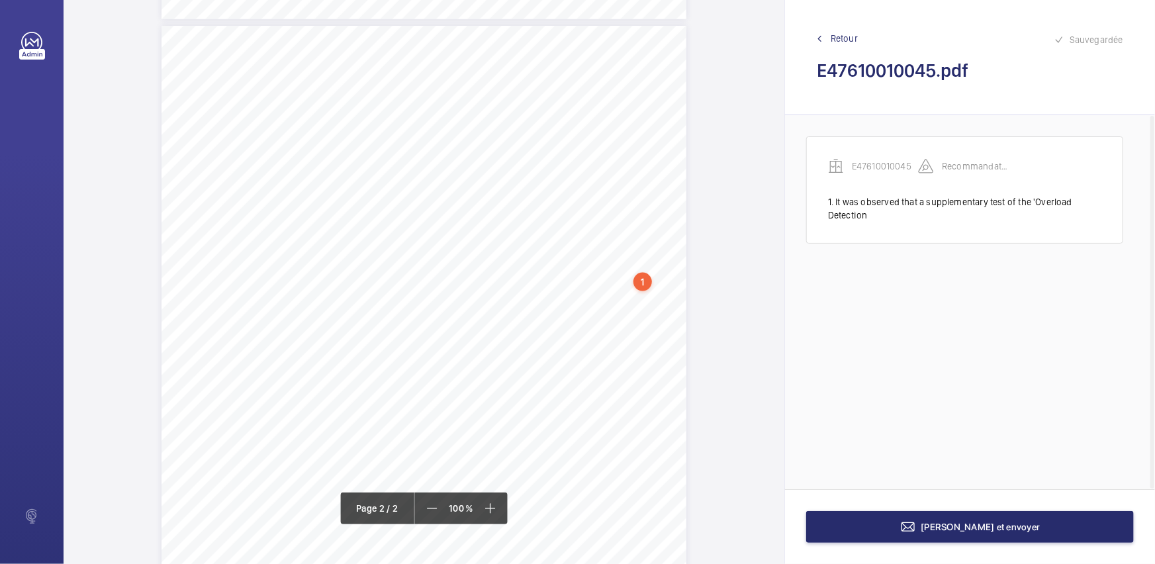
drag, startPoint x: 411, startPoint y: 287, endPoint x: 612, endPoint y: 283, distance: 201.3
click at [585, 285] on span "Warning Devices' was carried out on [DATE]." at bounding box center [497, 289] width 173 height 9
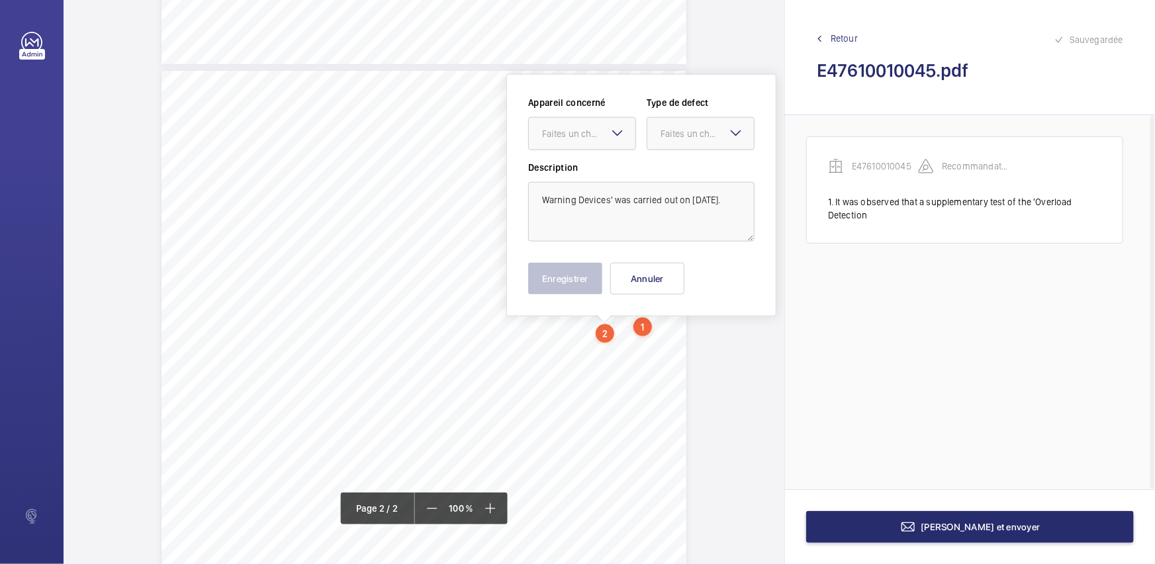
scroll to position [693, 0]
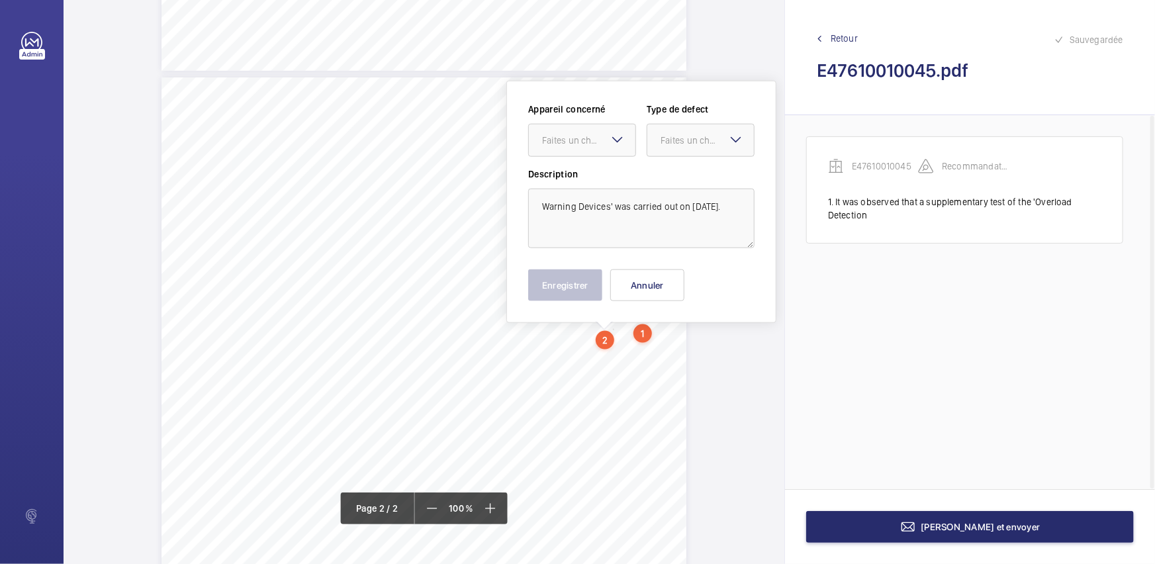
drag, startPoint x: 620, startPoint y: 137, endPoint x: 624, endPoint y: 156, distance: 19.6
click at [621, 137] on mat-icon at bounding box center [618, 140] width 16 height 16
drag, startPoint x: 624, startPoint y: 156, endPoint x: 741, endPoint y: 148, distance: 116.9
click at [626, 171] on div "E47610010045" at bounding box center [582, 181] width 107 height 32
click at [741, 145] on mat-icon at bounding box center [736, 140] width 16 height 16
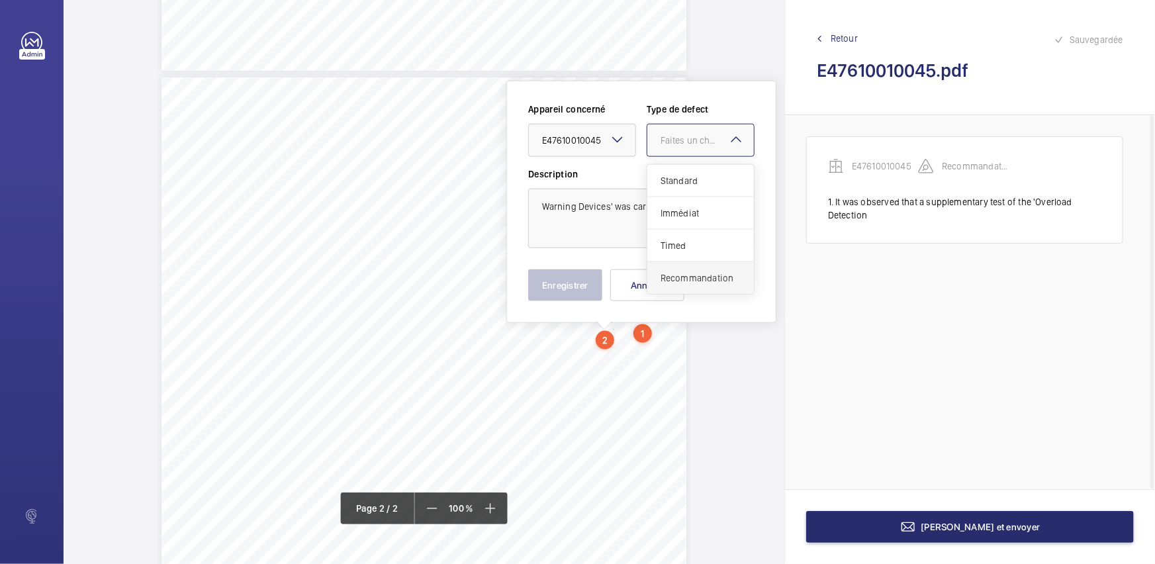
click at [692, 268] on div "Recommandation" at bounding box center [701, 278] width 107 height 32
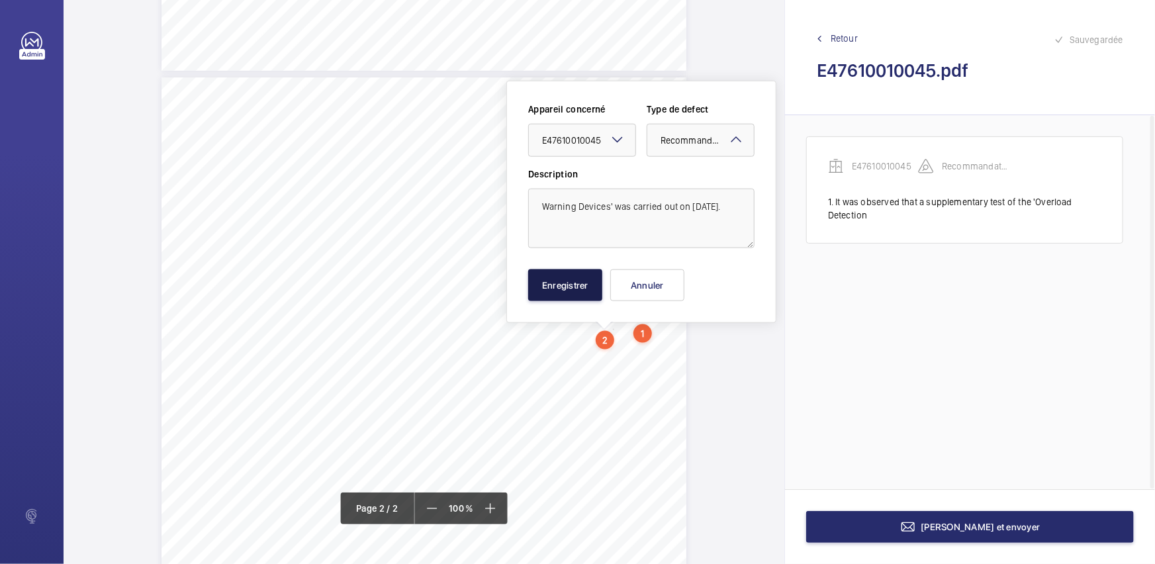
click at [551, 284] on button "Enregistrer" at bounding box center [565, 285] width 74 height 32
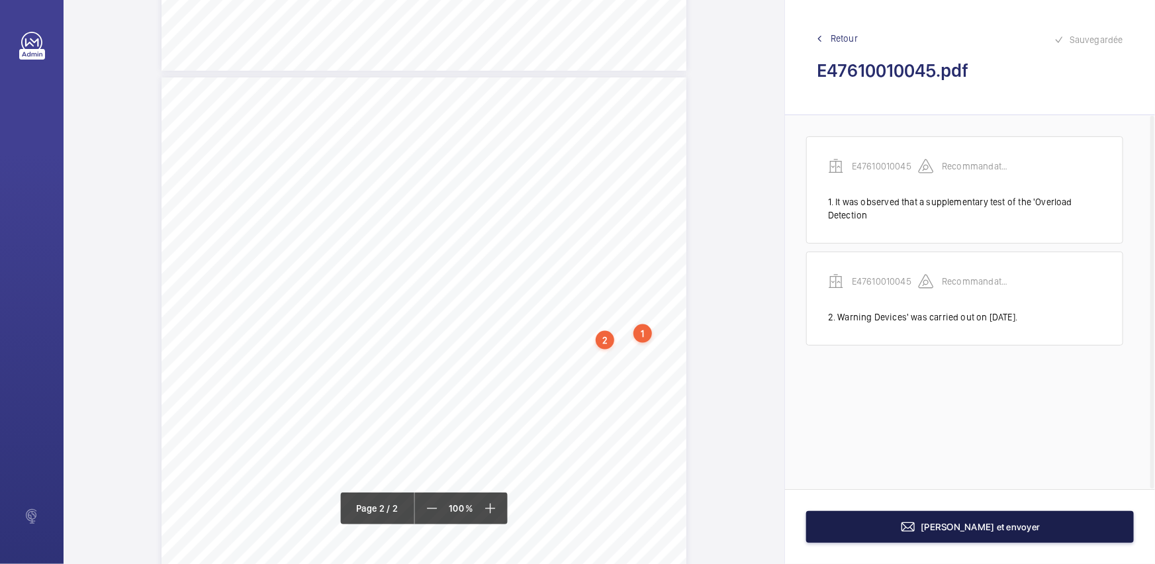
click at [942, 524] on span "[PERSON_NAME] et envoyer" at bounding box center [981, 527] width 119 height 11
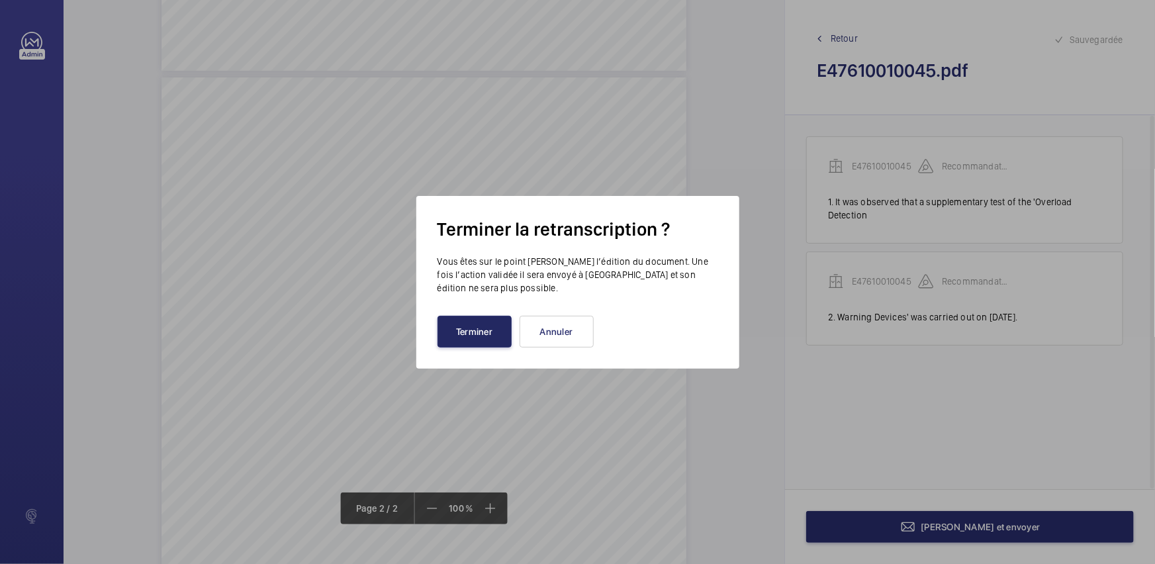
click at [468, 334] on button "Terminer" at bounding box center [475, 332] width 74 height 32
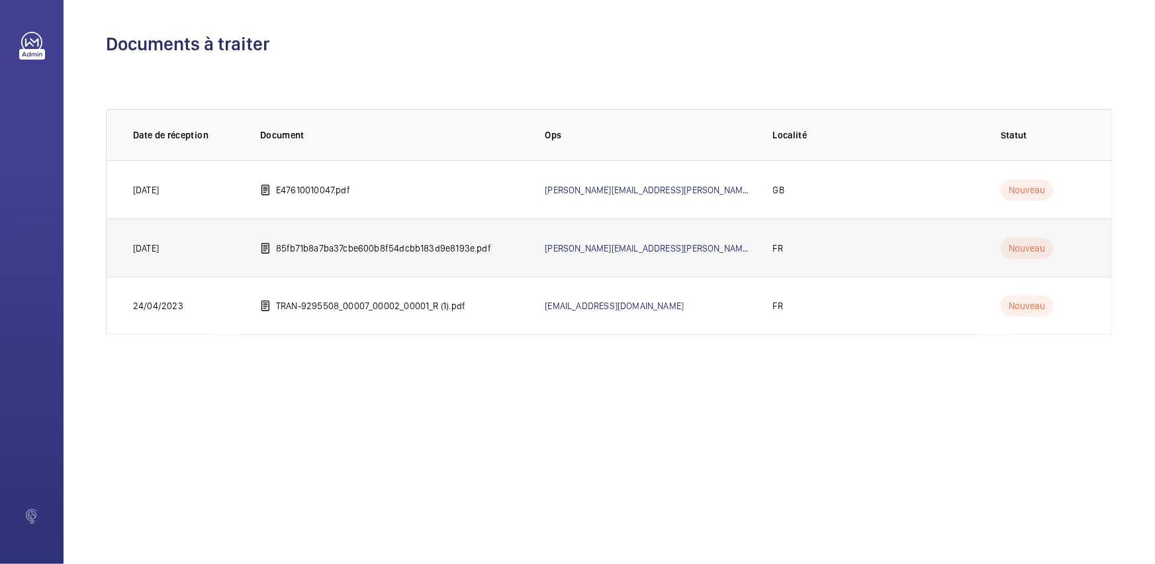
click at [371, 242] on p "85fb71b8a7ba37cbe600b8f54dcbb183d9e8193e.pdf" at bounding box center [383, 248] width 215 height 13
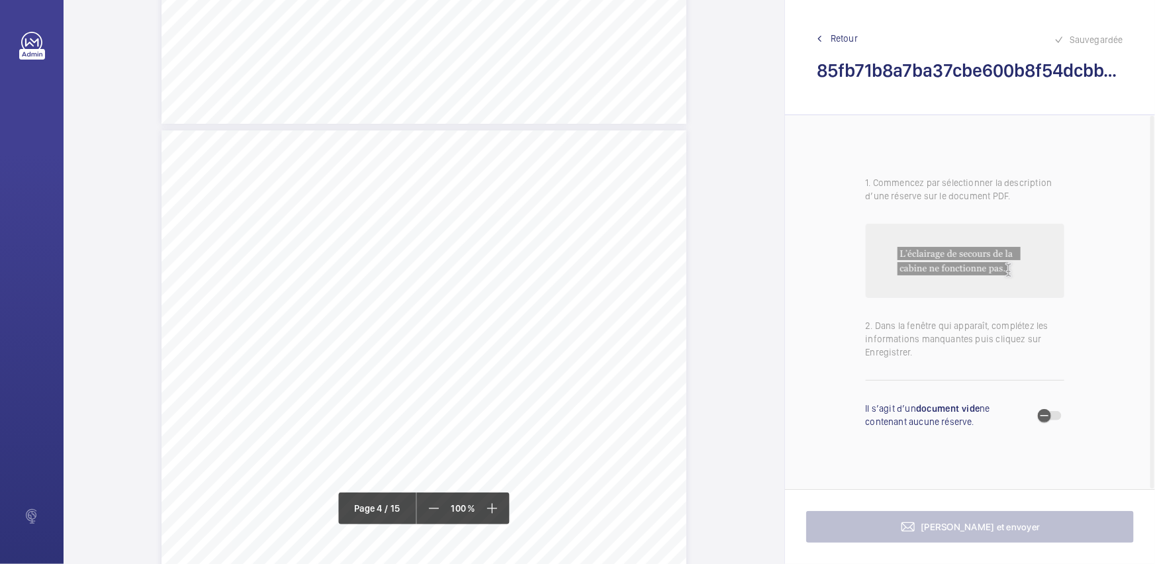
scroll to position [2347, 0]
click at [596, 244] on div "Périmètre vérifié dans le rapport | RENAISSANCE 173 BOULEVARD HAUSSMANN-LA FRAN…" at bounding box center [424, 294] width 525 height 743
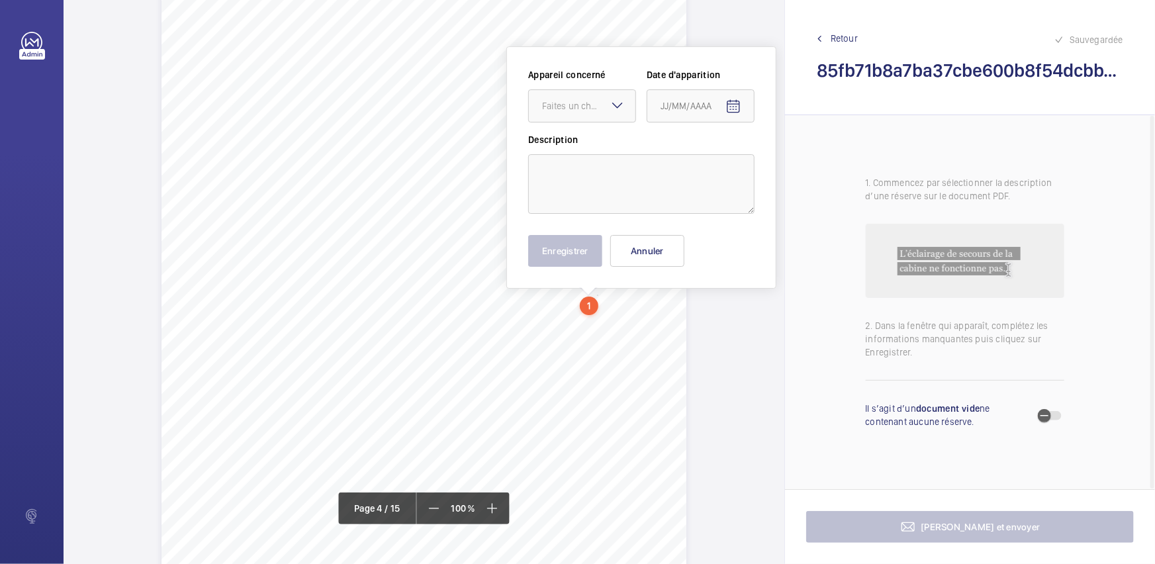
scroll to position [2257, 0]
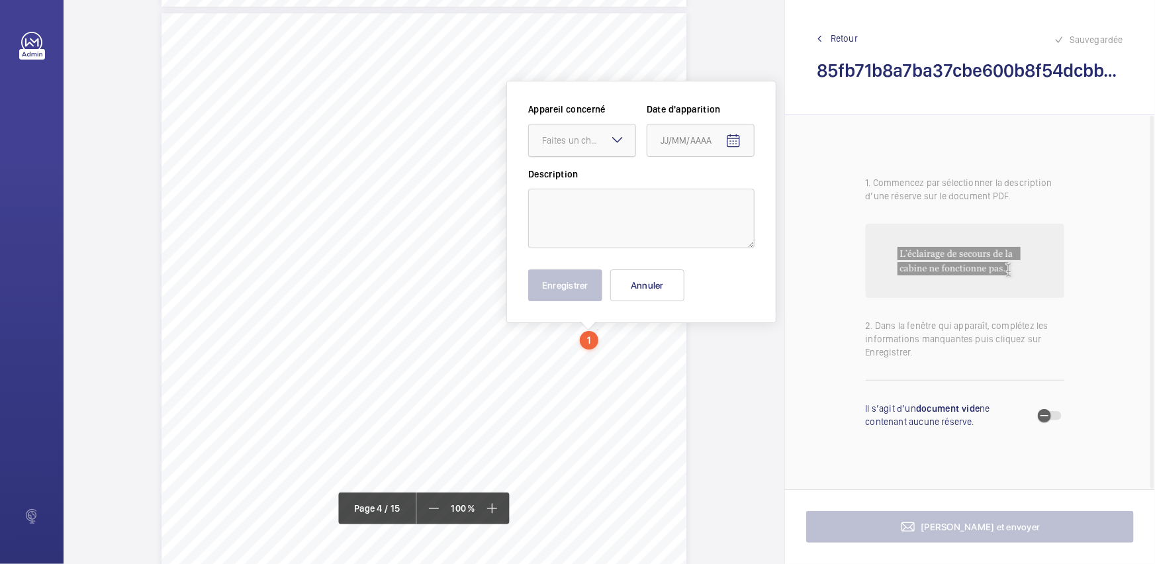
click at [563, 138] on div "Faites un choix" at bounding box center [588, 140] width 93 height 13
click at [673, 293] on button "Annuler" at bounding box center [648, 285] width 74 height 32
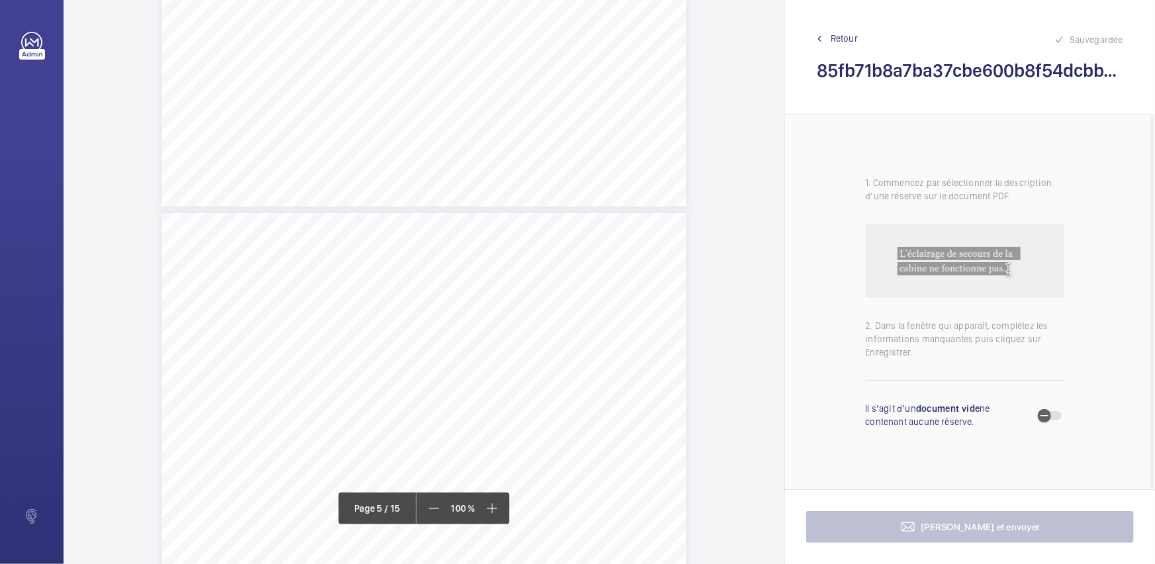
scroll to position [2979, 0]
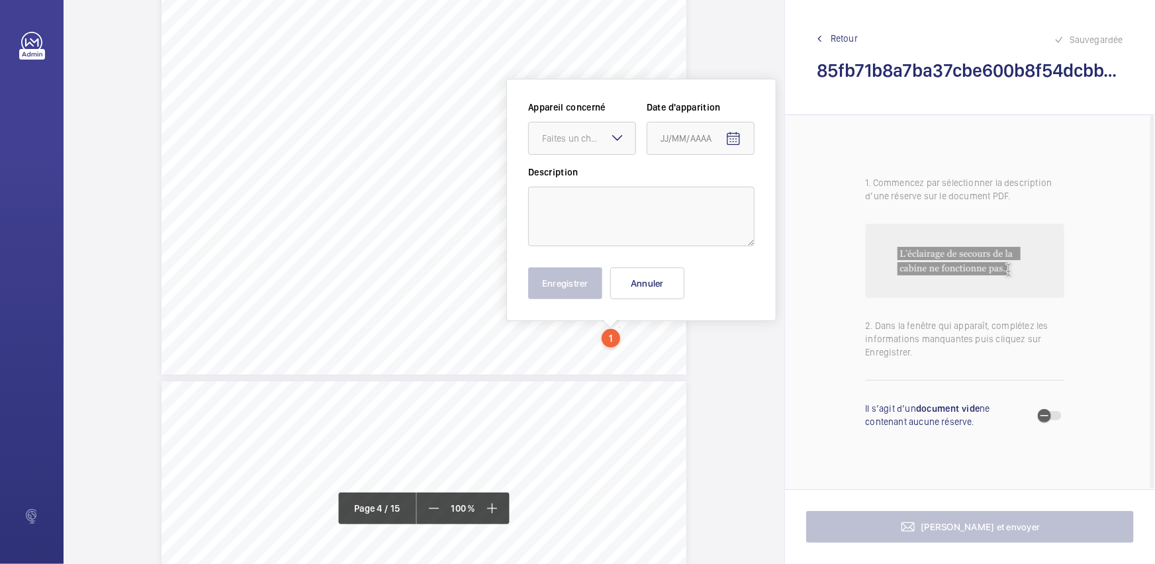
scroll to position [2635, 0]
click at [634, 149] on div at bounding box center [582, 141] width 107 height 32
click at [624, 275] on button "Annuler" at bounding box center [648, 286] width 74 height 32
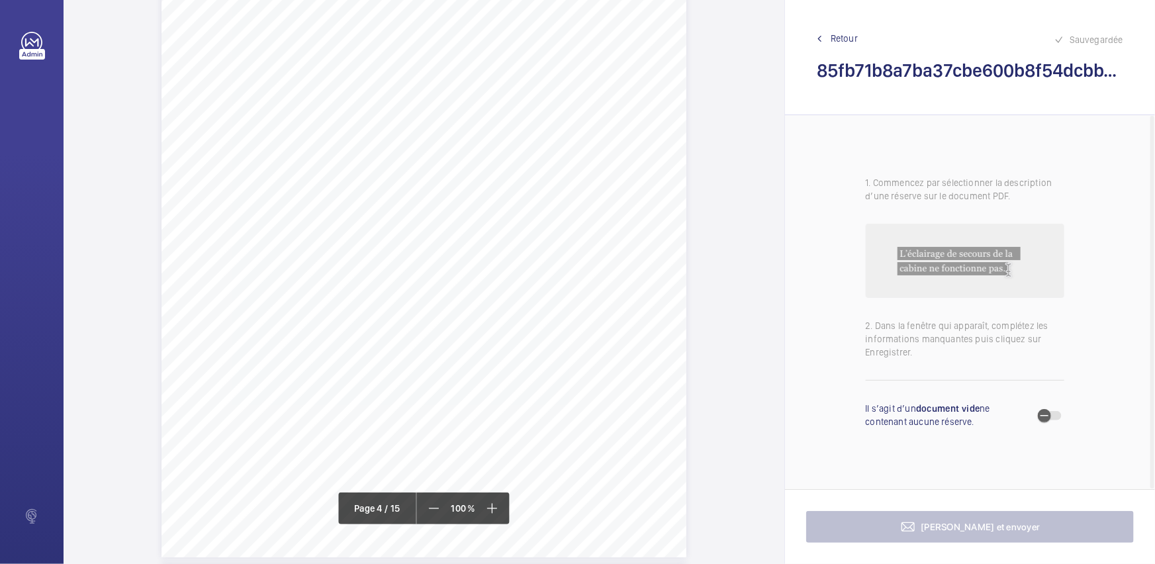
scroll to position [2154, 0]
drag, startPoint x: 303, startPoint y: 364, endPoint x: 509, endPoint y: 389, distance: 208.0
click at [509, 389] on div "Périmètre vérifié dans le rapport | RENAISSANCE 173 BOULEVARD HAUSSMANN-LA FRAN…" at bounding box center [424, 487] width 525 height 743
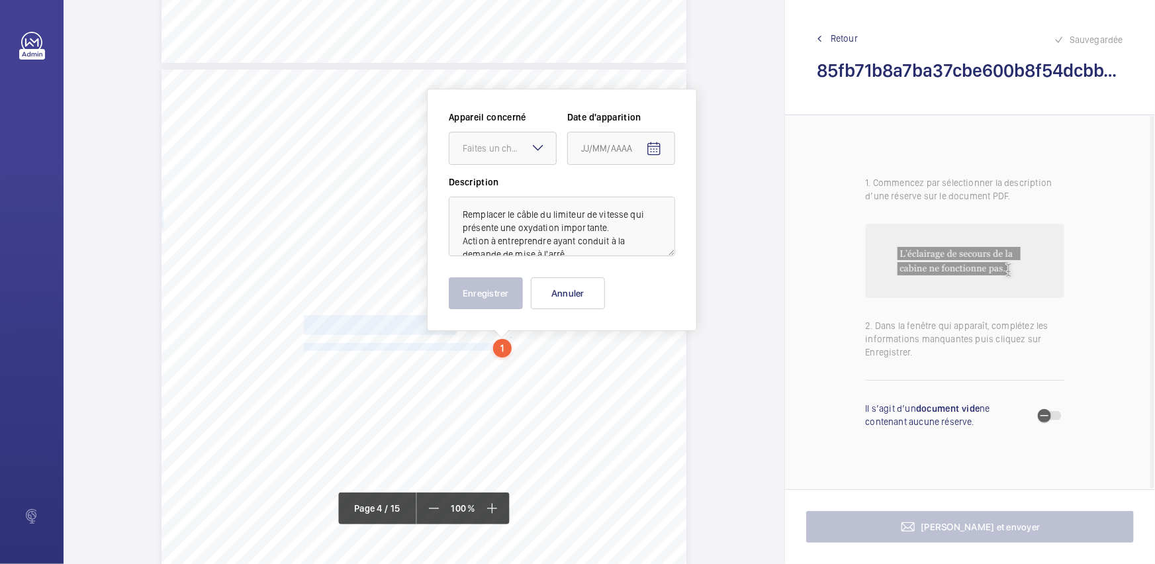
scroll to position [2208, 0]
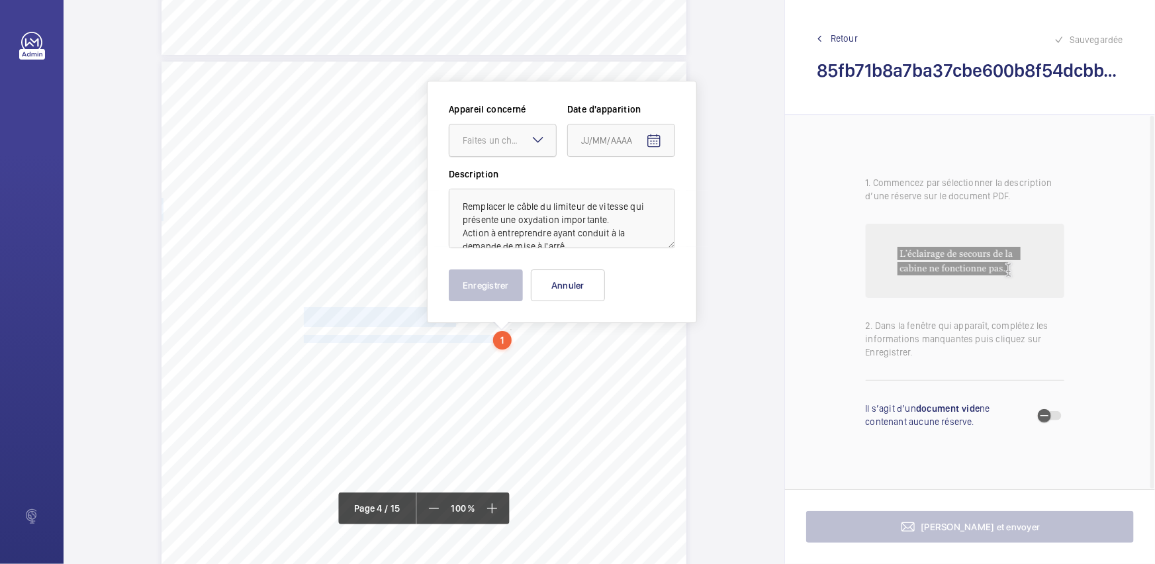
click at [524, 151] on div at bounding box center [503, 140] width 107 height 32
click at [513, 219] on div "34212430" at bounding box center [503, 213] width 107 height 32
click at [650, 144] on mat-icon "Open calendar" at bounding box center [654, 141] width 16 height 16
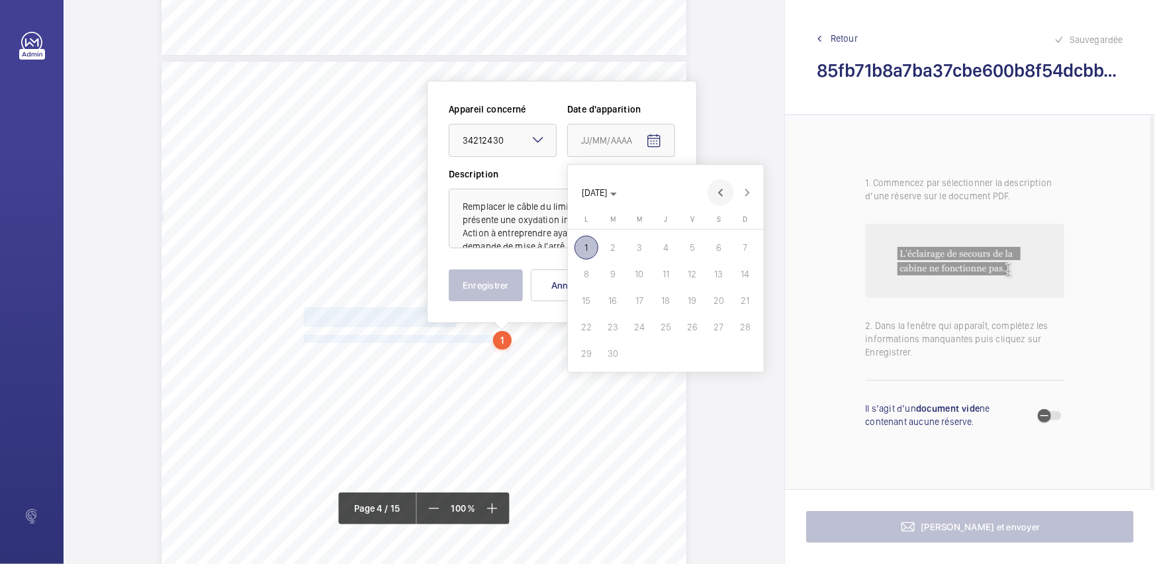
click at [722, 192] on span "Previous month" at bounding box center [721, 192] width 26 height 26
click at [671, 350] on span "28" at bounding box center [666, 354] width 24 height 24
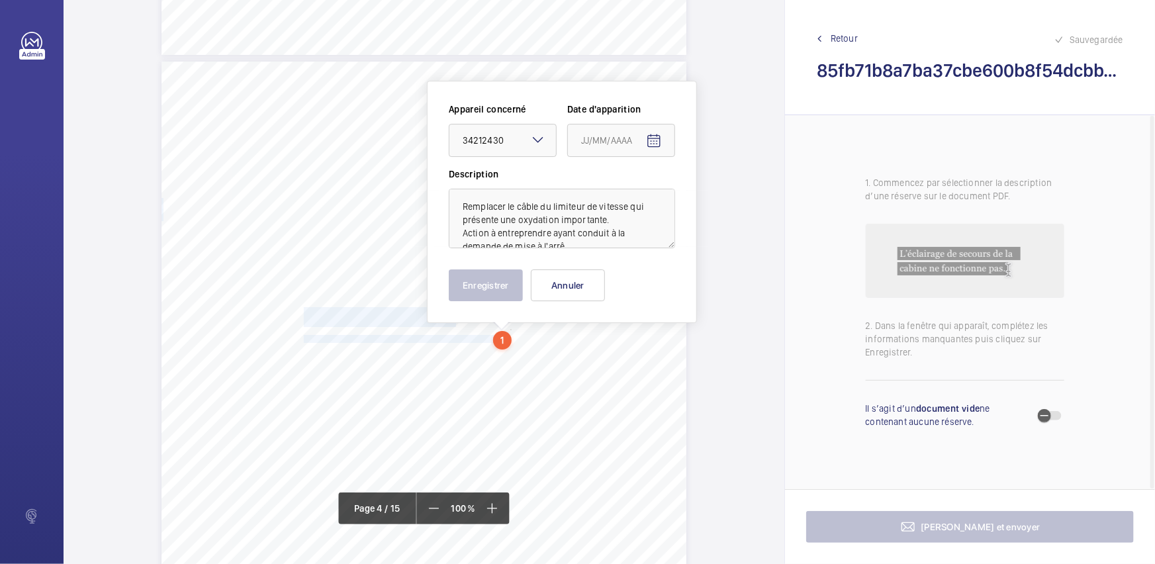
type input "[DATE]"
click at [501, 286] on button "Enregistrer" at bounding box center [486, 285] width 74 height 32
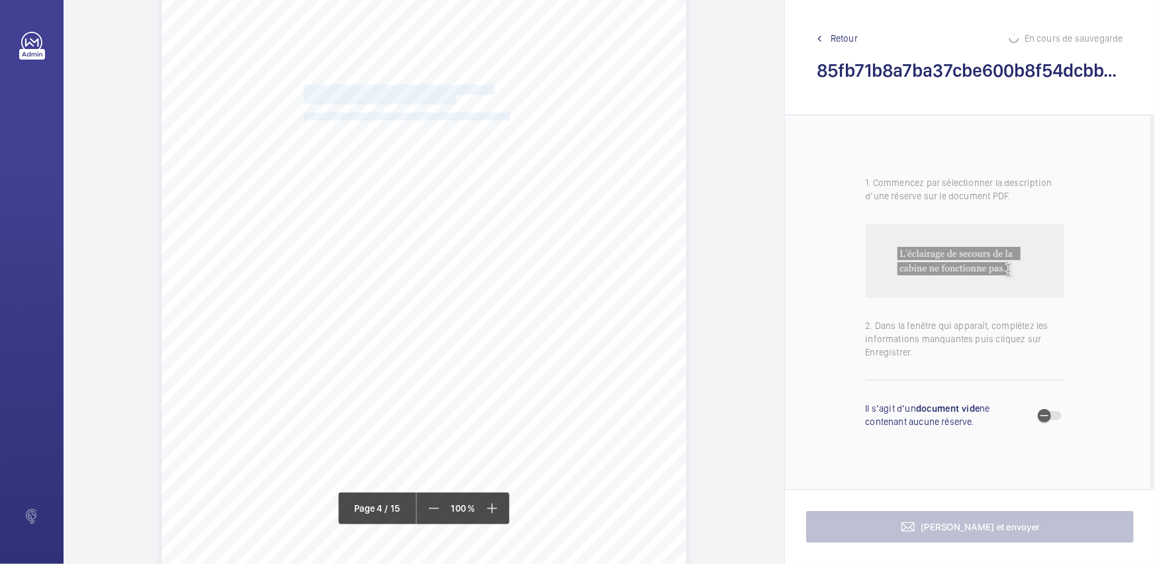
scroll to position [2449, 0]
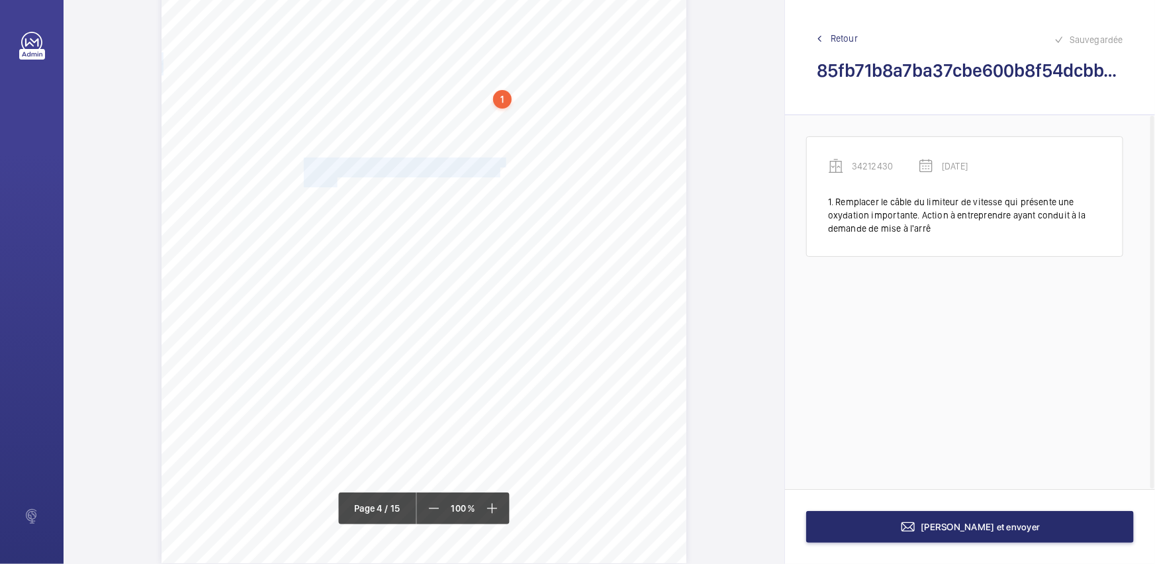
drag, startPoint x: 303, startPoint y: 161, endPoint x: 334, endPoint y: 181, distance: 37.8
click at [334, 181] on div "Périmètre vérifié dans le rapport | RENAISSANCE 173 BOULEVARD HAUSSMANN-LA FRAN…" at bounding box center [424, 192] width 525 height 743
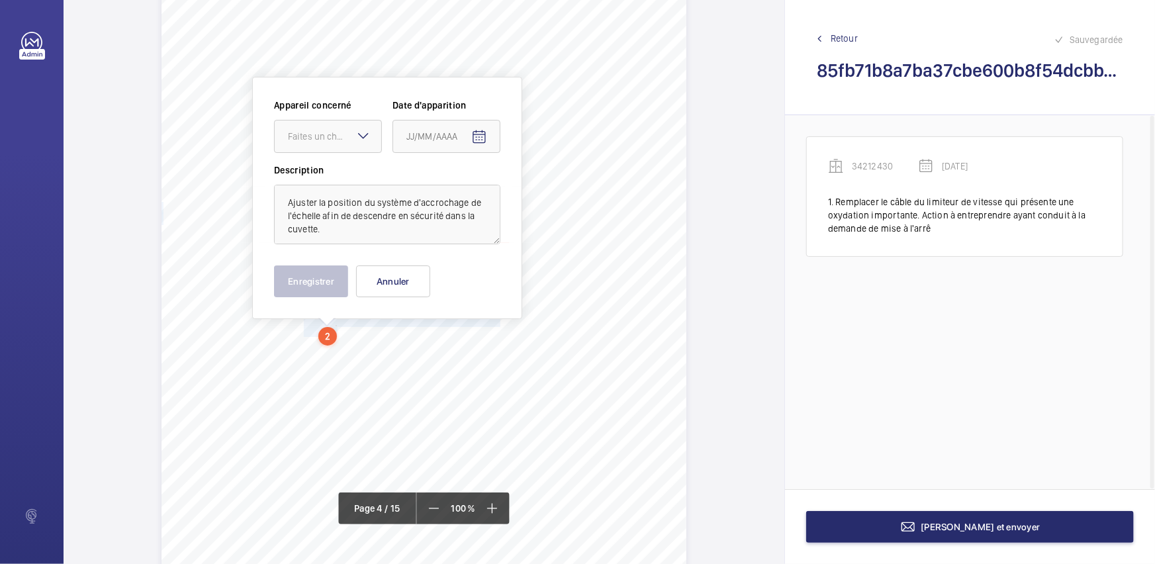
scroll to position [2296, 0]
click at [359, 140] on mat-icon at bounding box center [364, 140] width 16 height 16
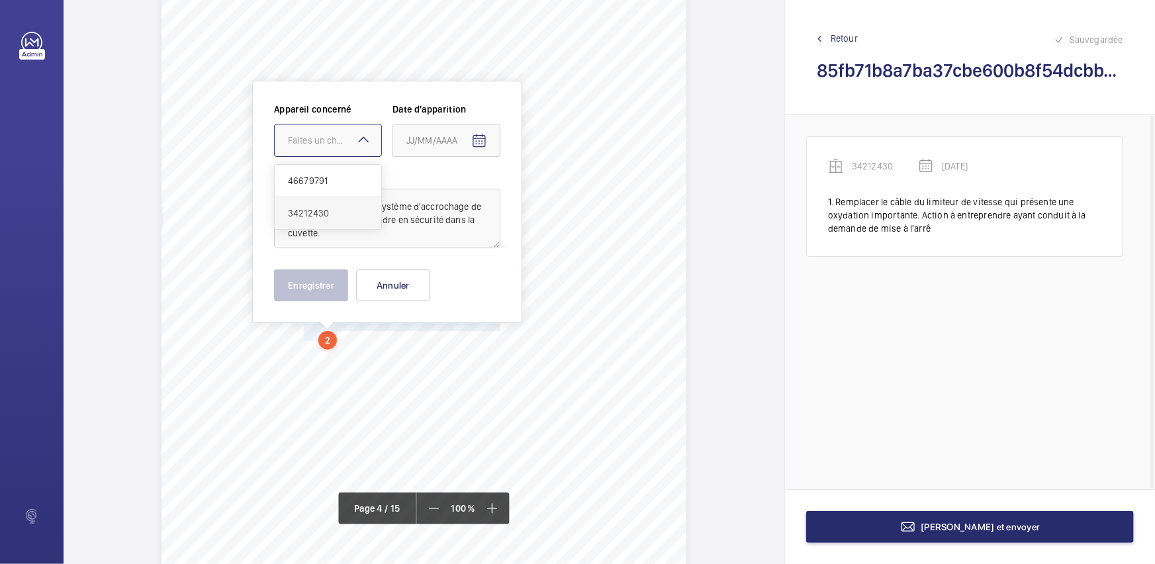
click at [335, 209] on span "34212430" at bounding box center [328, 213] width 80 height 13
click at [483, 145] on mat-icon "Open calendar" at bounding box center [479, 141] width 16 height 16
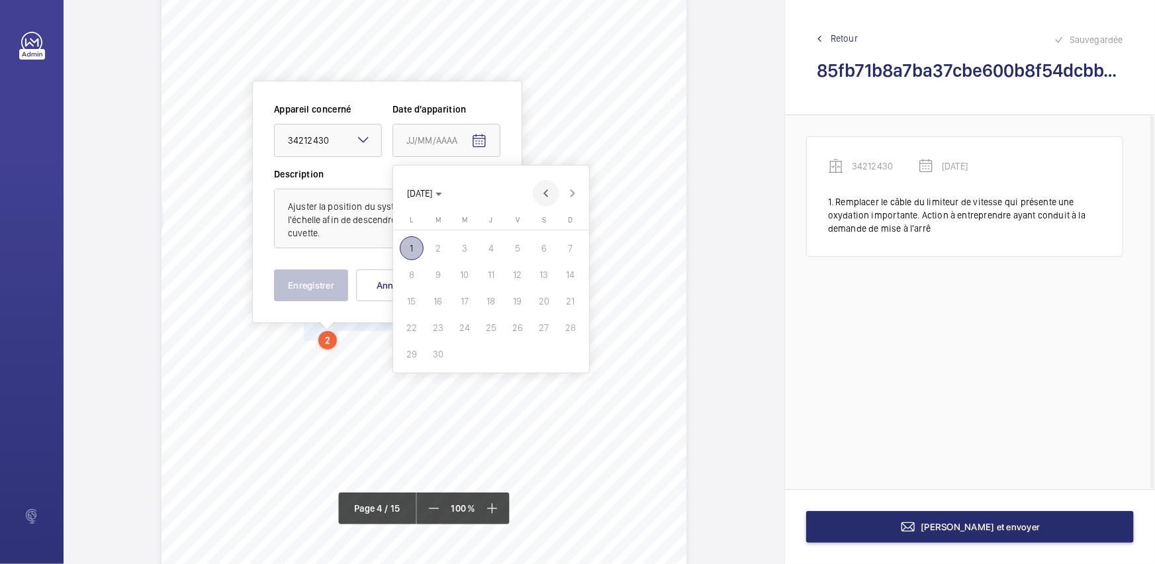
click at [543, 191] on span "Previous month" at bounding box center [546, 193] width 26 height 26
click at [488, 356] on span "28" at bounding box center [491, 354] width 24 height 24
type input "[DATE]"
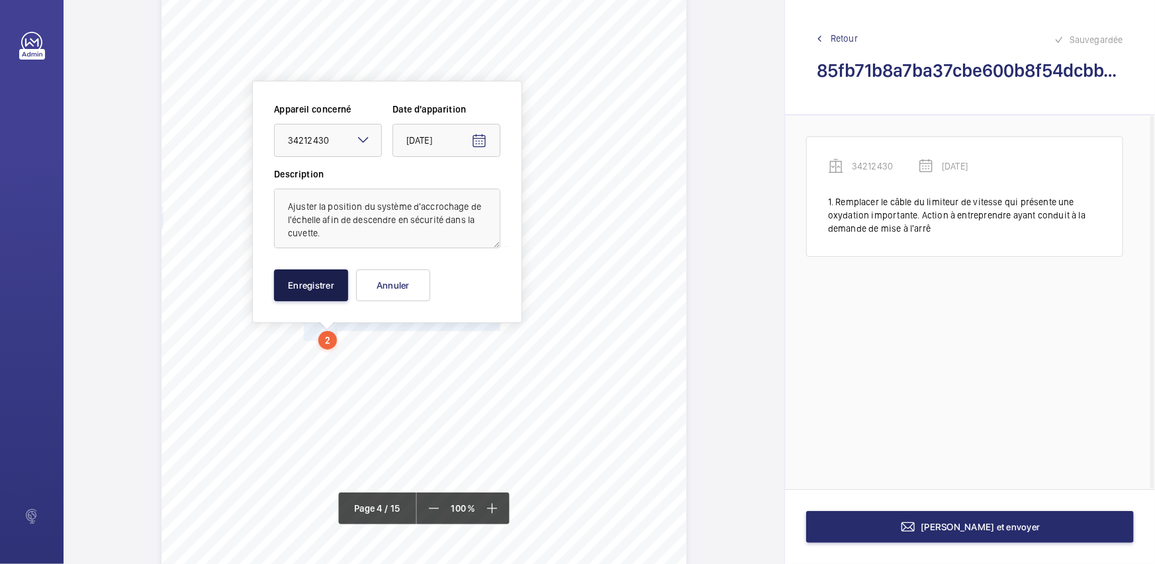
click at [324, 284] on button "Enregistrer" at bounding box center [311, 285] width 74 height 32
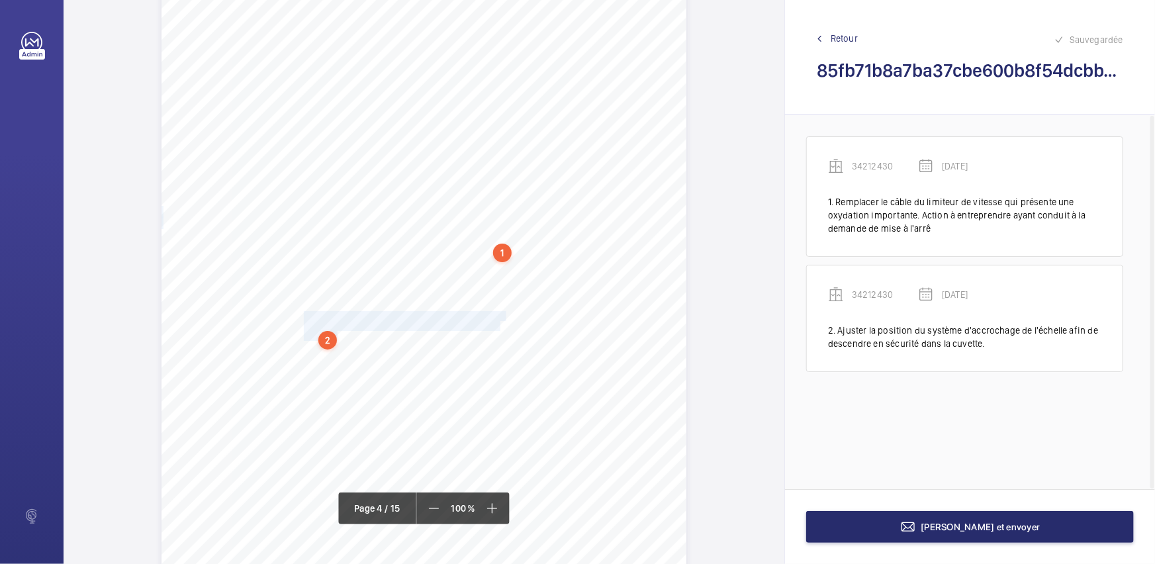
scroll to position [2416, 0]
drag, startPoint x: 303, startPoint y: 295, endPoint x: 391, endPoint y: 304, distance: 88.5
click at [391, 304] on div "Périmètre vérifié dans le rapport | RENAISSANCE 173 BOULEVARD HAUSSMANN-LA FRAN…" at bounding box center [424, 225] width 525 height 743
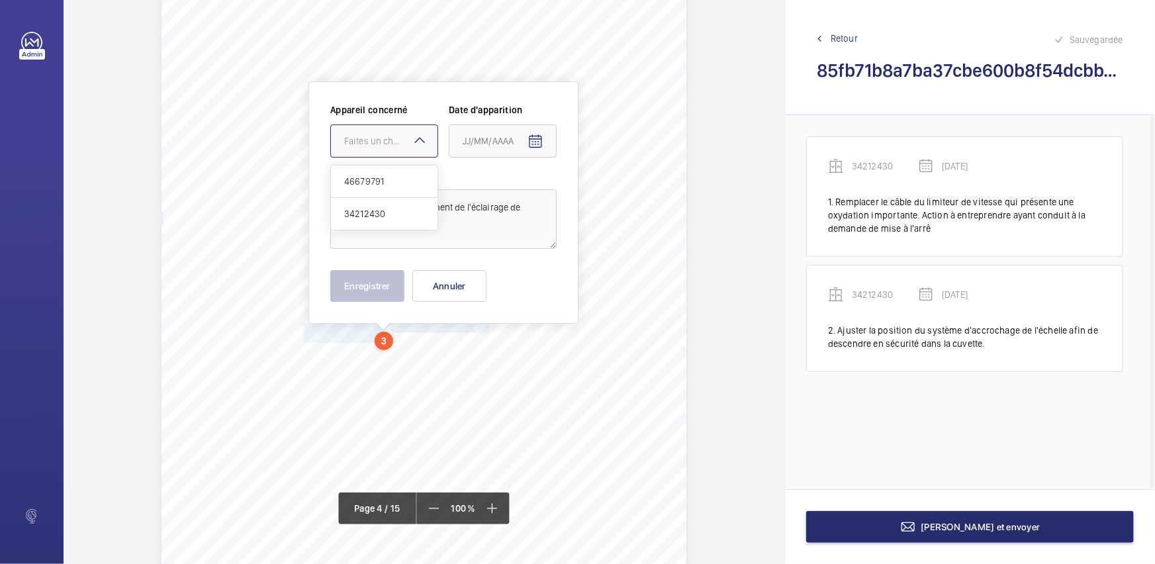
click at [394, 146] on div "Faites un choix" at bounding box center [390, 140] width 93 height 13
click at [379, 211] on span "34212430" at bounding box center [384, 213] width 80 height 13
click at [542, 143] on mat-icon "Open calendar" at bounding box center [536, 142] width 16 height 16
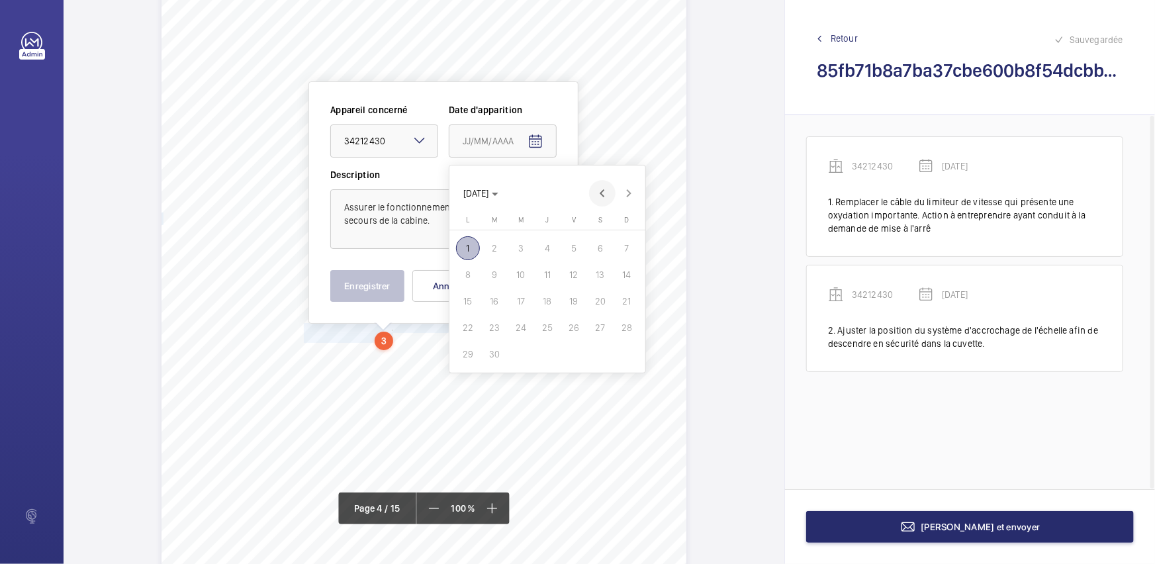
click at [597, 197] on span "Previous month" at bounding box center [602, 193] width 26 height 26
click at [549, 354] on span "28" at bounding box center [548, 354] width 24 height 24
type input "[DATE]"
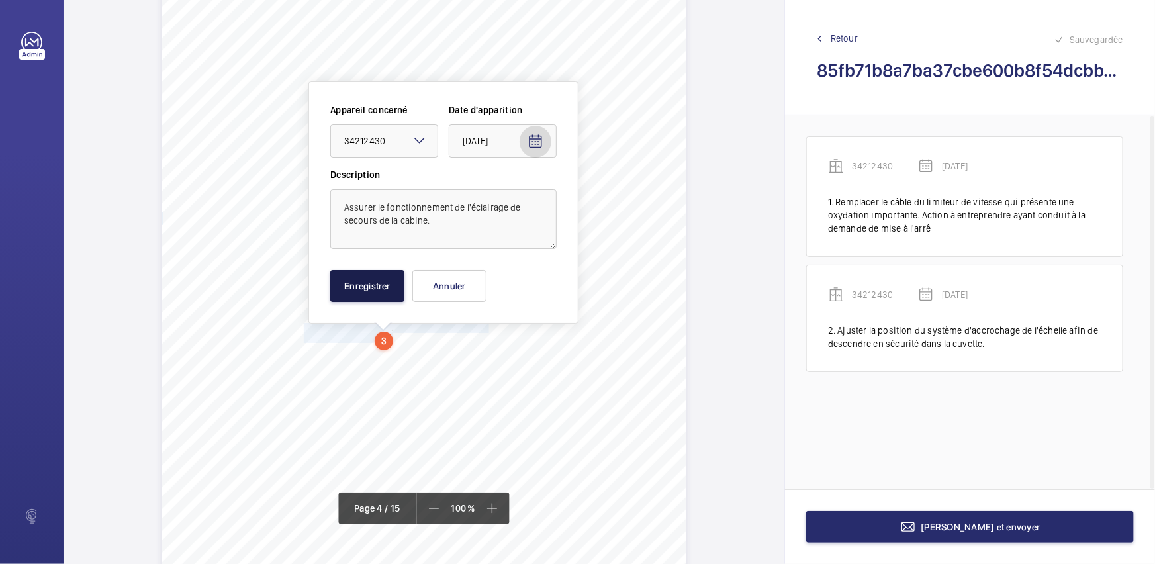
click at [364, 275] on button "Enregistrer" at bounding box center [367, 286] width 74 height 32
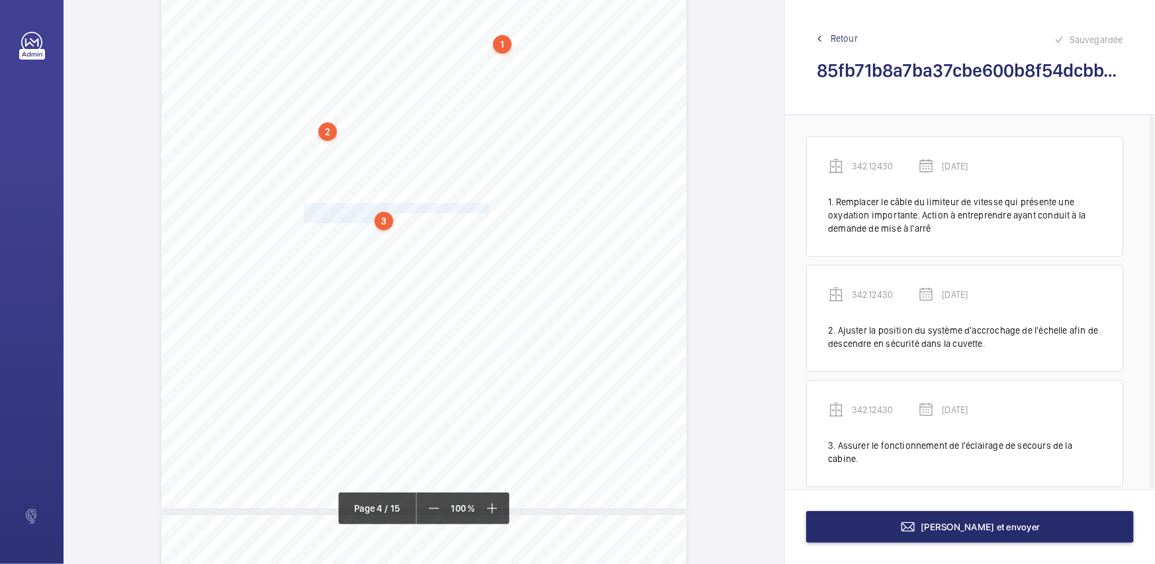
scroll to position [2505, 0]
drag, startPoint x: 303, startPoint y: 295, endPoint x: 432, endPoint y: 315, distance: 130.6
click at [432, 315] on div "Périmètre vérifié dans le rapport | RENAISSANCE 173 BOULEVARD HAUSSMANN-LA FRAN…" at bounding box center [424, 136] width 525 height 743
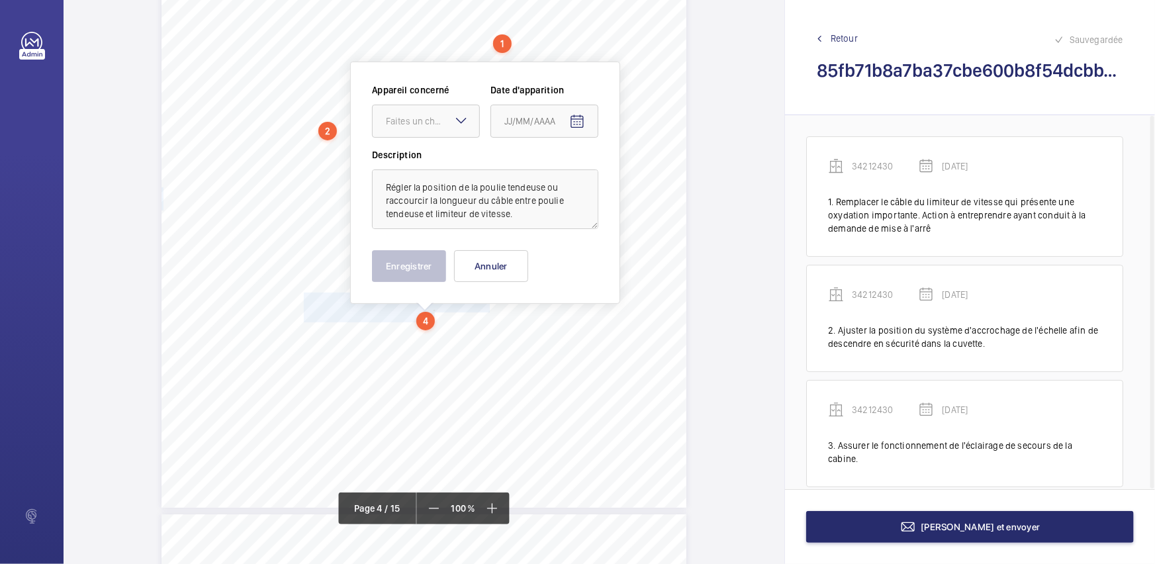
scroll to position [2485, 0]
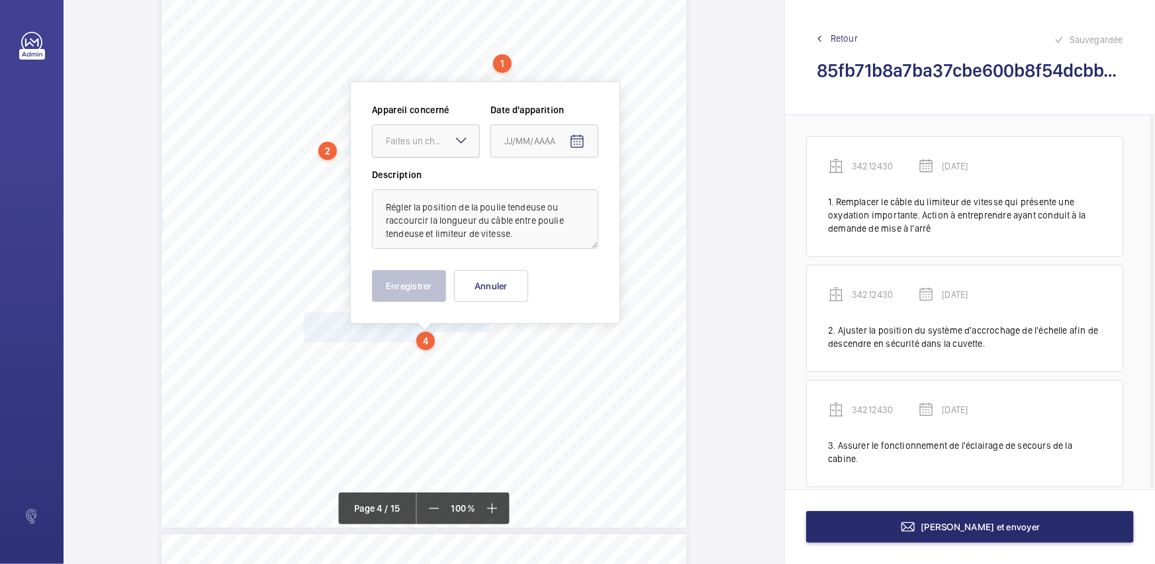
click at [442, 143] on div "Faites un choix" at bounding box center [432, 140] width 93 height 13
click at [415, 209] on span "34212430" at bounding box center [426, 213] width 80 height 13
click at [577, 142] on mat-icon "Open calendar" at bounding box center [577, 142] width 16 height 16
click at [635, 195] on span "Previous month" at bounding box center [644, 193] width 26 height 26
click at [576, 348] on button "28" at bounding box center [589, 354] width 26 height 26
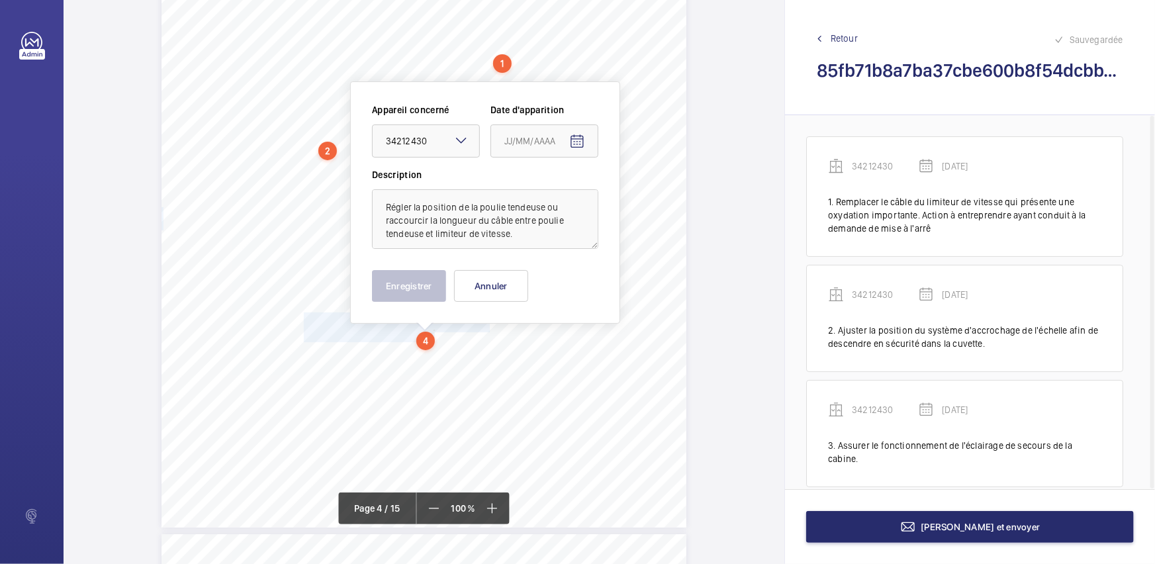
type input "[DATE]"
click at [403, 289] on button "Enregistrer" at bounding box center [409, 286] width 74 height 32
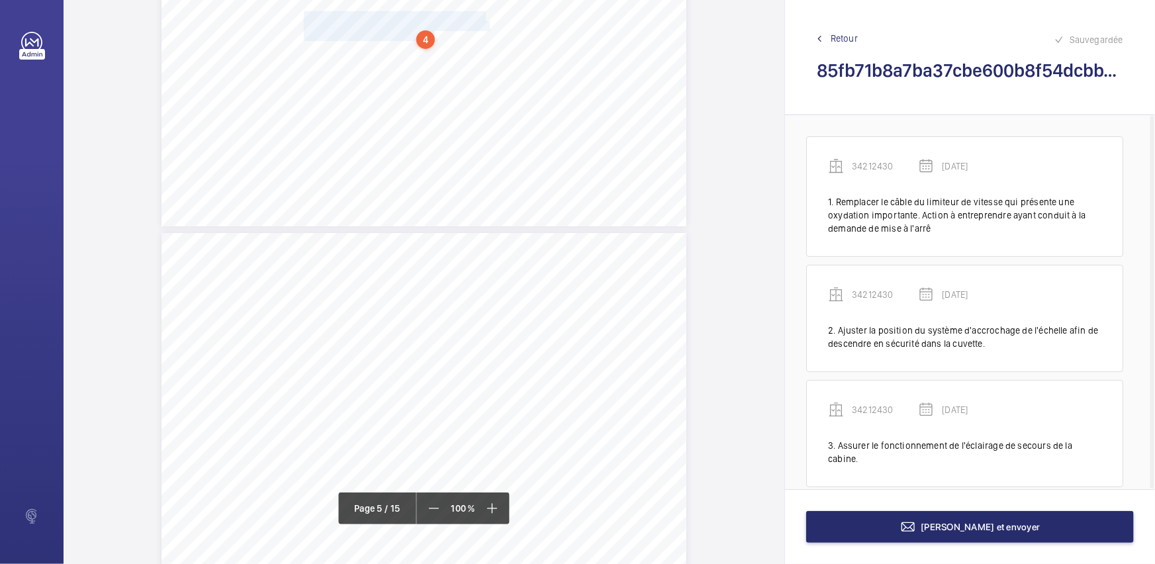
scroll to position [2907, 0]
drag, startPoint x: 304, startPoint y: 294, endPoint x: 510, endPoint y: 322, distance: 207.9
click at [510, 322] on div "Fiche N° 2 : CODE DU TRAVAIL N° interne : 46679791 Localisation : HALL DROIT > …" at bounding box center [424, 484] width 525 height 743
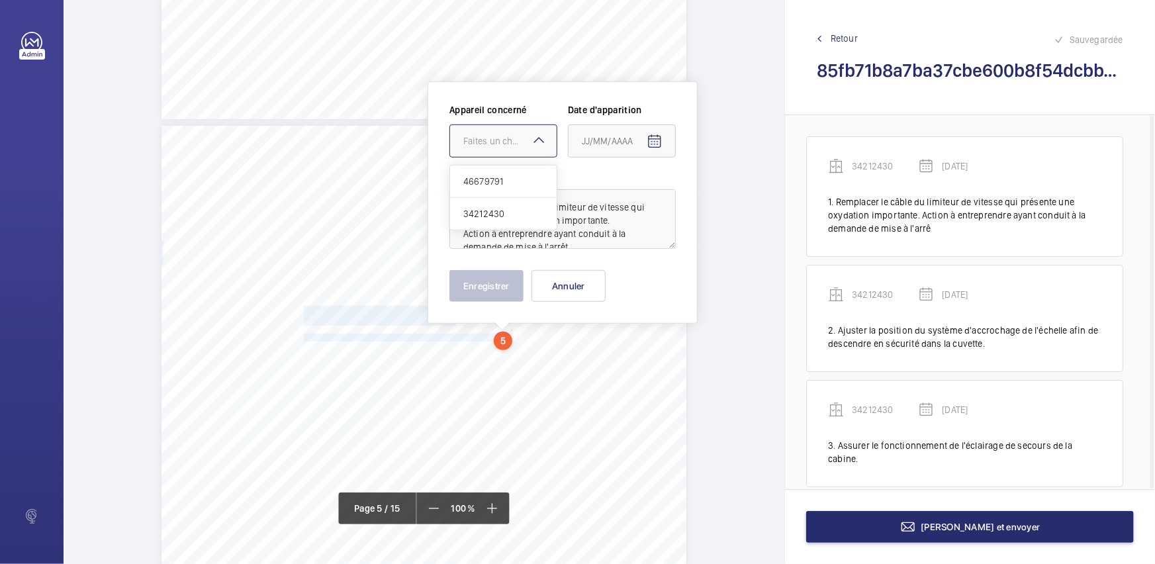
click at [522, 139] on div "Faites un choix" at bounding box center [510, 140] width 93 height 13
click at [512, 181] on span "46679791" at bounding box center [504, 181] width 80 height 13
click at [648, 139] on mat-icon "Open calendar" at bounding box center [655, 142] width 16 height 16
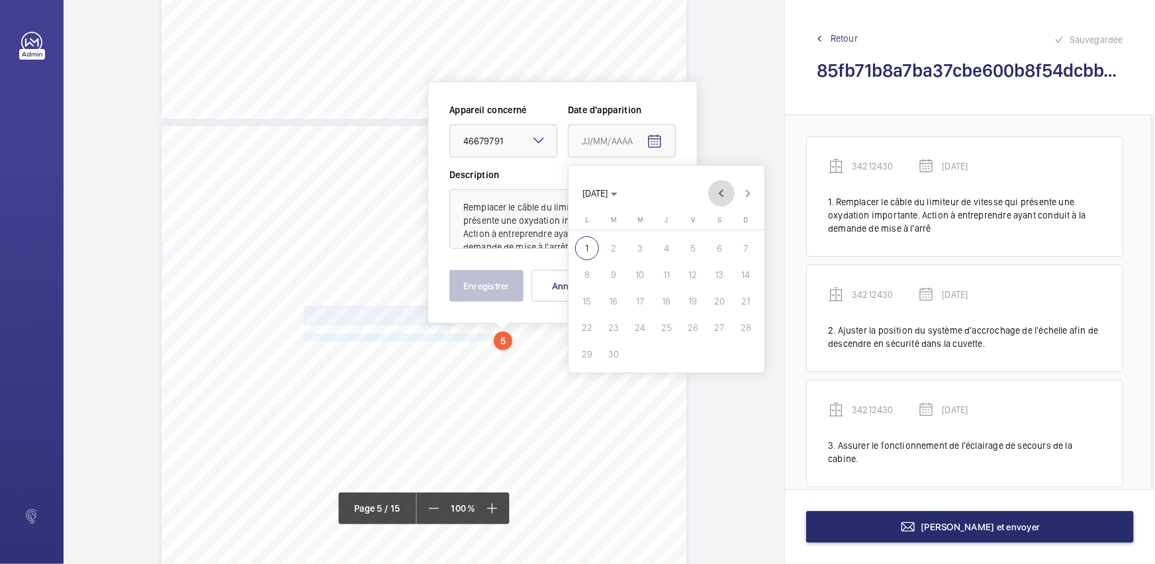
click at [727, 191] on span "Previous month" at bounding box center [721, 193] width 26 height 26
click at [669, 350] on span "28" at bounding box center [667, 354] width 24 height 24
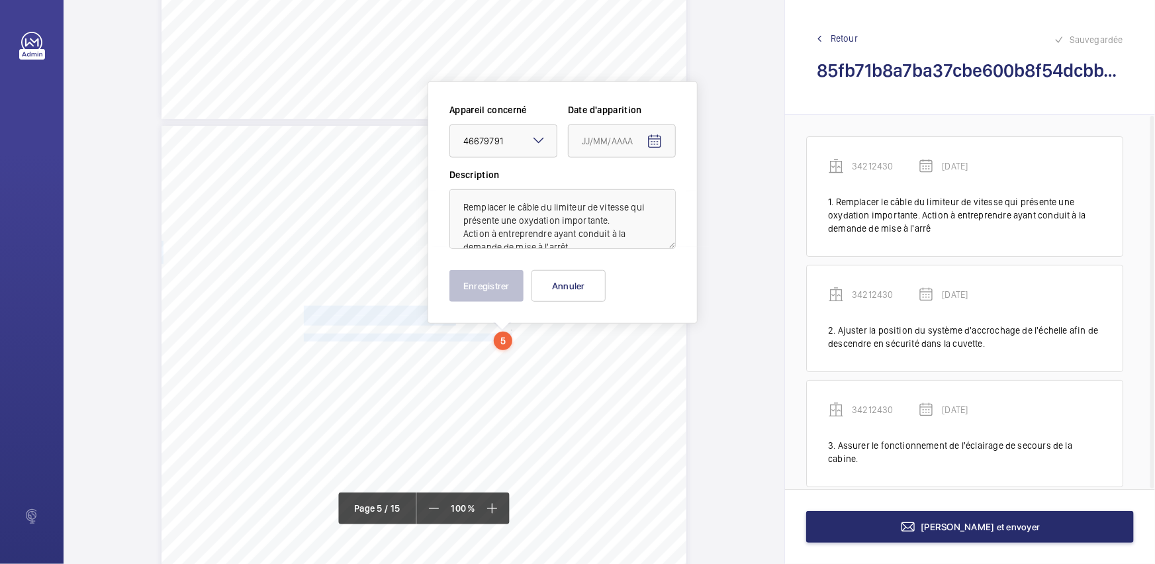
type input "[DATE]"
click at [481, 283] on button "Enregistrer" at bounding box center [487, 286] width 74 height 32
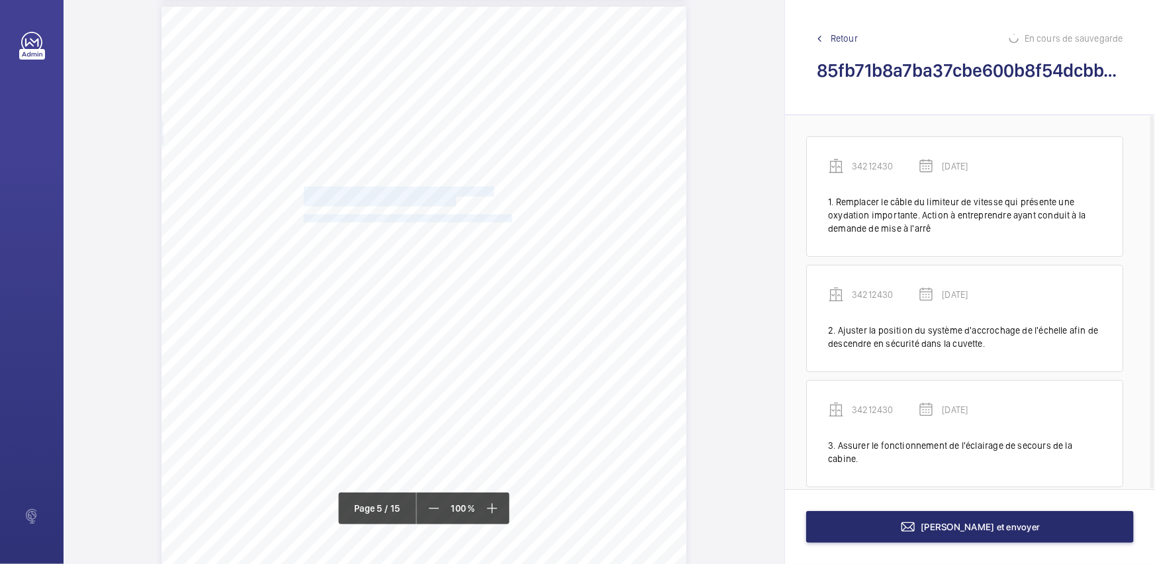
scroll to position [3014, 0]
drag, startPoint x: 303, startPoint y: 277, endPoint x: 334, endPoint y: 301, distance: 39.6
click at [334, 301] on div "Fiche N° 2 : CODE DU TRAVAIL N° interne : 46679791 Localisation : HALL DROIT > …" at bounding box center [424, 376] width 525 height 743
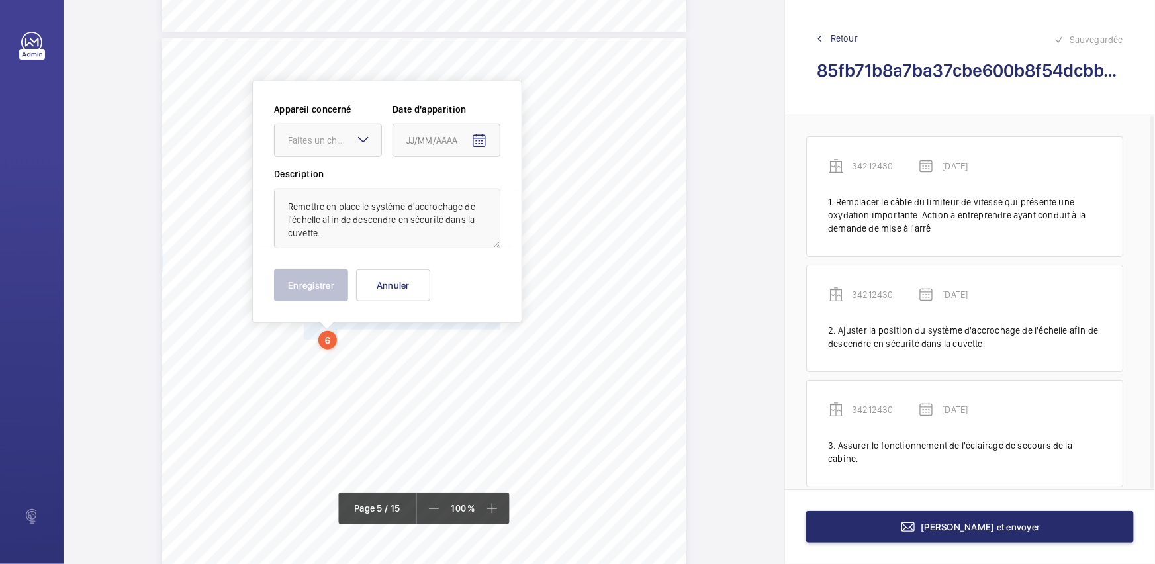
scroll to position [2980, 0]
click at [360, 142] on mat-icon at bounding box center [364, 140] width 16 height 16
click at [342, 185] on span "46679791" at bounding box center [328, 181] width 80 height 13
click at [474, 139] on mat-icon "Open calendar" at bounding box center [479, 142] width 16 height 16
click at [541, 200] on span "Previous month" at bounding box center [546, 193] width 26 height 26
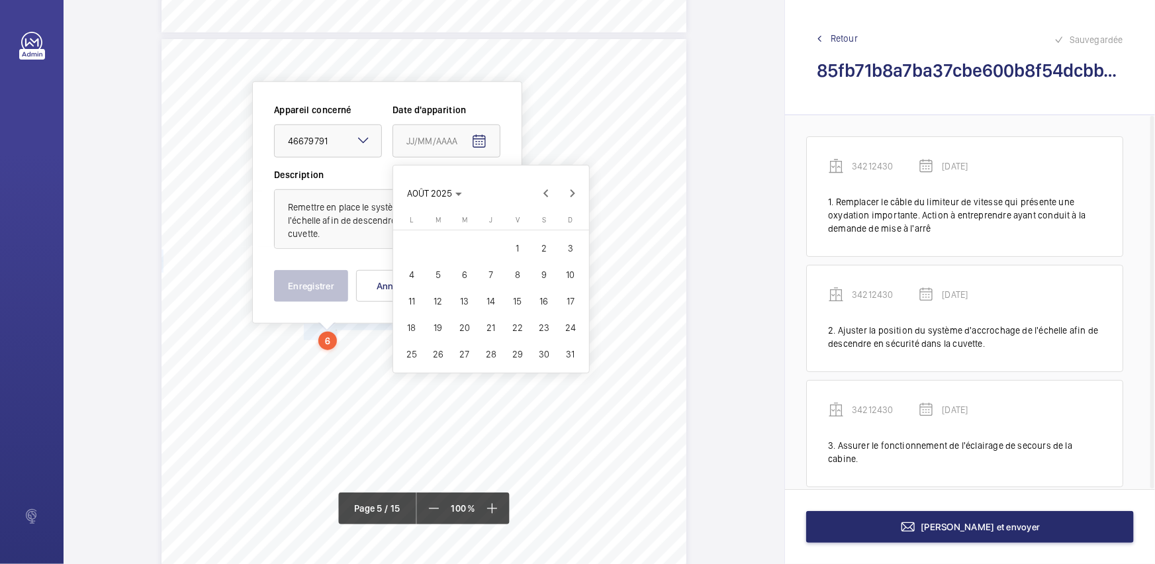
click at [490, 357] on span "28" at bounding box center [491, 354] width 24 height 24
type input "[DATE]"
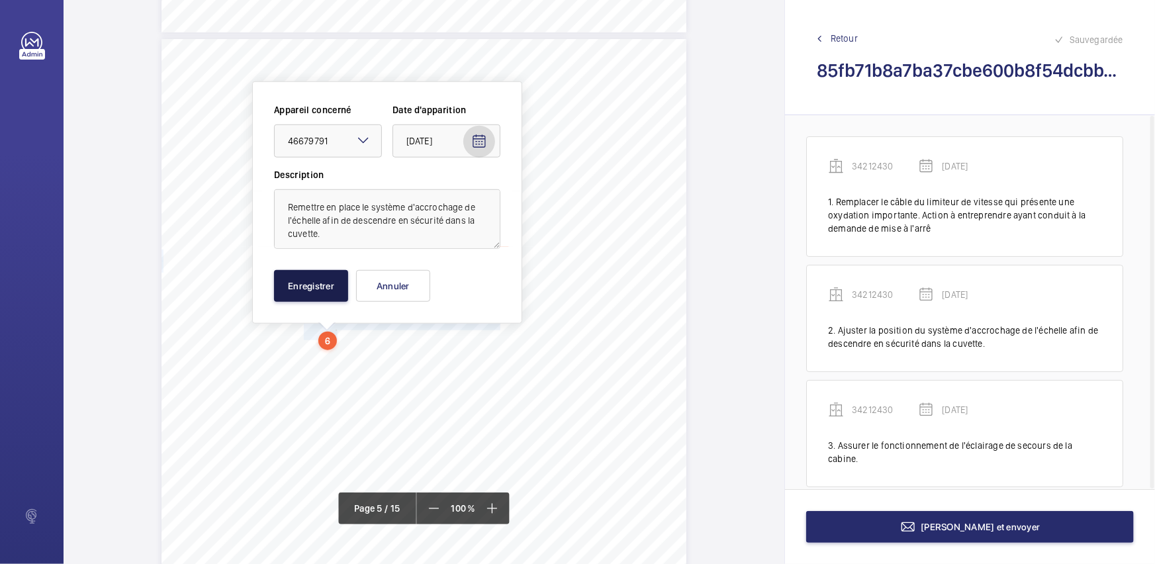
click at [310, 281] on button "Enregistrer" at bounding box center [311, 286] width 74 height 32
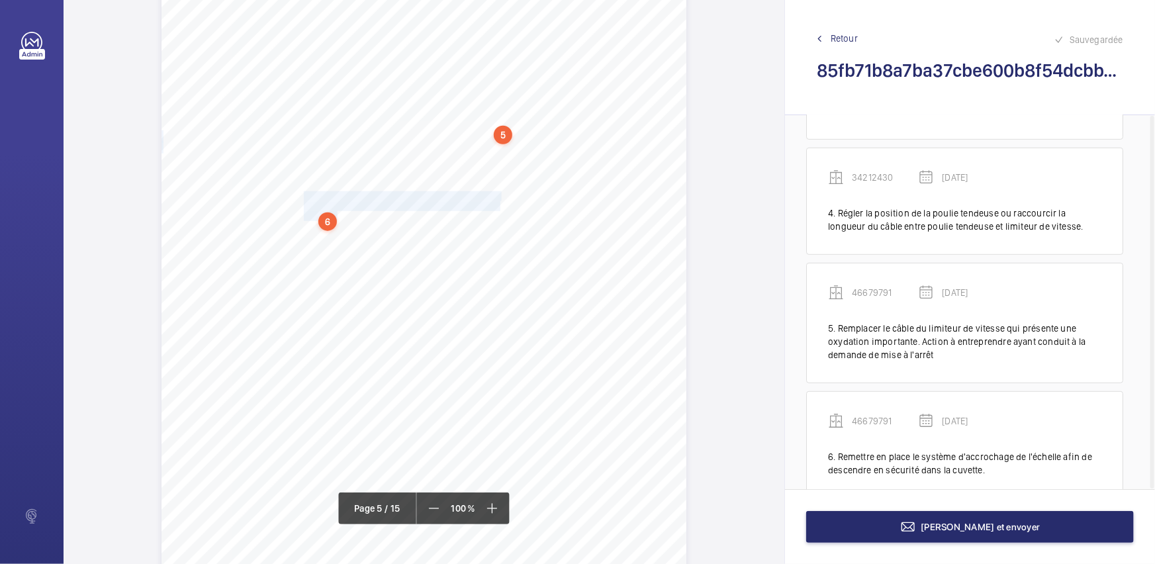
scroll to position [3101, 0]
drag, startPoint x: 303, startPoint y: 296, endPoint x: 391, endPoint y: 303, distance: 87.7
click at [391, 303] on div "Fiche N° 2 : CODE DU TRAVAIL N° interne : 46679791 Localisation : HALL DROIT > …" at bounding box center [424, 290] width 525 height 743
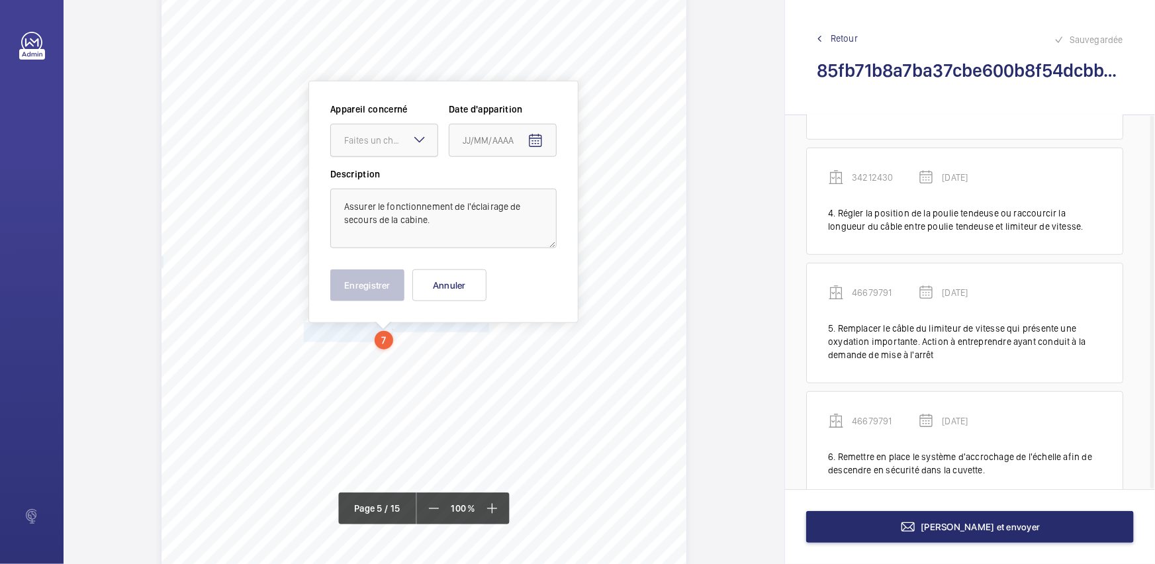
click at [401, 144] on div "Faites un choix" at bounding box center [390, 140] width 93 height 13
drag, startPoint x: 408, startPoint y: 180, endPoint x: 437, endPoint y: 182, distance: 29.2
click at [408, 179] on span "46679791" at bounding box center [384, 180] width 80 height 13
click at [534, 140] on mat-icon "Open calendar" at bounding box center [536, 141] width 16 height 16
click at [504, 194] on span "Choose month and year" at bounding box center [481, 193] width 46 height 32
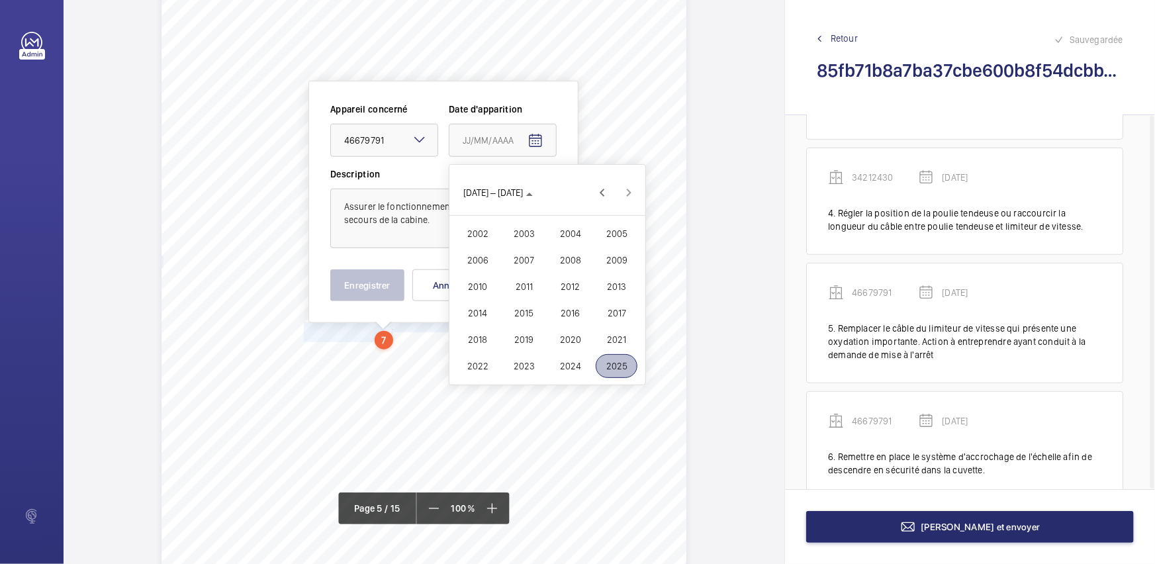
click at [563, 361] on span "2024" at bounding box center [571, 366] width 42 height 24
click at [614, 262] on span "AOÛT" at bounding box center [617, 260] width 42 height 24
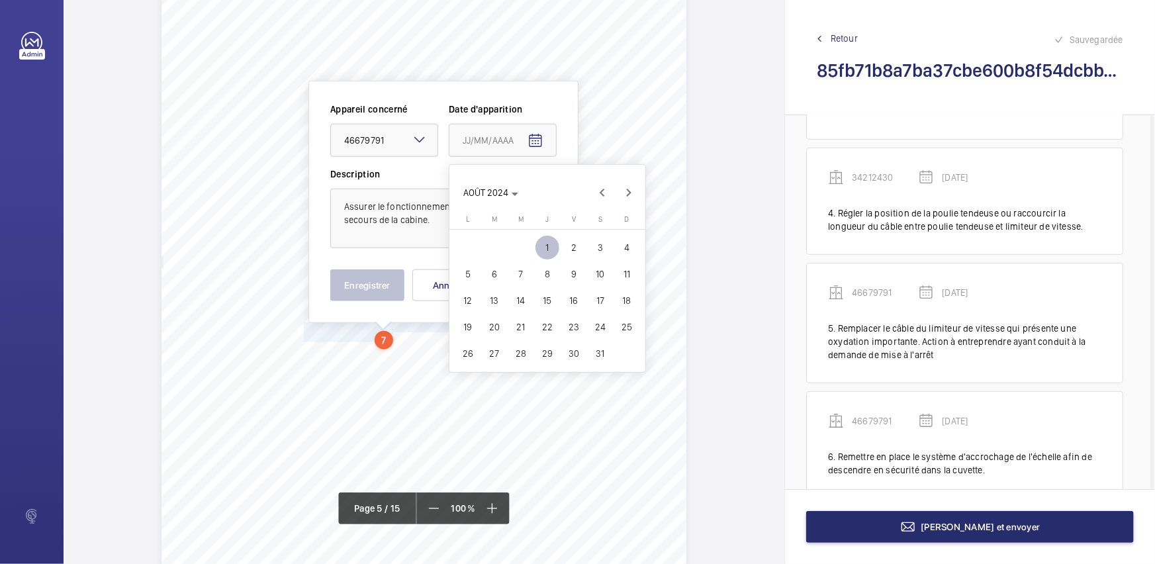
click at [520, 348] on span "28" at bounding box center [521, 354] width 24 height 24
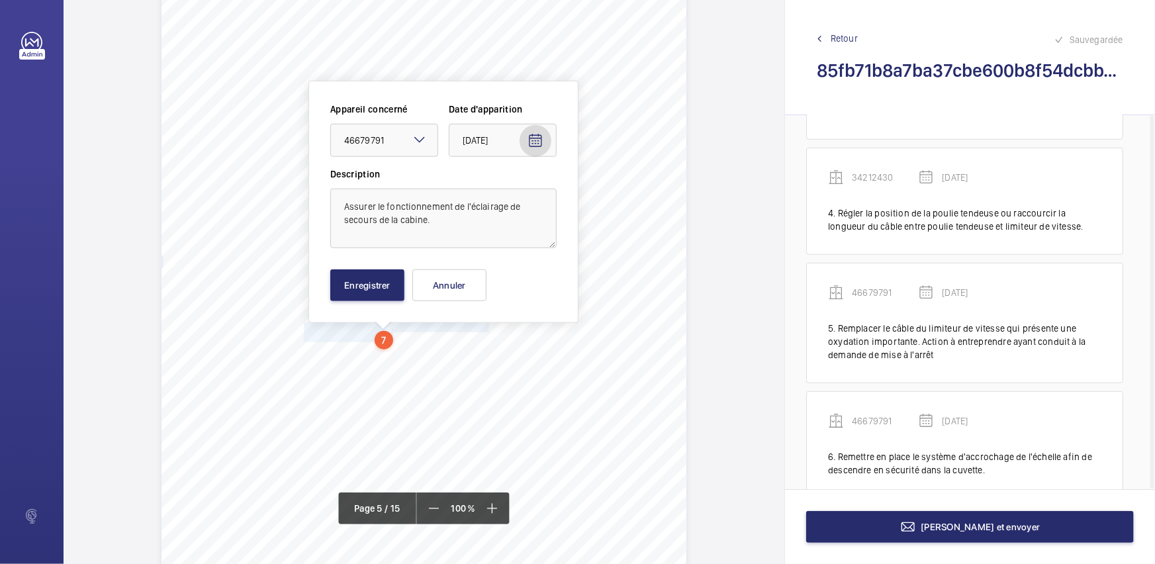
click at [537, 145] on mat-icon "Open calendar" at bounding box center [536, 141] width 16 height 16
click at [523, 305] on span "14" at bounding box center [521, 301] width 24 height 24
type input "[DATE]"
click at [364, 289] on button "Enregistrer" at bounding box center [367, 285] width 74 height 32
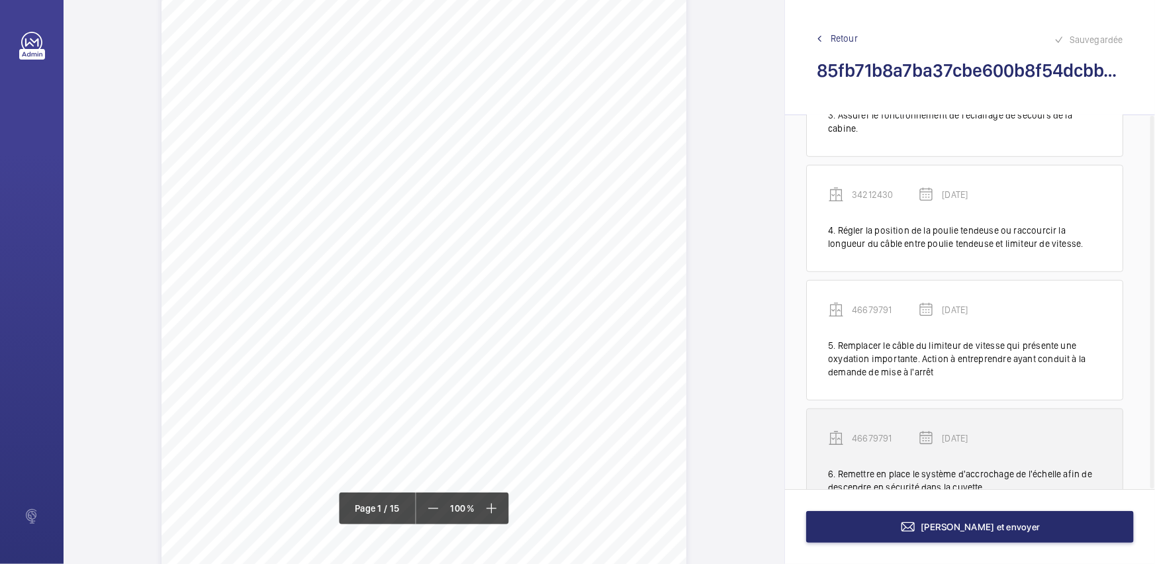
scroll to position [285, 0]
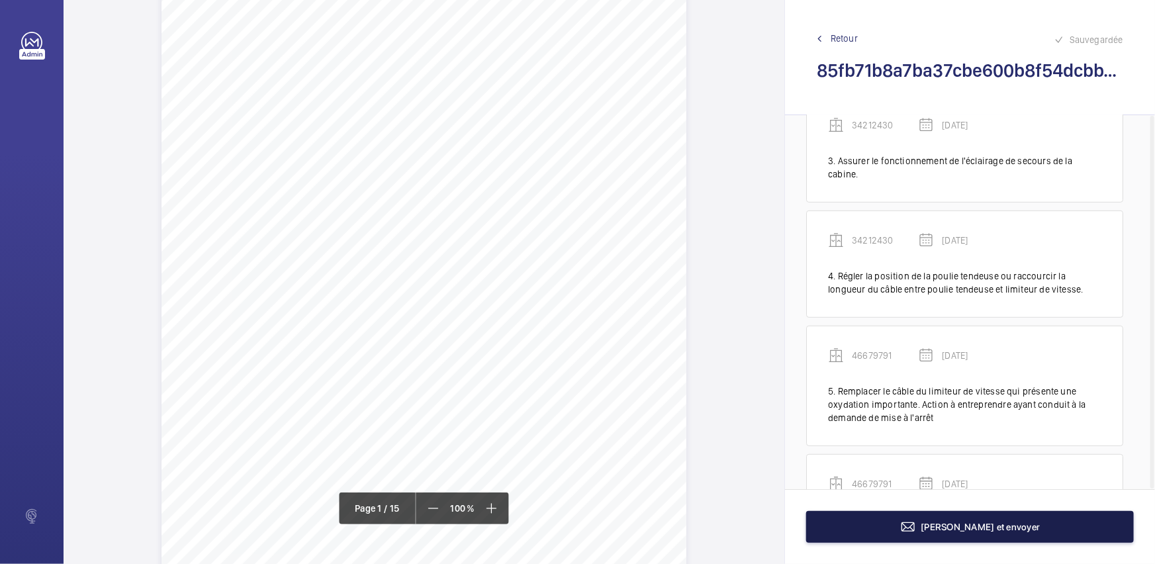
click at [881, 526] on button "[PERSON_NAME] et envoyer" at bounding box center [970, 527] width 328 height 32
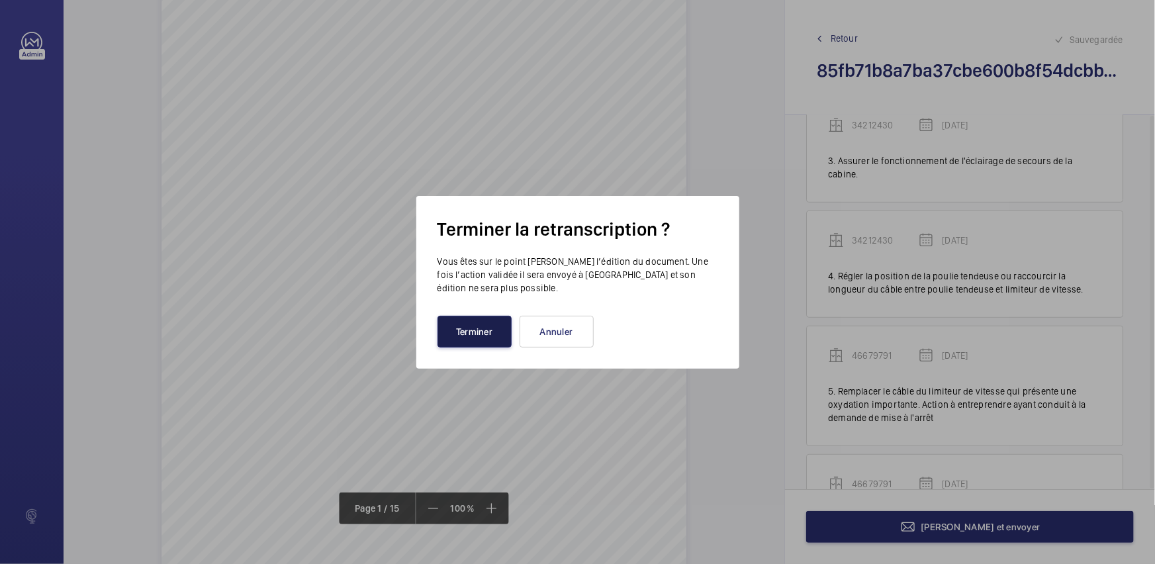
click at [458, 326] on button "Terminer" at bounding box center [475, 332] width 74 height 32
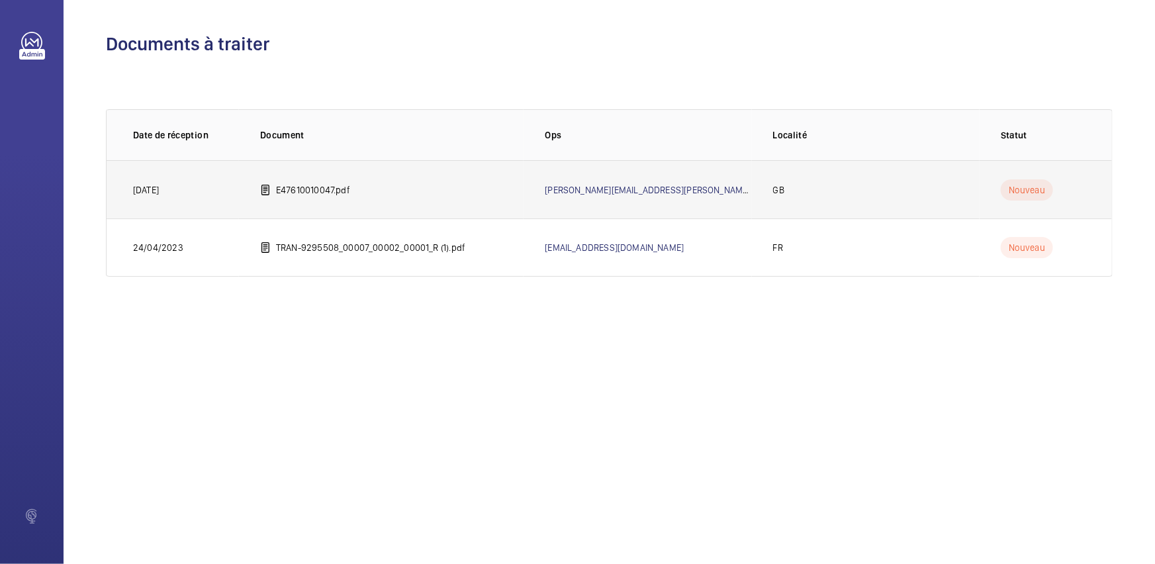
click at [369, 177] on td "E47610010047.pdf" at bounding box center [381, 189] width 285 height 58
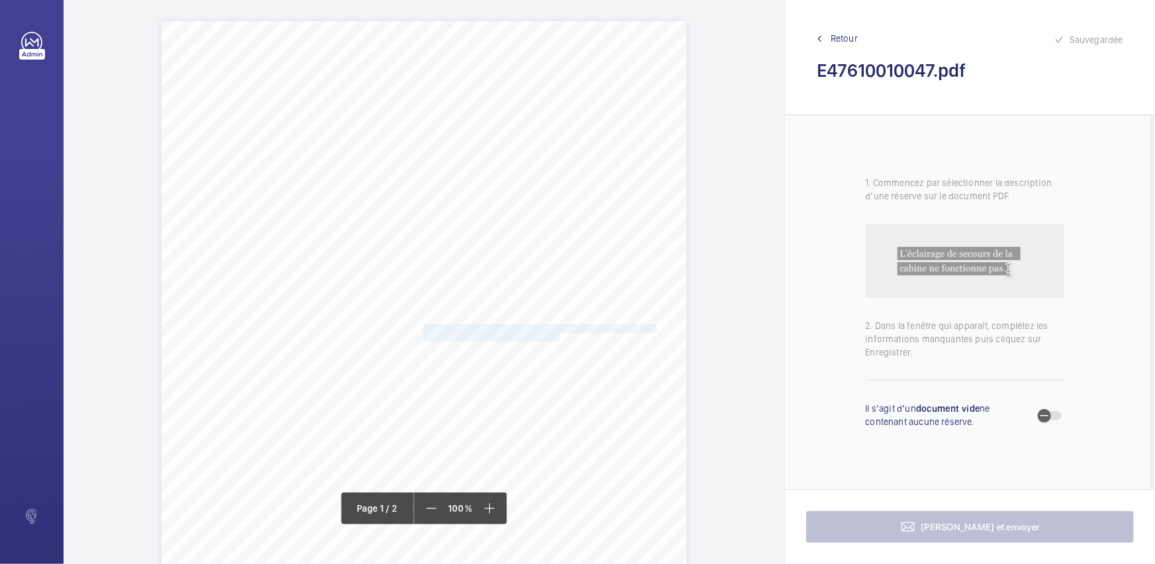
drag, startPoint x: 422, startPoint y: 327, endPoint x: 547, endPoint y: 336, distance: 125.5
click at [547, 336] on div "Lifting Machines and Accessories Report Lifting Operations & Lifting Equipment …" at bounding box center [424, 392] width 525 height 743
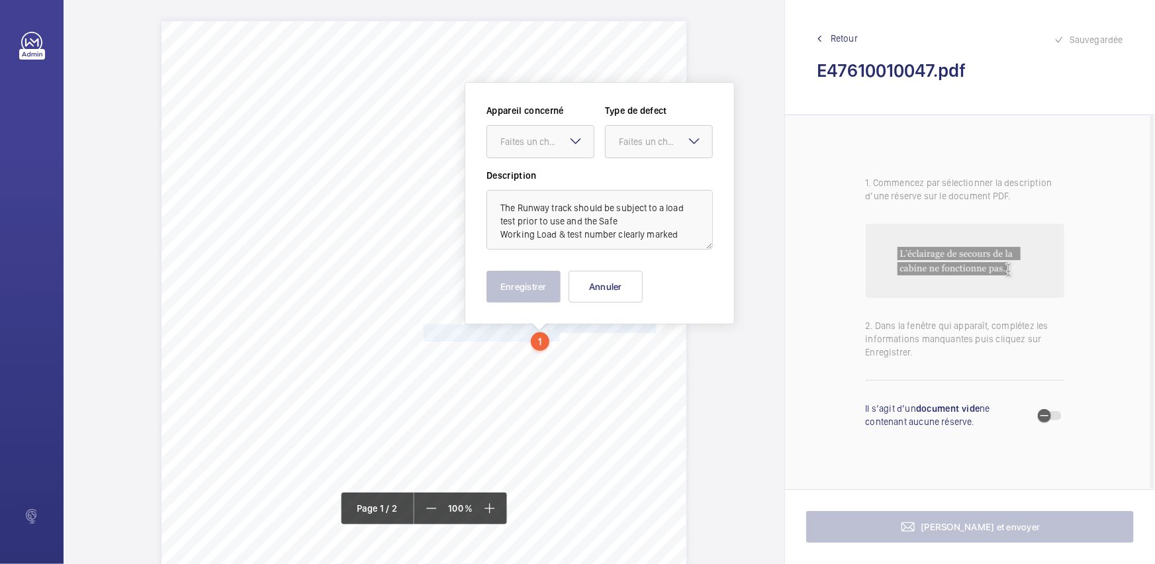
scroll to position [1, 0]
click at [566, 152] on div at bounding box center [540, 141] width 107 height 32
drag, startPoint x: 571, startPoint y: 174, endPoint x: 655, endPoint y: 145, distance: 88.4
click at [572, 175] on span "E47610010046" at bounding box center [541, 181] width 80 height 13
click at [666, 134] on div "Faites un choix" at bounding box center [665, 140] width 93 height 13
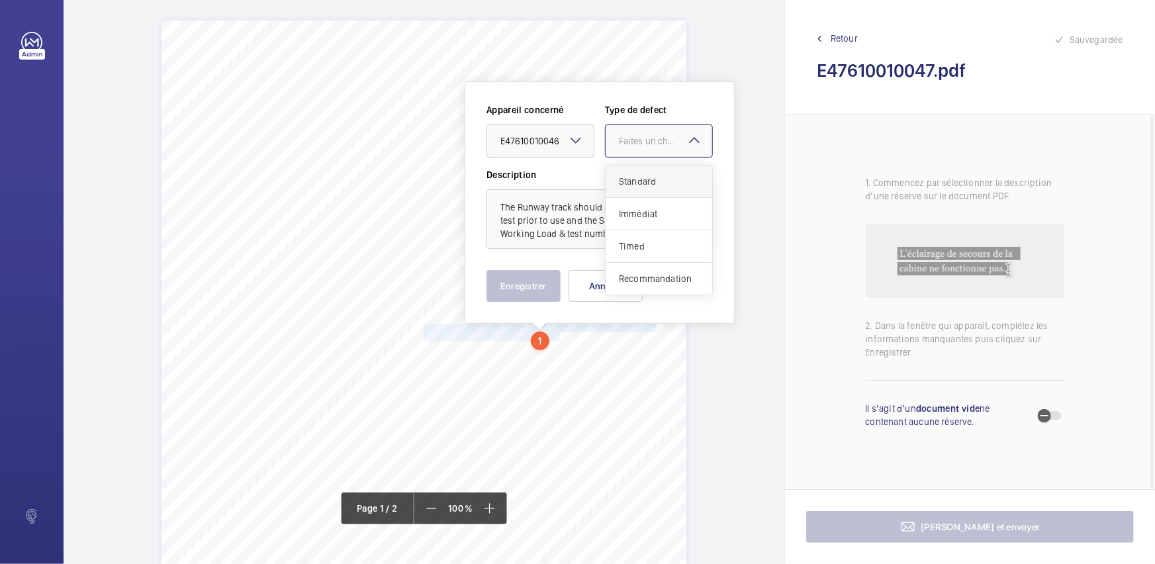
drag, startPoint x: 661, startPoint y: 175, endPoint x: 625, endPoint y: 206, distance: 47.9
click at [660, 175] on span "Standard" at bounding box center [659, 181] width 80 height 13
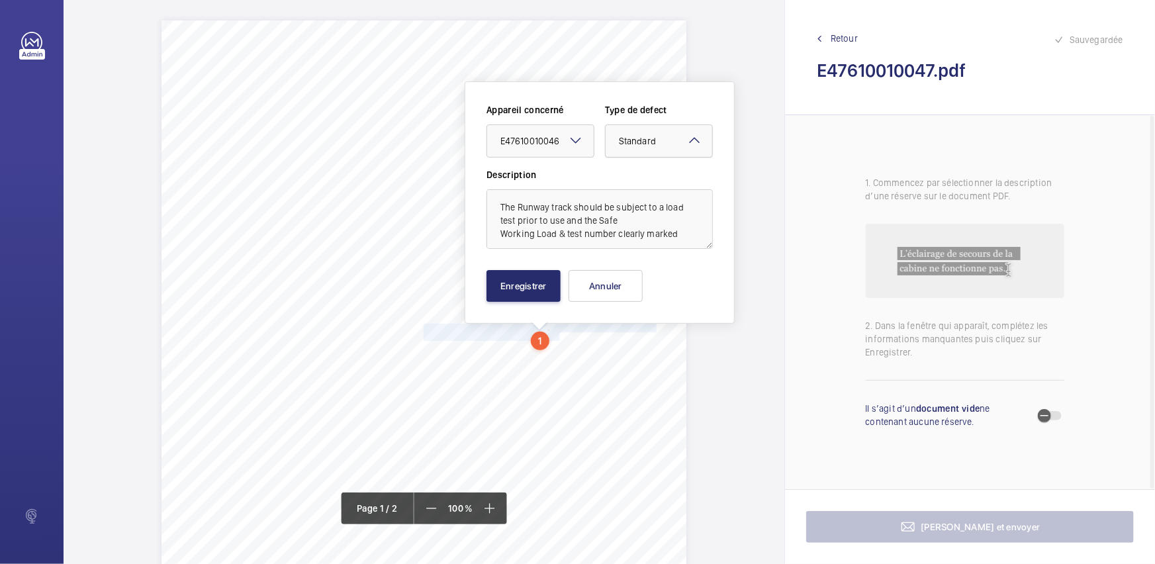
click at [663, 134] on div "× Standard" at bounding box center [654, 140] width 70 height 13
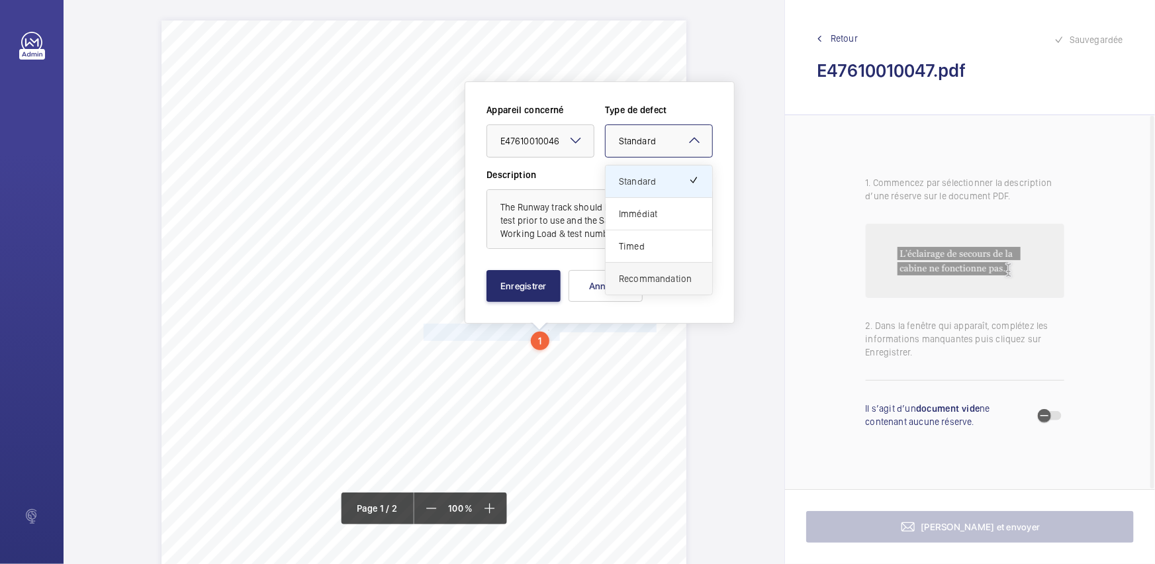
click at [630, 278] on span "Recommandation" at bounding box center [659, 278] width 80 height 13
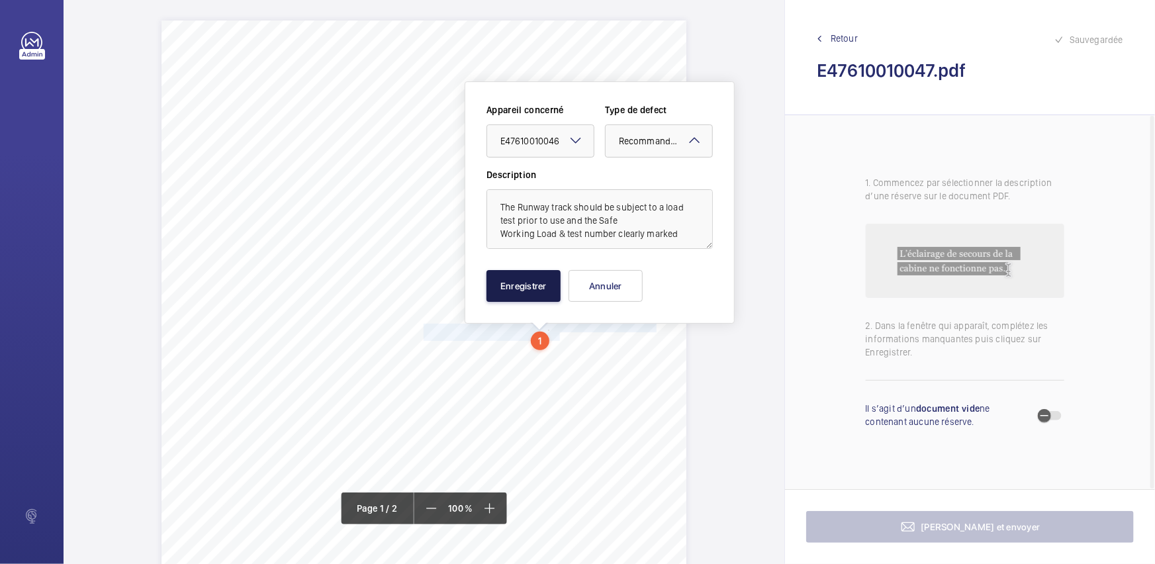
click at [519, 275] on button "Enregistrer" at bounding box center [524, 286] width 74 height 32
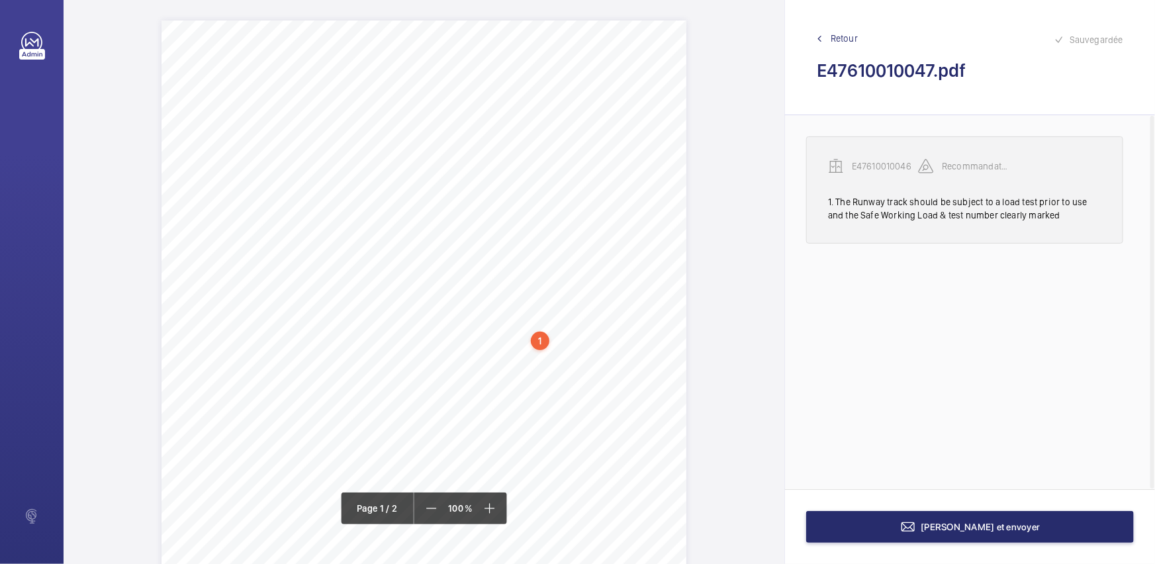
click at [924, 201] on div "1. The Runway track should be subject to a load test prior to use and the Safe …" at bounding box center [964, 208] width 273 height 26
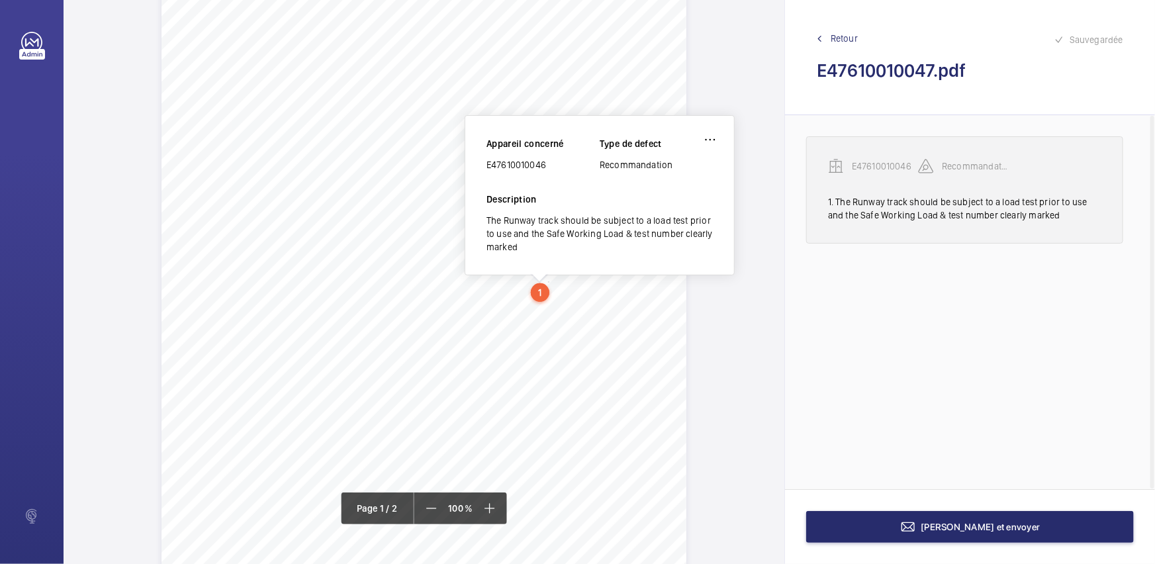
scroll to position [60, 0]
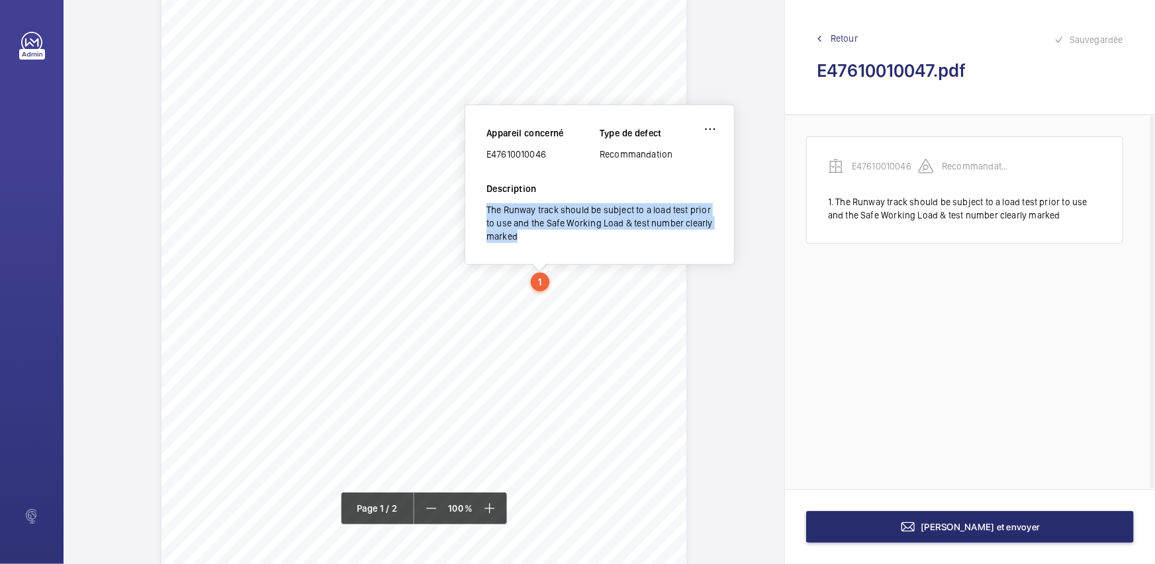
drag, startPoint x: 487, startPoint y: 206, endPoint x: 517, endPoint y: 235, distance: 42.1
click at [517, 235] on div "The Runway track should be subject to a load test prior to use and the Safe Wor…" at bounding box center [600, 223] width 226 height 40
copy div "The Runway track should be subject to a load test prior to use and the Safe Wor…"
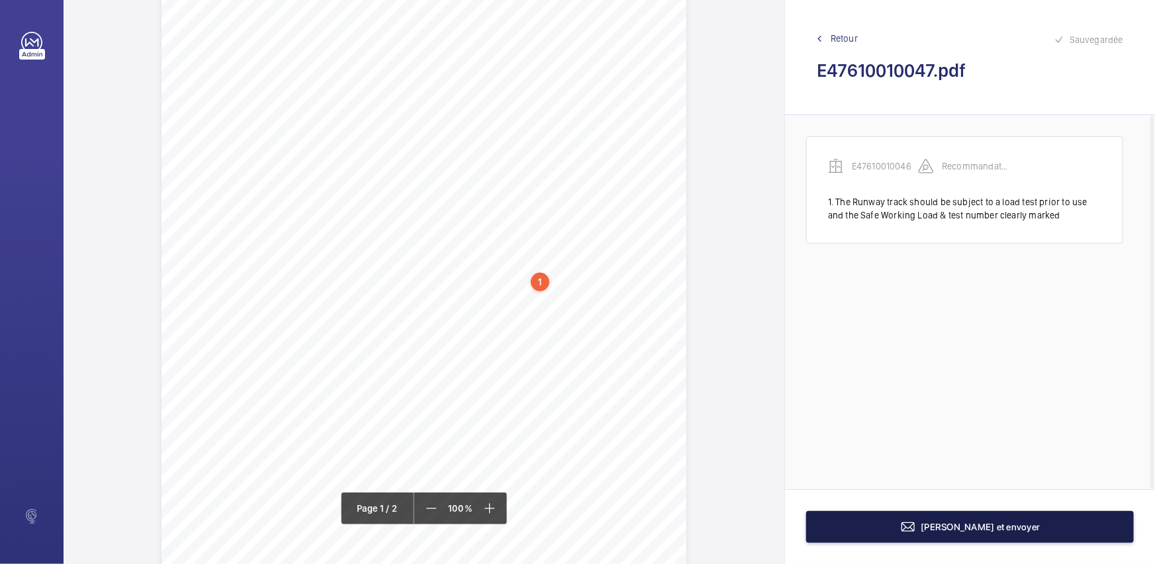
click at [910, 533] on button "[PERSON_NAME] et envoyer" at bounding box center [970, 527] width 328 height 32
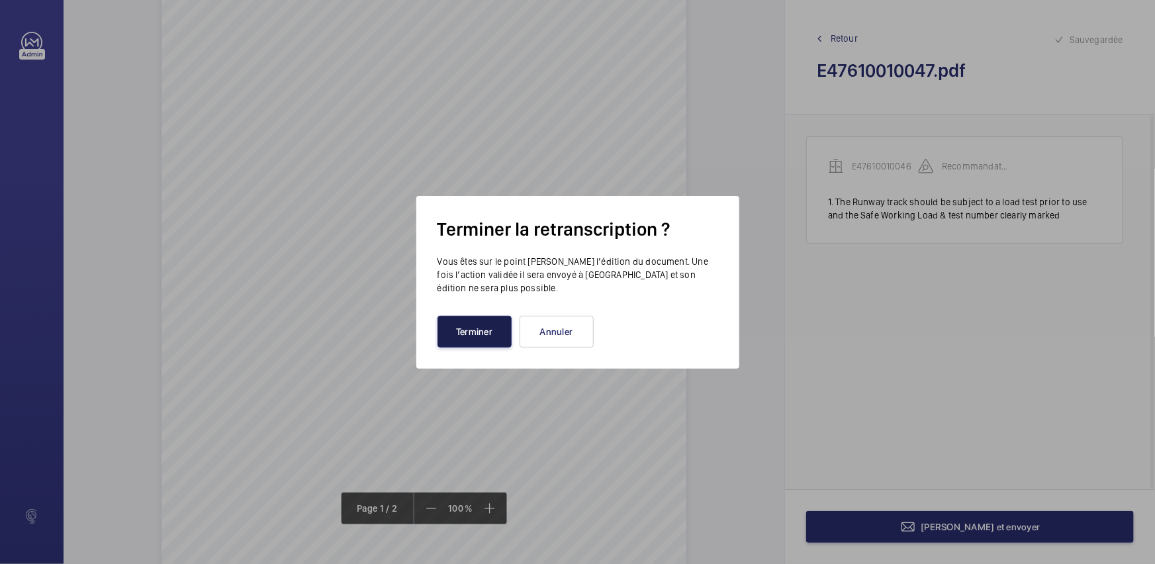
click at [493, 329] on button "Terminer" at bounding box center [475, 332] width 74 height 32
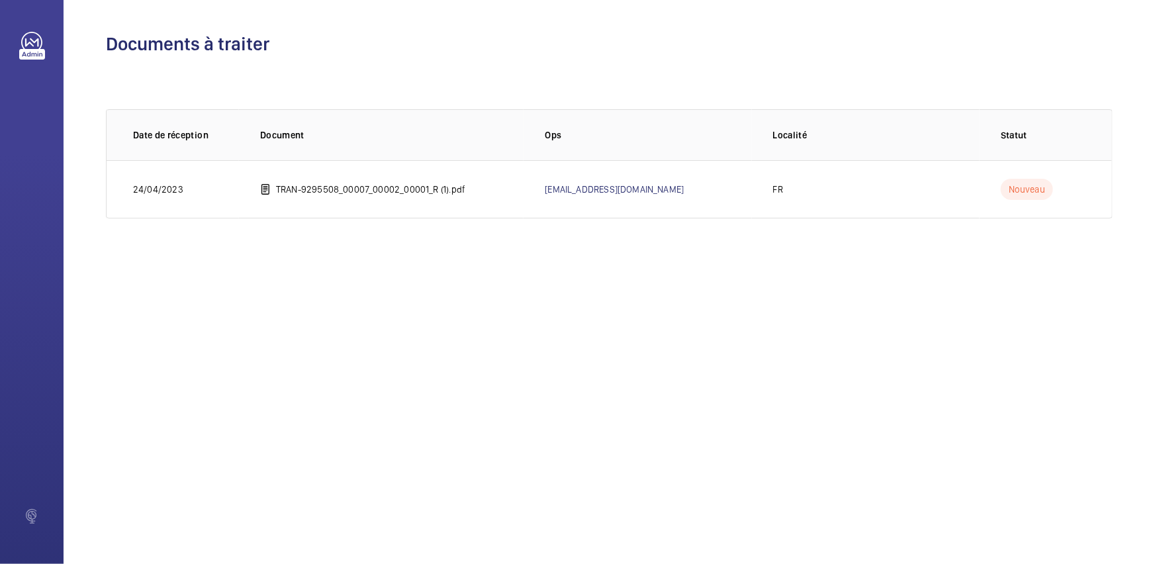
click at [637, 339] on div "Documents à traiter 0 of 0 Date de réception Document Ops Localité Statut [DATE…" at bounding box center [610, 282] width 1092 height 564
